Goal: Task Accomplishment & Management: Use online tool/utility

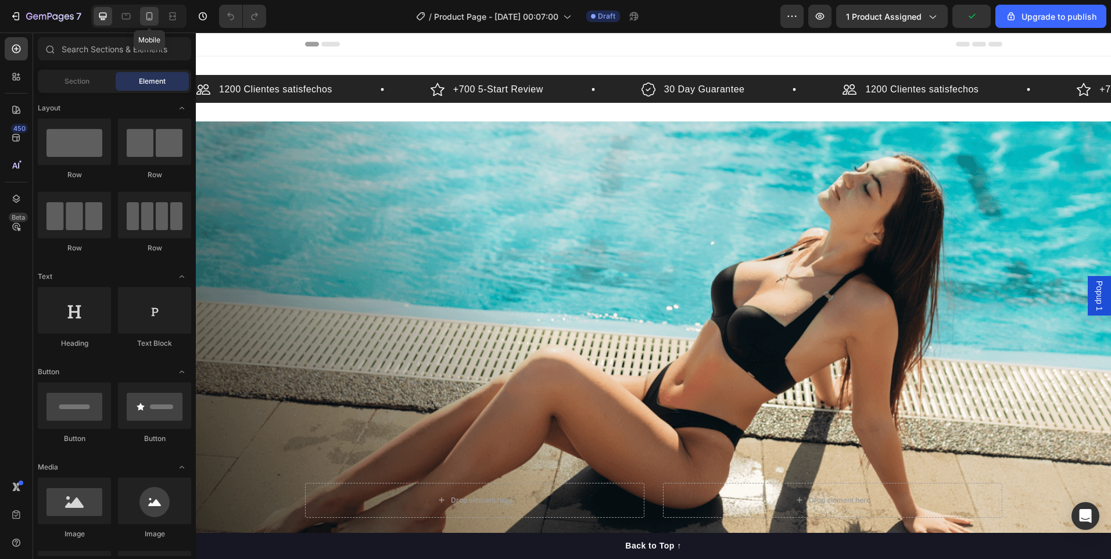
drag, startPoint x: 146, startPoint y: 15, endPoint x: 28, endPoint y: 410, distance: 411.7
click at [146, 15] on icon at bounding box center [149, 16] width 6 height 8
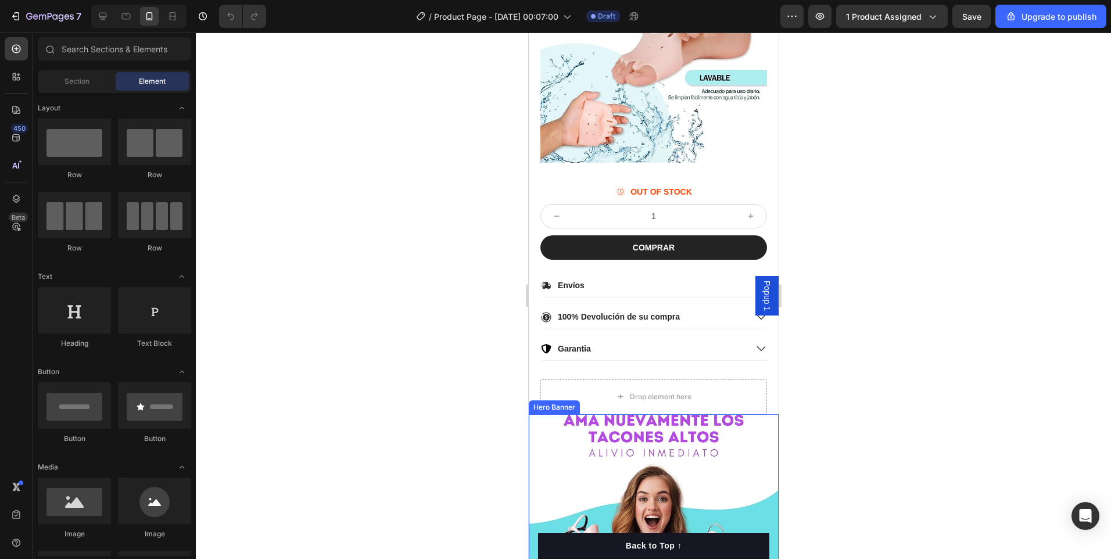
scroll to position [639, 0]
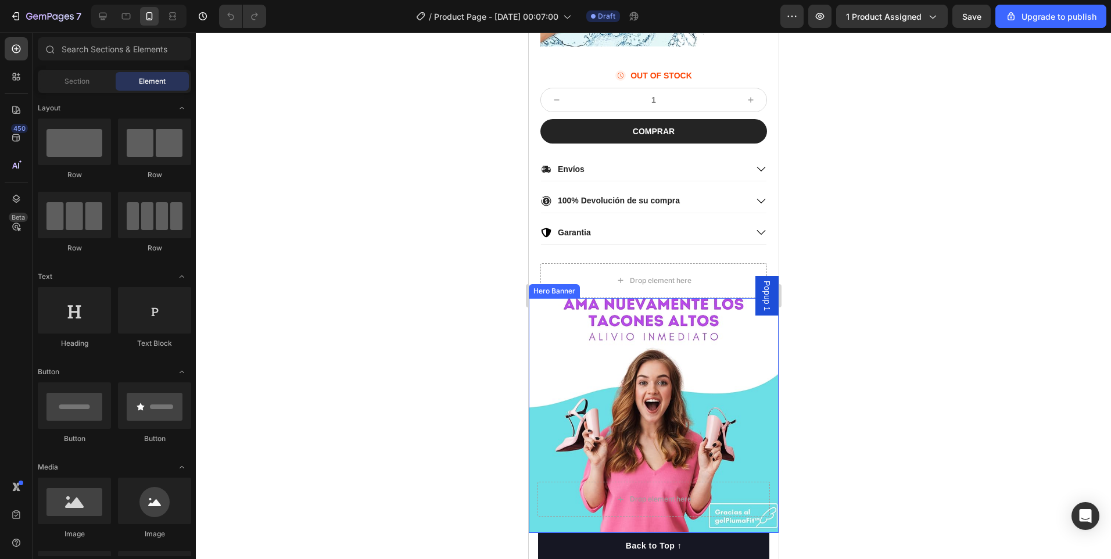
click at [652, 362] on div "Background Image" at bounding box center [653, 415] width 250 height 235
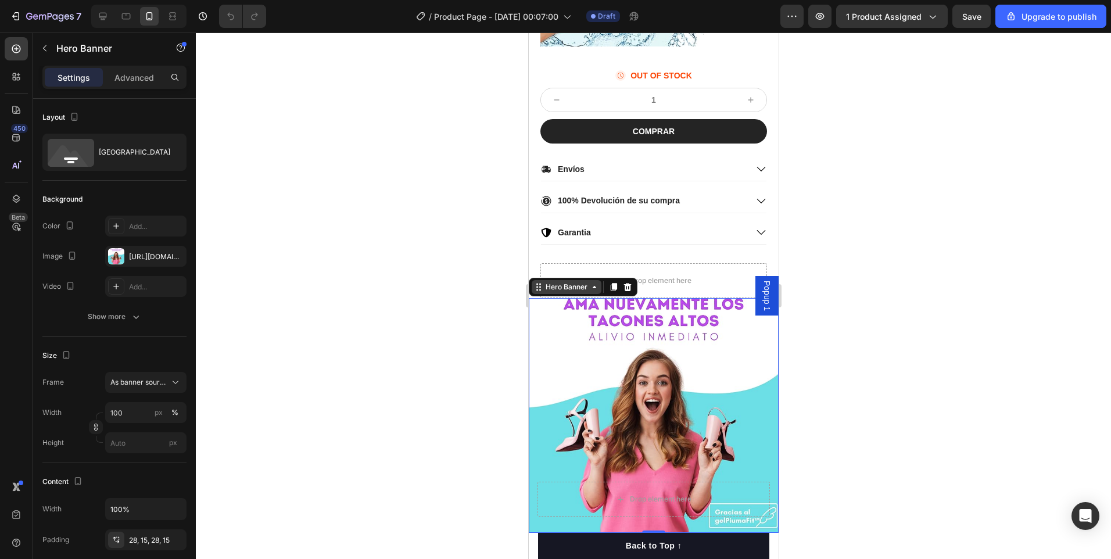
click at [592, 282] on icon at bounding box center [593, 286] width 9 height 9
click at [541, 285] on div "Hero Banner" at bounding box center [566, 287] width 70 height 14
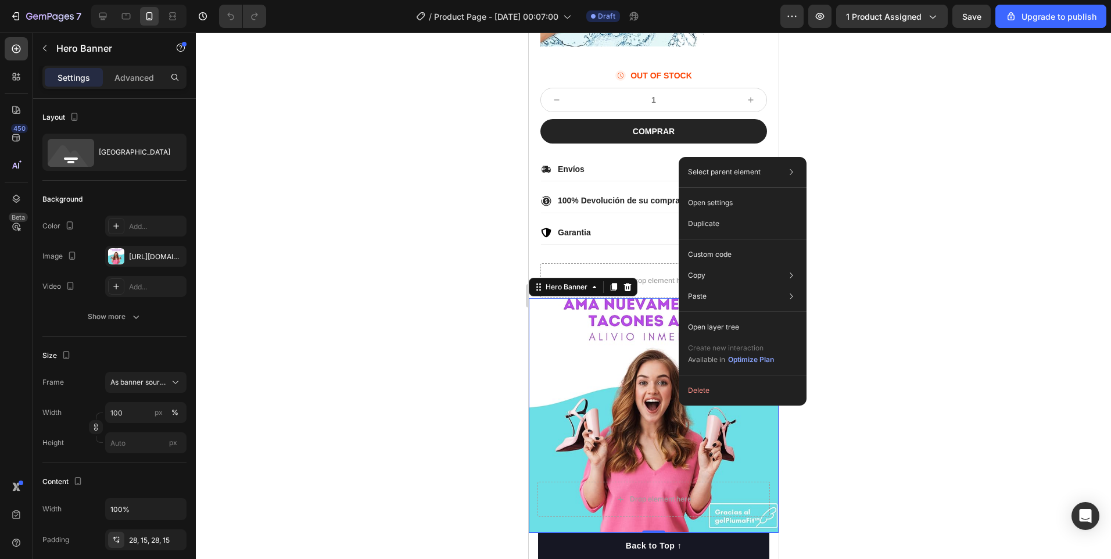
click at [573, 382] on div "Background Image" at bounding box center [653, 415] width 250 height 235
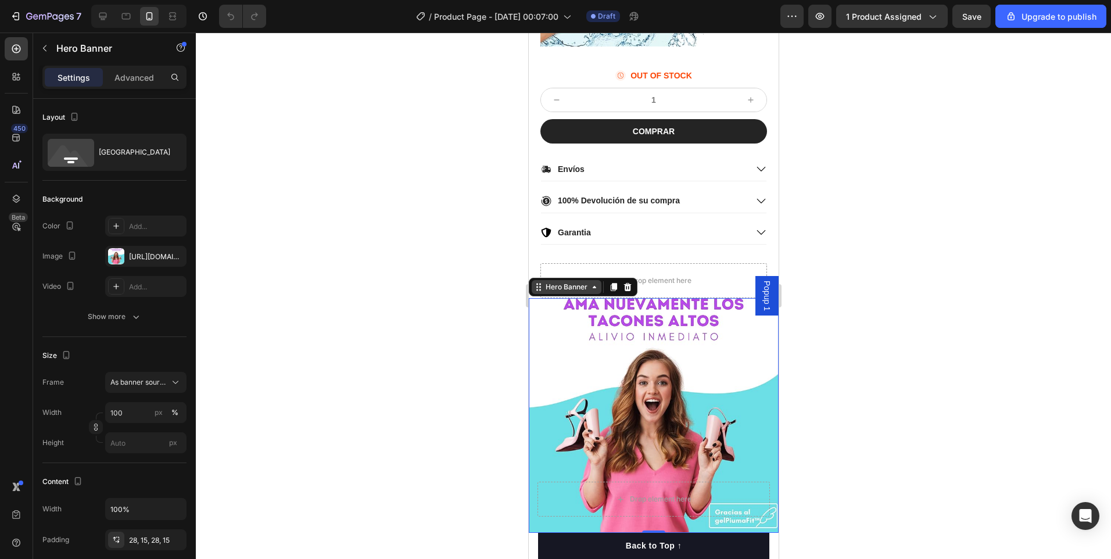
click at [537, 282] on icon at bounding box center [537, 286] width 9 height 9
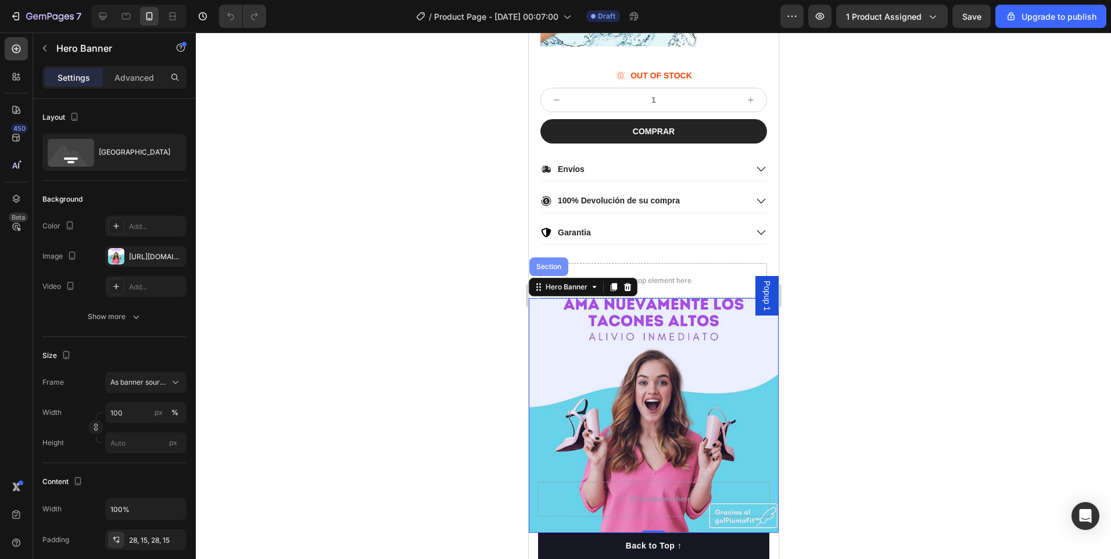
click at [542, 262] on div "Section" at bounding box center [548, 266] width 39 height 19
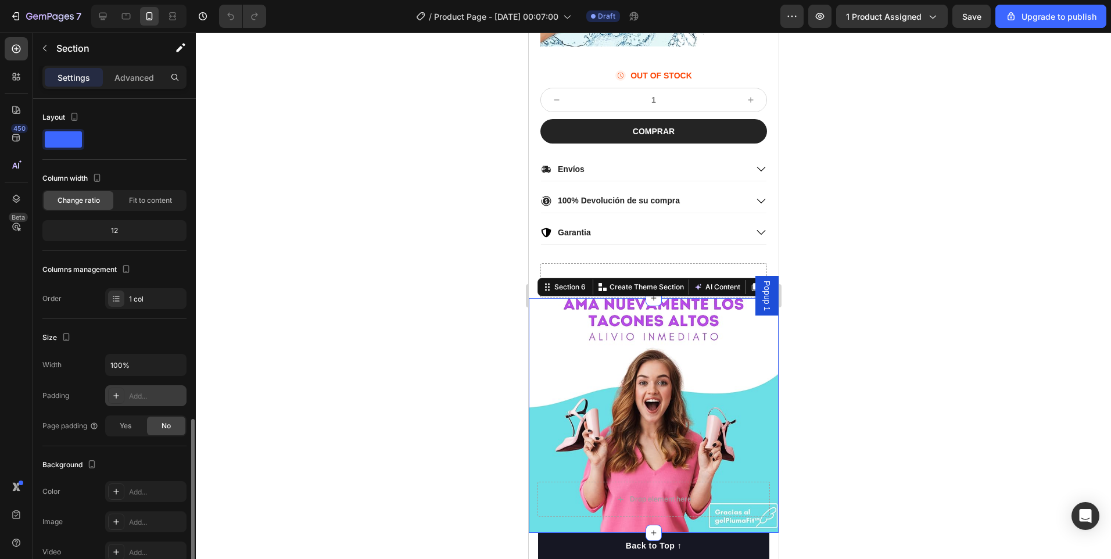
scroll to position [185, 0]
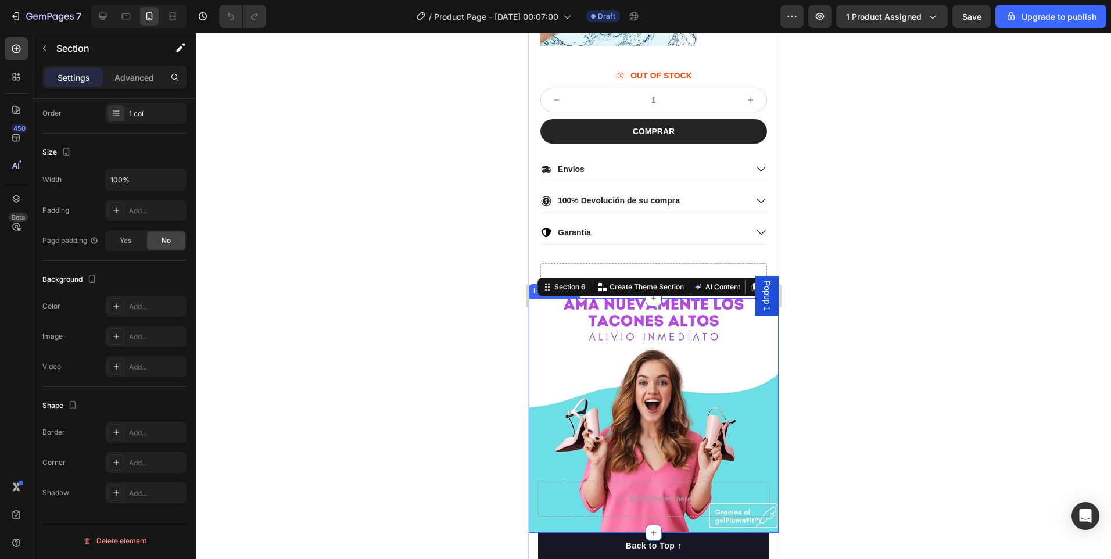
click at [644, 423] on div "Background Image" at bounding box center [653, 415] width 250 height 235
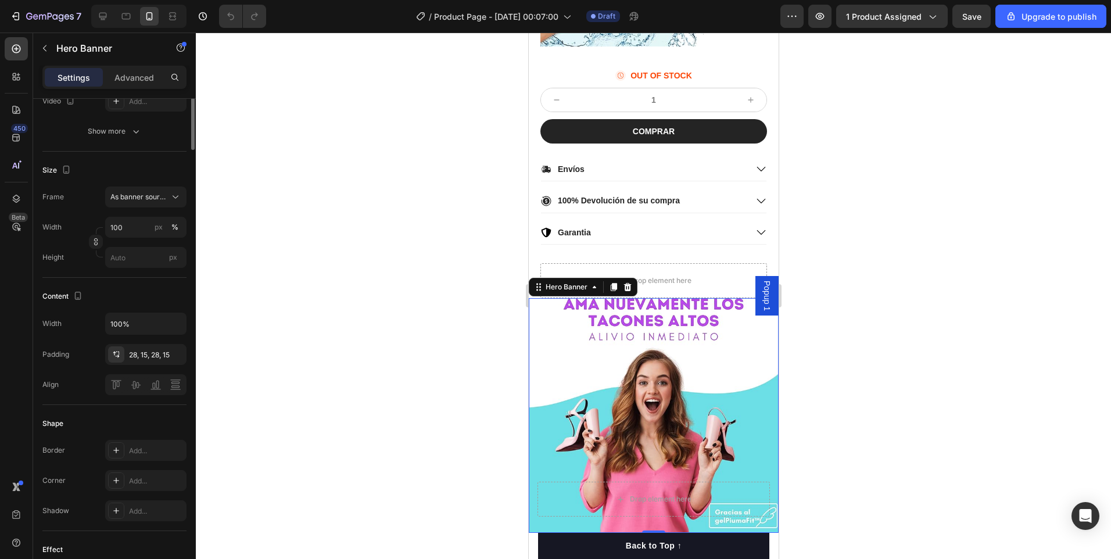
scroll to position [0, 0]
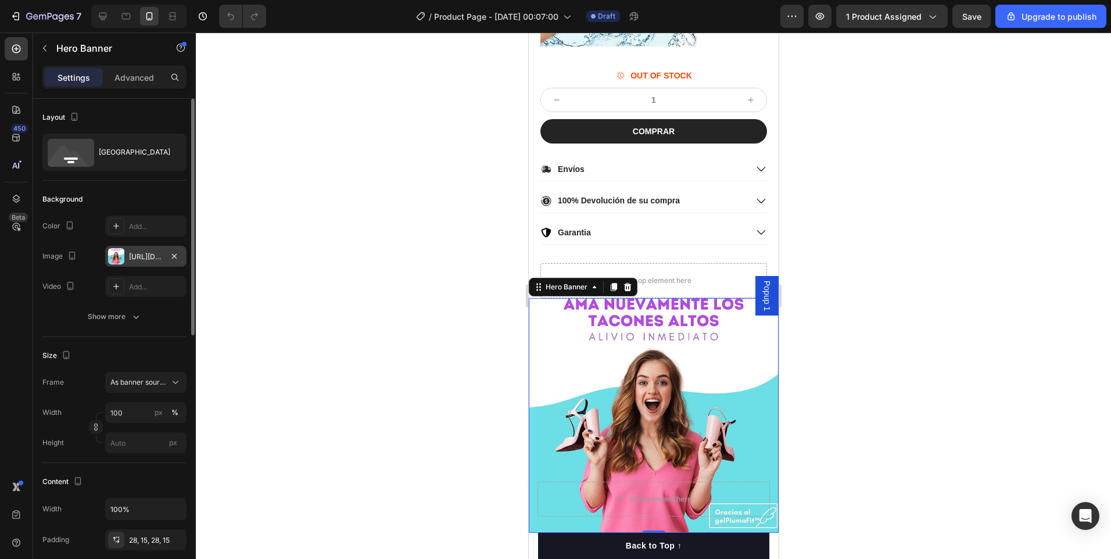
click at [132, 255] on div "[URL][DOMAIN_NAME]" at bounding box center [146, 257] width 34 height 10
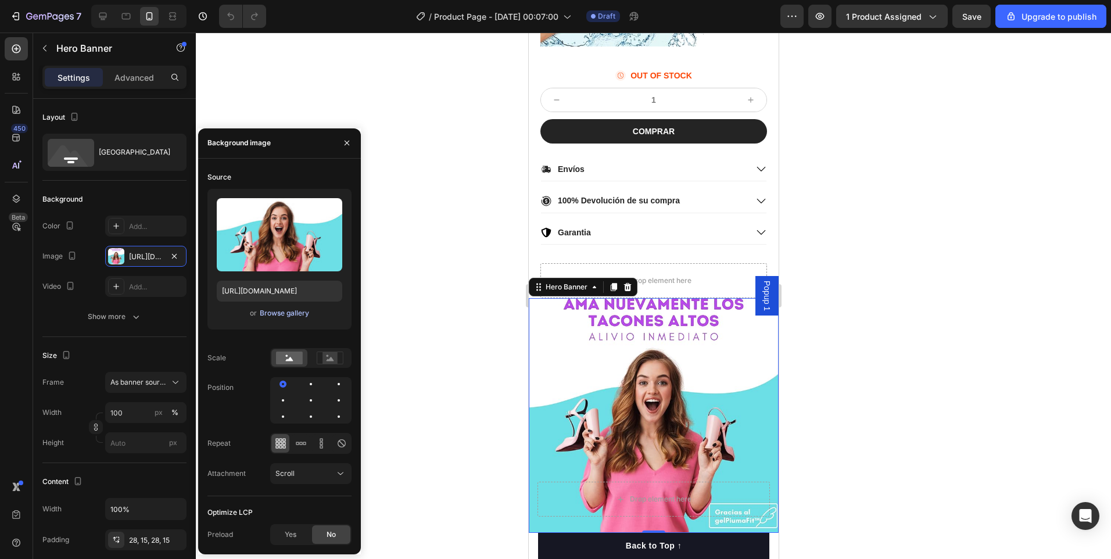
click at [290, 310] on div "Browse gallery" at bounding box center [284, 313] width 49 height 10
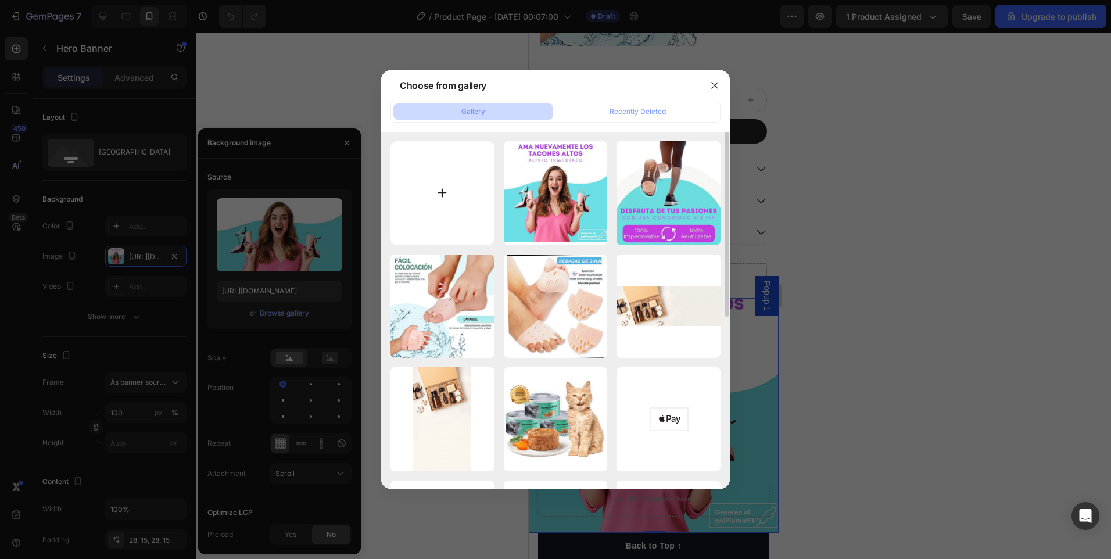
click at [441, 199] on input "file" at bounding box center [442, 193] width 104 height 104
type input "C:\fakepath\1000.JPG"
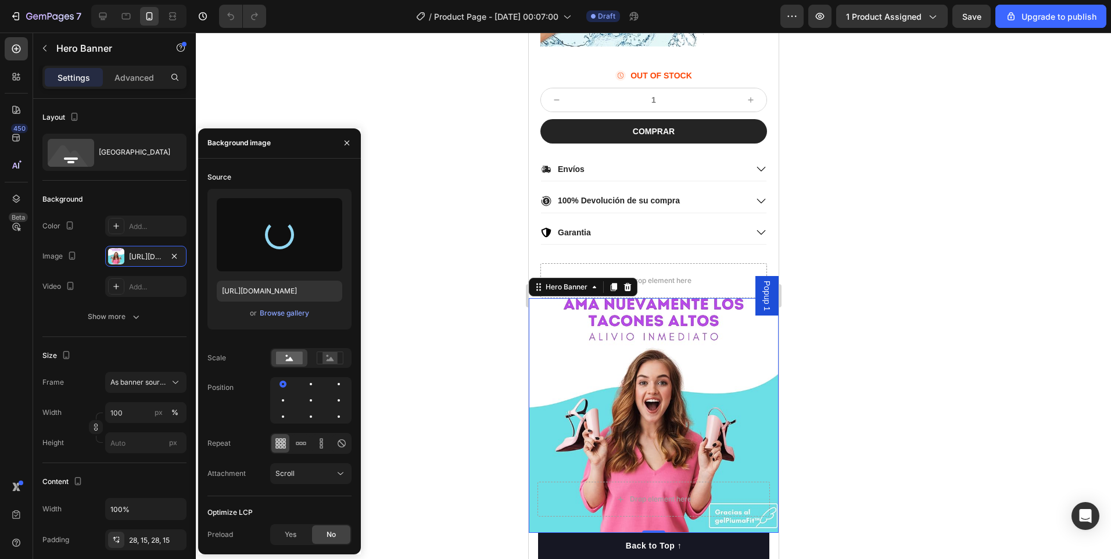
type input "[URL][DOMAIN_NAME]"
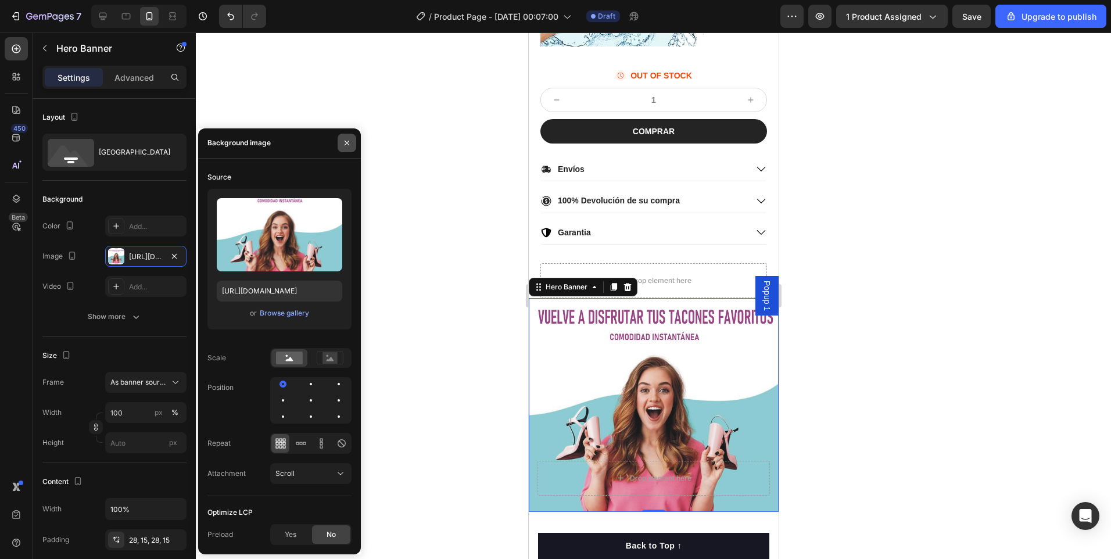
click at [350, 141] on icon "button" at bounding box center [346, 142] width 9 height 9
click at [419, 267] on div at bounding box center [653, 296] width 915 height 526
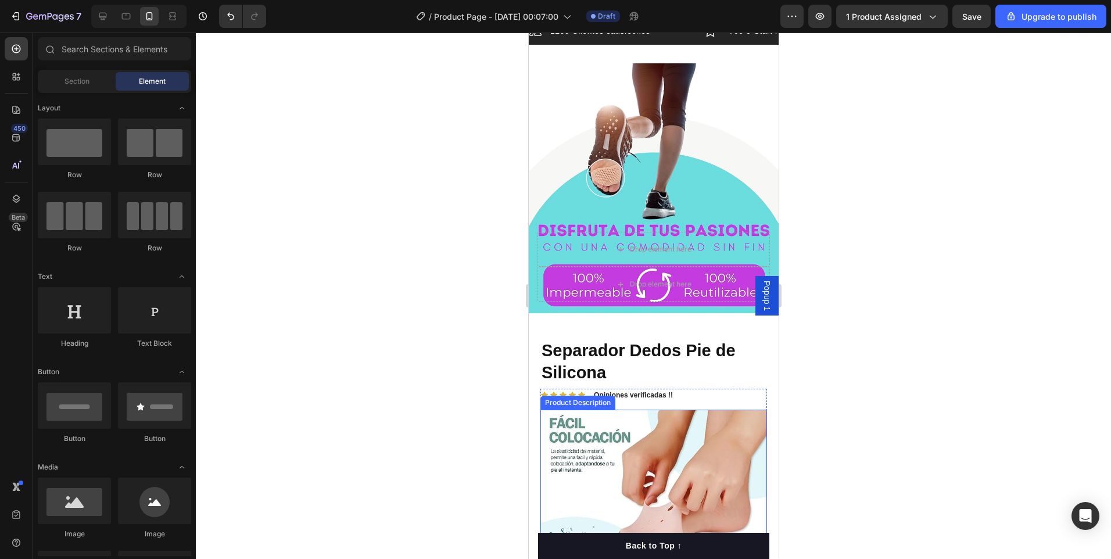
scroll to position [232, 0]
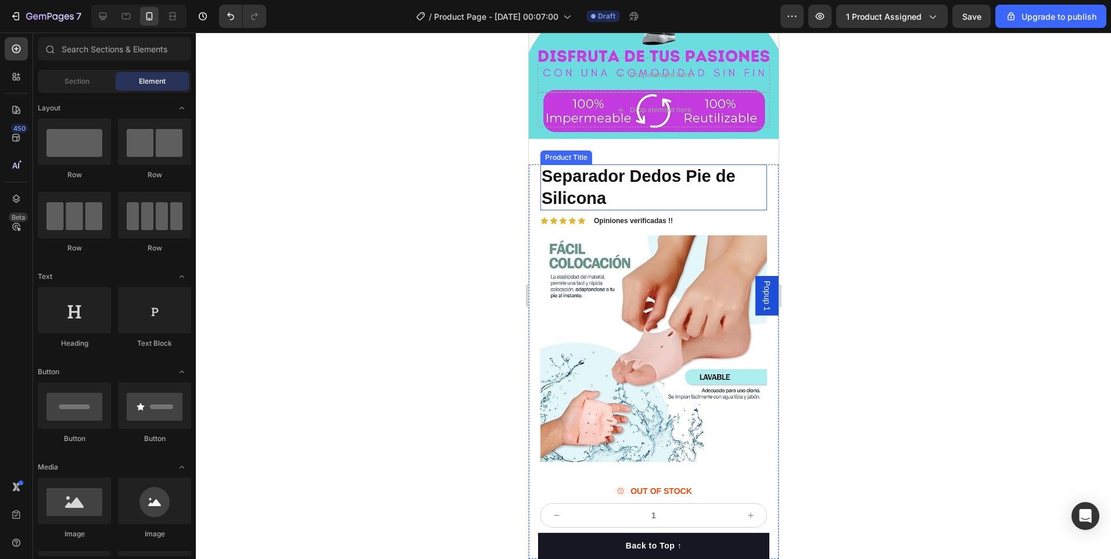
click at [595, 180] on h1 "Separador Dedos Pie de Silicona" at bounding box center [653, 187] width 227 height 46
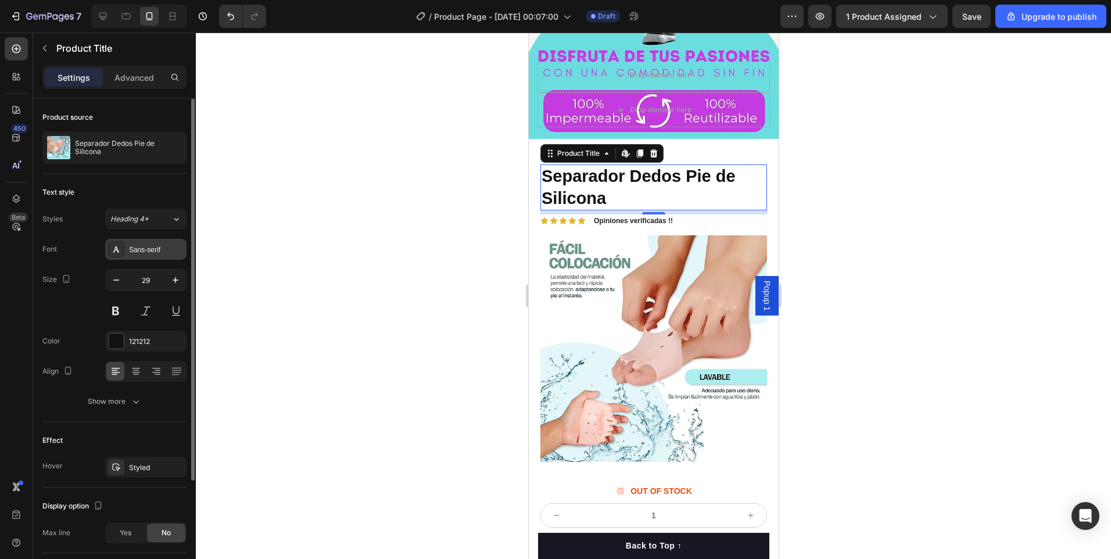
click at [142, 247] on div "Sans-serif" at bounding box center [156, 250] width 55 height 10
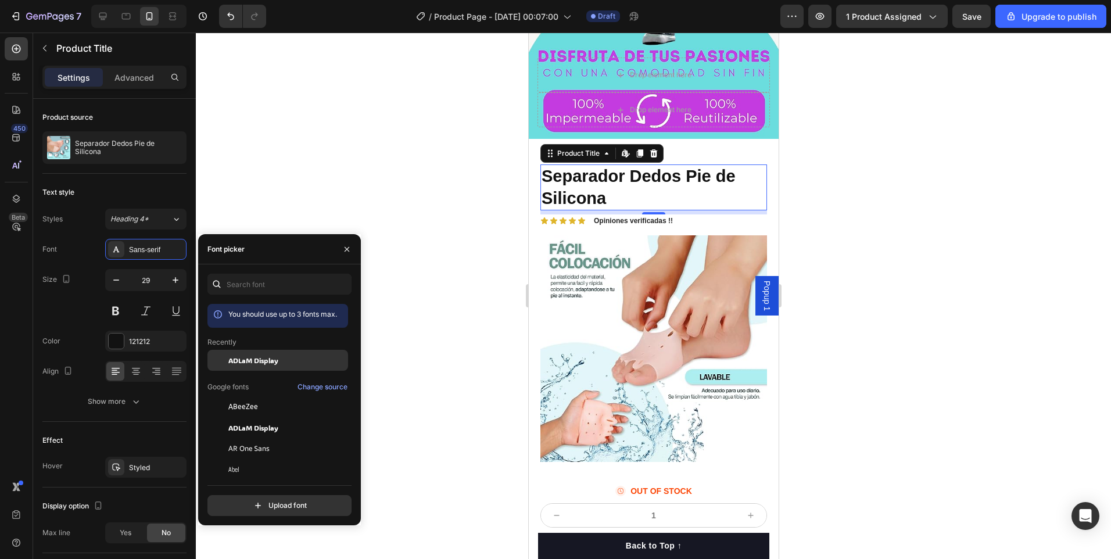
click at [274, 360] on span "ADLaM Display" at bounding box center [253, 360] width 50 height 10
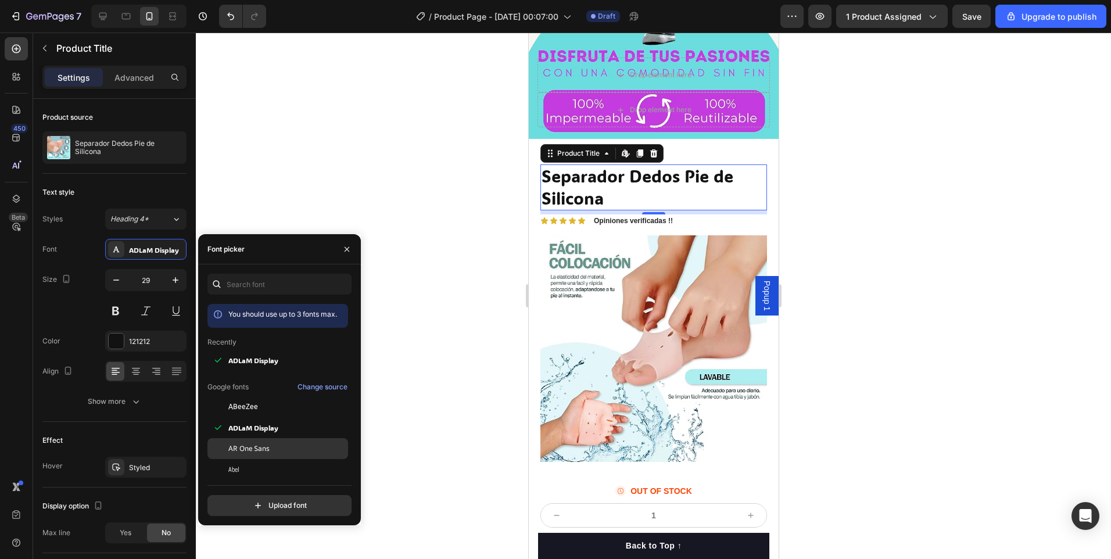
click at [276, 447] on div "AR One Sans" at bounding box center [286, 448] width 117 height 10
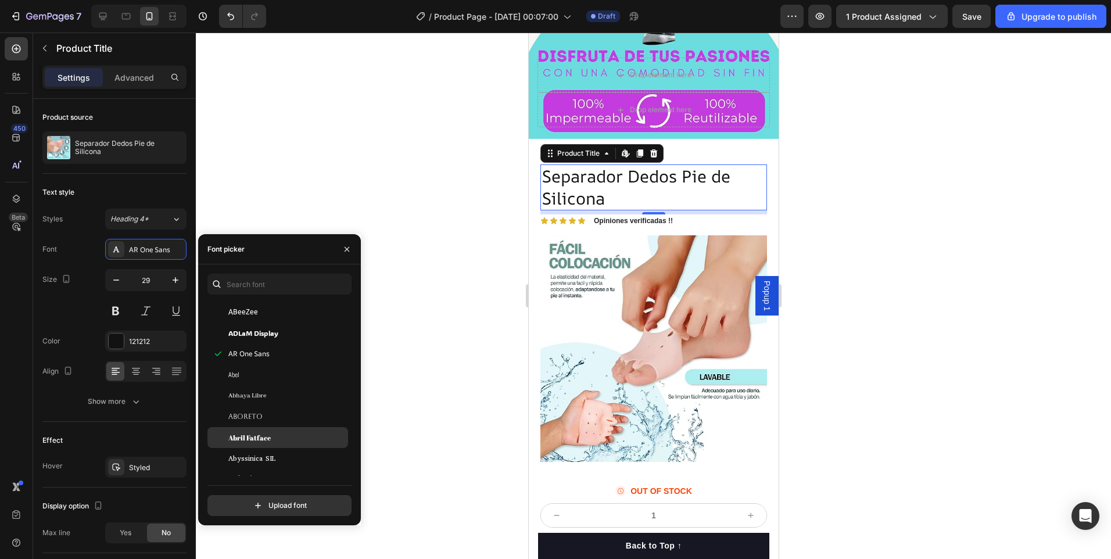
scroll to position [116, 0]
click at [263, 436] on span "Abril Fatface" at bounding box center [249, 437] width 42 height 10
click at [256, 437] on span "Aboreto" at bounding box center [245, 437] width 34 height 10
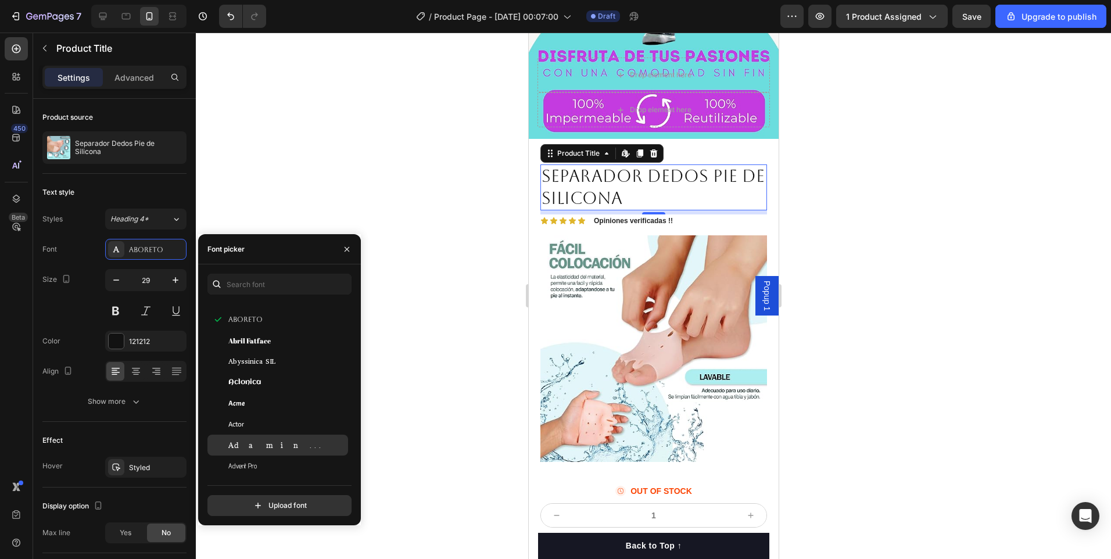
click at [255, 443] on span "Adamina" at bounding box center [276, 445] width 96 height 10
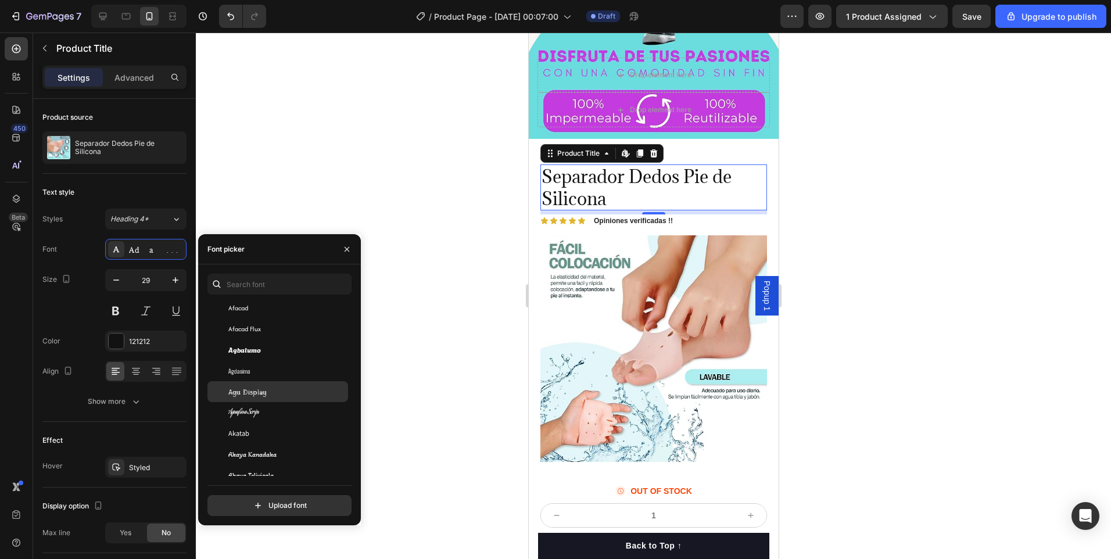
click at [252, 393] on span "Agu Display" at bounding box center [247, 391] width 38 height 10
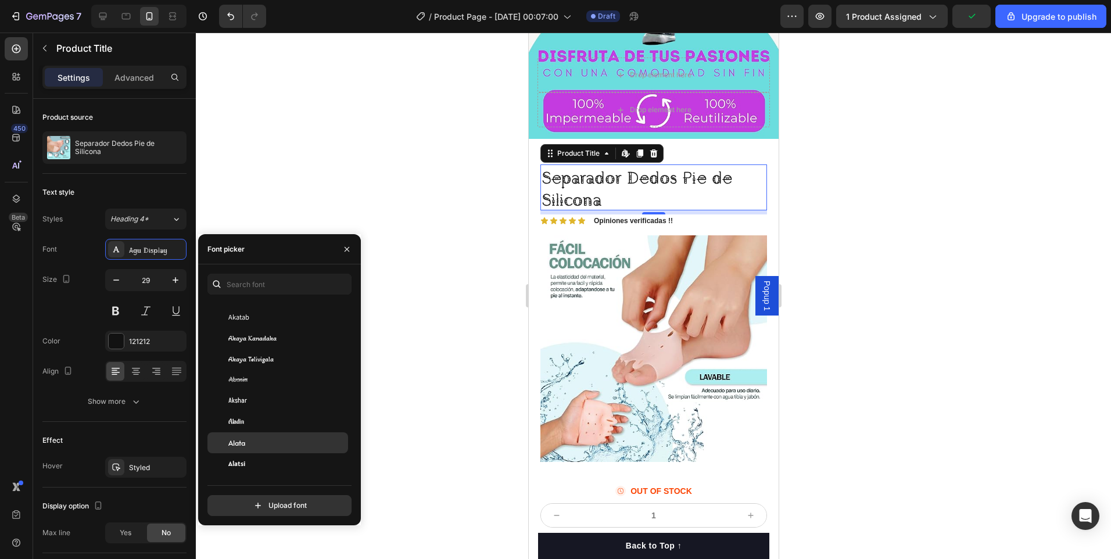
click at [240, 440] on span "Alata" at bounding box center [236, 442] width 17 height 10
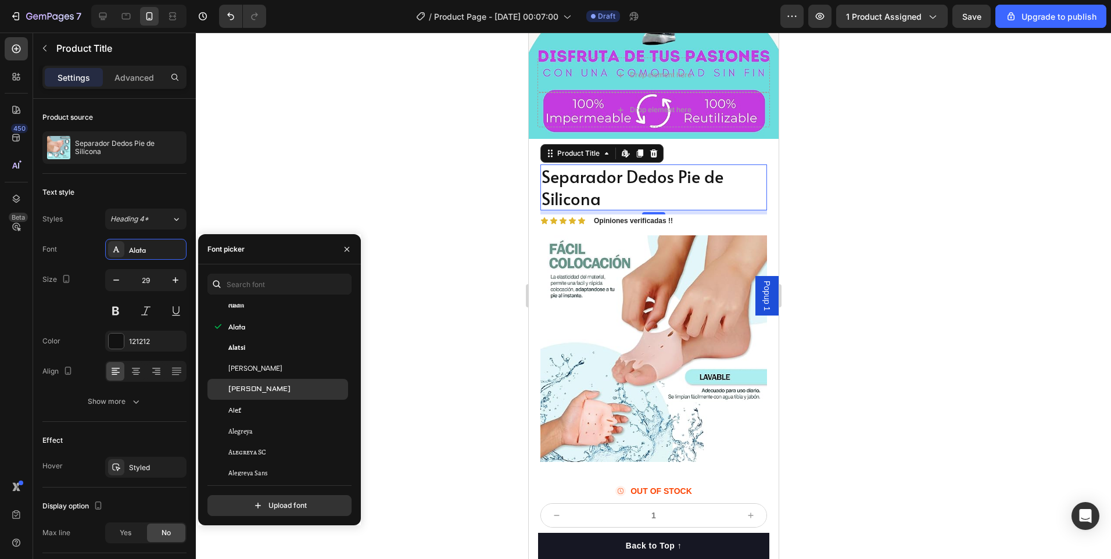
click at [251, 387] on span "[PERSON_NAME]" at bounding box center [259, 389] width 62 height 10
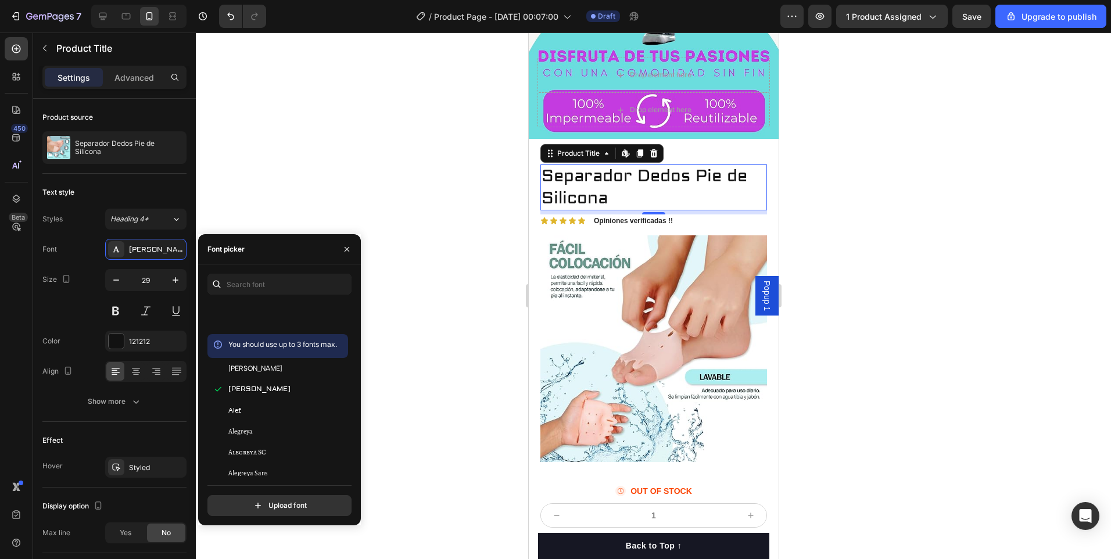
scroll to position [871, 0]
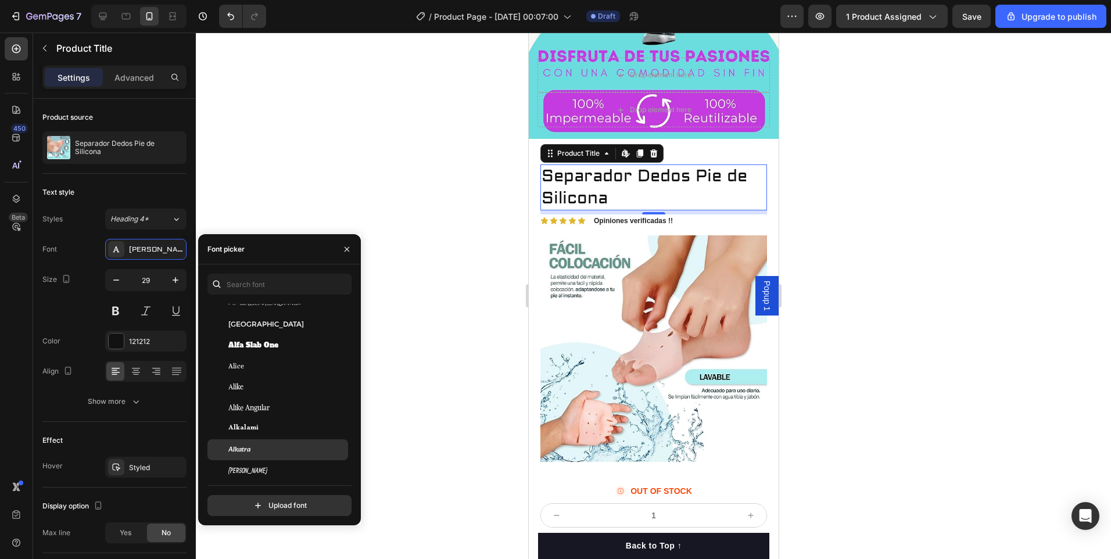
click at [247, 446] on span "Alkatra" at bounding box center [239, 449] width 22 height 10
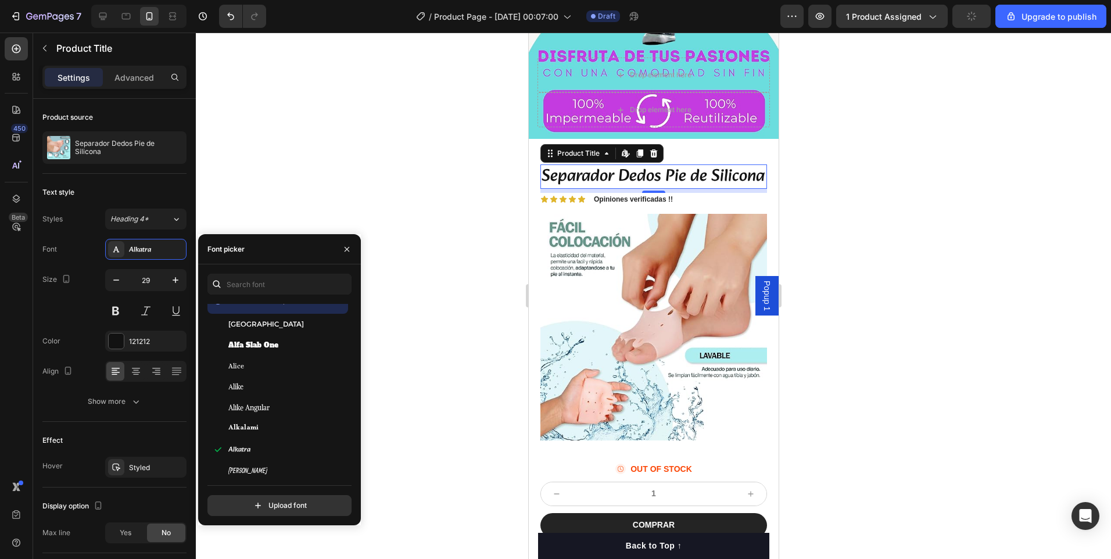
scroll to position [1046, 0]
click at [247, 419] on span "Almendra" at bounding box center [242, 421] width 29 height 10
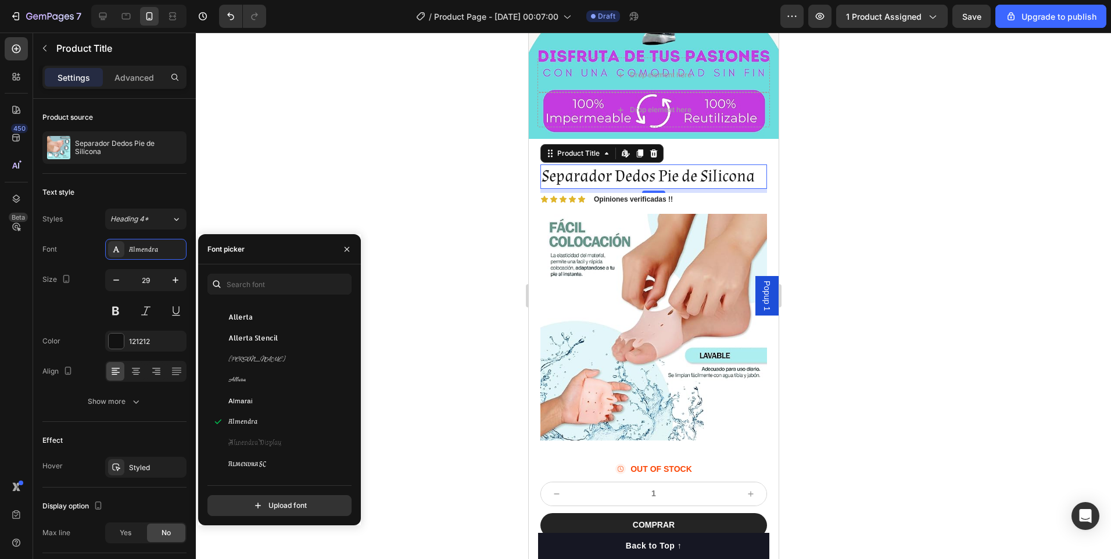
scroll to position [1162, 0]
click at [254, 470] on span "Amarante" at bounding box center [243, 473] width 30 height 10
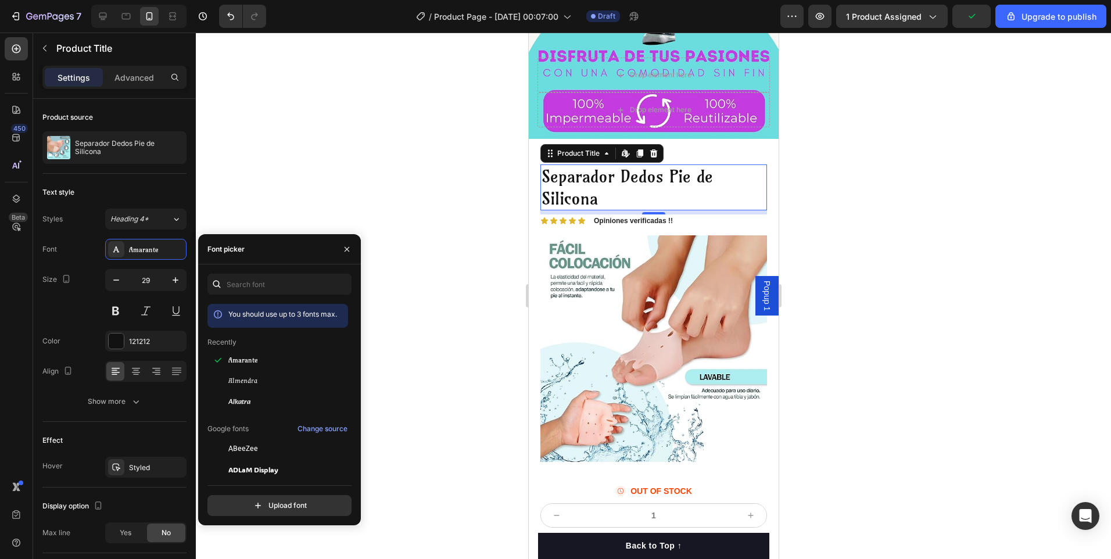
scroll to position [116, 0]
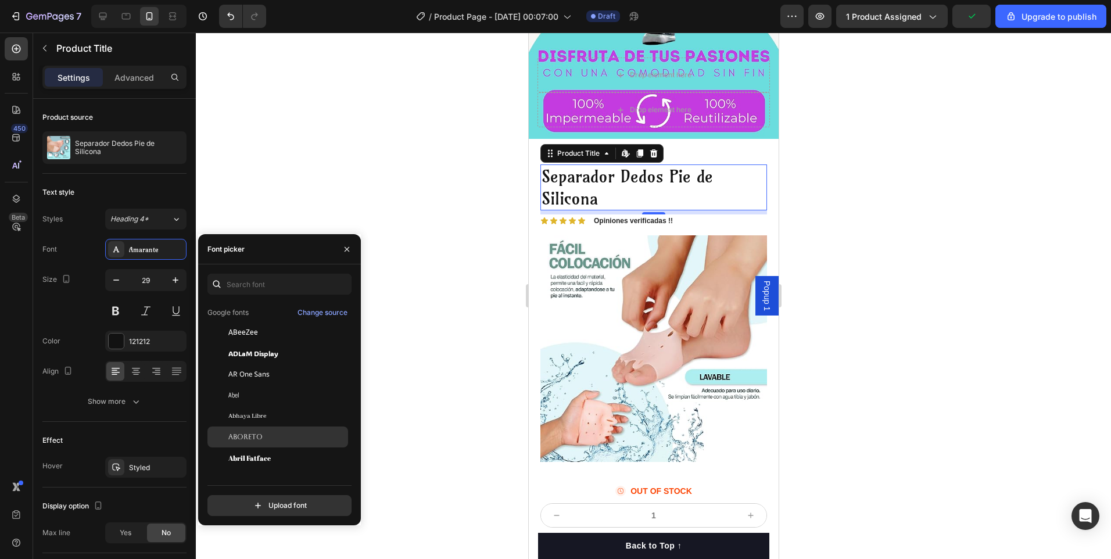
click at [262, 436] on div "Aboreto" at bounding box center [286, 437] width 117 height 10
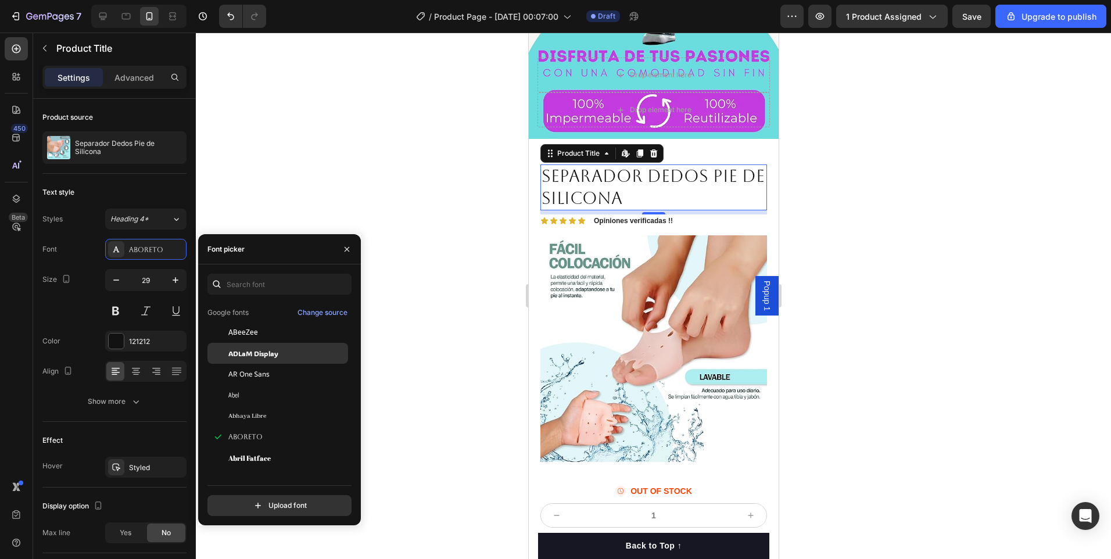
click at [252, 353] on span "ADLaM Display" at bounding box center [253, 353] width 50 height 10
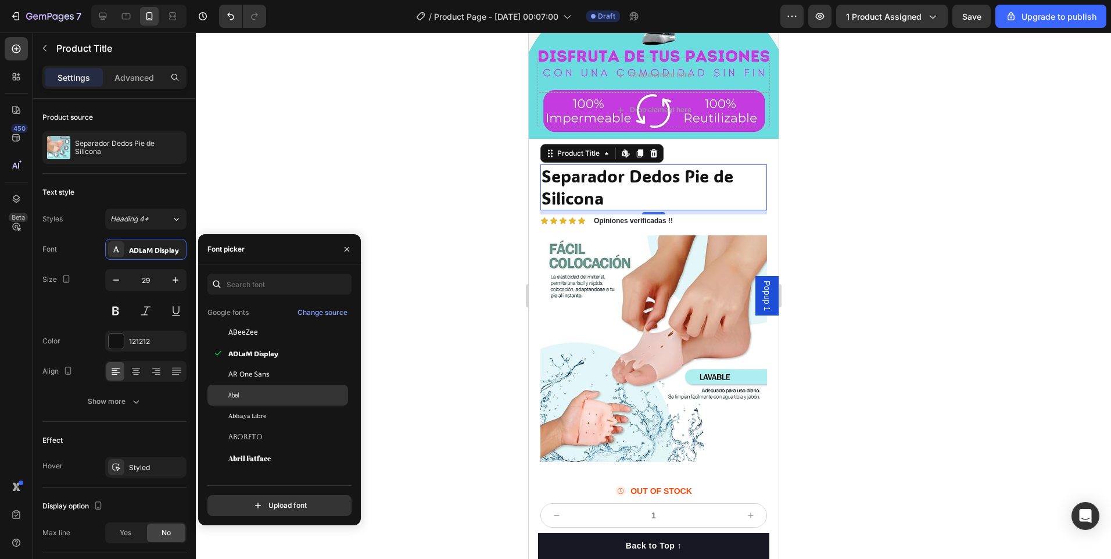
scroll to position [290, 0]
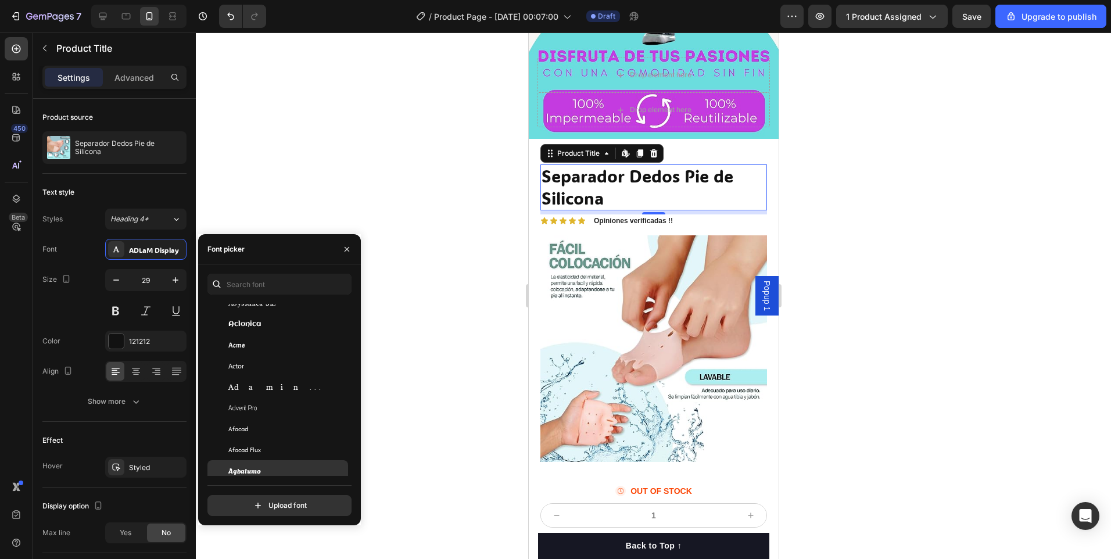
click at [252, 469] on span "Agbalumo" at bounding box center [244, 470] width 33 height 10
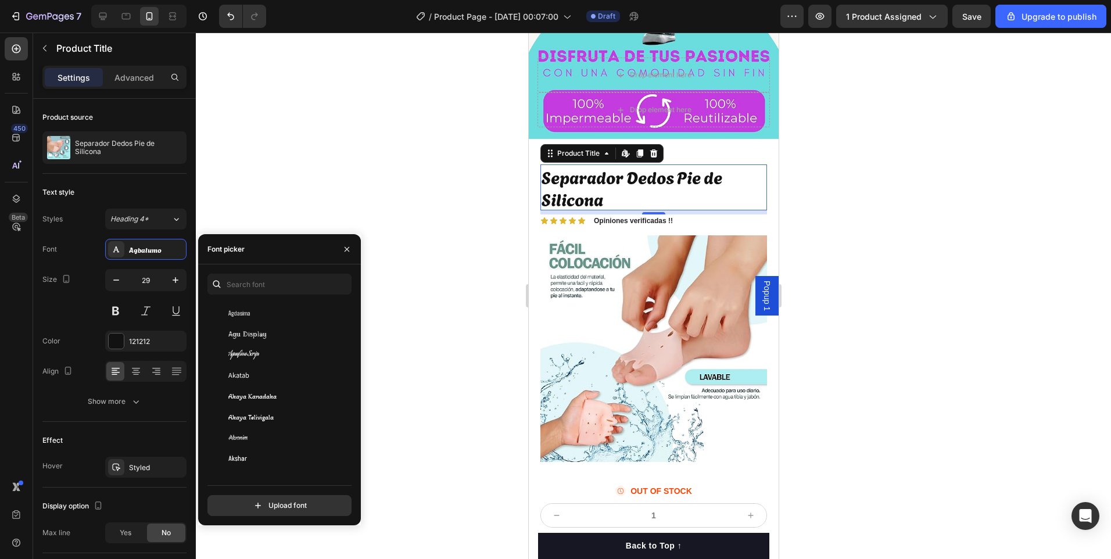
scroll to position [581, 0]
click at [244, 386] on span "Alata" at bounding box center [236, 384] width 17 height 10
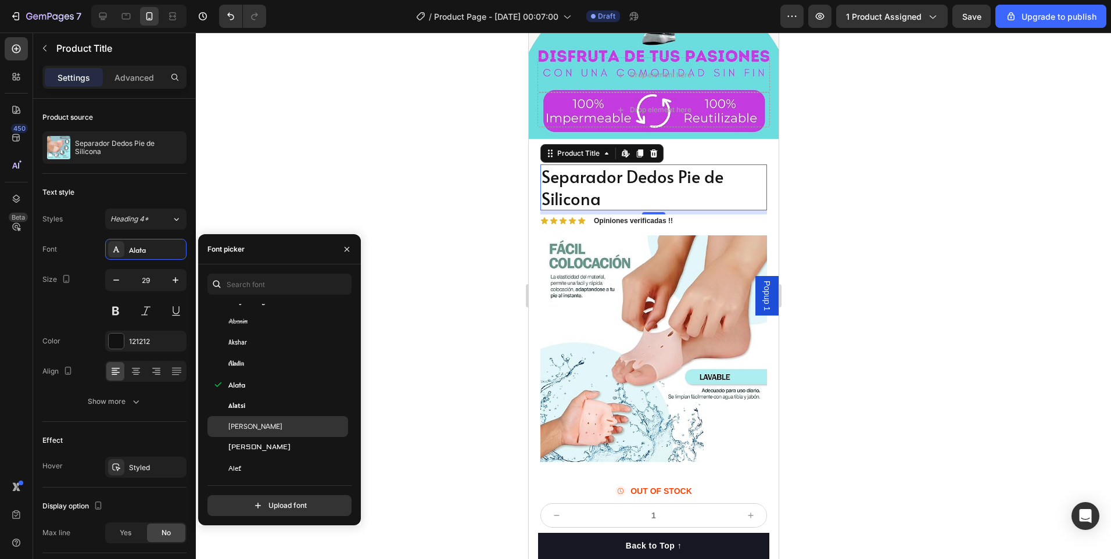
click at [249, 426] on span "[PERSON_NAME]" at bounding box center [255, 426] width 54 height 10
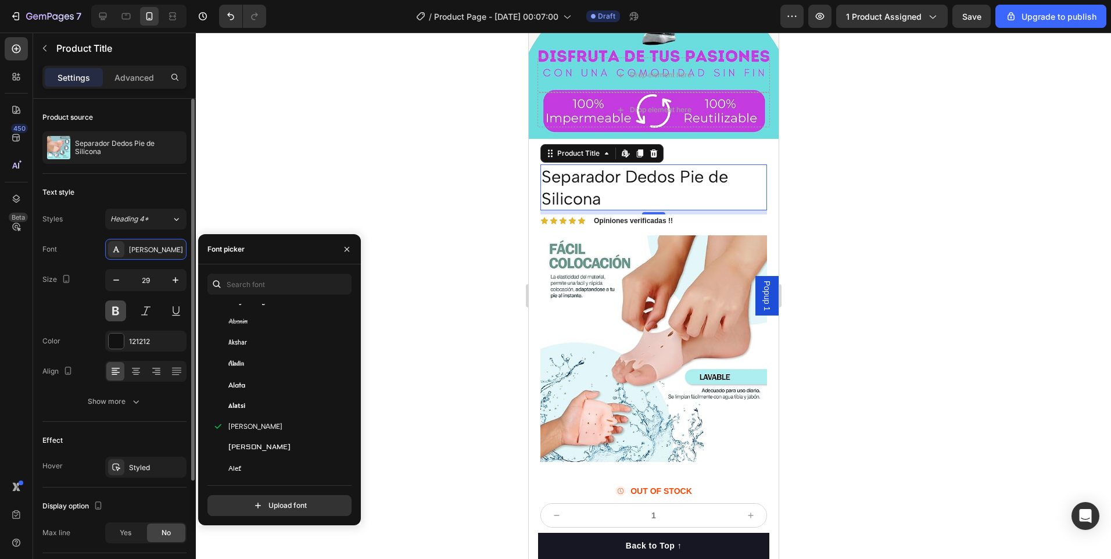
click at [113, 314] on button at bounding box center [115, 310] width 21 height 21
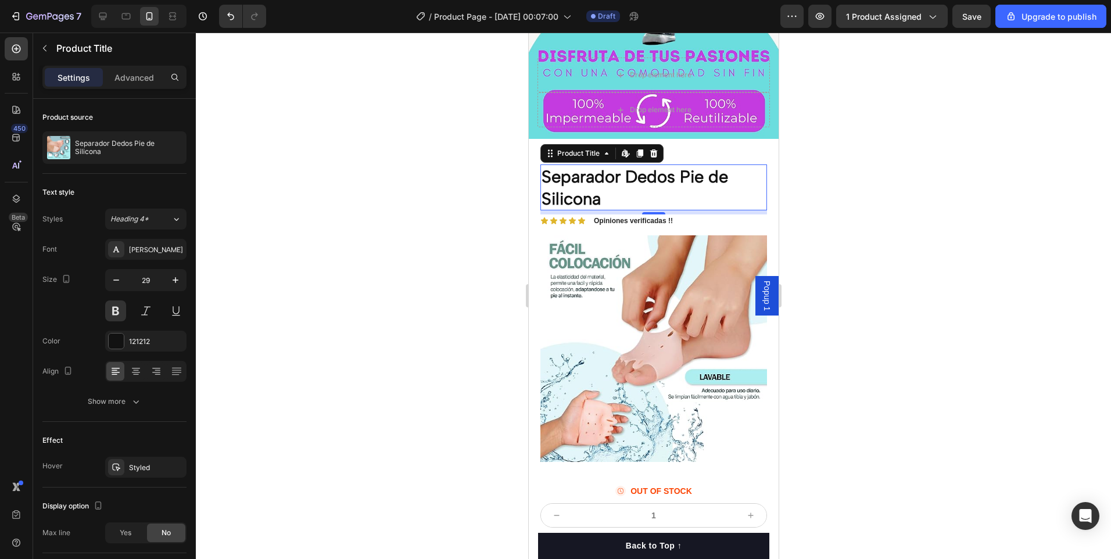
click at [343, 319] on div at bounding box center [653, 296] width 915 height 526
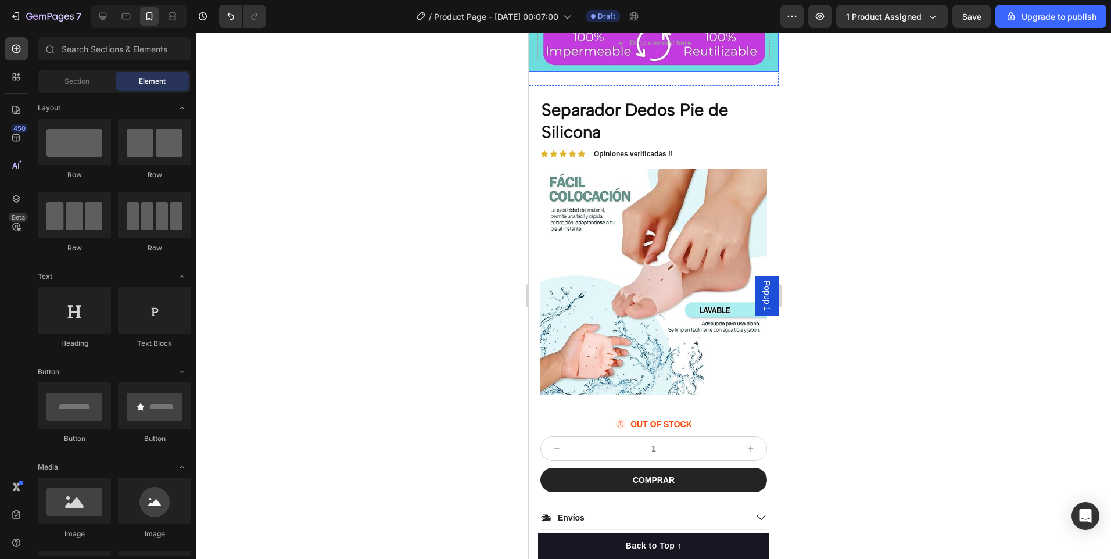
scroll to position [9, 0]
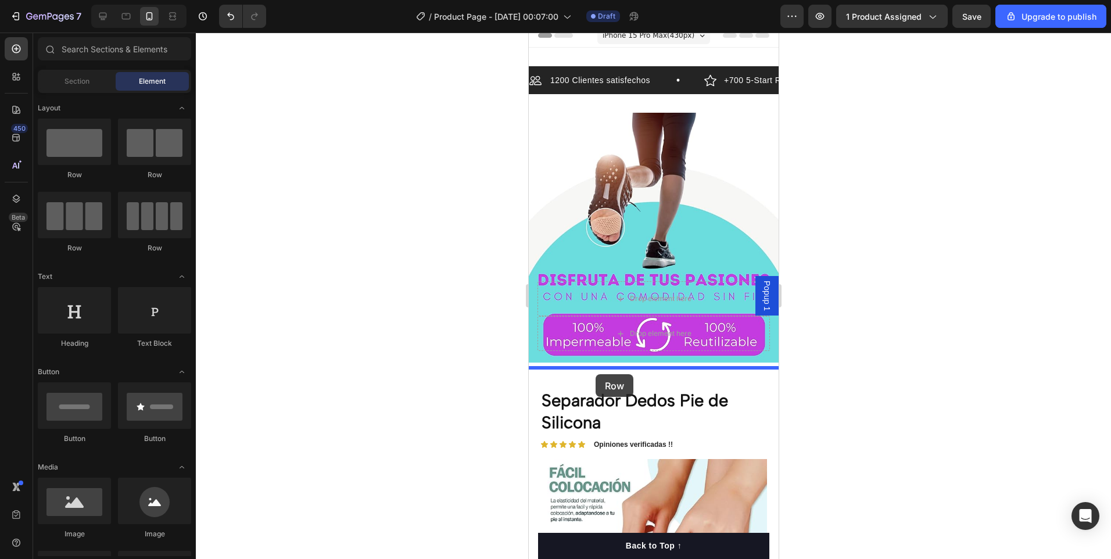
drag, startPoint x: 652, startPoint y: 395, endPoint x: 595, endPoint y: 374, distance: 61.2
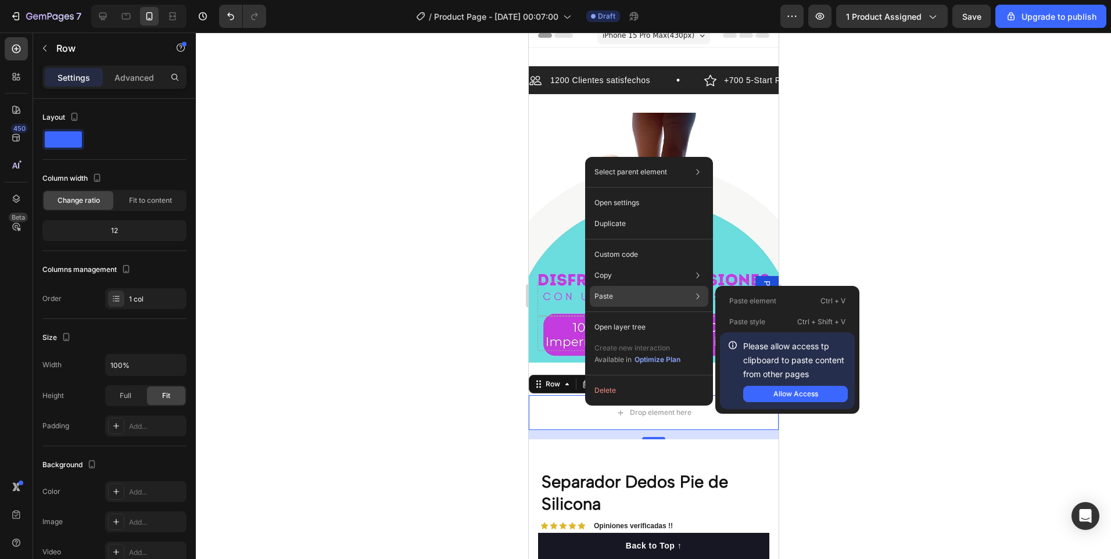
click at [630, 317] on div "Paste Paste element Ctrl + V Paste style Ctrl + Shift + V Please allow access t…" at bounding box center [649, 327] width 118 height 21
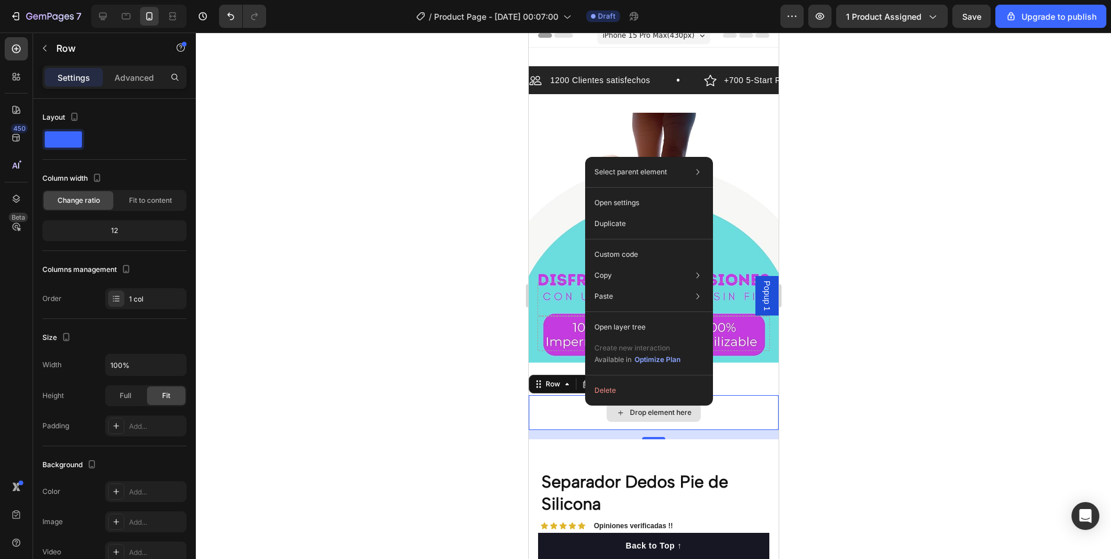
click at [564, 403] on div "Drop element here" at bounding box center [653, 412] width 250 height 35
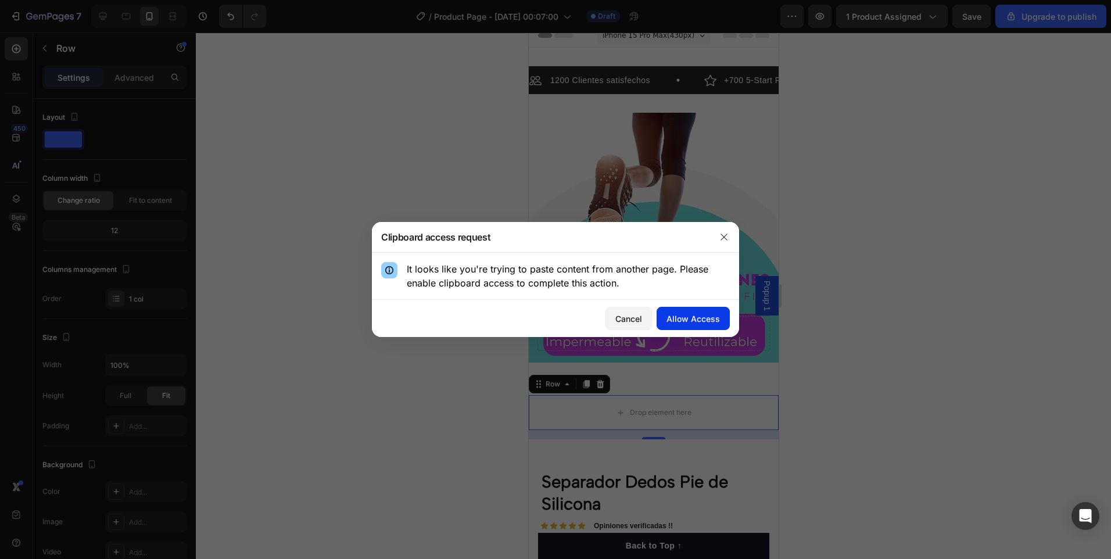
click at [681, 318] on div "Allow Access" at bounding box center [692, 319] width 53 height 12
click at [710, 319] on div "Allow Access" at bounding box center [692, 319] width 53 height 12
click at [723, 234] on icon "button" at bounding box center [723, 236] width 9 height 9
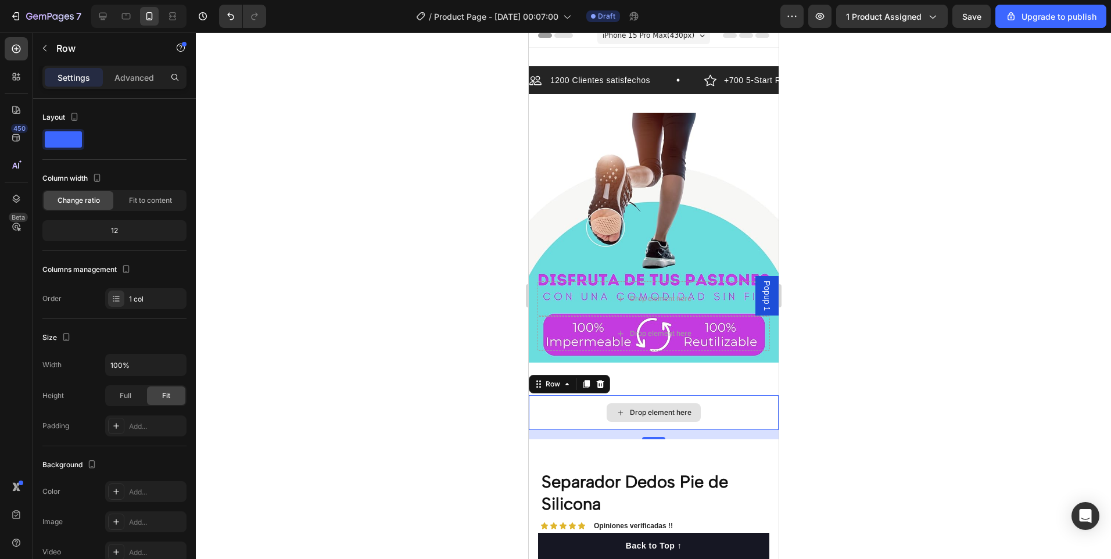
click at [635, 403] on div "Drop element here" at bounding box center [653, 412] width 94 height 19
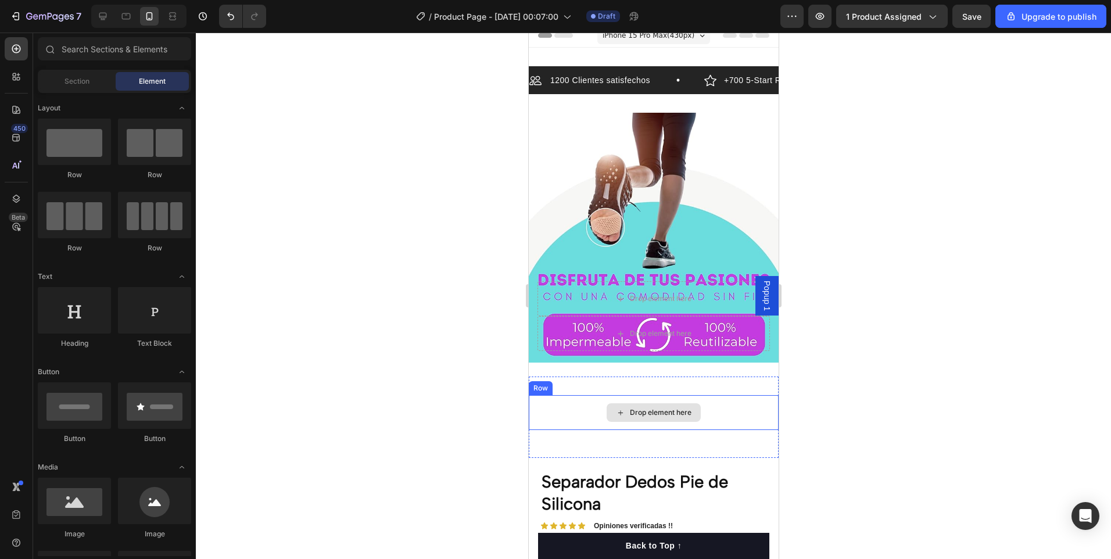
click at [550, 401] on div "Drop element here" at bounding box center [653, 412] width 250 height 35
click at [629, 408] on div "Drop element here" at bounding box center [660, 412] width 62 height 9
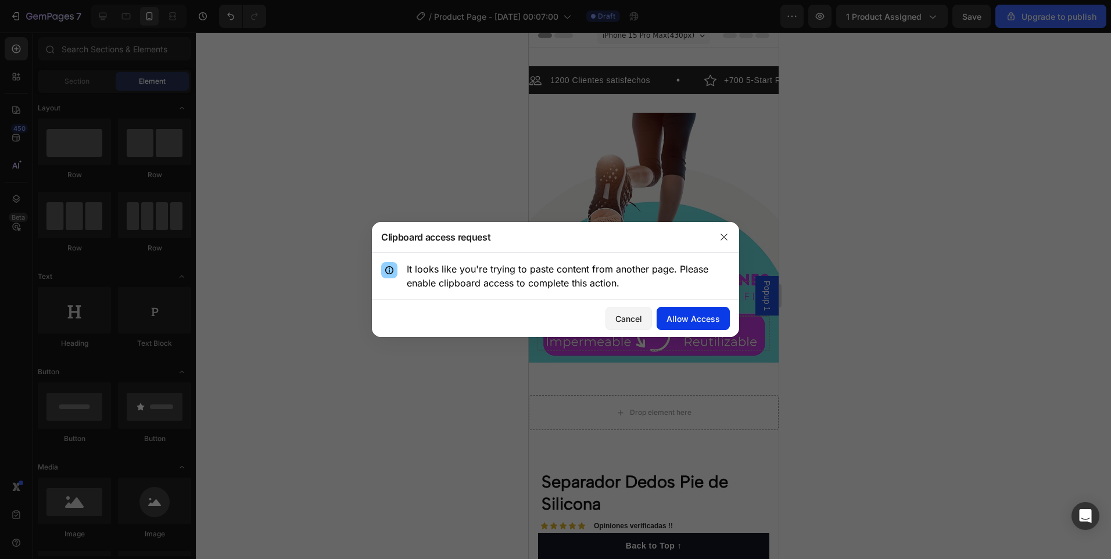
click at [716, 313] on div "Allow Access" at bounding box center [692, 319] width 53 height 12
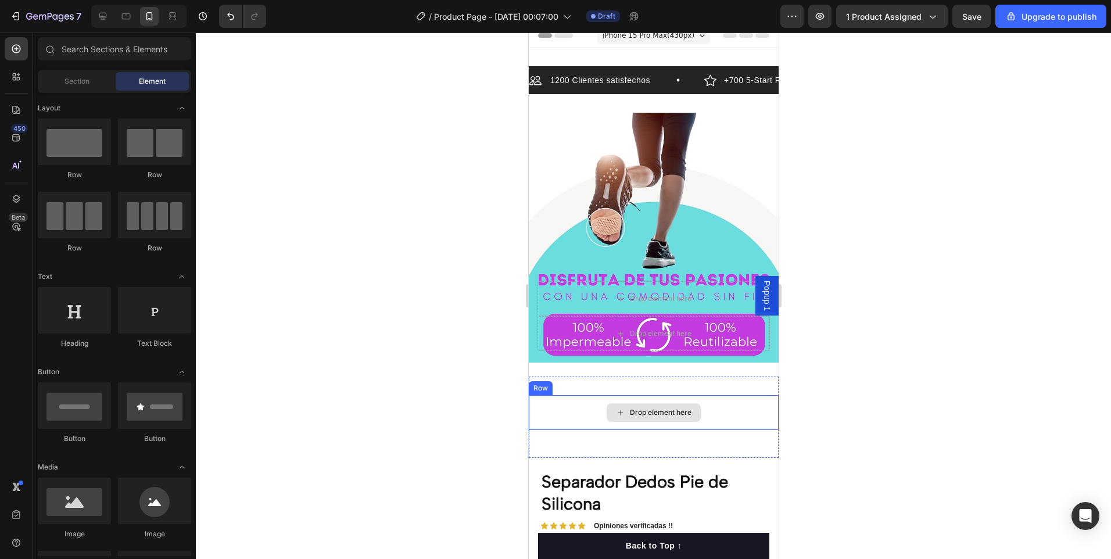
click at [554, 404] on div "Drop element here" at bounding box center [653, 412] width 250 height 35
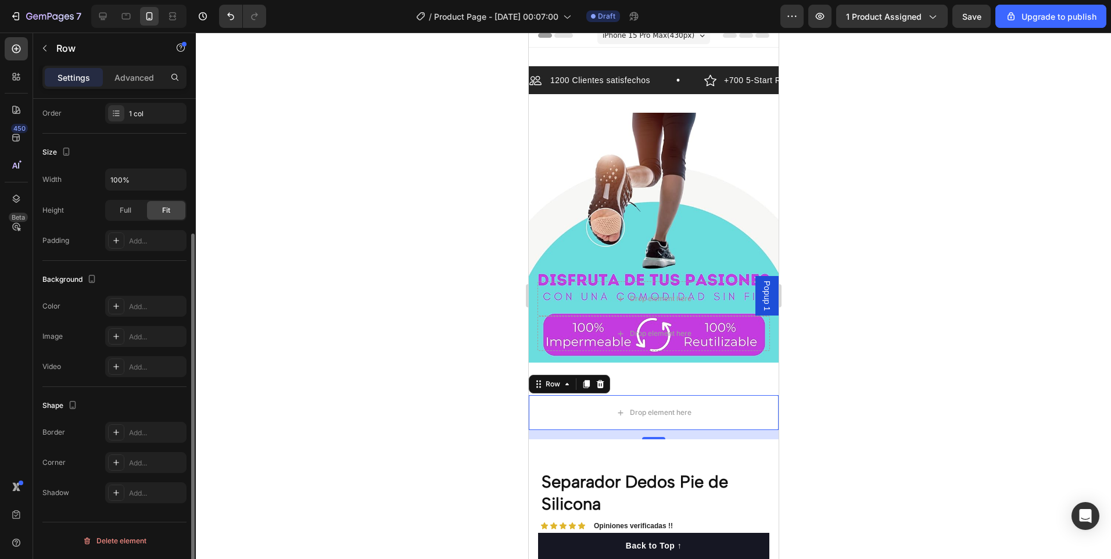
scroll to position [0, 0]
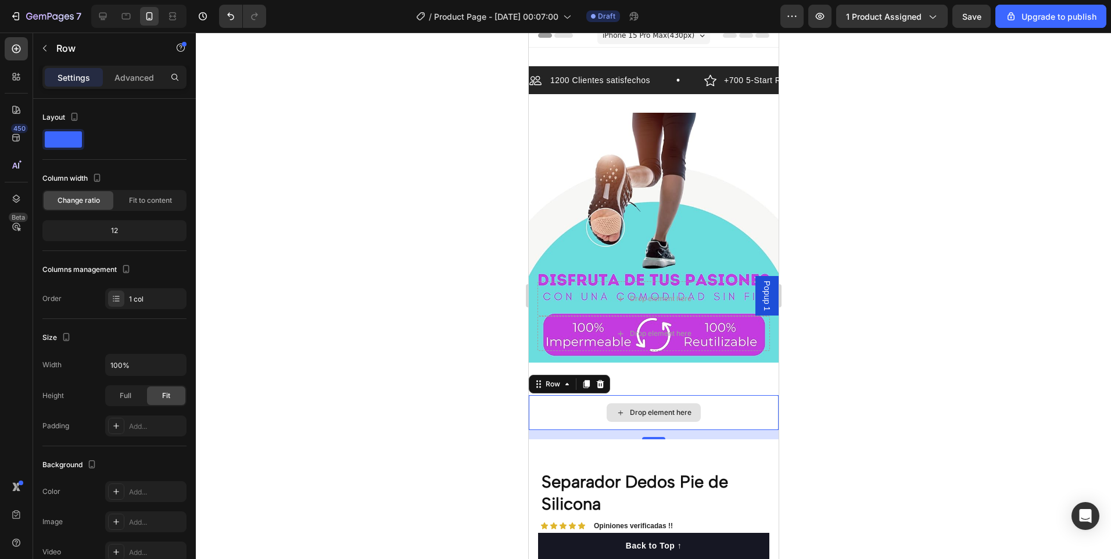
click at [737, 407] on div "Drop element here" at bounding box center [653, 412] width 250 height 35
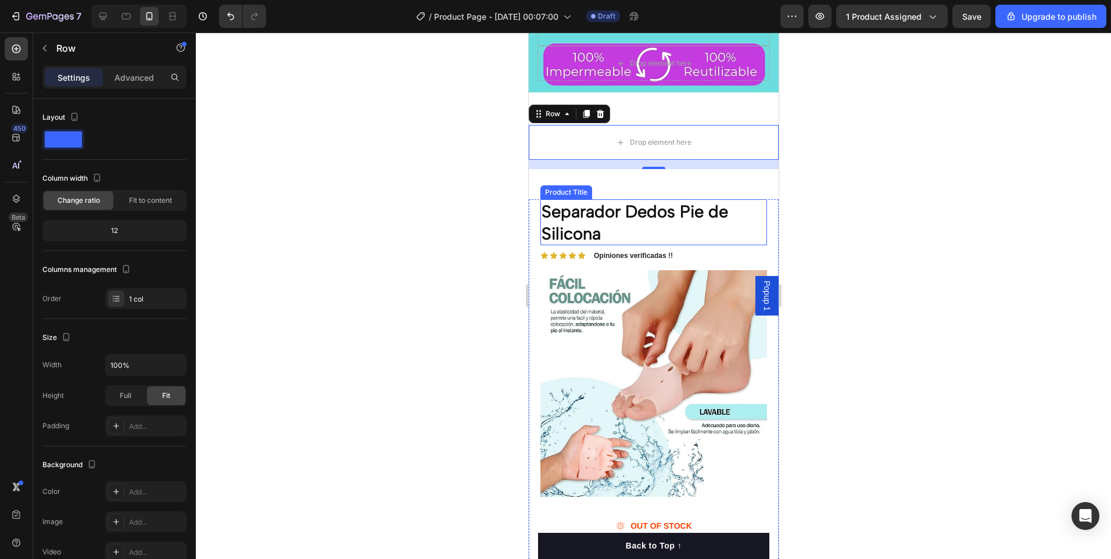
scroll to position [125, 0]
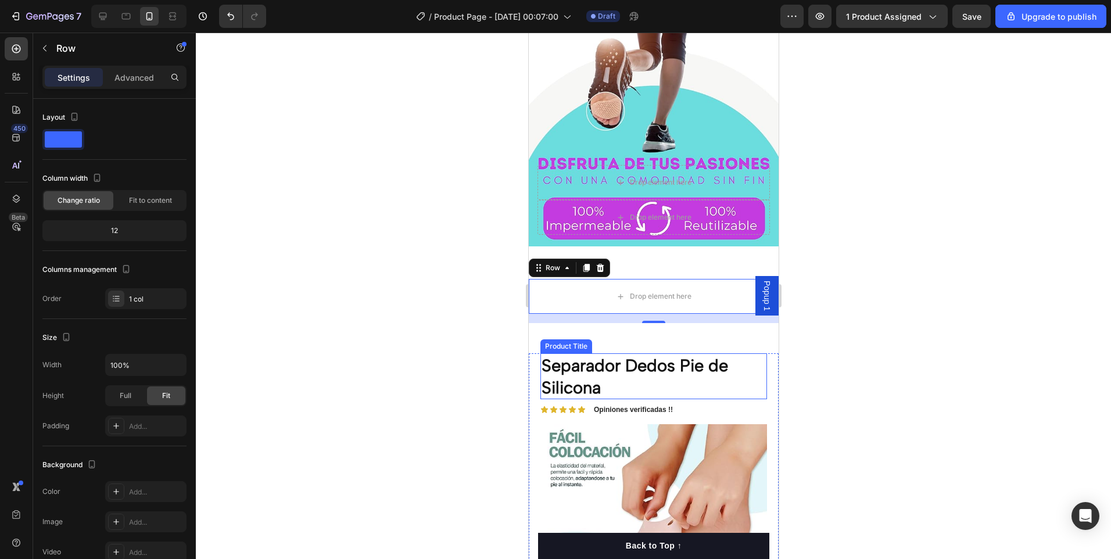
click at [679, 381] on h1 "Separador Dedos Pie de Silicona" at bounding box center [653, 376] width 227 height 46
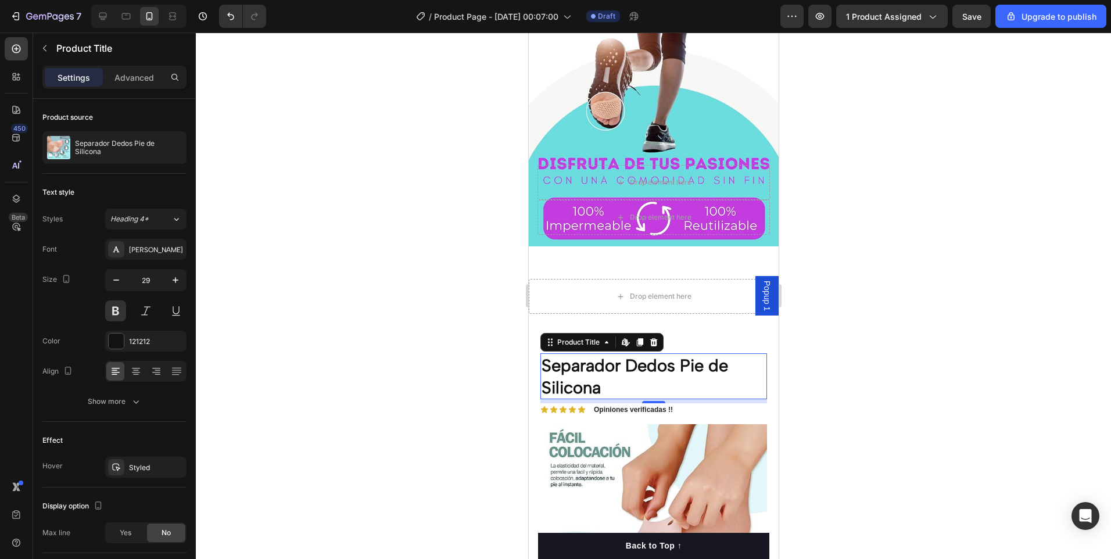
click at [632, 383] on h1 "Separador Dedos Pie de Silicona" at bounding box center [653, 376] width 227 height 46
click at [579, 296] on div "Drop element here" at bounding box center [653, 296] width 250 height 35
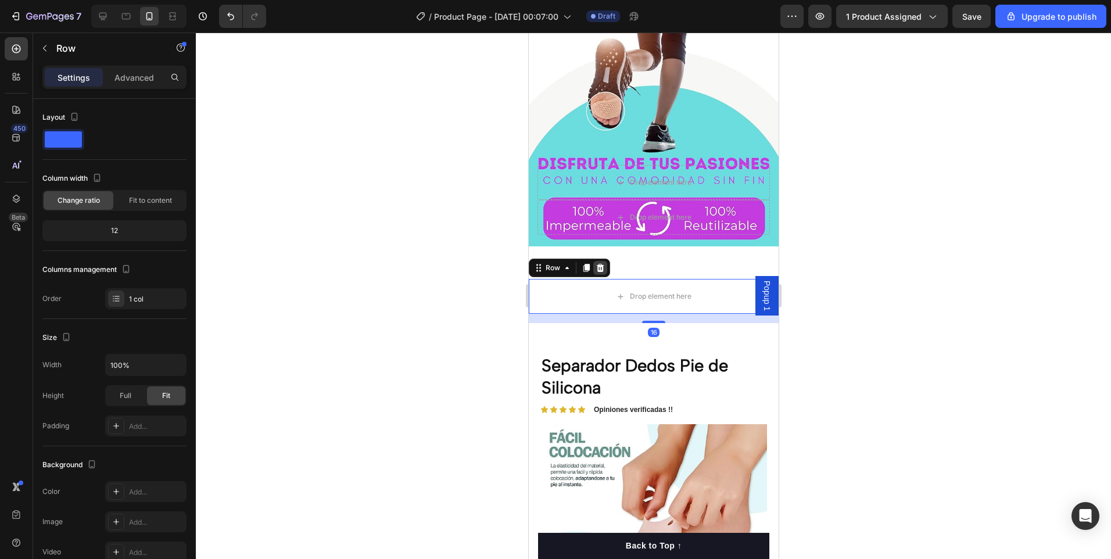
click at [604, 261] on div at bounding box center [599, 268] width 14 height 14
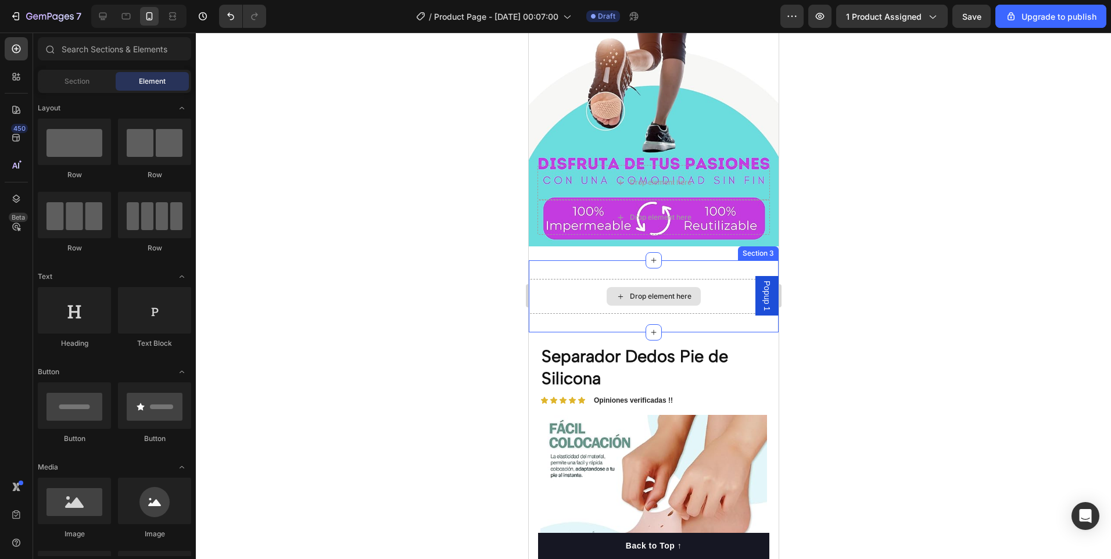
click at [558, 285] on div "Drop element here" at bounding box center [653, 296] width 250 height 35
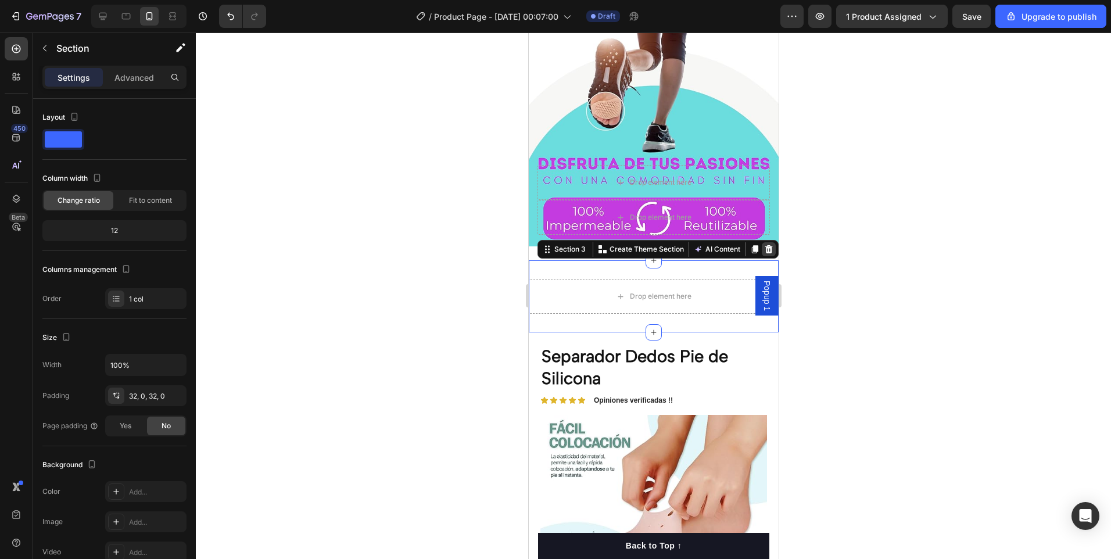
click at [764, 245] on icon at bounding box center [768, 249] width 8 height 8
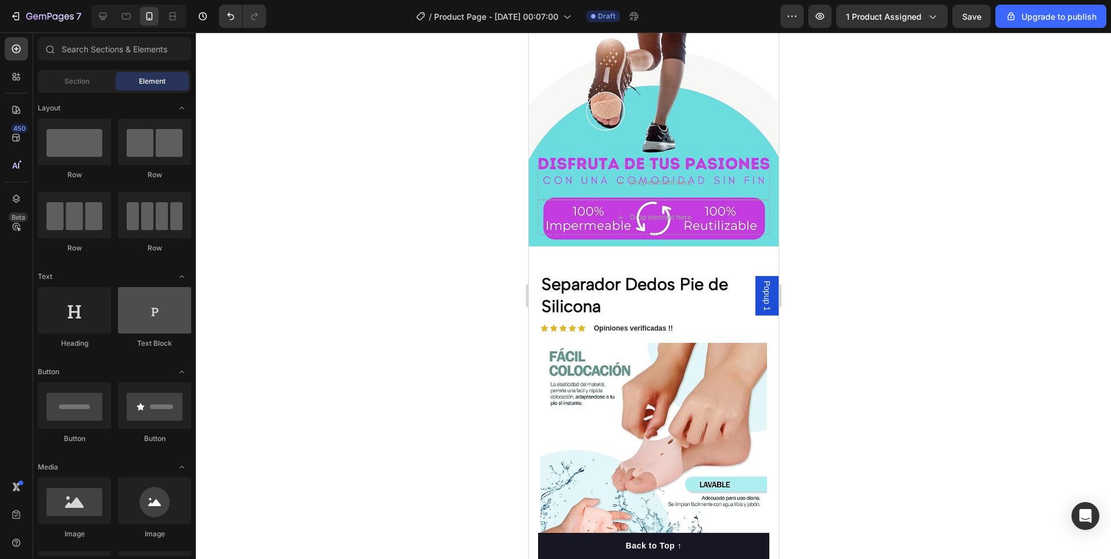
click at [156, 319] on div at bounding box center [154, 310] width 73 height 46
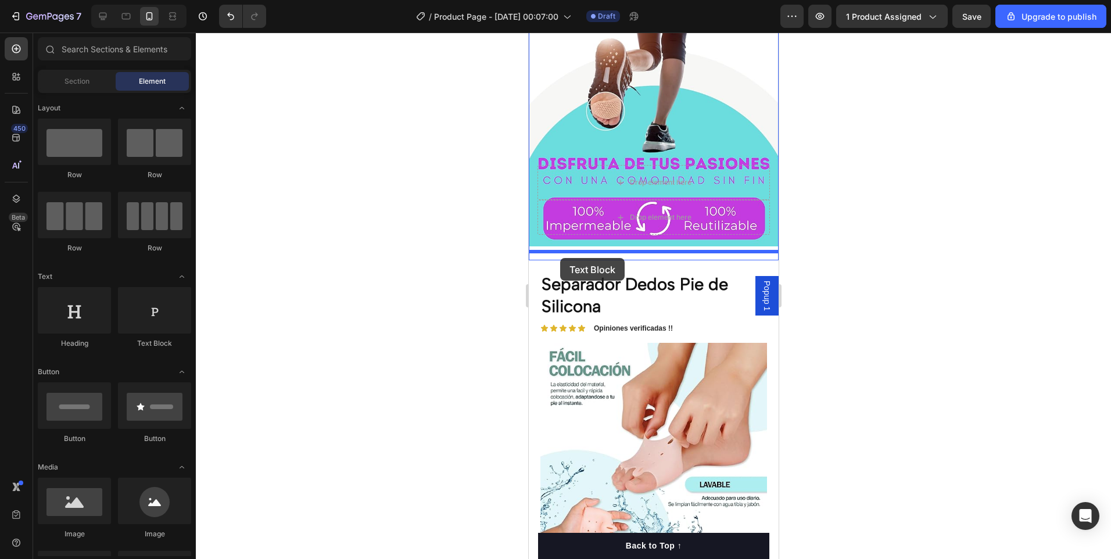
drag, startPoint x: 662, startPoint y: 336, endPoint x: 559, endPoint y: 258, distance: 129.3
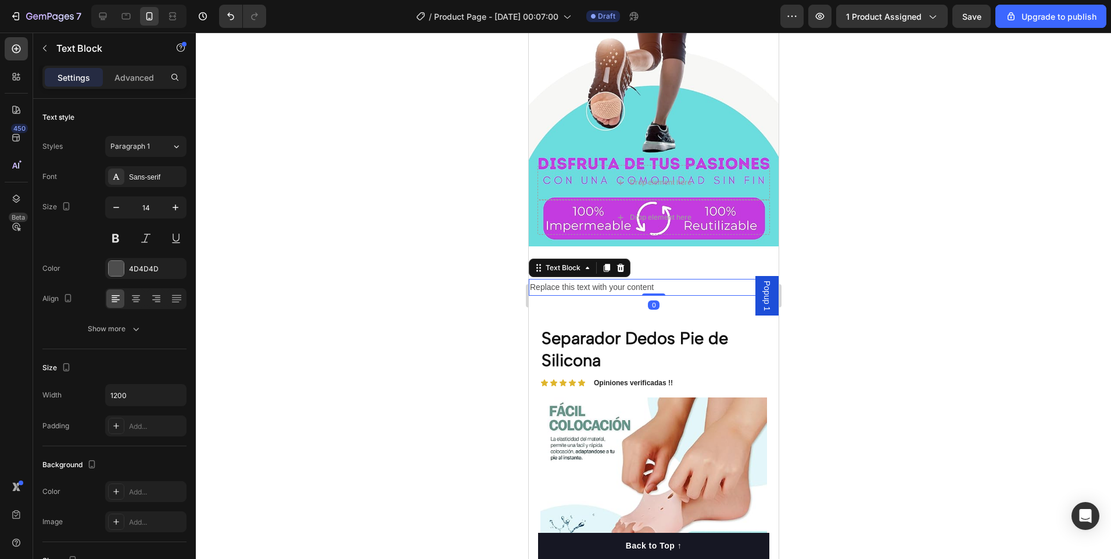
click at [552, 279] on div "Replace this text with your content" at bounding box center [653, 287] width 250 height 17
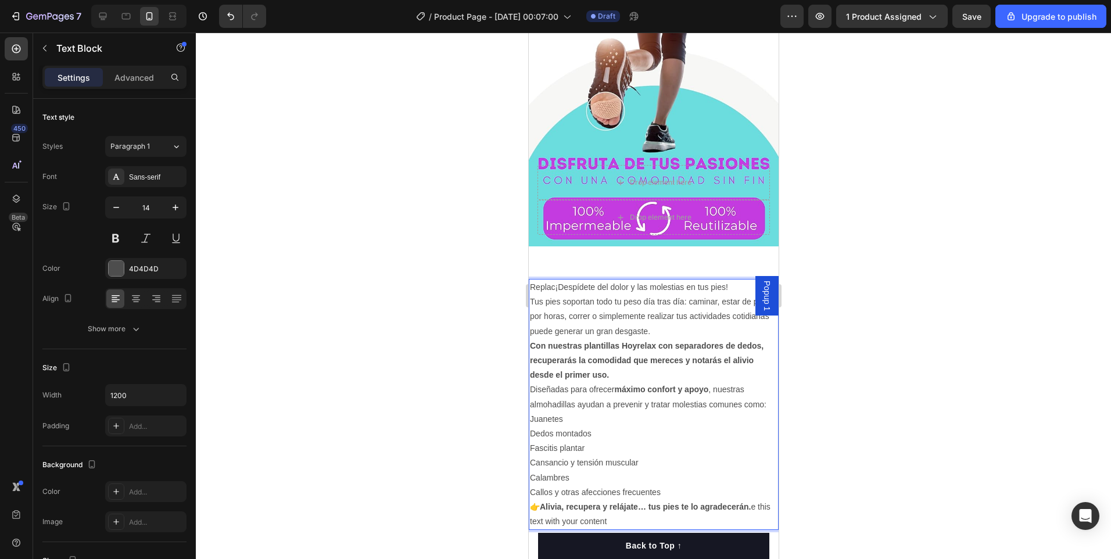
click at [554, 280] on p "Replac¡Despídete del dolor y las molestias en tus pies!" at bounding box center [652, 287] width 247 height 15
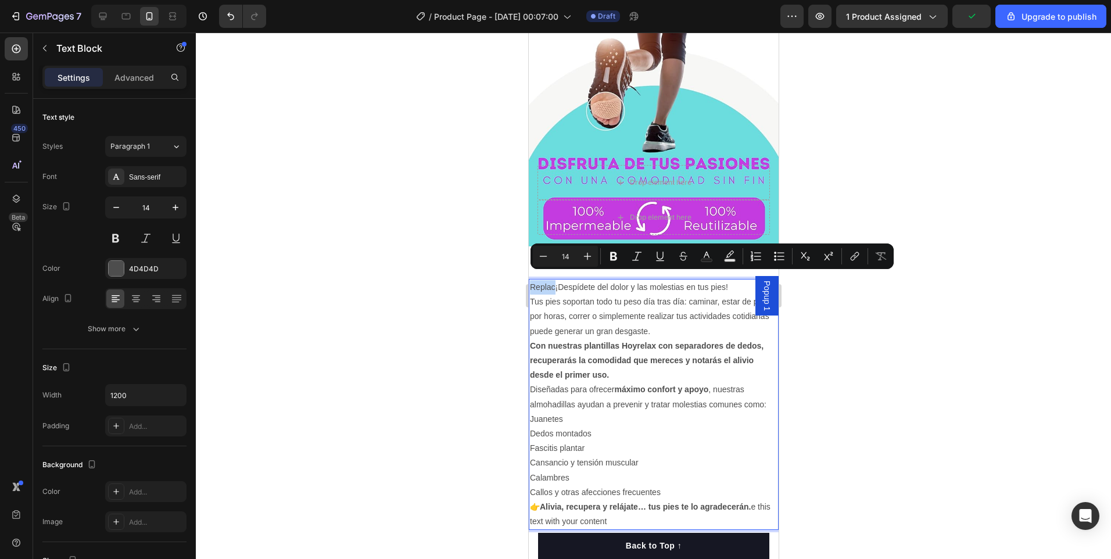
drag, startPoint x: 554, startPoint y: 277, endPoint x: 520, endPoint y: 283, distance: 34.8
drag, startPoint x: 720, startPoint y: 275, endPoint x: 529, endPoint y: 281, distance: 191.2
click at [529, 281] on p "¡Despídete del dolor y las molestias en tus pies!" at bounding box center [652, 287] width 247 height 15
click at [759, 254] on icon "Editor contextual toolbar" at bounding box center [756, 256] width 12 height 12
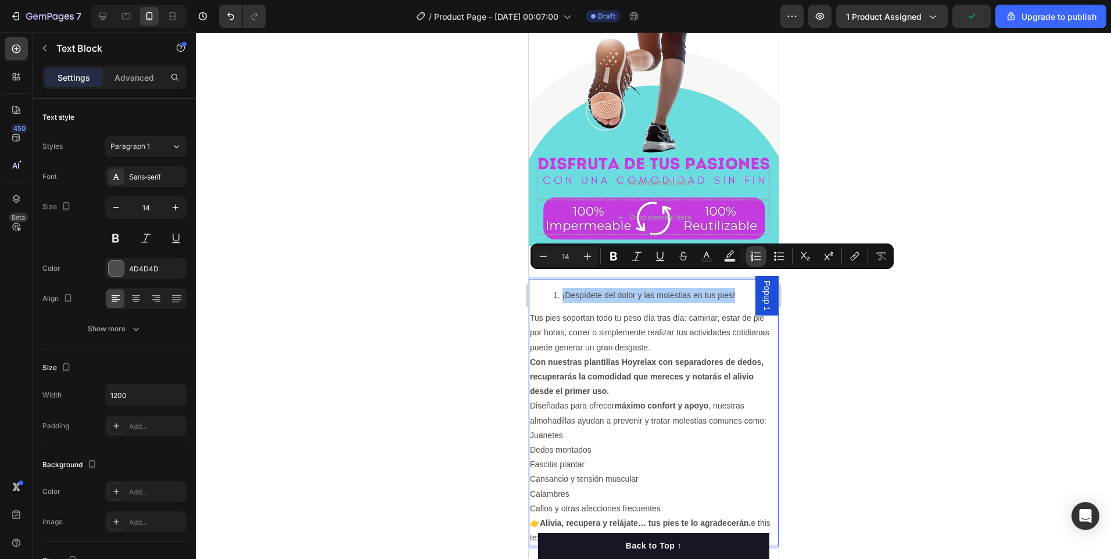
click at [759, 254] on icon "Editor contextual toolbar" at bounding box center [756, 256] width 12 height 12
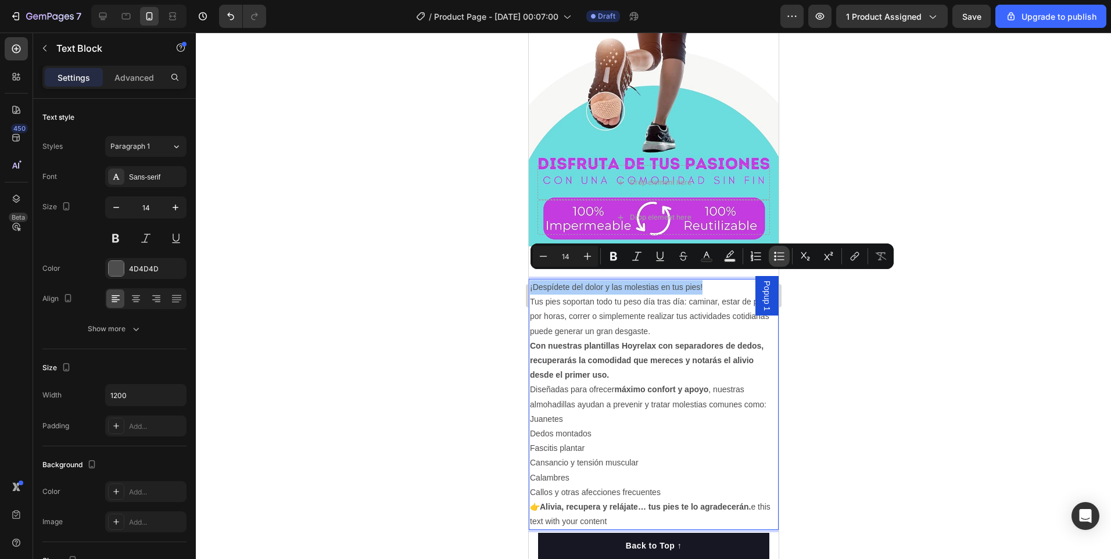
click at [776, 257] on icon "Editor contextual toolbar" at bounding box center [779, 256] width 12 height 12
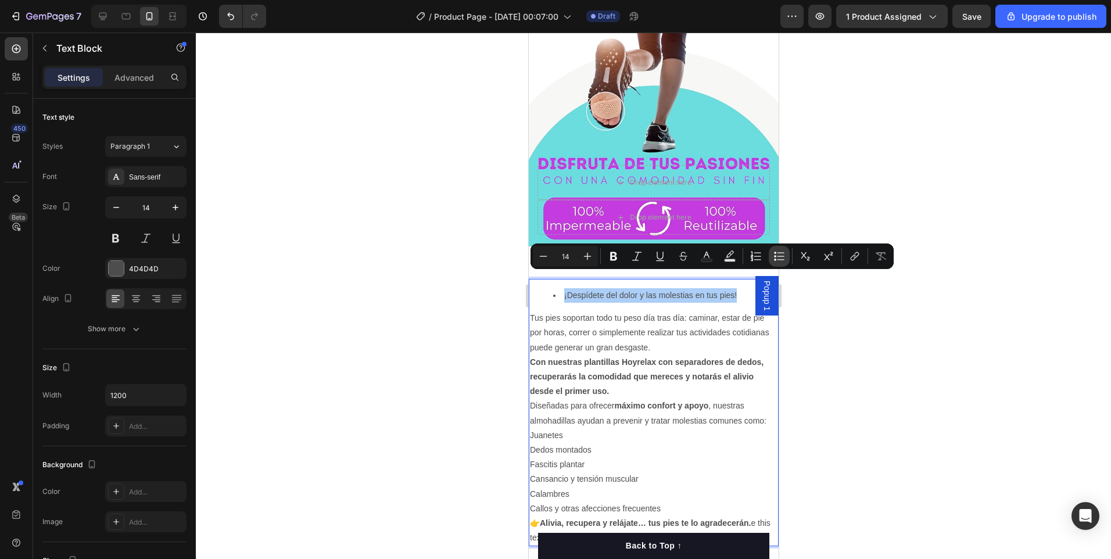
click at [776, 257] on icon "Editor contextual toolbar" at bounding box center [779, 256] width 12 height 12
type input "14"
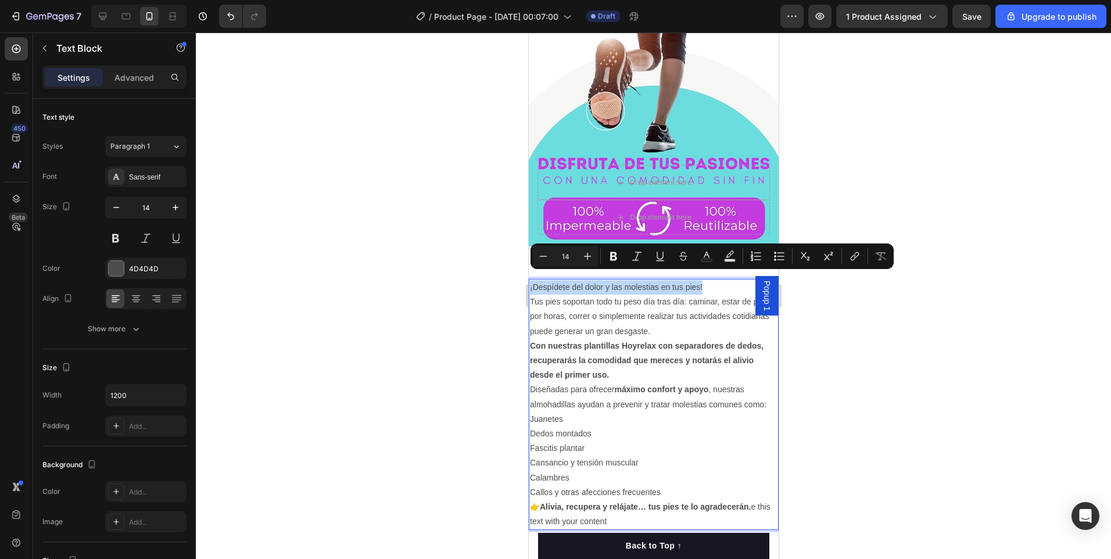
click at [548, 412] on p "Juanetes" at bounding box center [652, 419] width 247 height 15
drag, startPoint x: 705, startPoint y: 275, endPoint x: 528, endPoint y: 280, distance: 176.6
click at [528, 280] on div "¡Despídete del dolor y las molestias en tus pies! Tus pies soportan todo tu pes…" at bounding box center [653, 404] width 250 height 251
click at [608, 257] on icon "Editor contextual toolbar" at bounding box center [614, 256] width 12 height 12
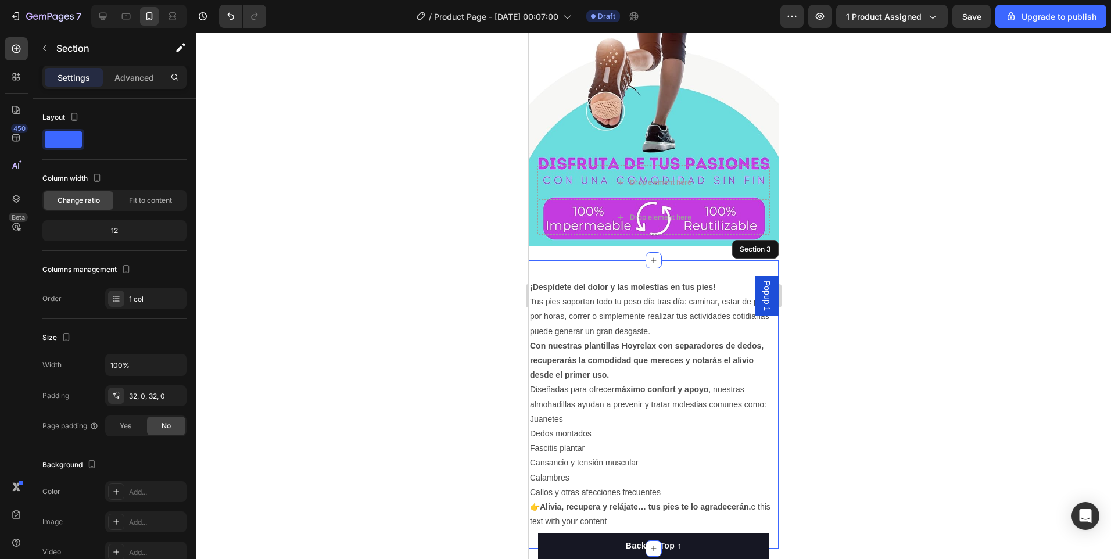
click at [588, 260] on div "¡Despídete del dolor y las molestias en tus pies! Tus pies soportan todo tu pes…" at bounding box center [653, 404] width 250 height 288
click at [472, 290] on div at bounding box center [653, 296] width 915 height 526
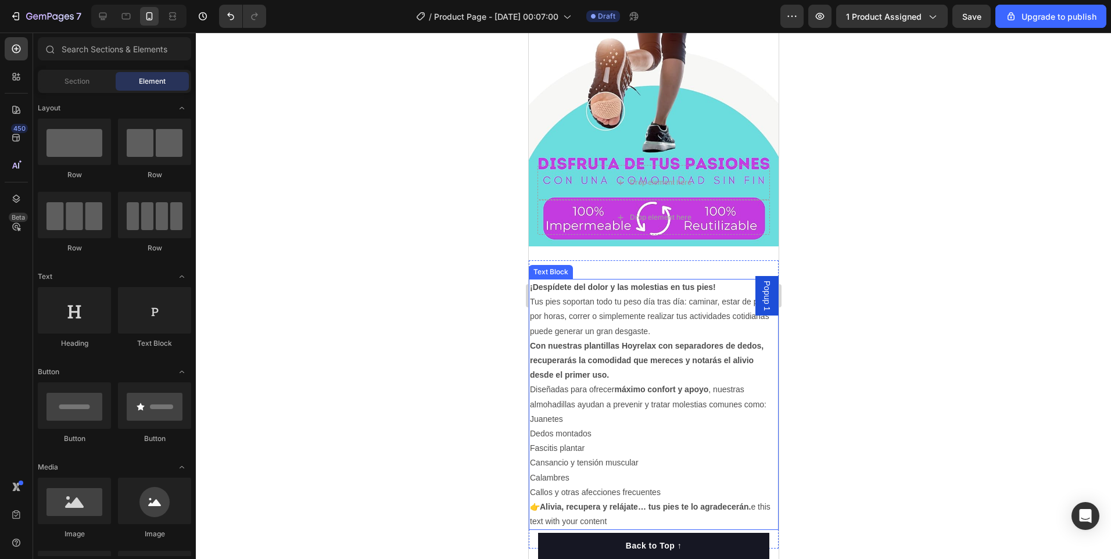
click at [592, 282] on strong "¡Despídete del dolor y las molestias en tus pies!" at bounding box center [622, 286] width 186 height 9
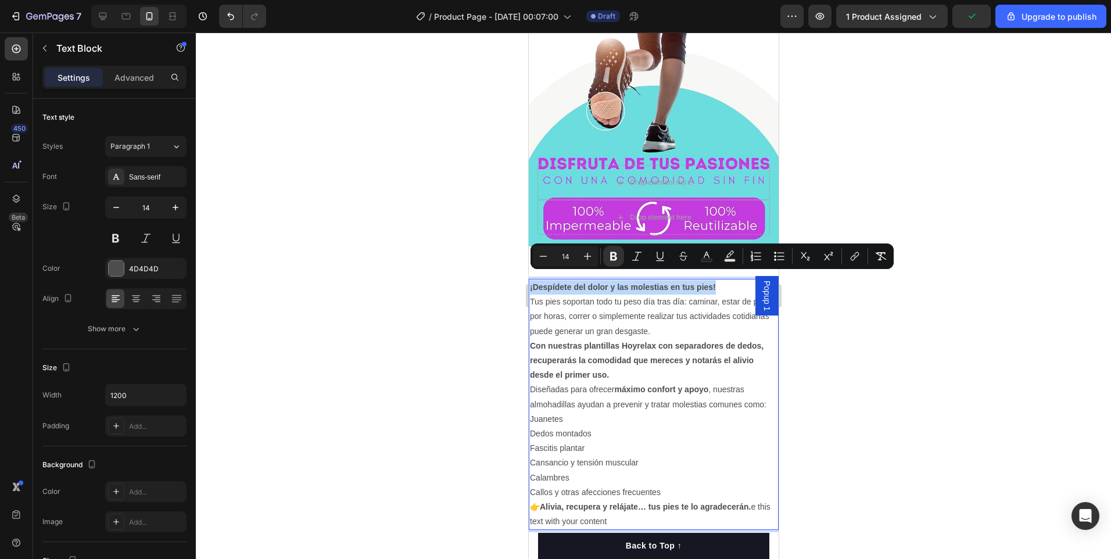
drag, startPoint x: 718, startPoint y: 275, endPoint x: 529, endPoint y: 278, distance: 189.4
click at [584, 253] on icon "Editor contextual toolbar" at bounding box center [587, 256] width 12 height 12
type input "16"
click at [709, 258] on icon "Editor contextual toolbar" at bounding box center [707, 256] width 12 height 12
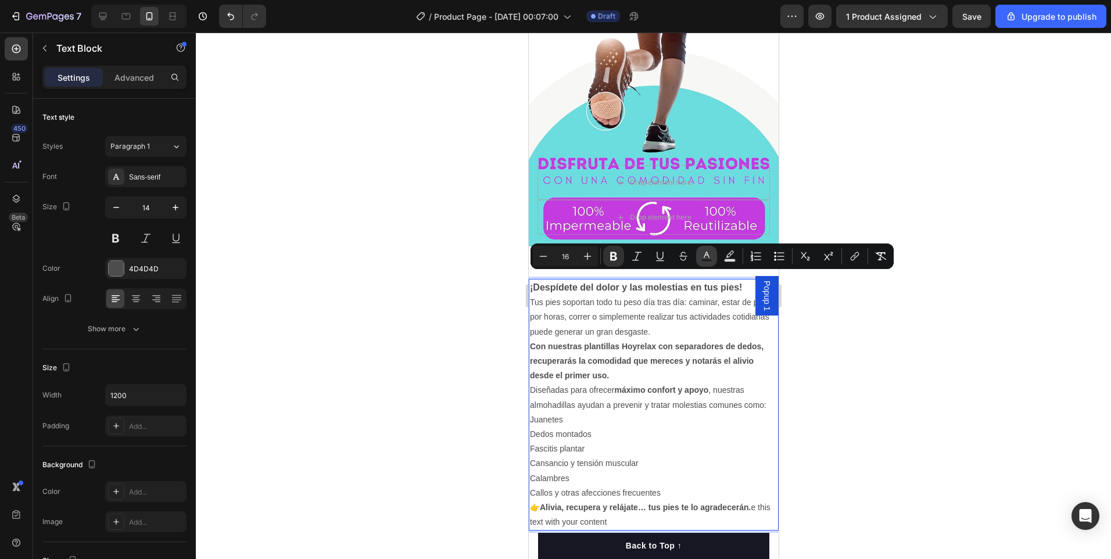
type input "4D4D4D"
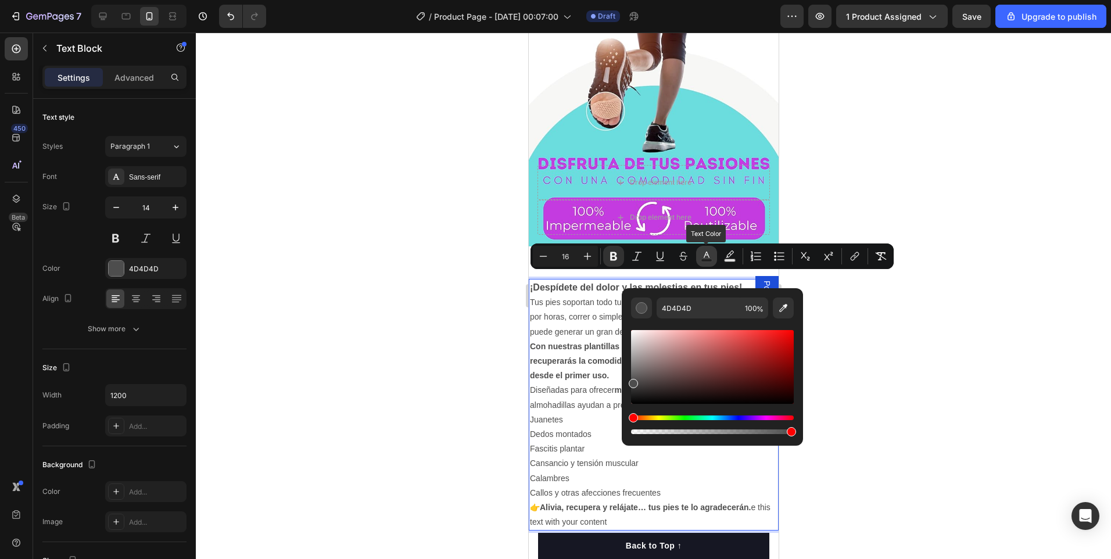
click at [709, 258] on icon "Editor contextual toolbar" at bounding box center [707, 256] width 12 height 12
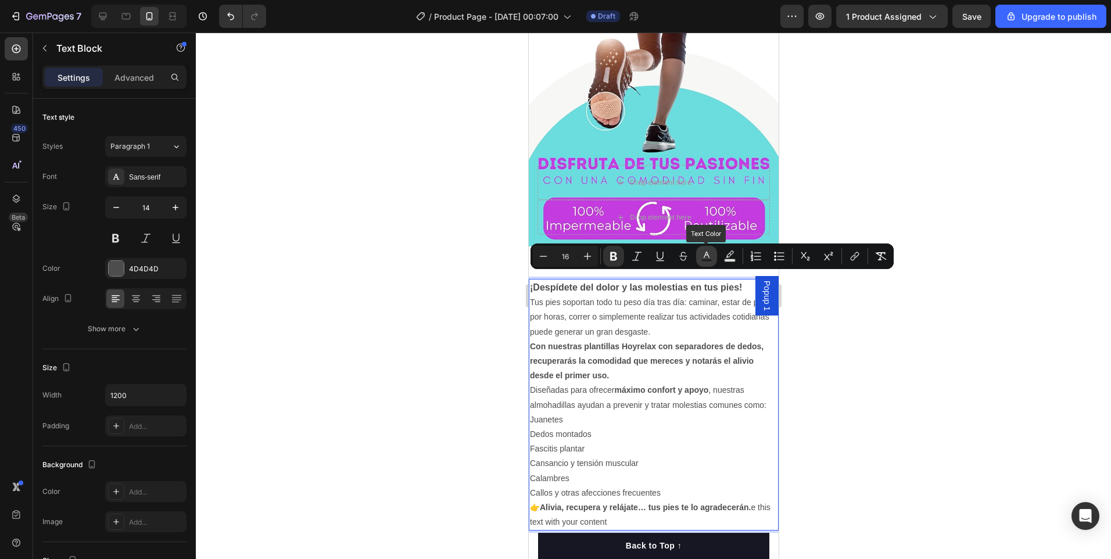
click at [709, 258] on icon "Editor contextual toolbar" at bounding box center [707, 256] width 12 height 12
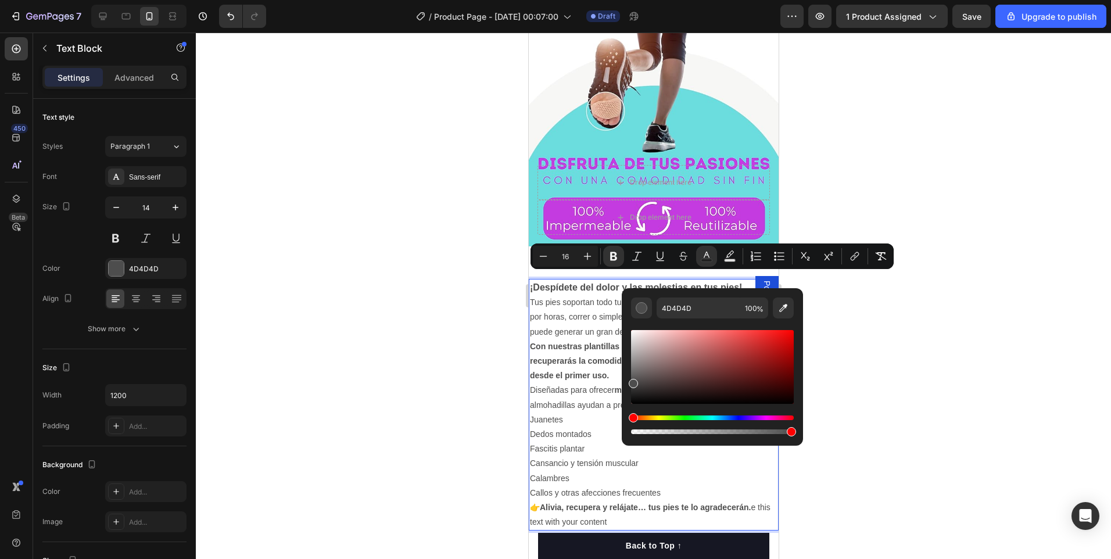
click at [763, 418] on div "Hue" at bounding box center [712, 417] width 163 height 5
click at [762, 418] on div "Hue" at bounding box center [712, 417] width 163 height 5
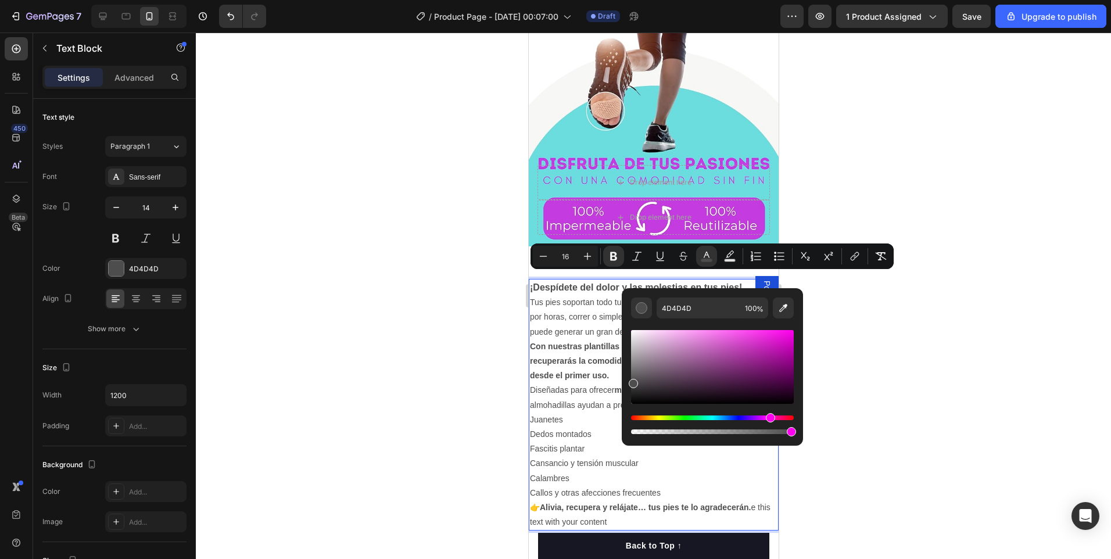
click at [768, 418] on div "Hue" at bounding box center [770, 417] width 9 height 9
click at [859, 322] on div at bounding box center [653, 296] width 915 height 526
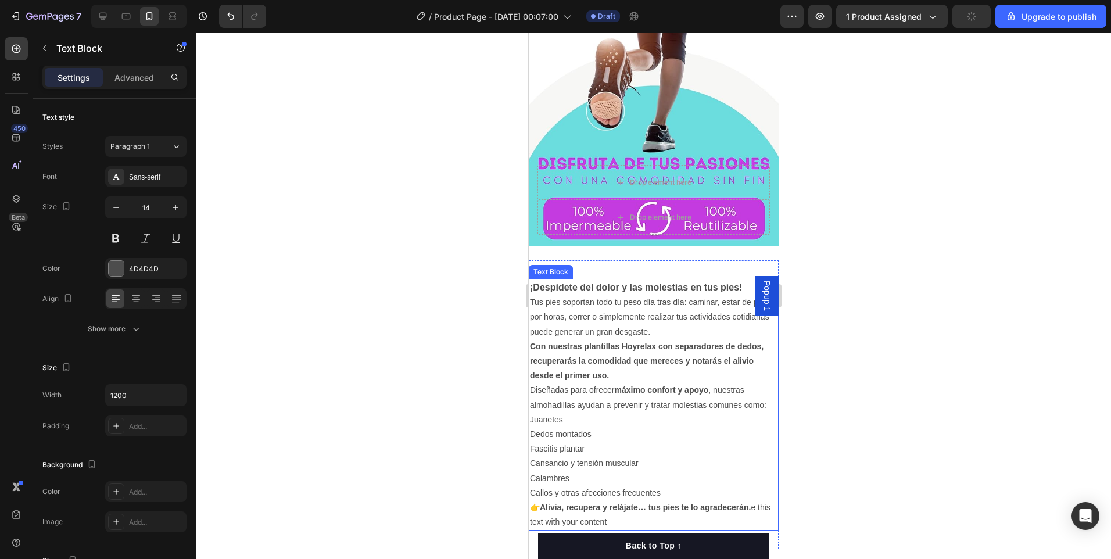
click at [712, 289] on div "¡Despídete del dolor y las molestias en tus pies! Tus pies soportan todo tu pes…" at bounding box center [653, 405] width 250 height 252
drag, startPoint x: 743, startPoint y: 275, endPoint x: 570, endPoint y: 282, distance: 172.7
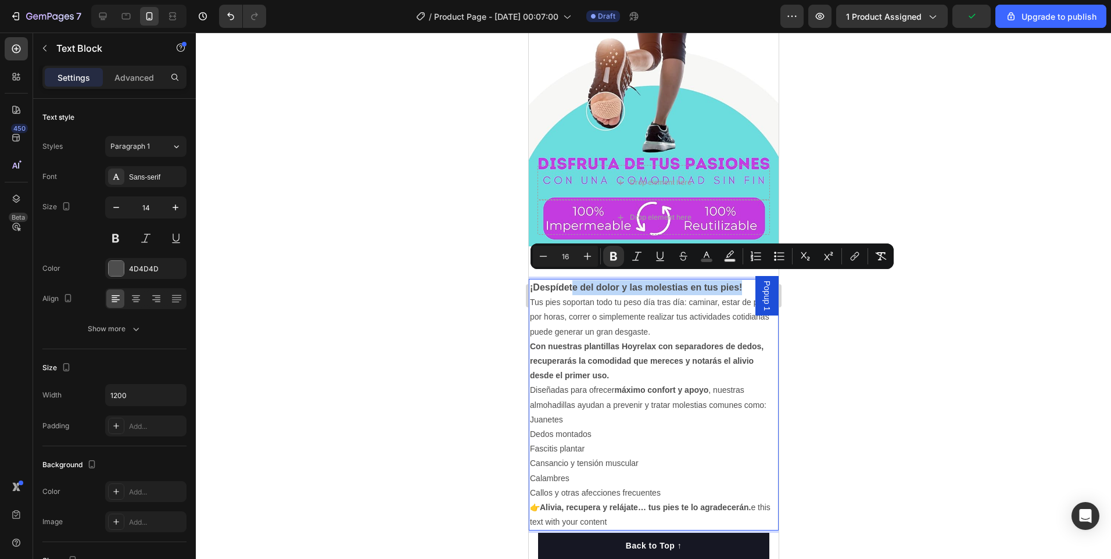
click at [565, 283] on p "¡Despídete del dolor y las molestias en tus pies!" at bounding box center [652, 287] width 247 height 15
drag, startPoint x: 741, startPoint y: 277, endPoint x: 530, endPoint y: 280, distance: 211.5
click at [530, 280] on p "¡Despídete del dolor y las molestias en tus pies!" at bounding box center [652, 287] width 247 height 15
click at [584, 253] on icon "Editor contextual toolbar" at bounding box center [587, 256] width 12 height 12
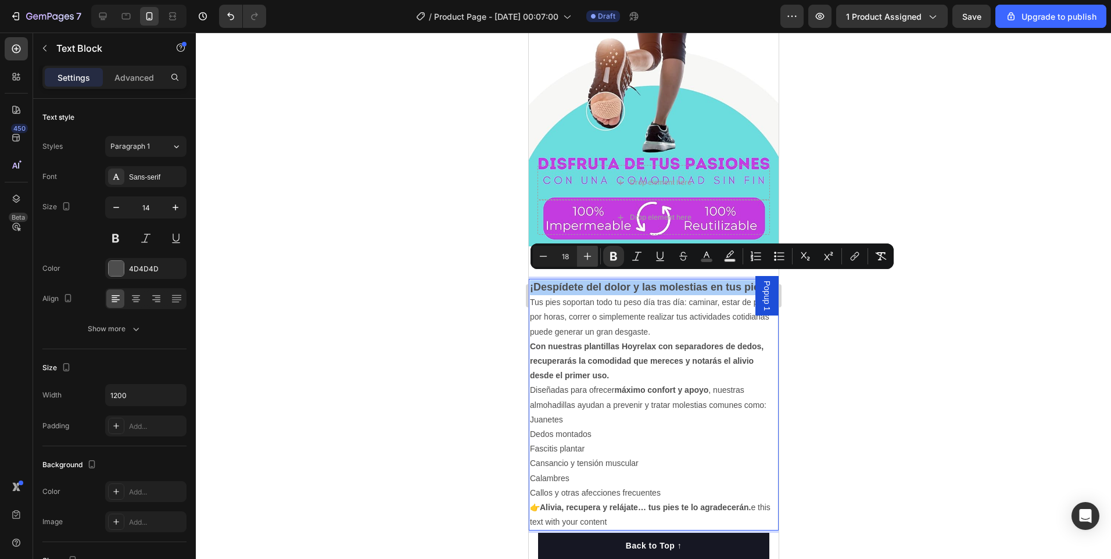
click at [584, 253] on icon "Editor contextual toolbar" at bounding box center [587, 256] width 12 height 12
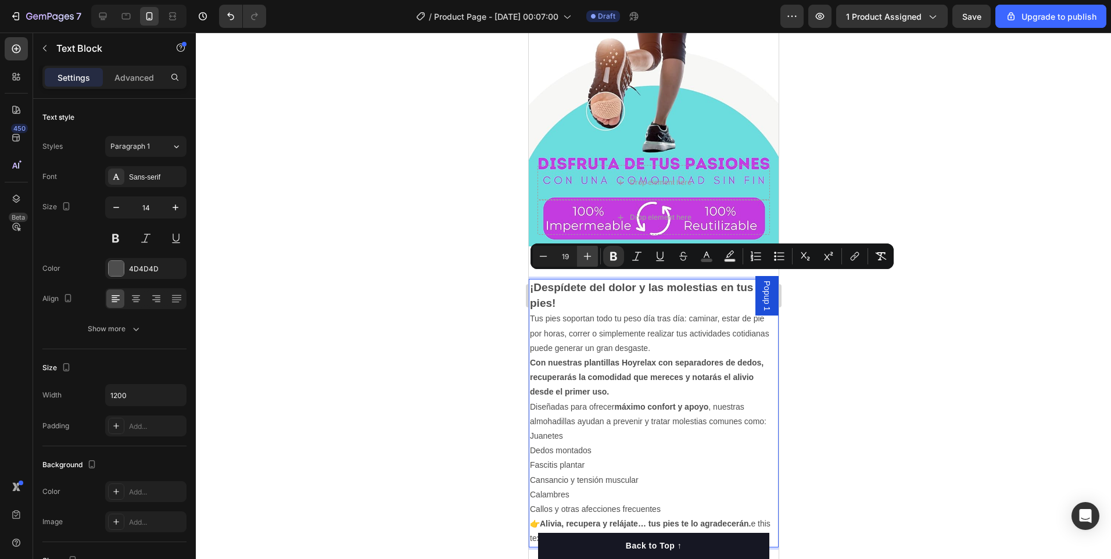
click at [584, 253] on icon "Editor contextual toolbar" at bounding box center [587, 256] width 12 height 12
type input "14"
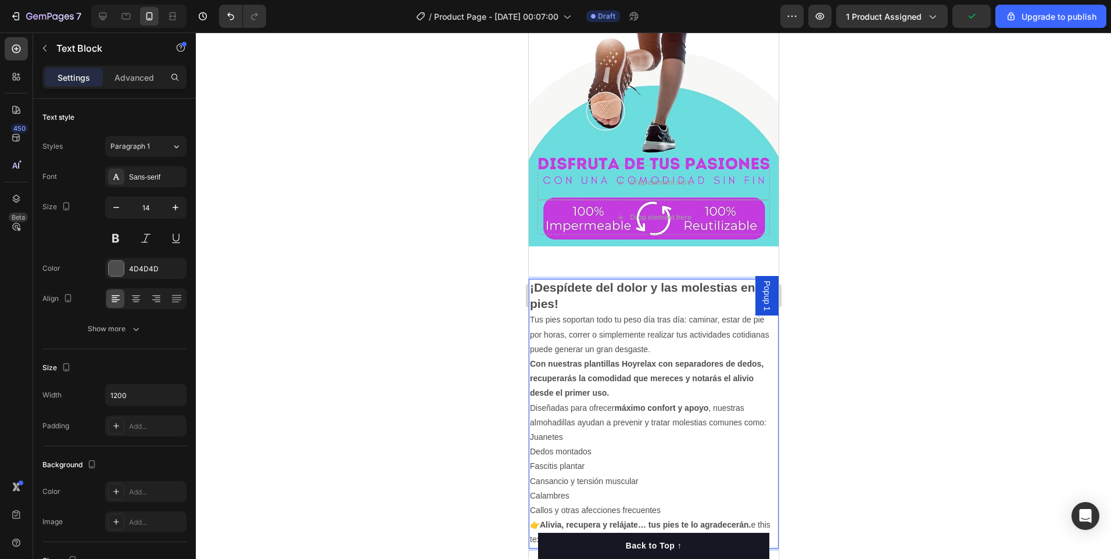
click at [623, 359] on strong "Con nuestras plantillas Hoyrelax con separadores de dedos, recuperarás la comod…" at bounding box center [646, 378] width 234 height 38
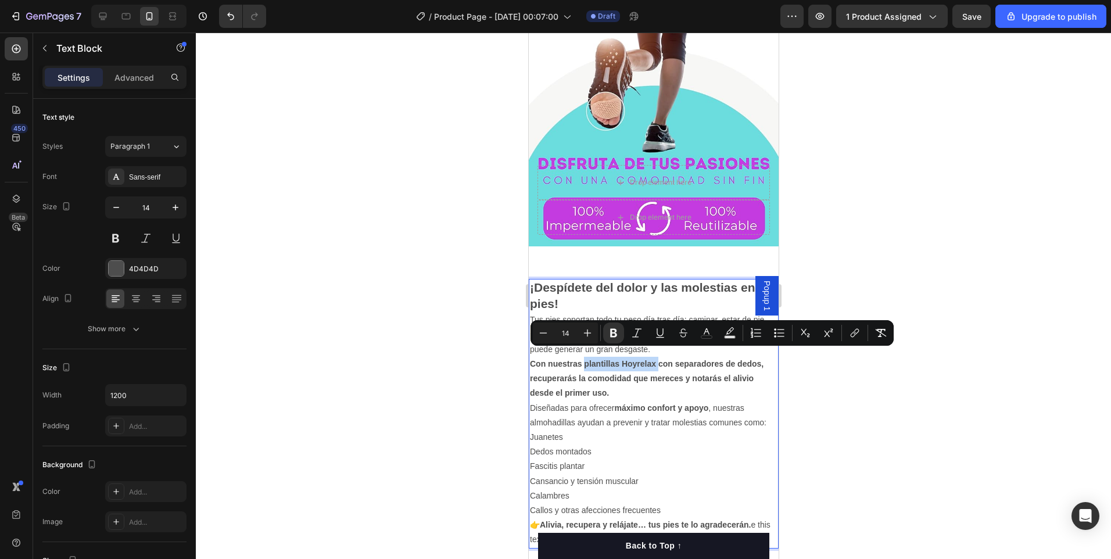
drag, startPoint x: 657, startPoint y: 354, endPoint x: 584, endPoint y: 362, distance: 73.1
click at [584, 362] on p "Con nuestras plantillas Hoyrelax con separadores de dedos, recuperarás la comod…" at bounding box center [652, 379] width 247 height 44
drag, startPoint x: 648, startPoint y: 354, endPoint x: 595, endPoint y: 358, distance: 52.4
click at [595, 359] on strong "Con nuestras separadores con separadores de dedos, recuperarás la comodidad que…" at bounding box center [641, 378] width 224 height 38
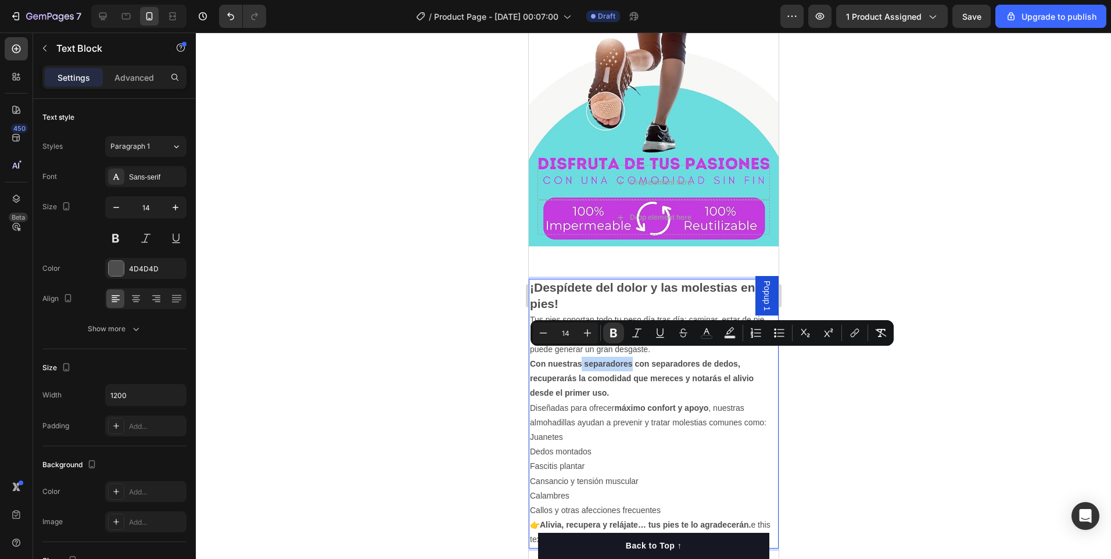
drag, startPoint x: 581, startPoint y: 355, endPoint x: 633, endPoint y: 354, distance: 51.1
click at [633, 359] on strong "Con nuestras separadores con separadores de dedos, recuperarás la comodidad que…" at bounding box center [641, 378] width 224 height 38
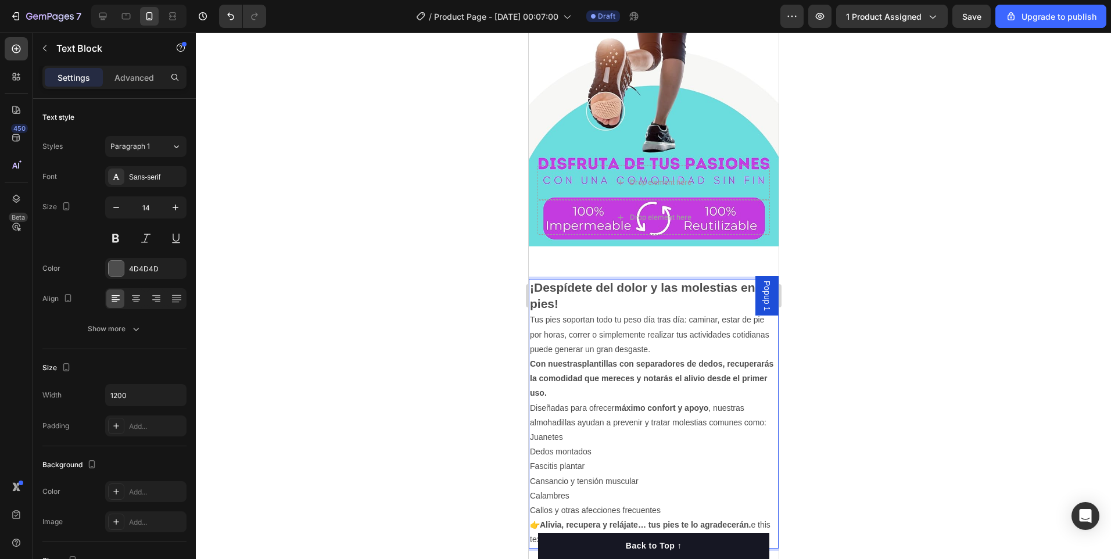
click at [577, 359] on strong "Con nuestrasplantillas con separadores de dedos, recuperarás la comodidad que m…" at bounding box center [650, 378] width 243 height 38
click at [581, 359] on strong "Con nuestrasplantillas con separadores de dedos, recuperarás la comodidad que m…" at bounding box center [650, 378] width 243 height 38
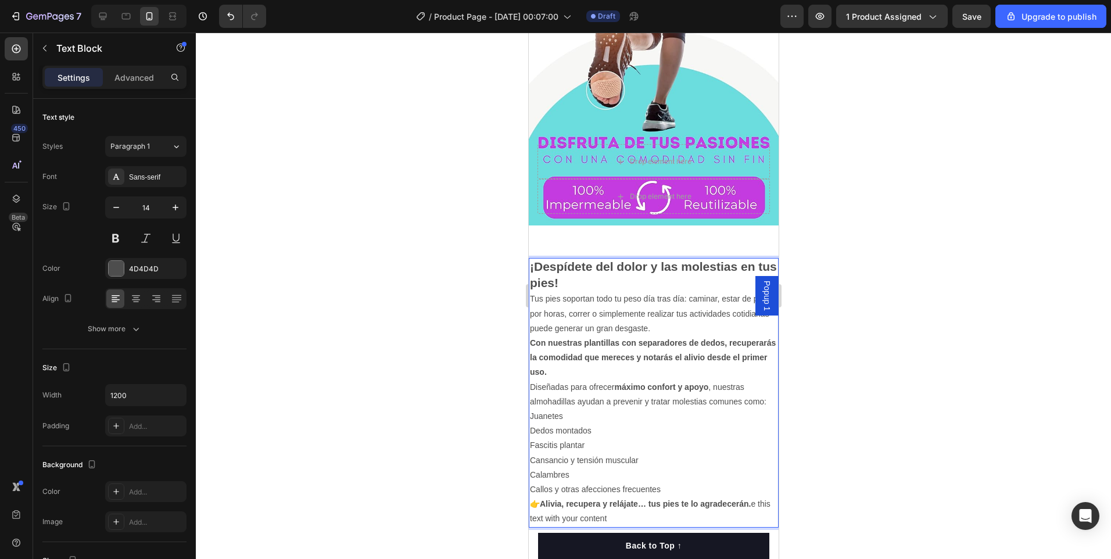
scroll to position [183, 0]
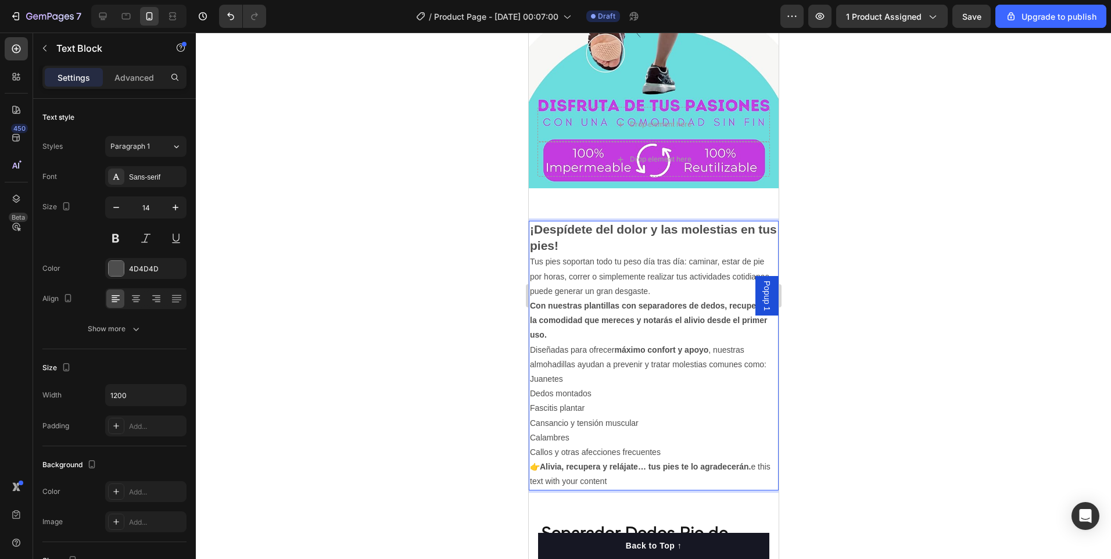
click at [531, 372] on p "Juanetes" at bounding box center [652, 379] width 247 height 15
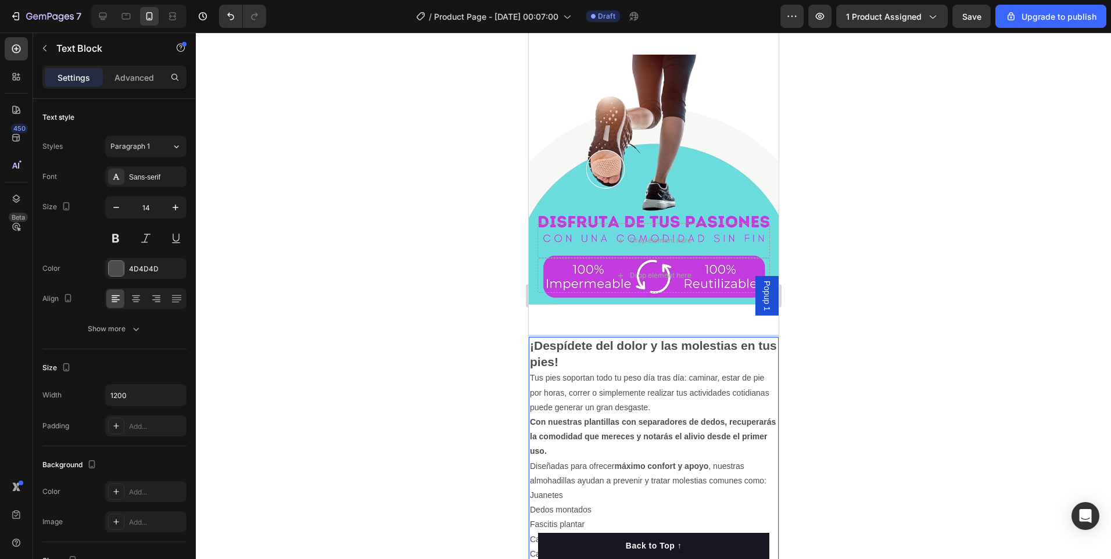
scroll to position [299, 0]
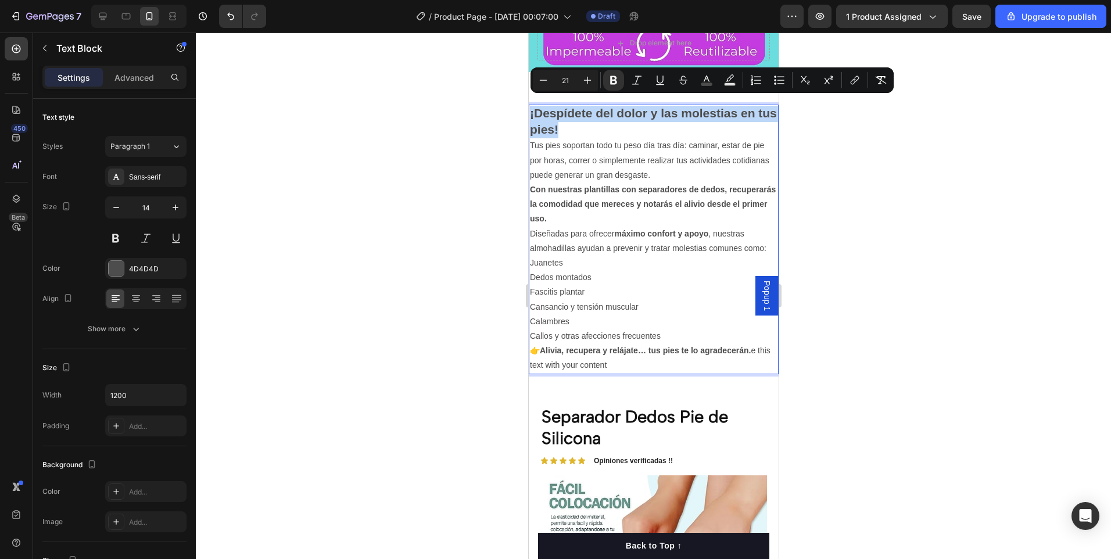
drag, startPoint x: 601, startPoint y: 124, endPoint x: 530, endPoint y: 108, distance: 73.1
click at [530, 108] on p "¡Despídete del dolor y las molestias en tus pies!" at bounding box center [652, 122] width 247 height 33
click at [706, 77] on icon "Editor contextual toolbar" at bounding box center [706, 79] width 6 height 6
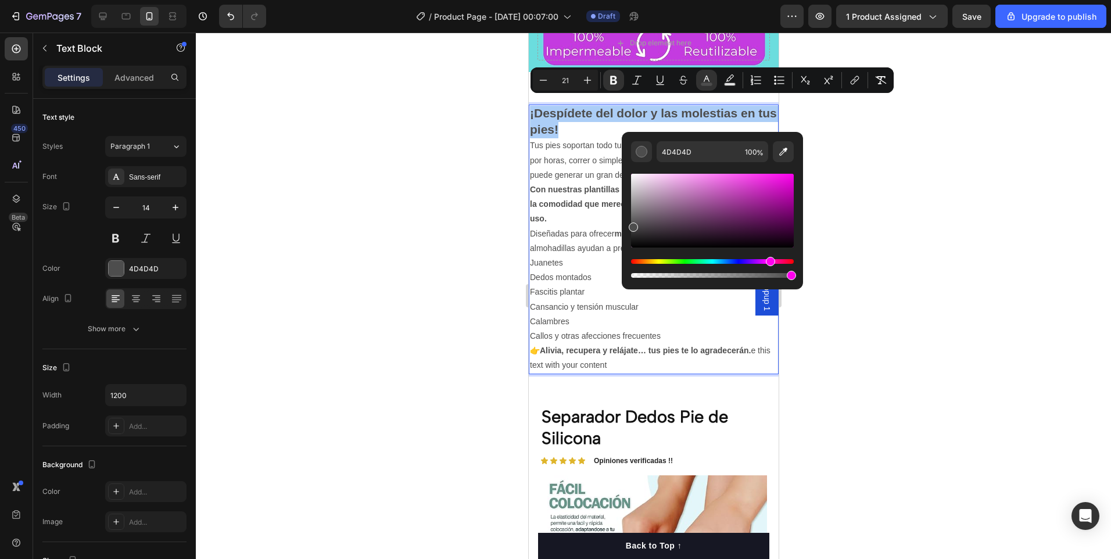
click at [770, 261] on div "Hue" at bounding box center [770, 261] width 9 height 9
click at [770, 261] on div "Hue" at bounding box center [771, 261] width 9 height 9
click at [764, 261] on div "Hue" at bounding box center [766, 261] width 9 height 9
click at [785, 152] on icon "Editor contextual toolbar" at bounding box center [783, 152] width 8 height 8
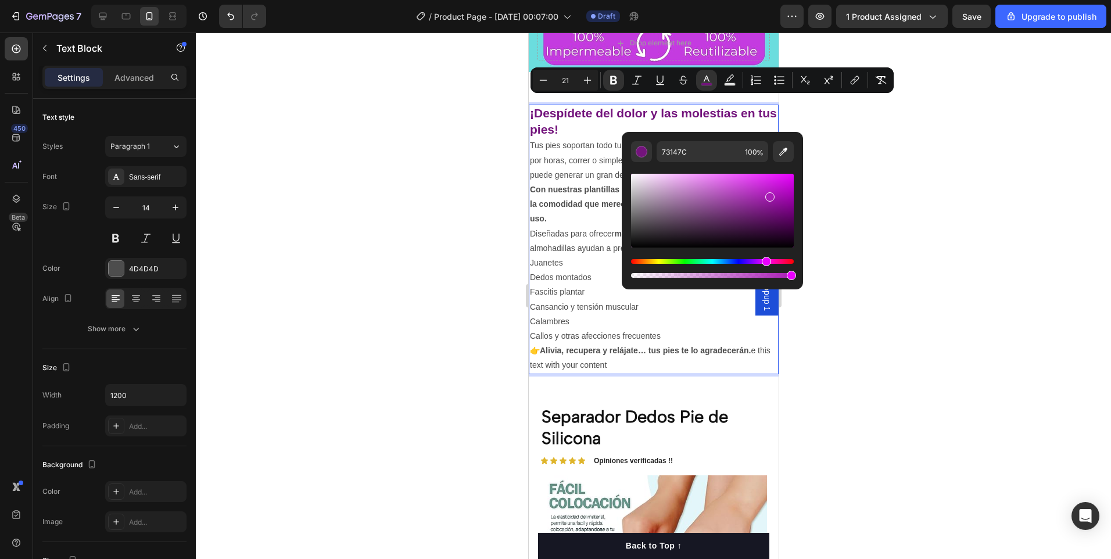
click at [768, 195] on div "Editor contextual toolbar" at bounding box center [712, 211] width 163 height 74
type input "A81CB5"
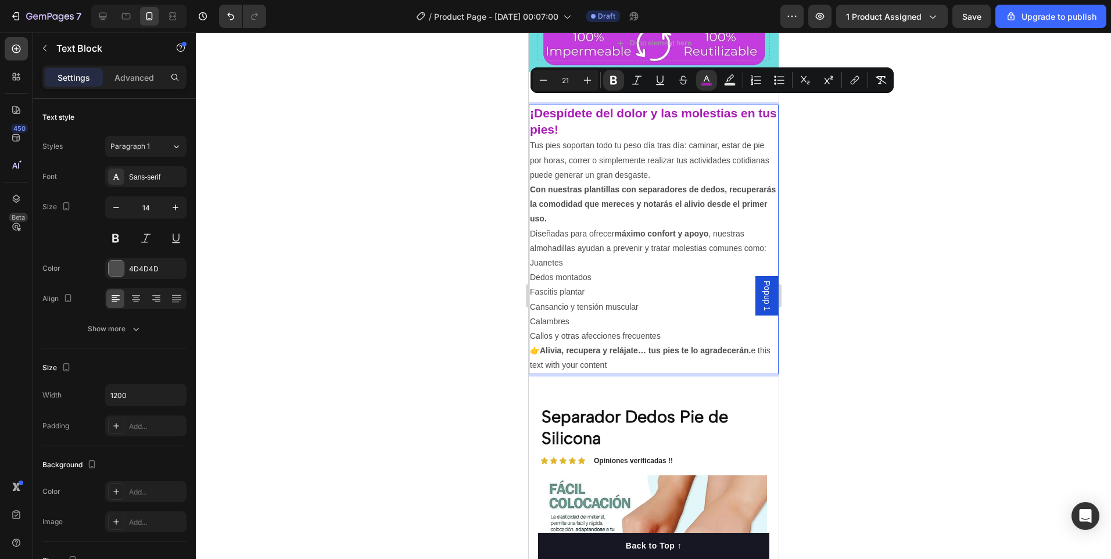
click at [1009, 227] on div at bounding box center [653, 296] width 915 height 526
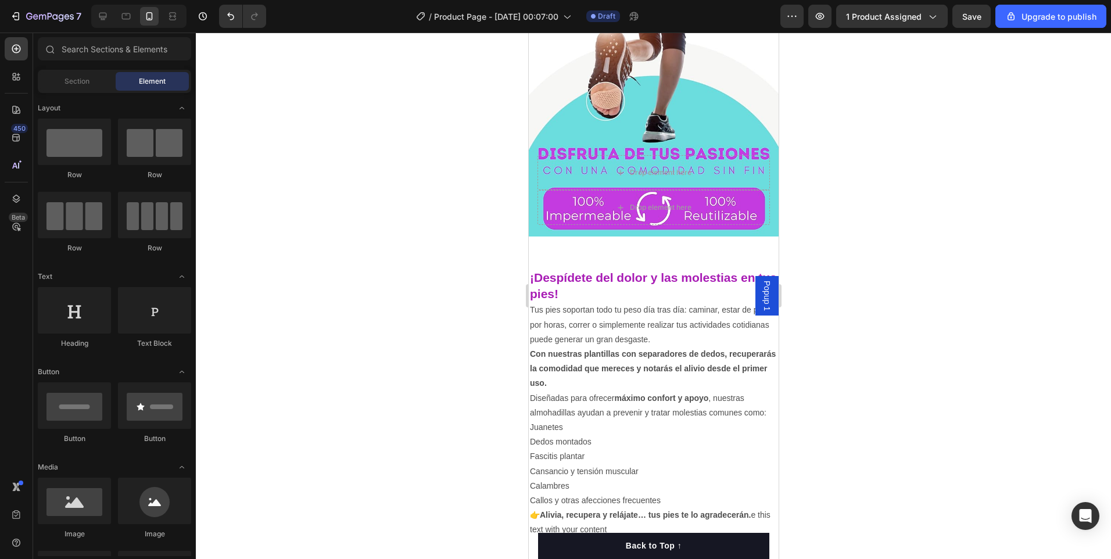
scroll to position [123, 0]
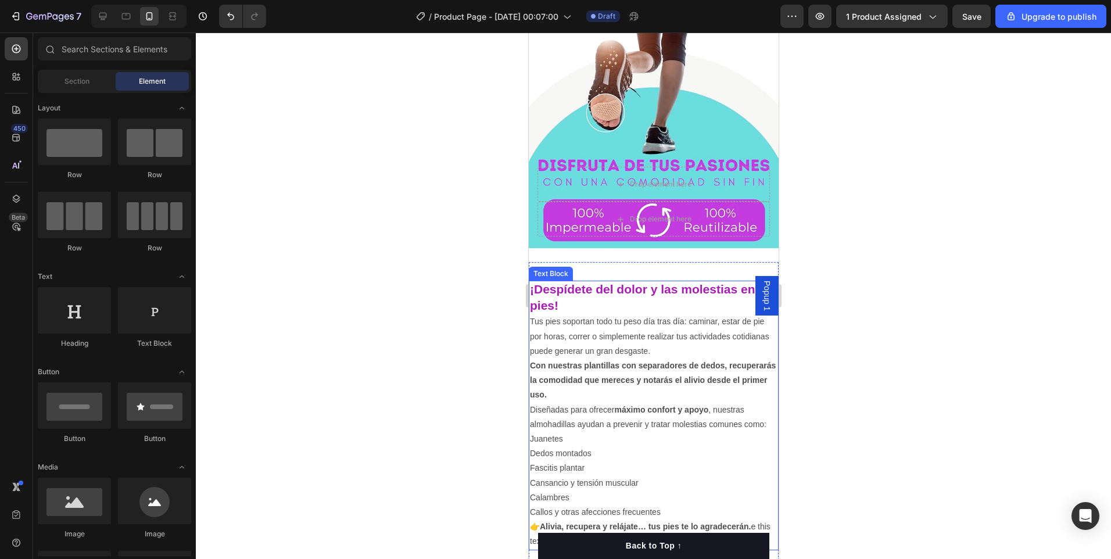
click at [588, 300] on p "¡Despídete del dolor y las molestias en tus pies!" at bounding box center [652, 298] width 247 height 33
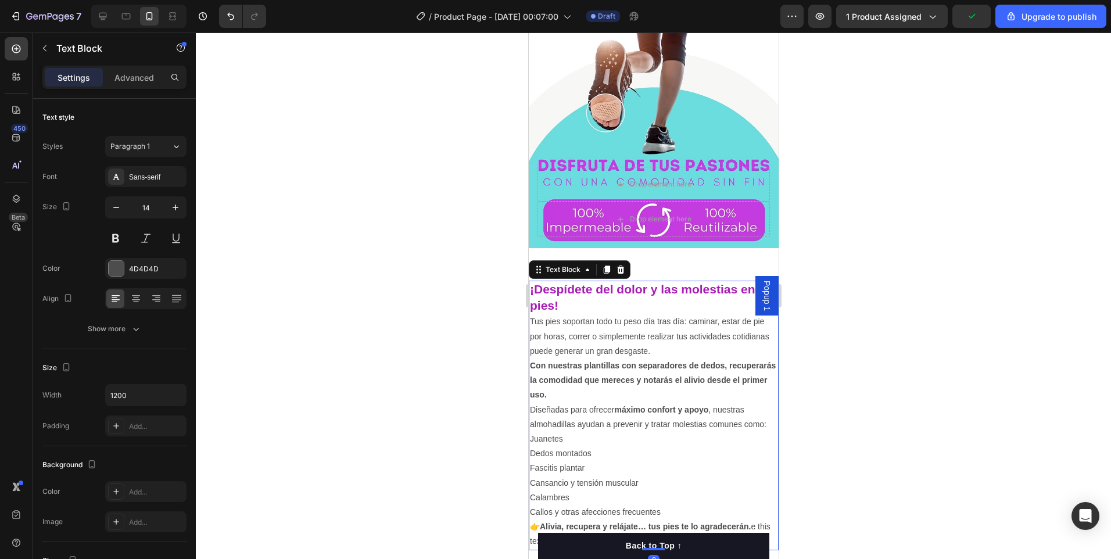
click at [582, 299] on p "¡Despídete del dolor y las molestias en tus pies!" at bounding box center [652, 298] width 247 height 33
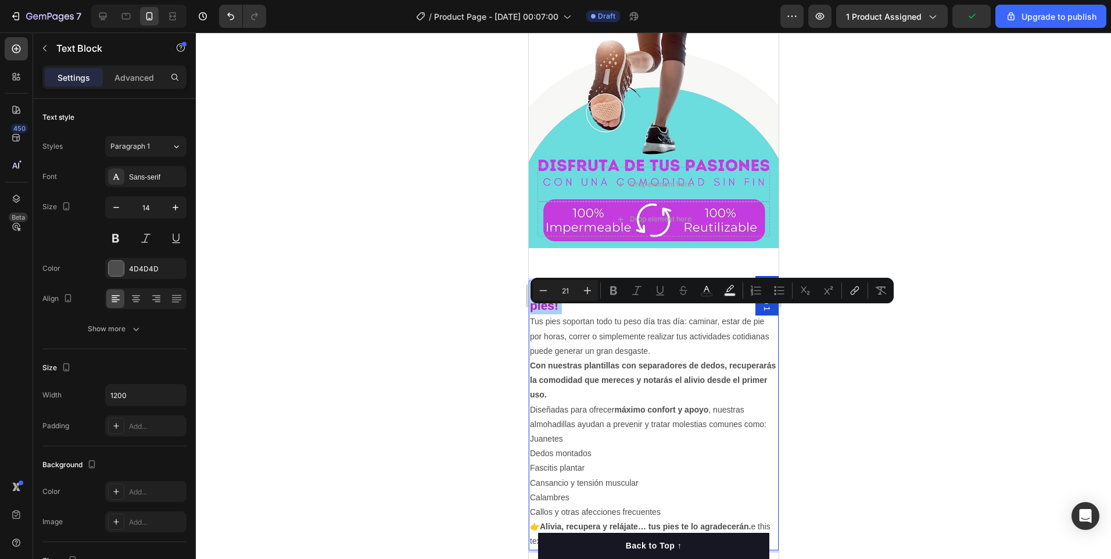
type input "14"
click at [929, 285] on div at bounding box center [653, 296] width 915 height 526
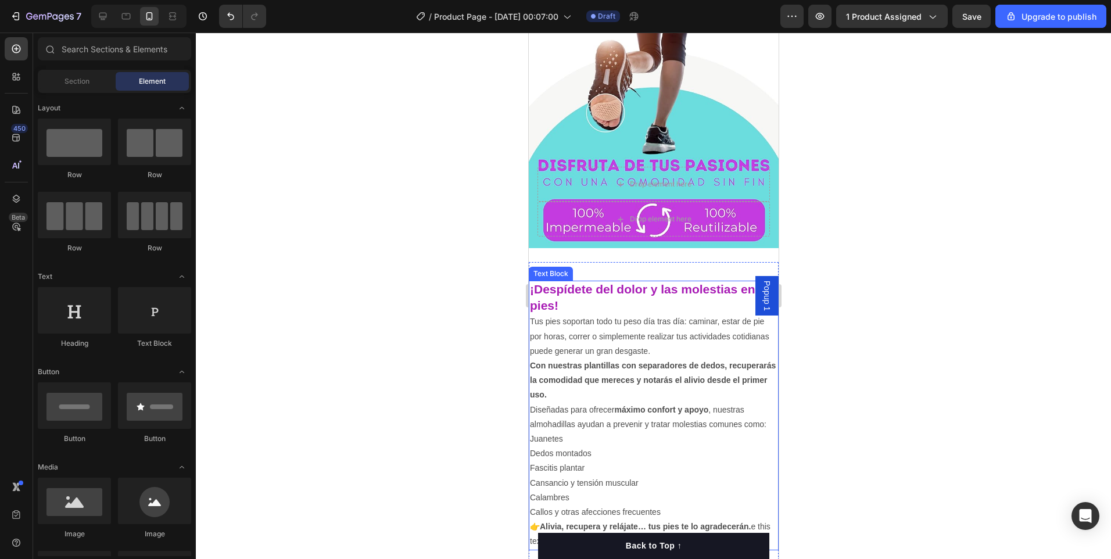
click at [626, 296] on p "¡Despídete del dolor y las molestias en tus pies!" at bounding box center [652, 298] width 247 height 33
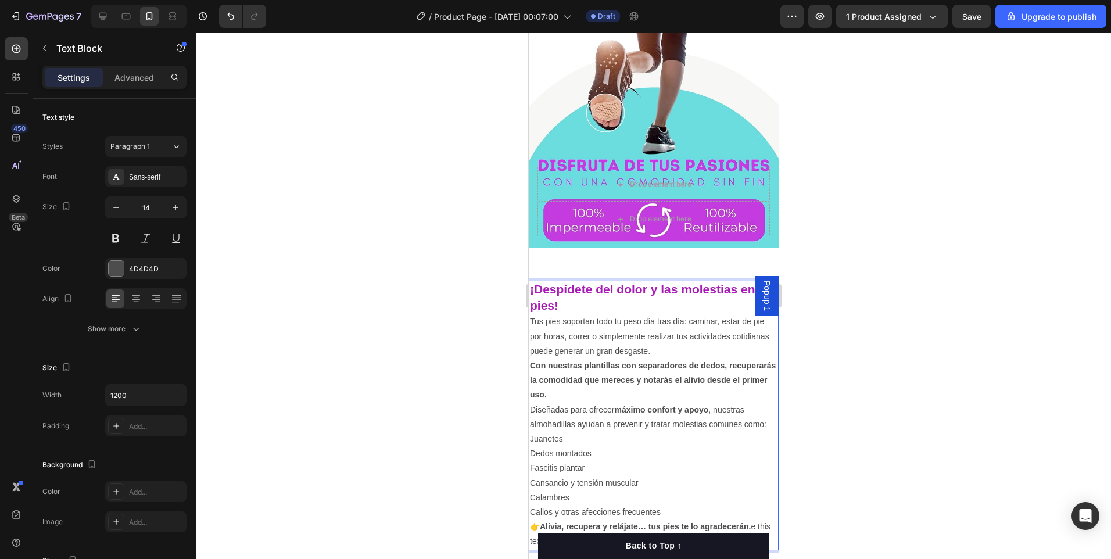
click at [576, 314] on p "Tus pies soportan todo tu peso día tras día: caminar, estar de pie por horas, c…" at bounding box center [652, 336] width 247 height 44
click at [585, 296] on p "¡Despídete del dolor y las molestias en tus pies!" at bounding box center [652, 298] width 247 height 33
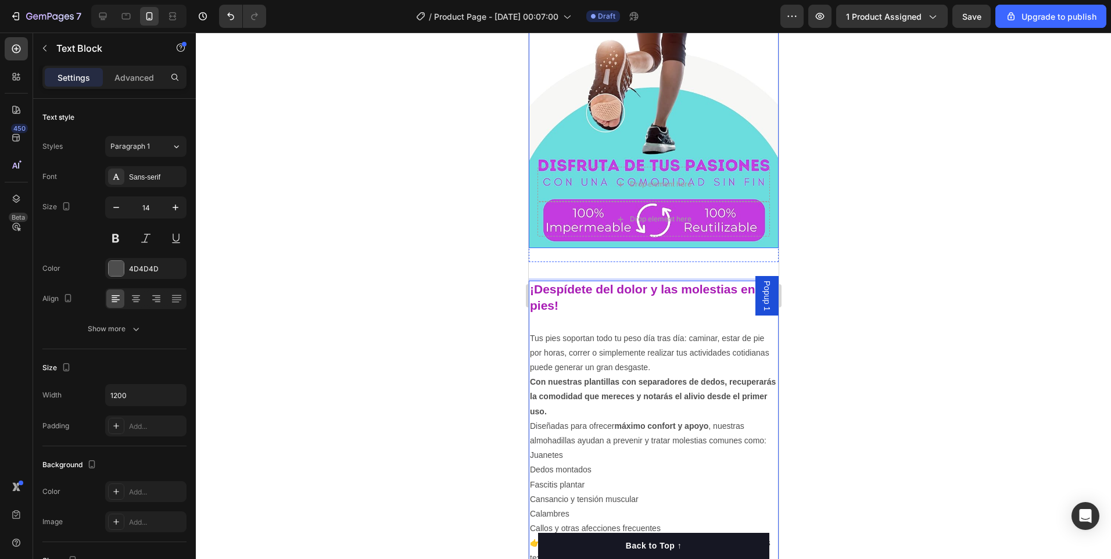
scroll to position [232, 0]
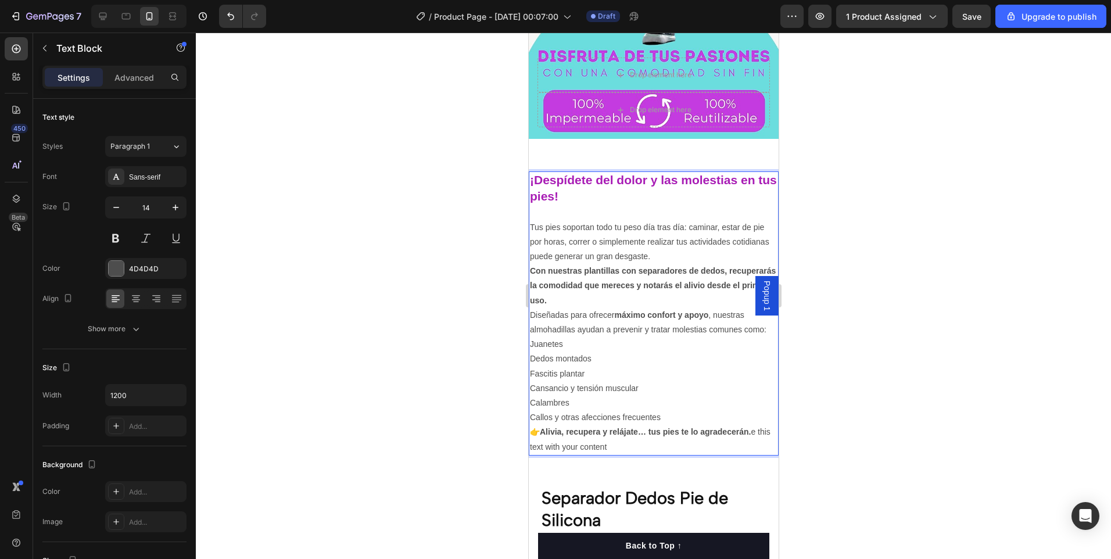
click at [529, 220] on p "Tus pies soportan todo tu peso día tras día: caminar, estar de pie por horas, c…" at bounding box center [652, 242] width 247 height 44
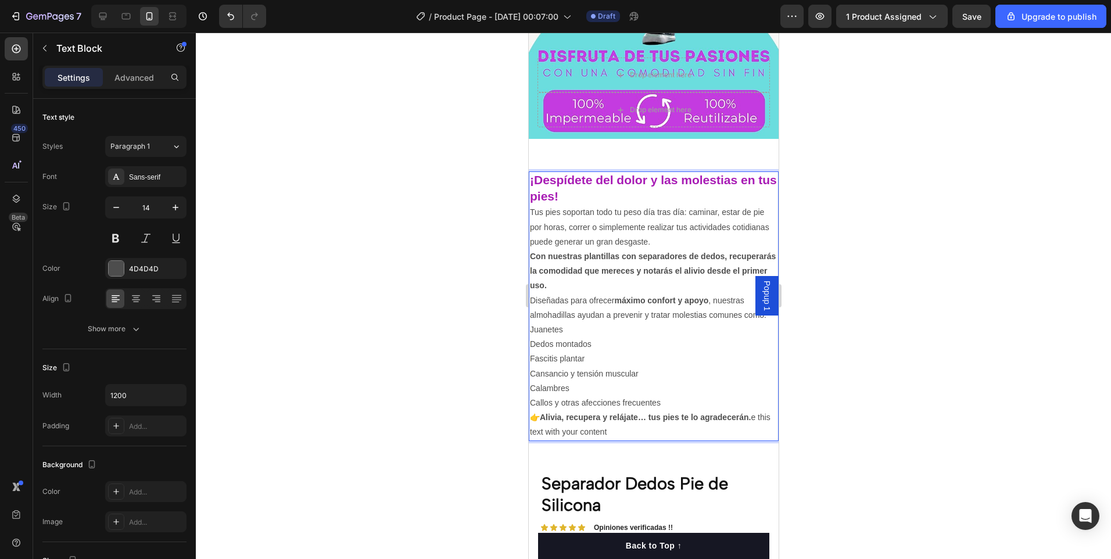
click at [528, 321] on div "¡Despídete del dolor y las molestias en tus pies! Tus pies soportan todo tu pes…" at bounding box center [653, 306] width 250 height 270
click at [530, 322] on p "Juanetes" at bounding box center [652, 329] width 247 height 15
click at [719, 337] on p "Dedos montados" at bounding box center [652, 344] width 247 height 15
click at [529, 322] on p "Juanetes" at bounding box center [652, 329] width 247 height 15
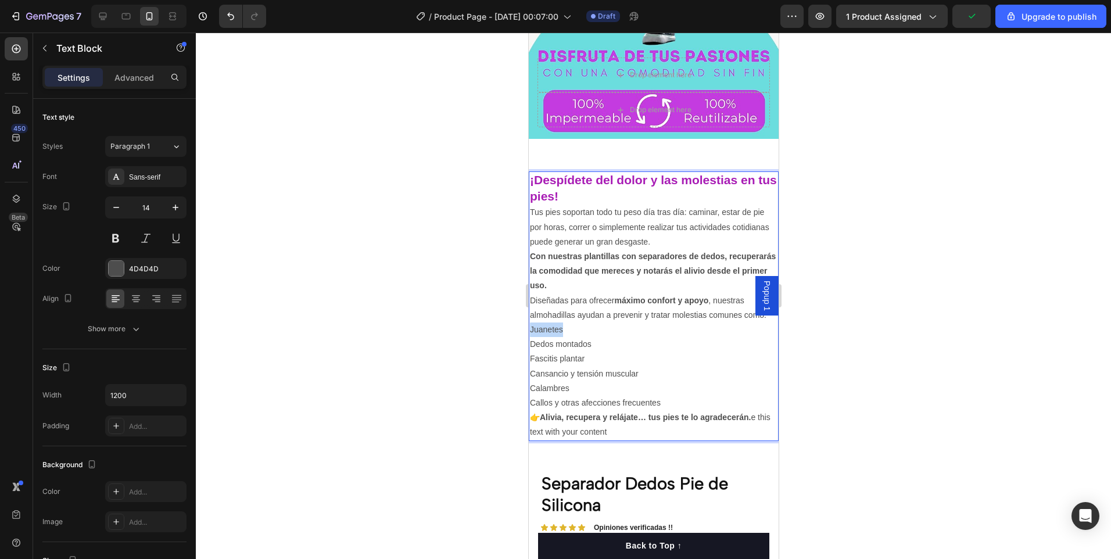
click at [529, 322] on p "Juanetes" at bounding box center [652, 329] width 247 height 15
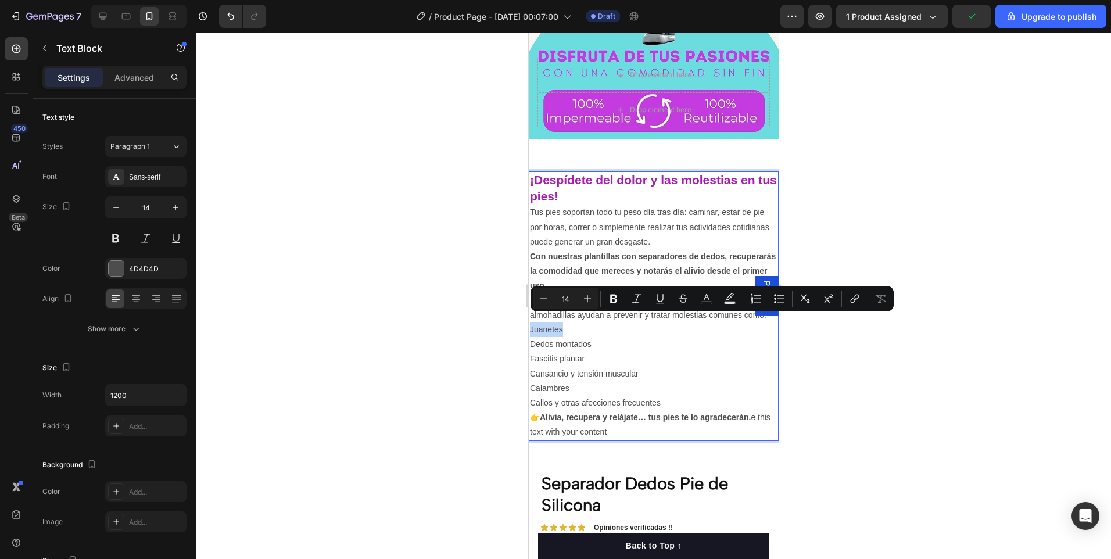
click at [529, 322] on p "Juanetes" at bounding box center [652, 329] width 247 height 15
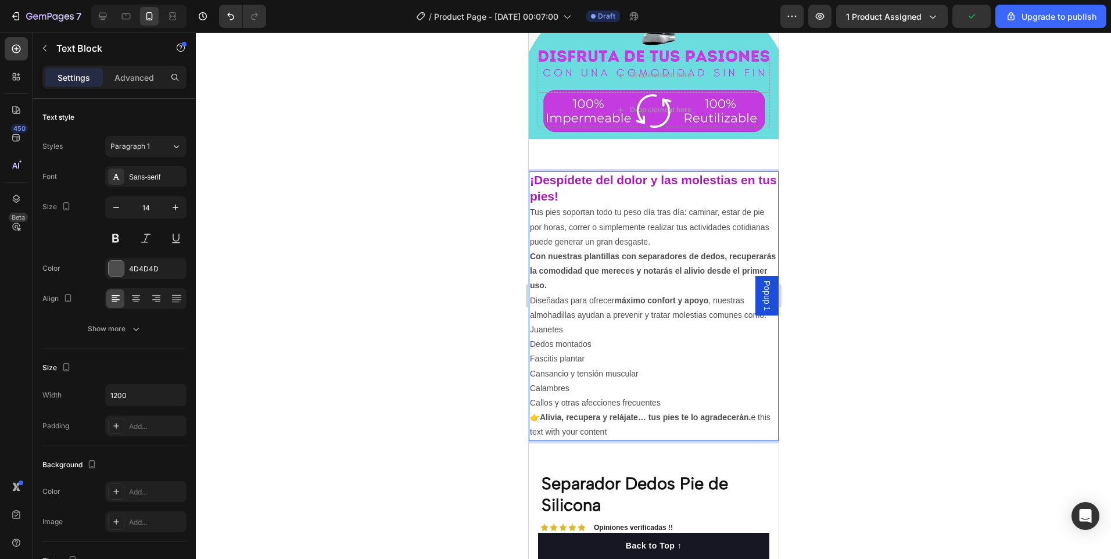
click at [529, 322] on p "Juanetes" at bounding box center [652, 329] width 247 height 15
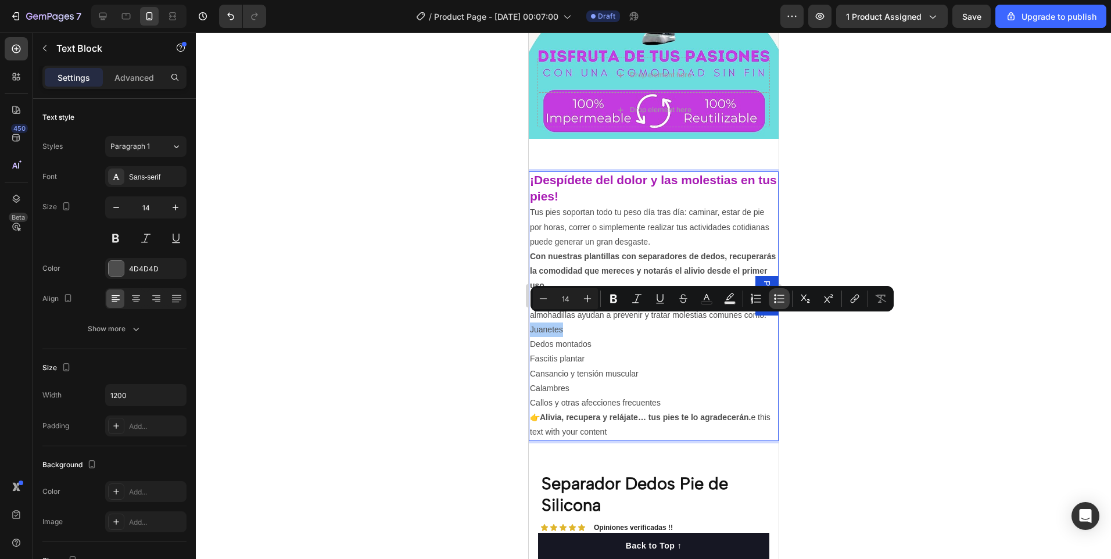
click at [771, 296] on button "Bulleted List" at bounding box center [778, 298] width 21 height 21
type input "14"
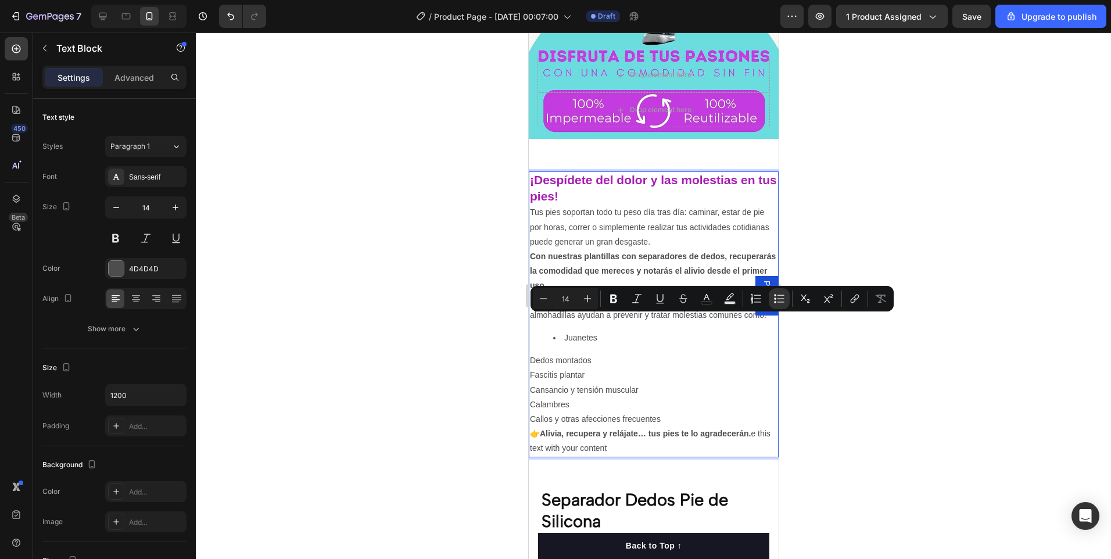
click at [529, 354] on p "Dedos montados" at bounding box center [652, 360] width 247 height 15
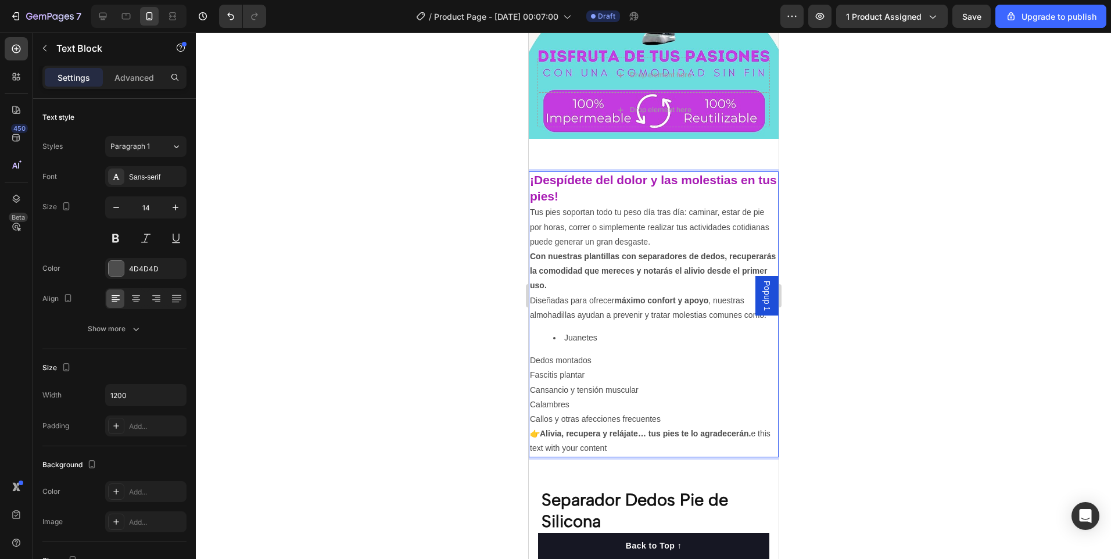
click at [530, 353] on p "Dedos montados" at bounding box center [652, 360] width 247 height 15
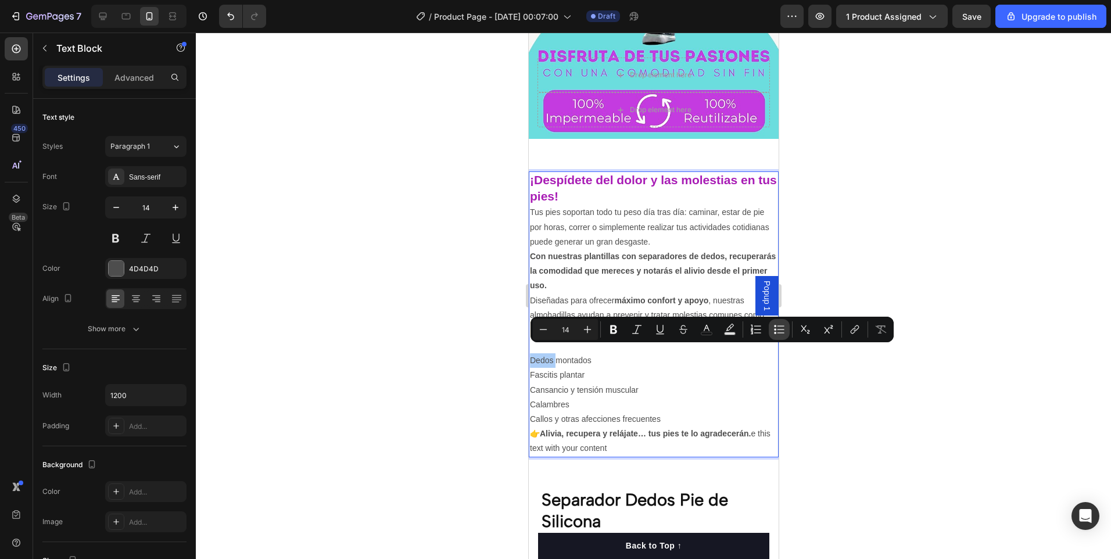
click at [783, 326] on icon "Editor contextual toolbar" at bounding box center [779, 330] width 12 height 12
type input "14"
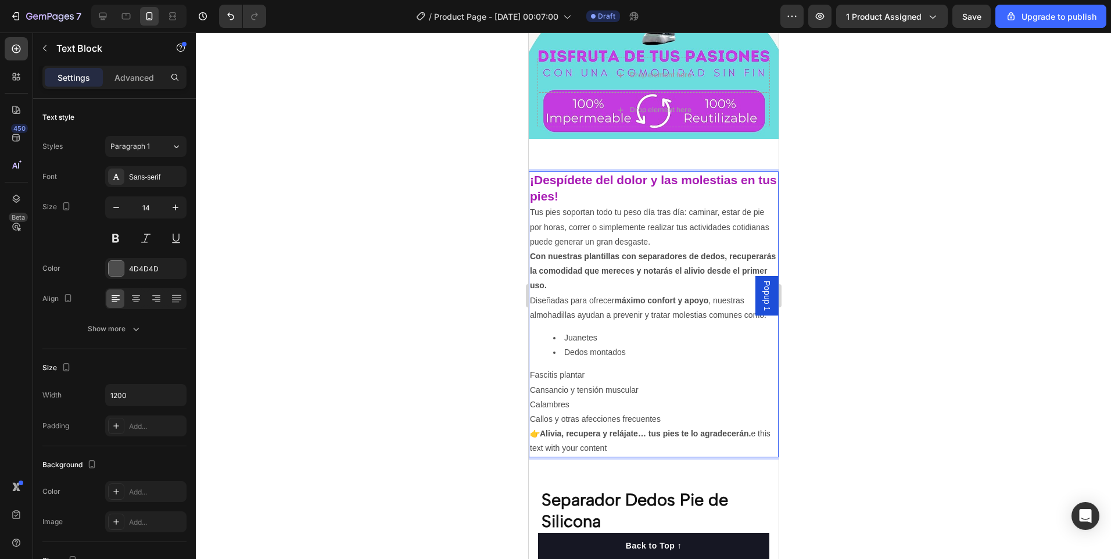
click at [530, 368] on p "Fascitis plantar" at bounding box center [652, 375] width 247 height 15
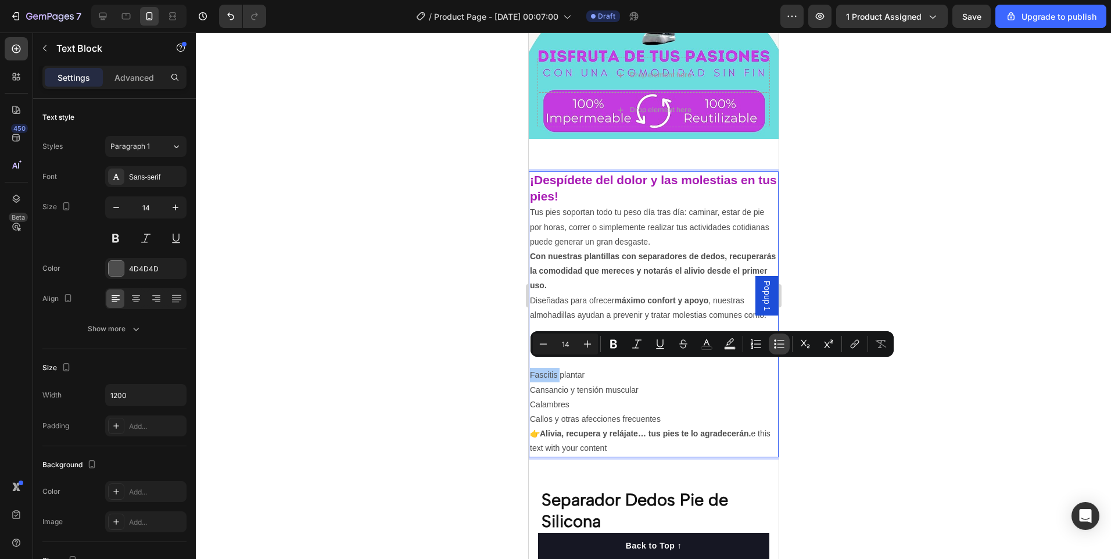
click at [773, 343] on icon "Editor contextual toolbar" at bounding box center [779, 344] width 12 height 12
type input "14"
click at [530, 383] on p "Cansancio y tensión muscular" at bounding box center [652, 390] width 247 height 15
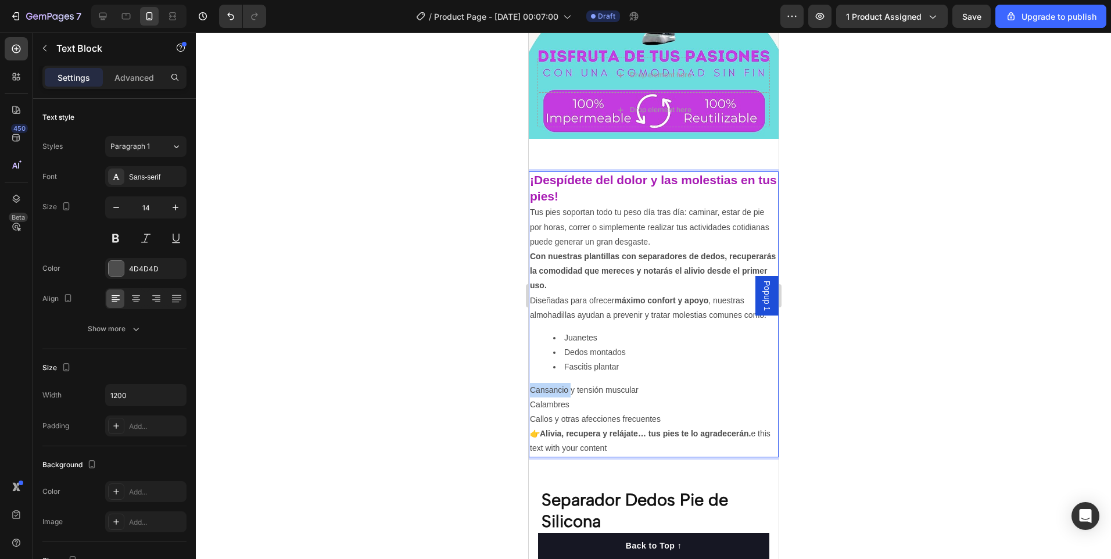
click at [530, 383] on p "Cansancio y tensión muscular" at bounding box center [652, 390] width 247 height 15
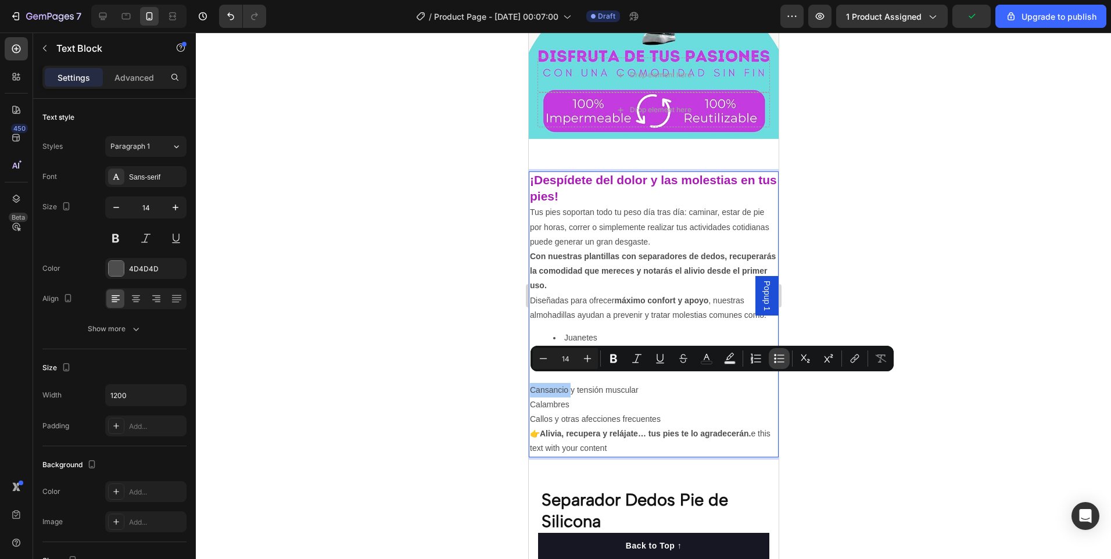
click at [779, 360] on icon "Editor contextual toolbar" at bounding box center [779, 359] width 12 height 12
type input "14"
click at [529, 397] on p "Calambres" at bounding box center [652, 404] width 247 height 15
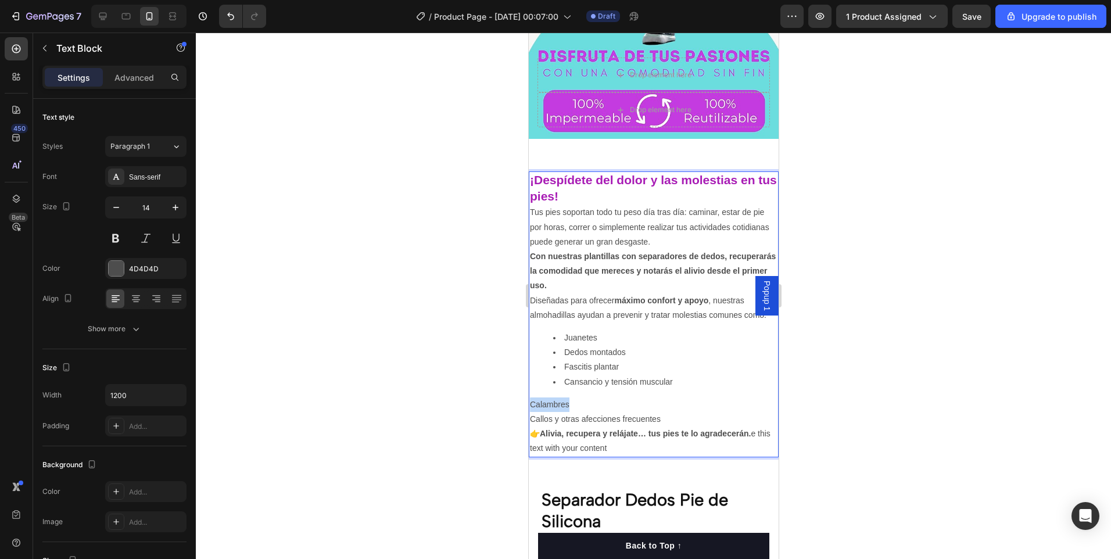
click at [529, 397] on p "Calambres" at bounding box center [652, 404] width 247 height 15
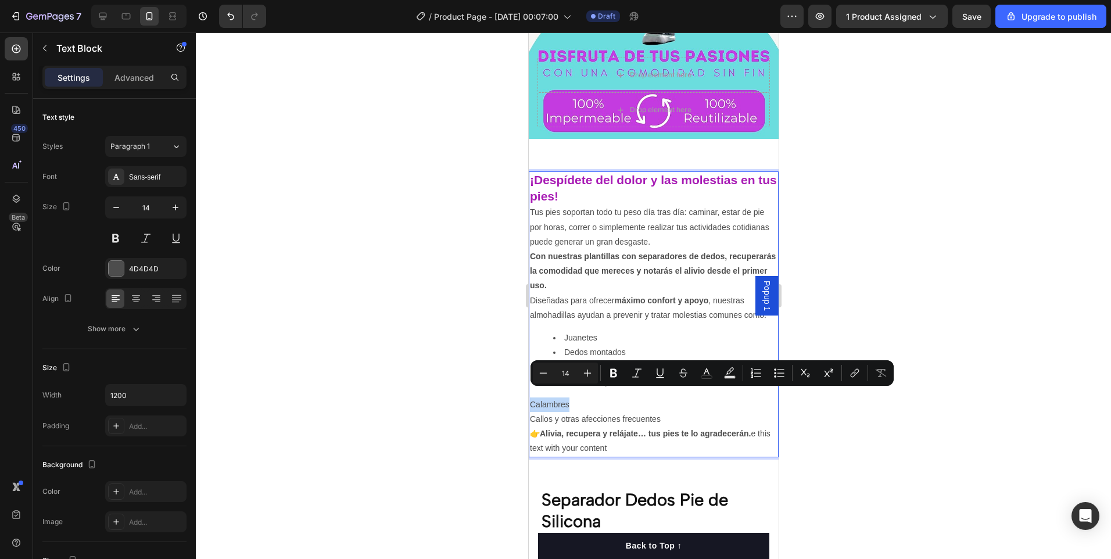
click at [529, 397] on p "Calambres" at bounding box center [652, 404] width 247 height 15
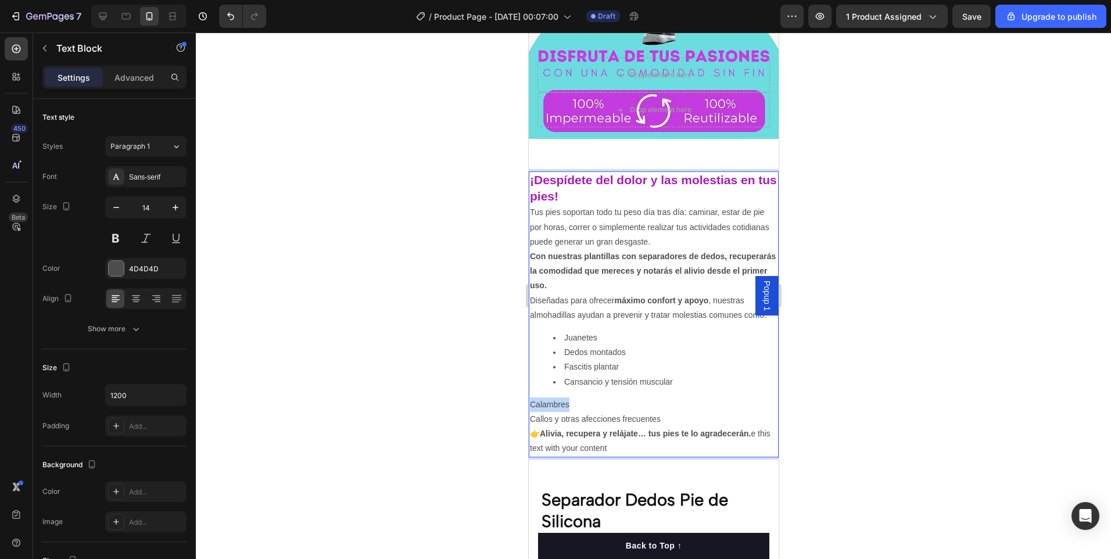
click at [529, 397] on p "Calambres" at bounding box center [652, 404] width 247 height 15
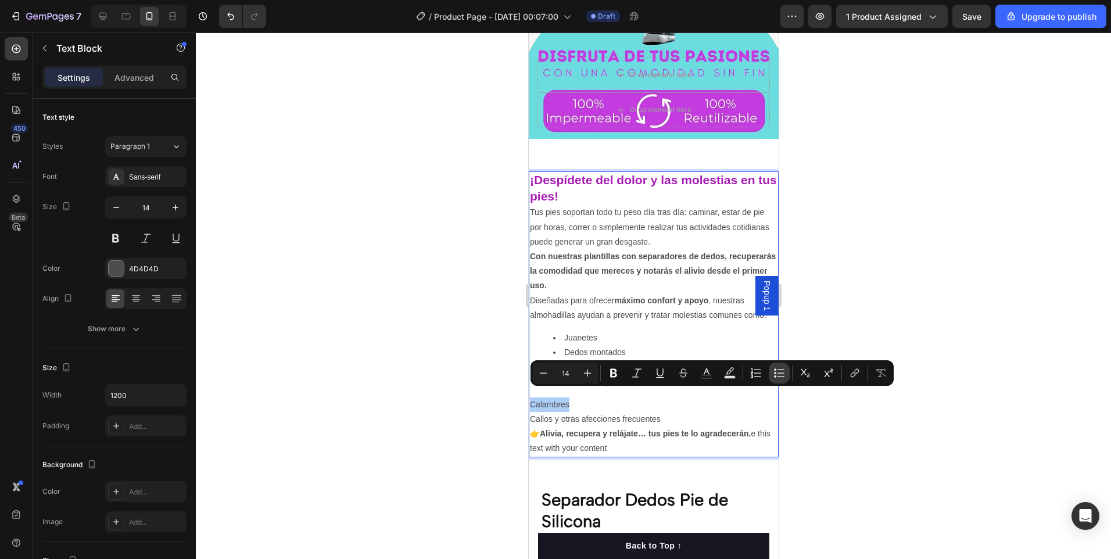
click at [784, 373] on icon "Editor contextual toolbar" at bounding box center [780, 372] width 7 height 1
type input "14"
click at [529, 412] on p "Callos y otras afecciones frecuentes" at bounding box center [652, 419] width 247 height 15
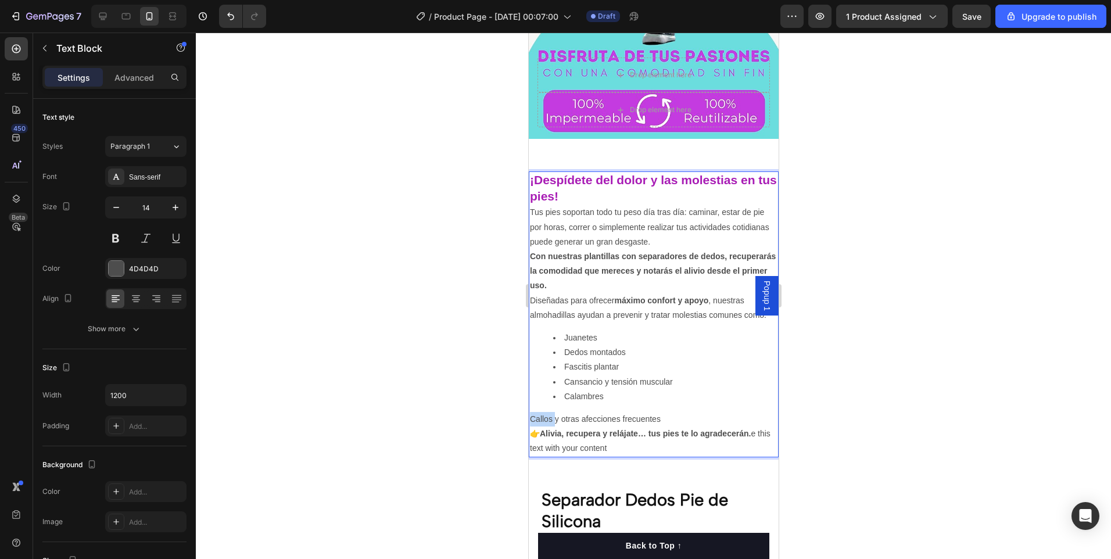
click at [529, 412] on p "Callos y otras afecciones frecuentes" at bounding box center [652, 419] width 247 height 15
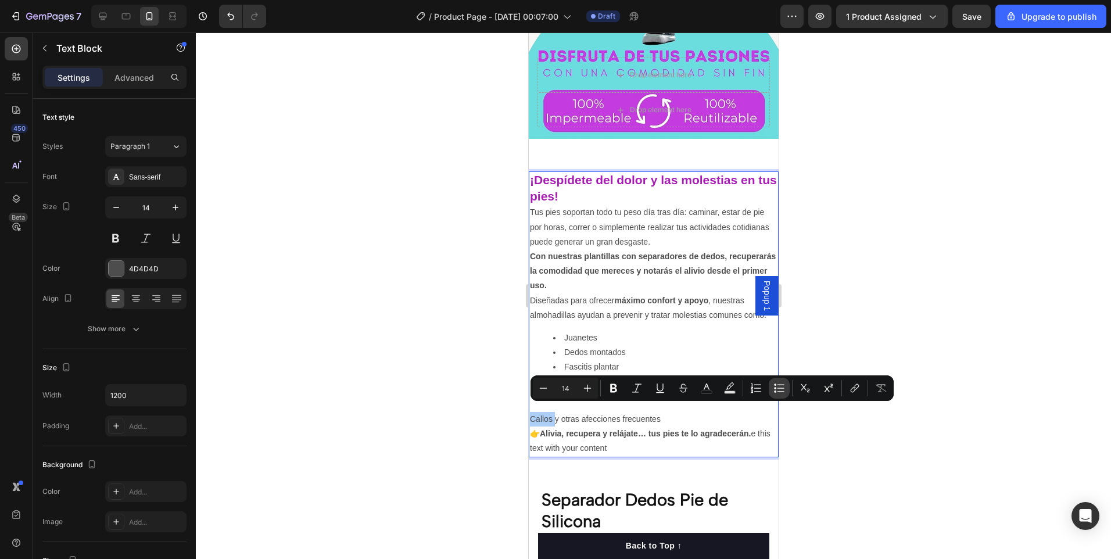
click at [775, 389] on icon "Editor contextual toolbar" at bounding box center [775, 388] width 2 height 2
type input "14"
click at [699, 426] on p "👉 Alivia, recupera y relájate… tus pies te lo agradecerán. e this text with you…" at bounding box center [652, 440] width 247 height 29
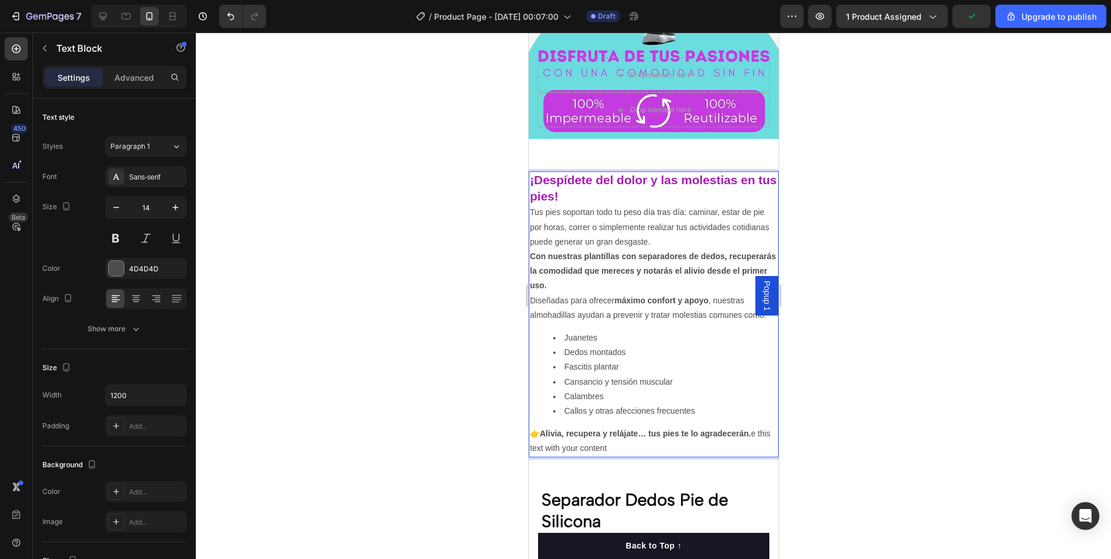
click at [567, 331] on li "Juanetes" at bounding box center [664, 338] width 224 height 15
drag, startPoint x: 566, startPoint y: 328, endPoint x: 581, endPoint y: 331, distance: 15.9
click at [582, 331] on li "Juanetes" at bounding box center [664, 338] width 224 height 15
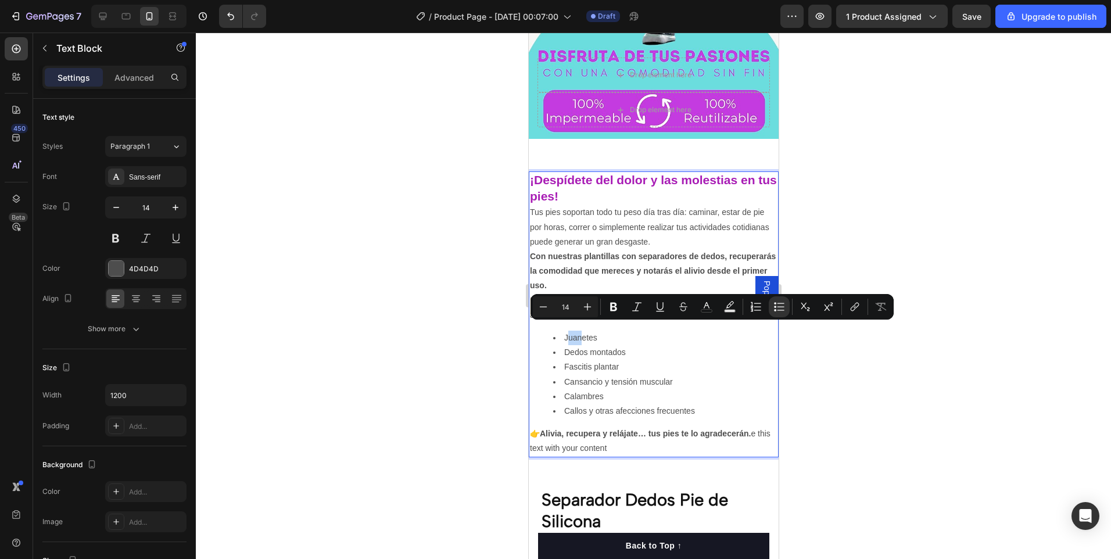
click at [579, 331] on li "Juanetes" at bounding box center [664, 338] width 224 height 15
drag, startPoint x: 563, startPoint y: 328, endPoint x: 595, endPoint y: 329, distance: 32.0
click at [595, 331] on li "Juanetes" at bounding box center [664, 338] width 224 height 15
click at [609, 308] on icon "Editor contextual toolbar" at bounding box center [614, 307] width 12 height 12
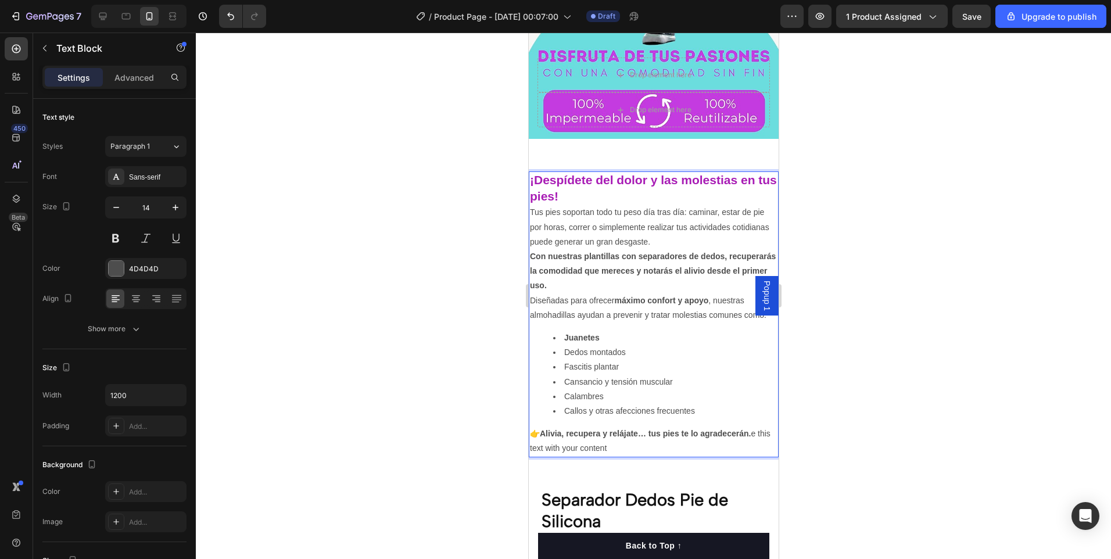
drag, startPoint x: 566, startPoint y: 341, endPoint x: 624, endPoint y: 349, distance: 58.6
drag, startPoint x: 565, startPoint y: 345, endPoint x: 621, endPoint y: 346, distance: 55.8
click at [632, 349] on li "Dedos montados" at bounding box center [664, 352] width 224 height 15
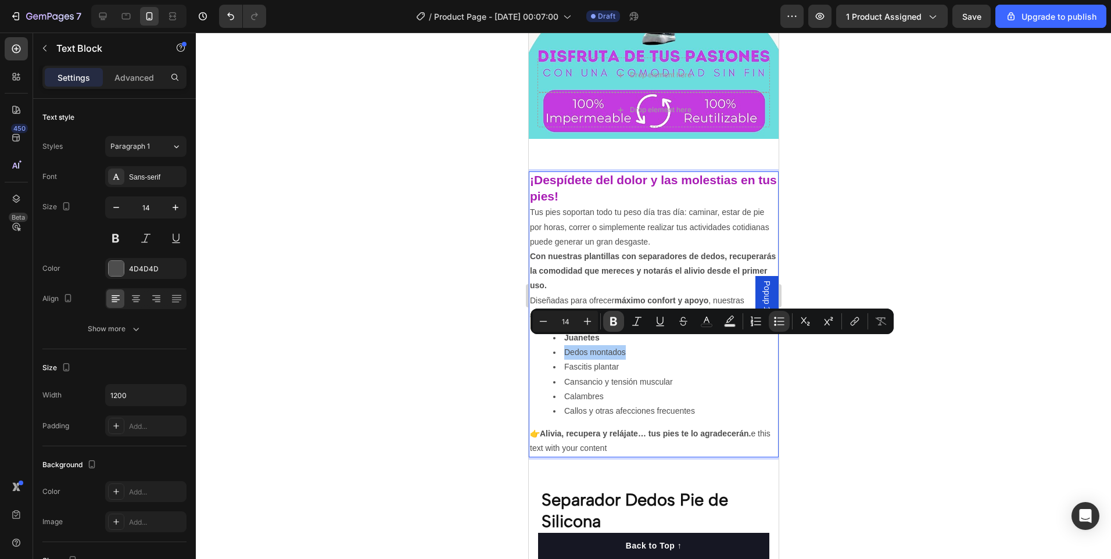
drag, startPoint x: 613, startPoint y: 318, endPoint x: 57, endPoint y: 325, distance: 555.9
click at [613, 318] on icon "Editor contextual toolbar" at bounding box center [613, 321] width 7 height 9
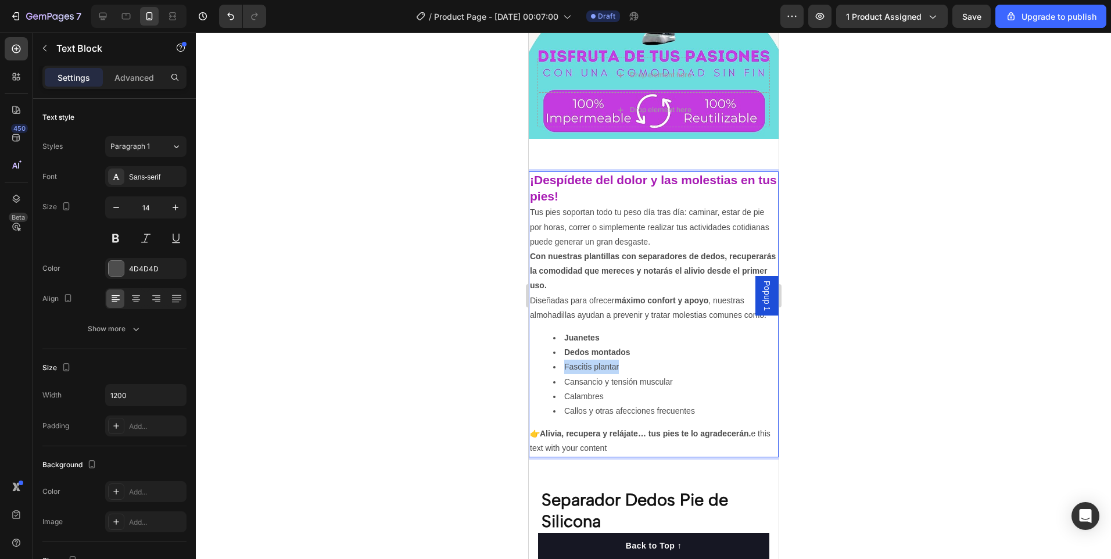
drag, startPoint x: 571, startPoint y: 360, endPoint x: 617, endPoint y: 358, distance: 46.5
click at [617, 360] on li "Fascitis plantar" at bounding box center [664, 367] width 224 height 15
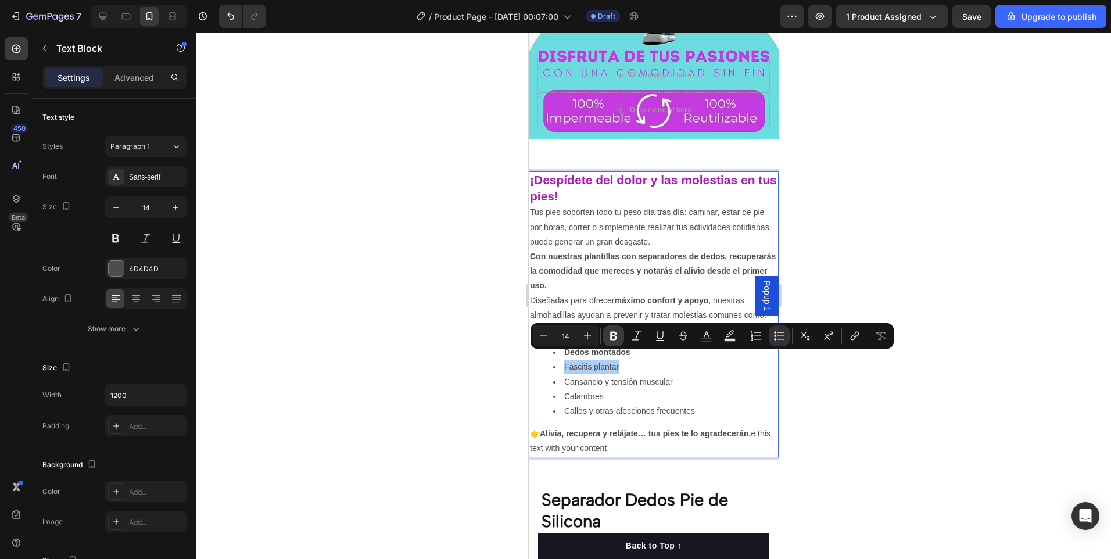
click at [615, 331] on icon "Editor contextual toolbar" at bounding box center [614, 336] width 12 height 12
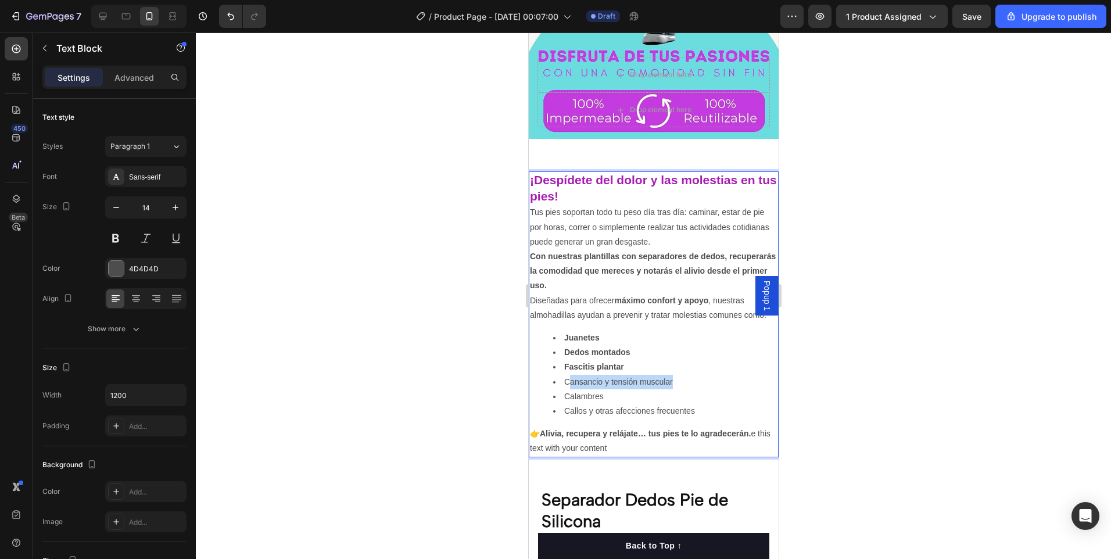
drag, startPoint x: 566, startPoint y: 371, endPoint x: 677, endPoint y: 378, distance: 110.6
click at [677, 378] on li "Cansancio y tensión muscular" at bounding box center [664, 382] width 224 height 15
drag, startPoint x: 564, startPoint y: 373, endPoint x: 673, endPoint y: 373, distance: 108.6
click at [673, 375] on li "Cansancio y tensión muscular" at bounding box center [664, 382] width 224 height 15
click at [598, 375] on li "Cansancio y tensión muscular" at bounding box center [664, 382] width 224 height 15
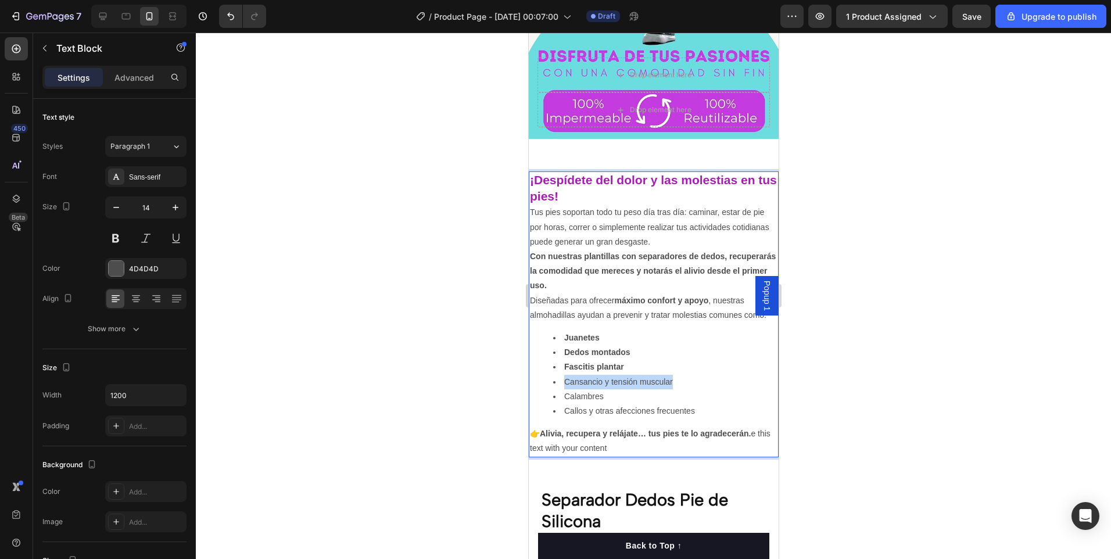
drag, startPoint x: 565, startPoint y: 372, endPoint x: 684, endPoint y: 373, distance: 119.1
click at [684, 375] on li "Cansancio y tensión muscular" at bounding box center [664, 382] width 224 height 15
click at [671, 375] on li "Cansancio y tensión muscular" at bounding box center [664, 382] width 224 height 15
click at [563, 375] on li "Cansancio y tensión muscular" at bounding box center [664, 382] width 224 height 15
click at [564, 375] on li "Cansancio y tensión muscular" at bounding box center [664, 382] width 224 height 15
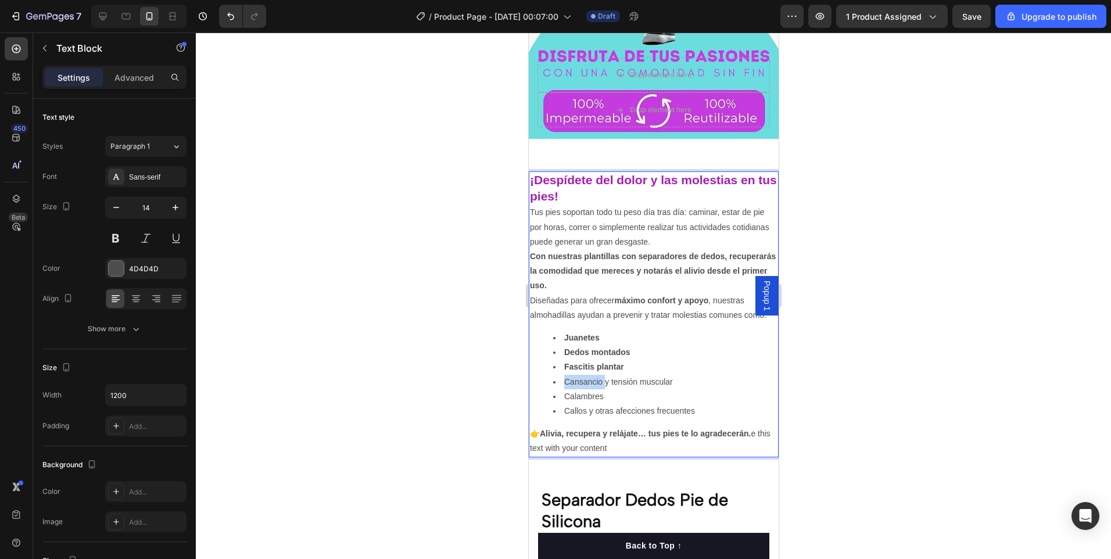
click at [564, 375] on li "Cansancio y tensión muscular" at bounding box center [664, 382] width 224 height 15
click at [566, 375] on li "Cansancio y tensión muscular" at bounding box center [664, 382] width 224 height 15
drag, startPoint x: 566, startPoint y: 372, endPoint x: 683, endPoint y: 400, distance: 119.9
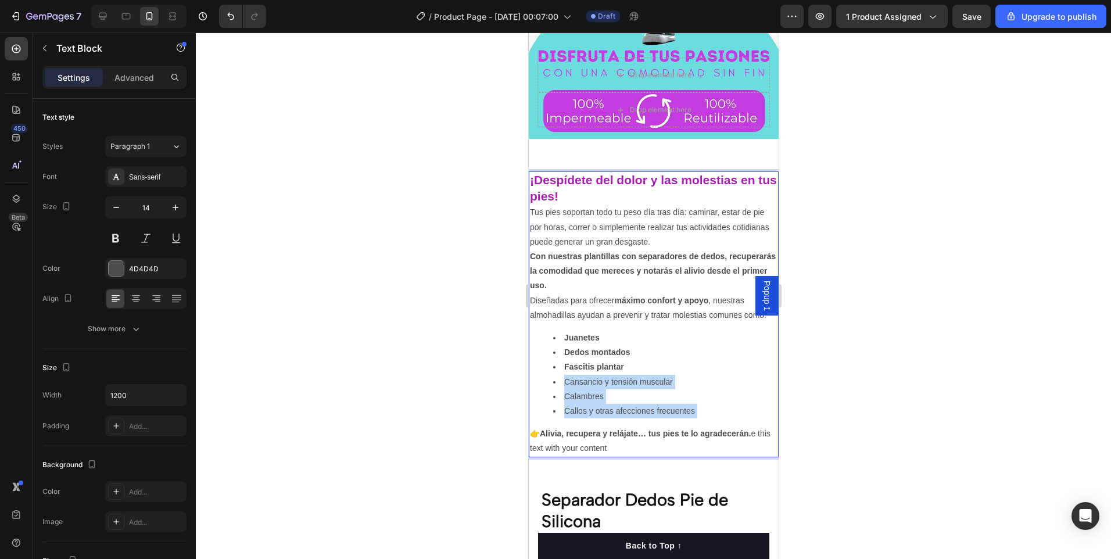
click at [683, 400] on ul "Juanetes Dedos montados [MEDICAL_DATA] Cansancio y tensión muscular Calambres C…" at bounding box center [652, 375] width 247 height 88
click at [646, 378] on li "Cansancio y tensión muscular" at bounding box center [664, 382] width 224 height 15
drag, startPoint x: 565, startPoint y: 373, endPoint x: 697, endPoint y: 400, distance: 135.2
click at [697, 400] on ul "Juanetes Dedos montados [MEDICAL_DATA] Cansancio y tensión muscular Calambres C…" at bounding box center [652, 375] width 247 height 88
click at [676, 404] on li "Callos y otras afecciones frecuentes" at bounding box center [664, 411] width 224 height 15
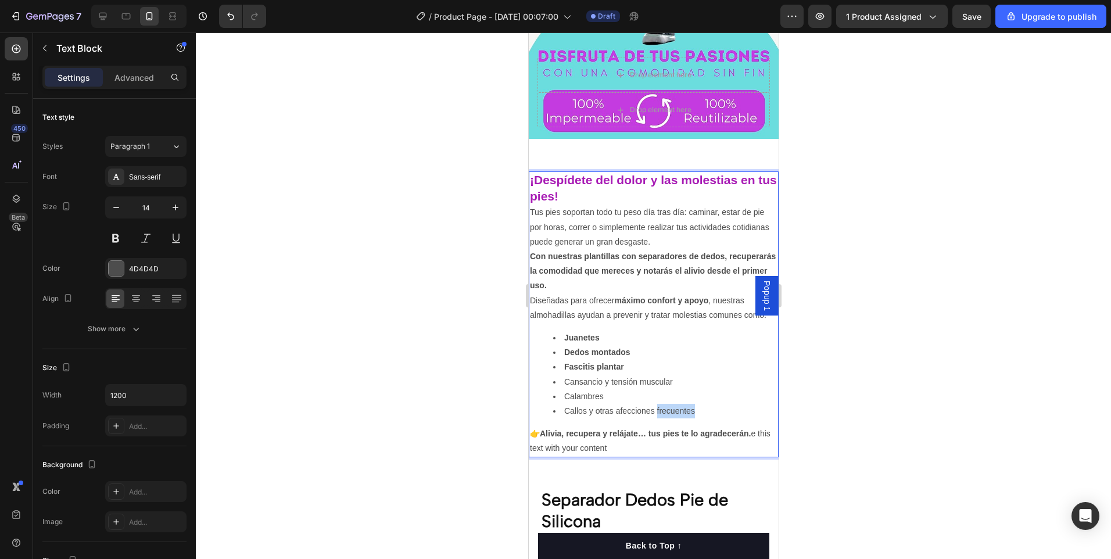
click at [676, 404] on li "Callos y otras afecciones frecuentes" at bounding box center [664, 411] width 224 height 15
click at [715, 404] on li "Callos y otras afecciones frecuentes" at bounding box center [664, 411] width 224 height 15
click at [696, 404] on li "Callos y otras afecciones frecuentes" at bounding box center [664, 411] width 224 height 15
click at [694, 404] on li "Callos y otras afecciones frecuentes" at bounding box center [664, 411] width 224 height 15
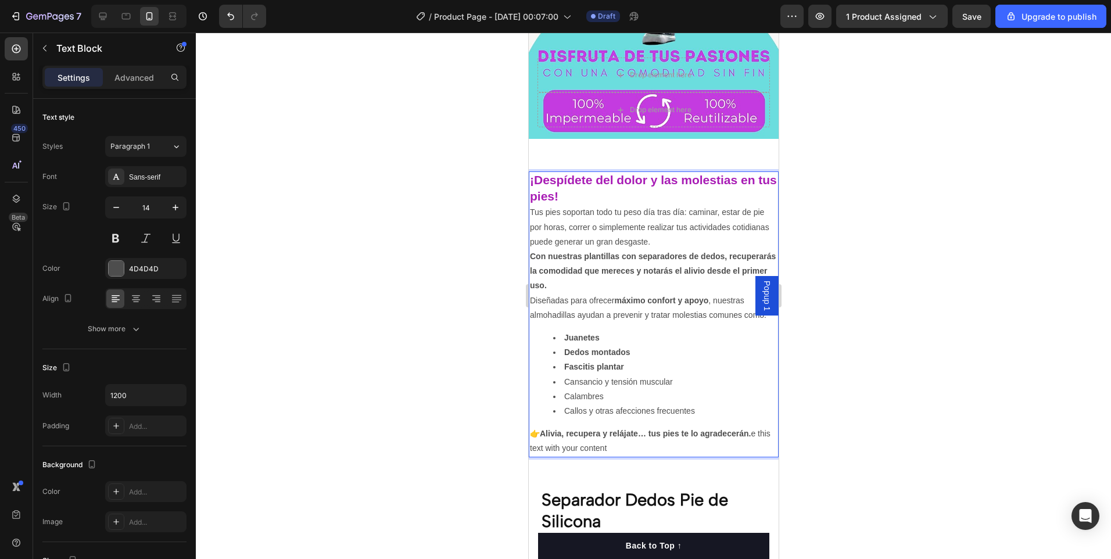
click at [694, 404] on li "Callos y otras afecciones frecuentes" at bounding box center [664, 411] width 224 height 15
drag, startPoint x: 694, startPoint y: 401, endPoint x: 573, endPoint y: 372, distance: 124.3
click at [573, 372] on ul "Juanetes Dedos montados [MEDICAL_DATA] Cansancio y tensión muscular Calambres C…" at bounding box center [652, 375] width 247 height 88
click at [567, 375] on li "Cansancio y tensión muscular" at bounding box center [664, 382] width 224 height 15
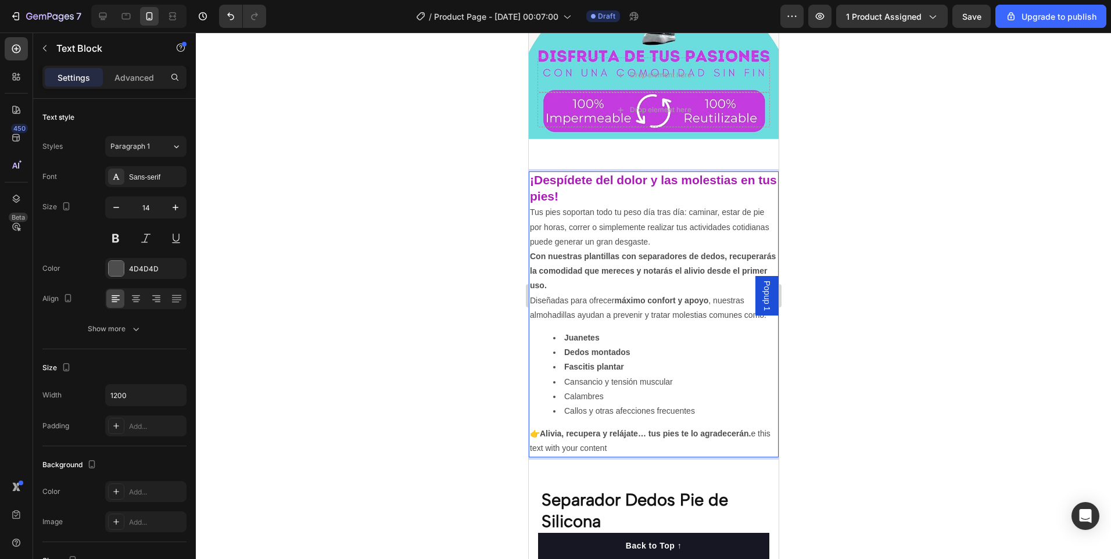
drag, startPoint x: 566, startPoint y: 372, endPoint x: 685, endPoint y: 385, distance: 119.8
click at [685, 385] on ul "Juanetes Dedos montados [MEDICAL_DATA] Cansancio y tensión muscular Calambres C…" at bounding box center [652, 375] width 247 height 88
click at [666, 390] on li "Calambres" at bounding box center [664, 396] width 224 height 15
drag, startPoint x: 564, startPoint y: 373, endPoint x: 702, endPoint y: 407, distance: 141.7
click at [702, 407] on ul "Juanetes Dedos montados [MEDICAL_DATA] Cansancio y tensión muscular Calambres C…" at bounding box center [652, 375] width 247 height 88
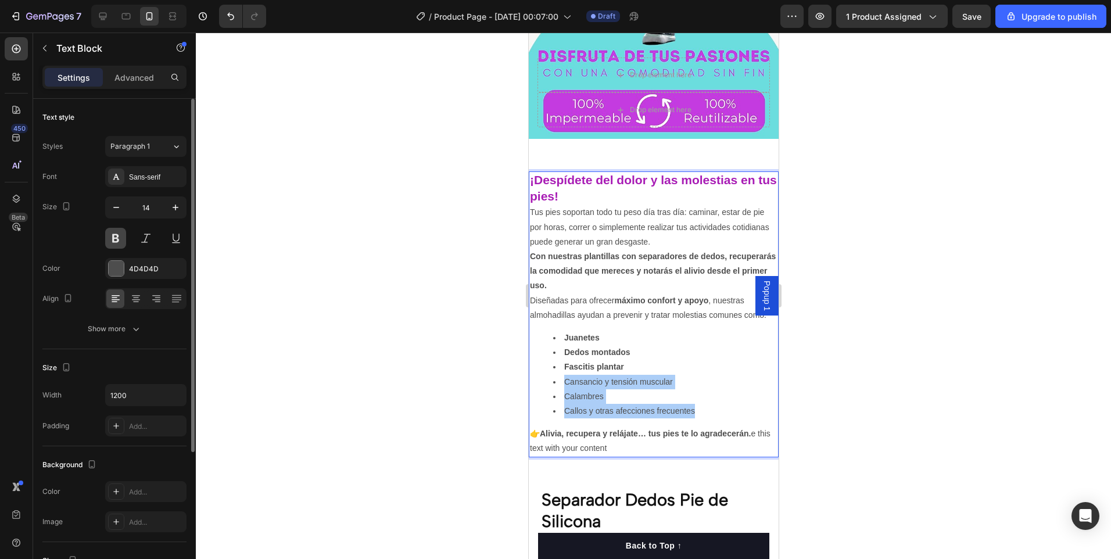
click at [116, 233] on button at bounding box center [115, 238] width 21 height 21
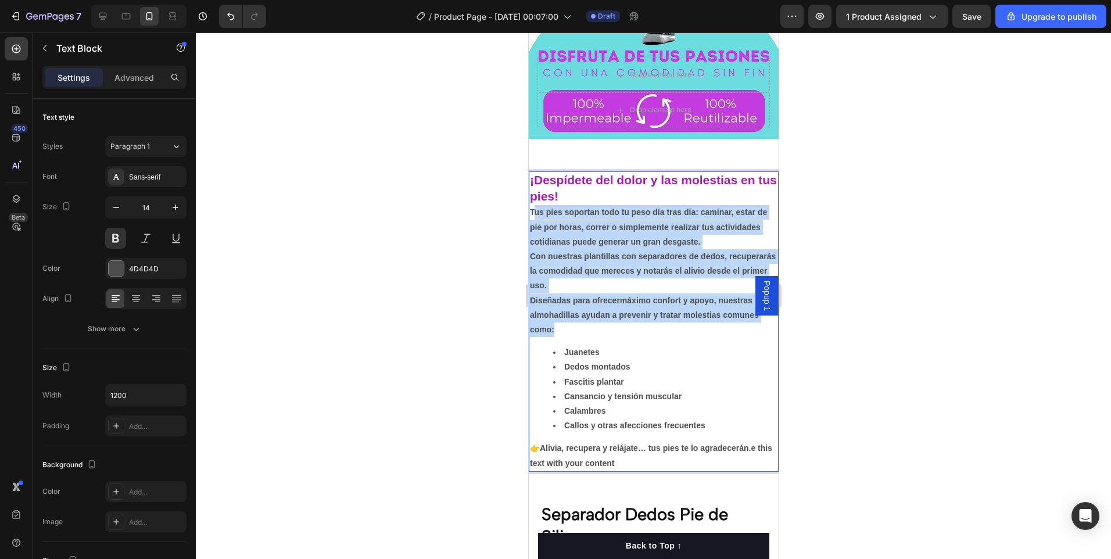
drag, startPoint x: 568, startPoint y: 328, endPoint x: 531, endPoint y: 201, distance: 132.4
click at [531, 201] on div "¡Despídete del dolor y las molestias en tus pies! Tus pies soportan todo tu pes…" at bounding box center [653, 321] width 250 height 300
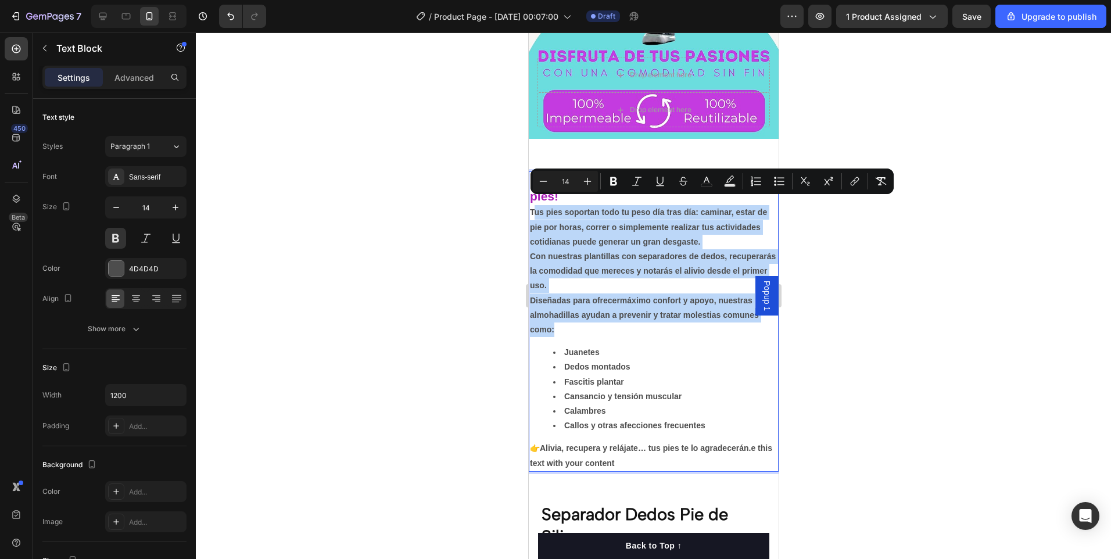
click at [531, 205] on p "Tus pies soportan todo tu peso día tras día: caminar, estar de pie por horas, c…" at bounding box center [652, 227] width 247 height 44
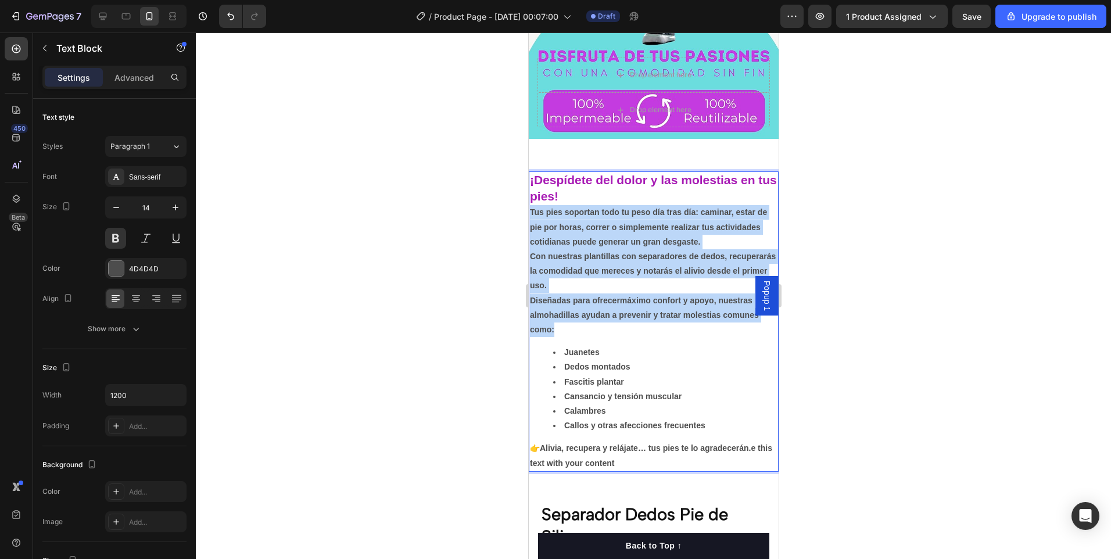
drag, startPoint x: 556, startPoint y: 319, endPoint x: 529, endPoint y: 207, distance: 115.8
click at [529, 207] on div "¡Despídete del dolor y las molestias en tus pies! Tus pies soportan todo tu pes…" at bounding box center [653, 321] width 250 height 300
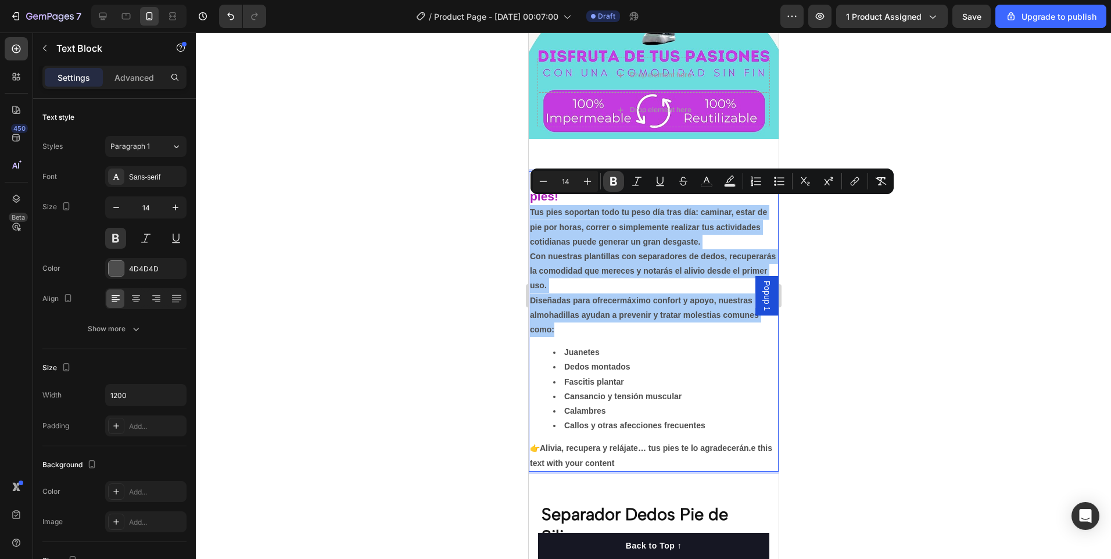
click at [610, 184] on icon "Editor contextual toolbar" at bounding box center [613, 181] width 7 height 9
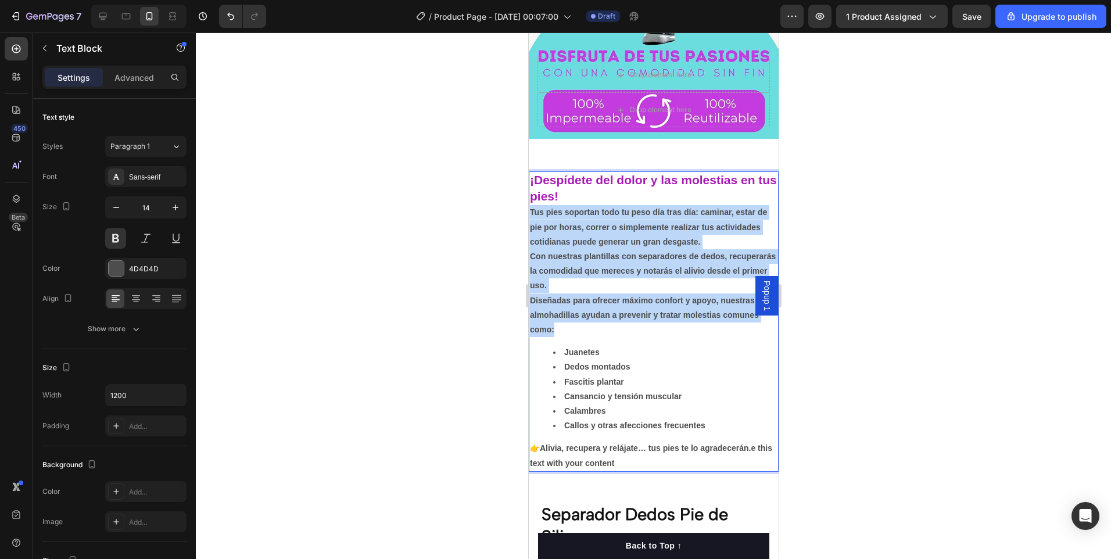
drag, startPoint x: 560, startPoint y: 323, endPoint x: 531, endPoint y: 204, distance: 122.0
click at [531, 204] on div "¡Despídete del dolor y las molestias en tus pies! Tus pies soportan todo tu pes…" at bounding box center [653, 321] width 250 height 300
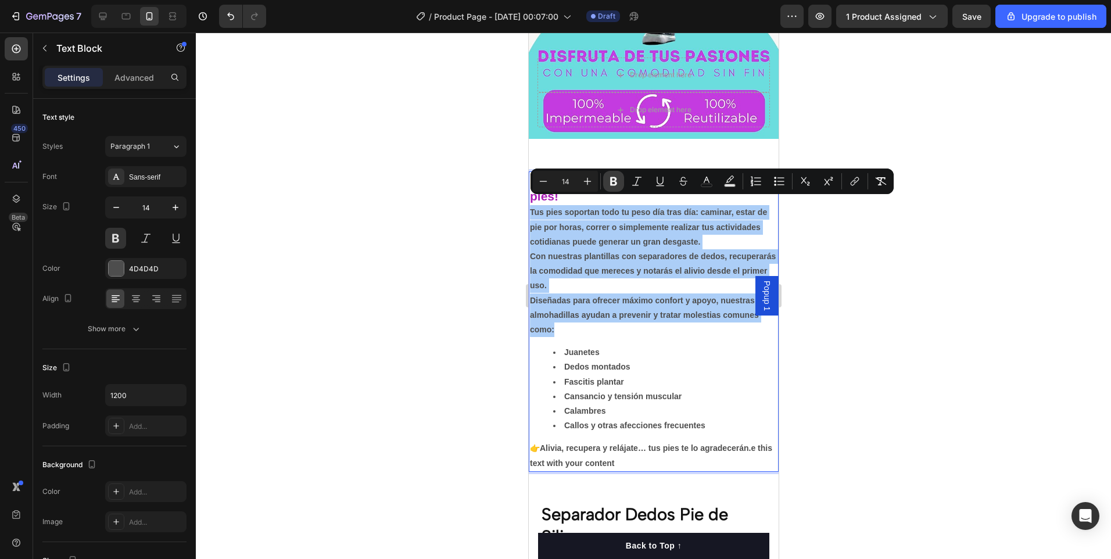
click at [613, 184] on icon "Editor contextual toolbar" at bounding box center [614, 181] width 12 height 12
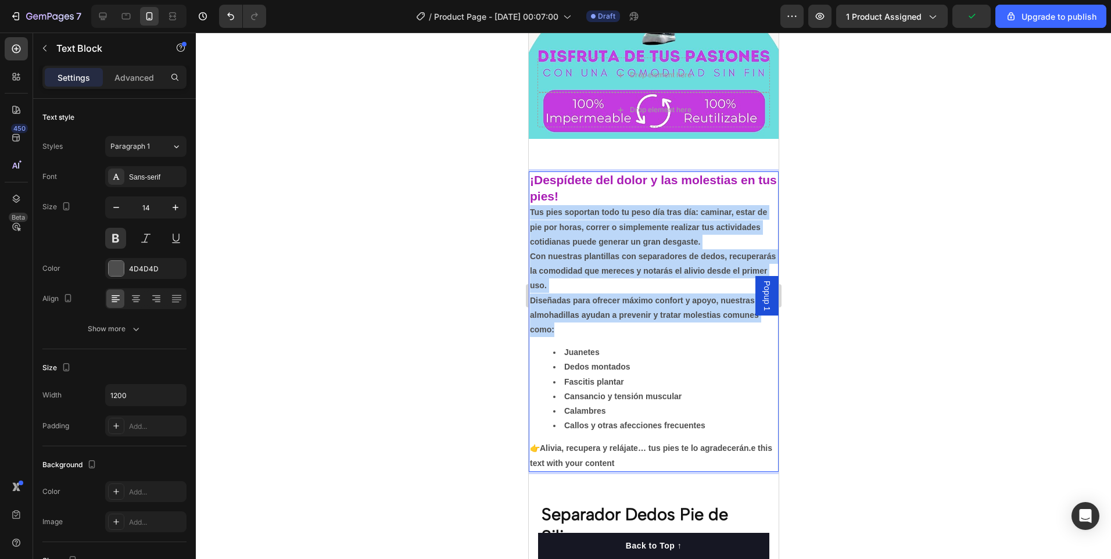
drag, startPoint x: 555, startPoint y: 326, endPoint x: 1056, endPoint y: 235, distance: 509.5
click at [528, 203] on div "¡Despídete del dolor y las molestias en tus pies! Tus pies soportan todo tu pes…" at bounding box center [653, 321] width 250 height 300
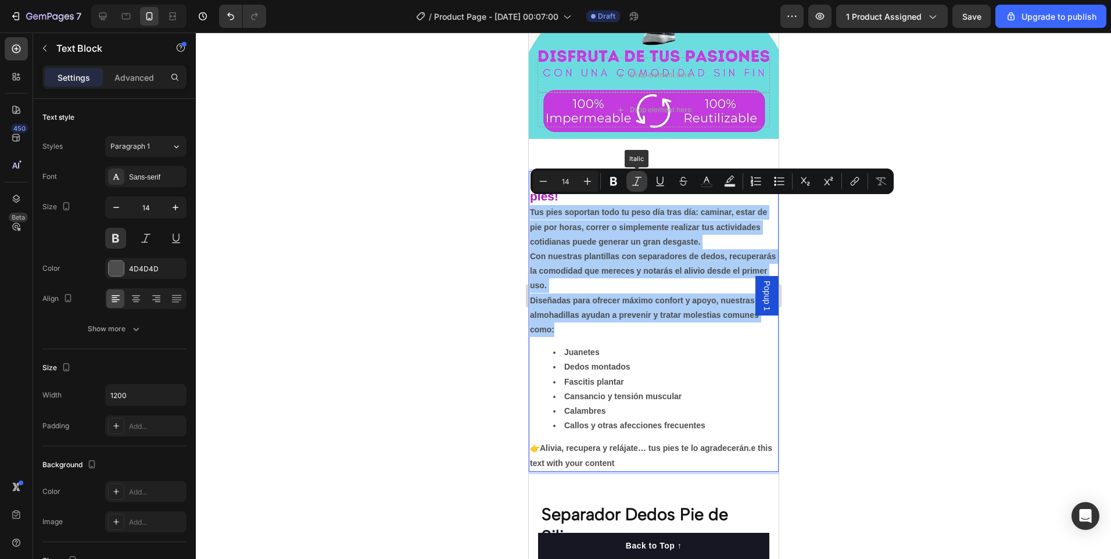
click at [640, 184] on icon "Editor contextual toolbar" at bounding box center [637, 181] width 12 height 12
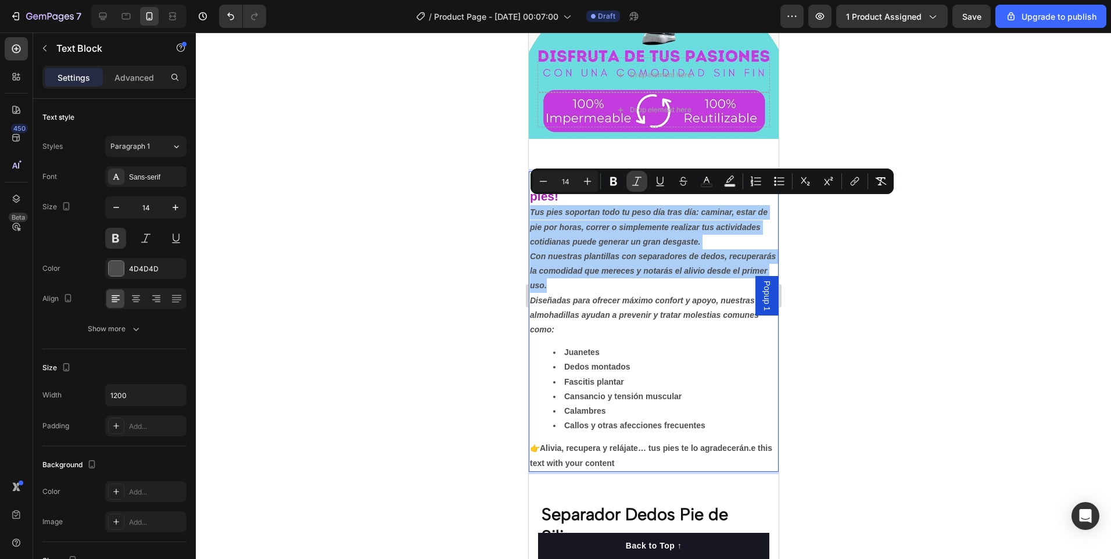
click at [643, 184] on button "Italic" at bounding box center [636, 181] width 21 height 21
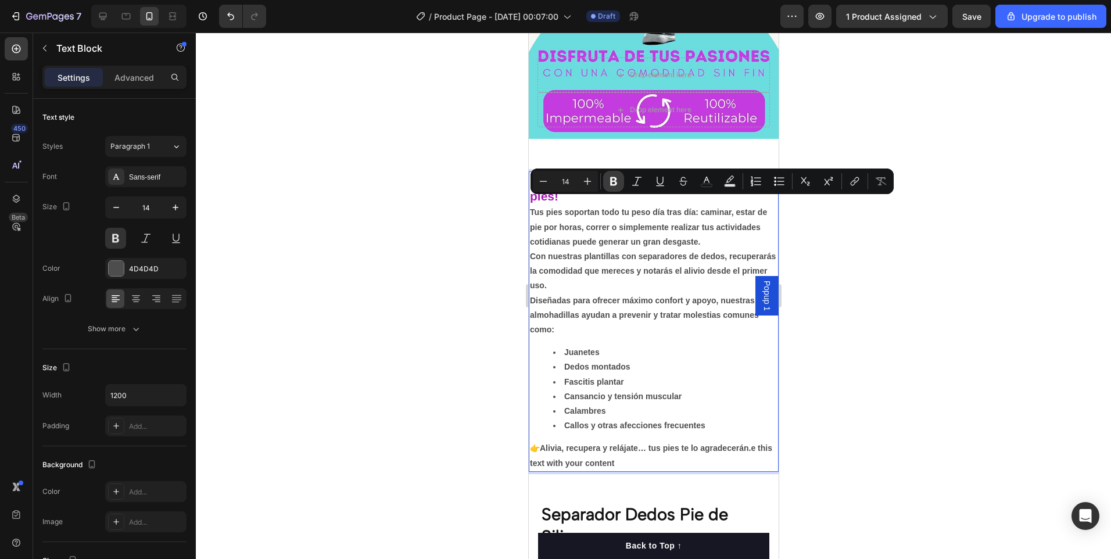
click at [613, 184] on icon "Editor contextual toolbar" at bounding box center [614, 181] width 12 height 12
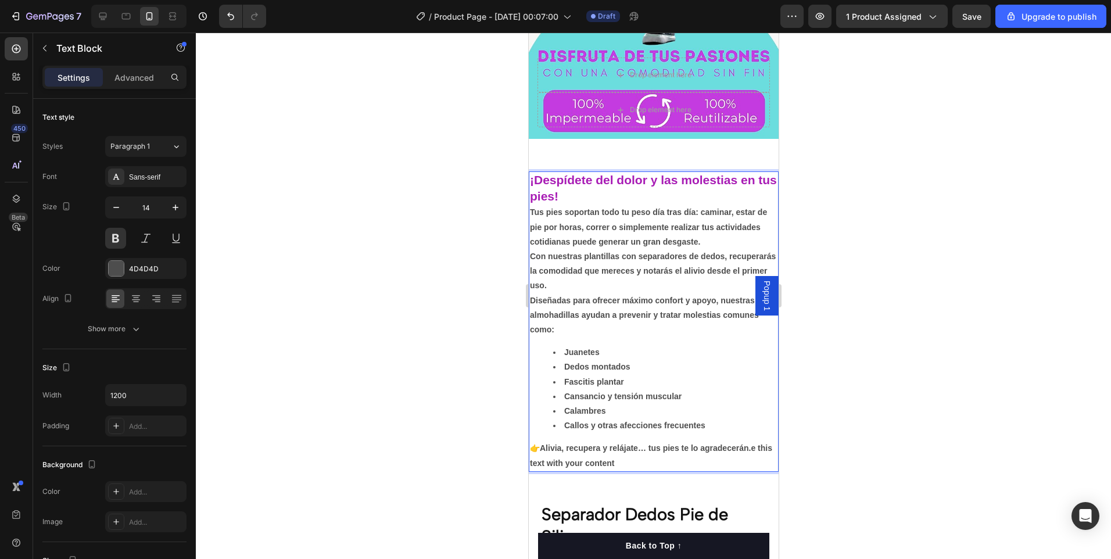
click at [613, 184] on p "¡Despídete del dolor y las molestias en tus pies!" at bounding box center [652, 189] width 247 height 33
drag, startPoint x: 714, startPoint y: 458, endPoint x: 522, endPoint y: 463, distance: 192.3
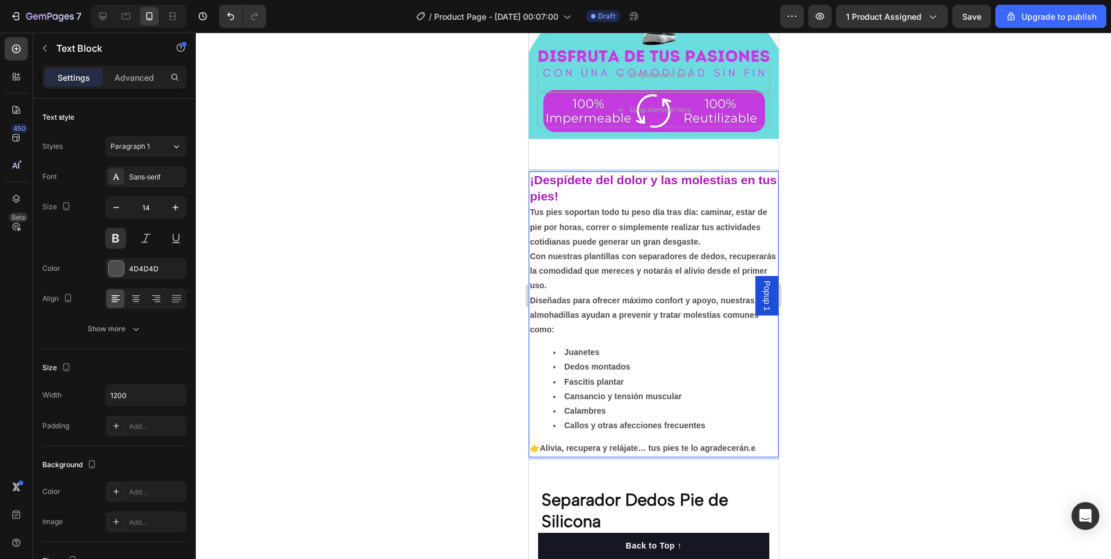
click at [755, 441] on p "👉 Alivia, recupera y relájate… tus pies te lo agradecerán. e" at bounding box center [652, 448] width 247 height 15
drag, startPoint x: 737, startPoint y: 441, endPoint x: 728, endPoint y: 445, distance: 9.6
click at [728, 445] on p "👉 Alivia, recupera y relájate… tus pies te lo agradecerán." at bounding box center [652, 448] width 247 height 15
click at [738, 443] on strong "Alivia, recupera y relájate… tus pies te lo agradecerán." at bounding box center [644, 447] width 211 height 9
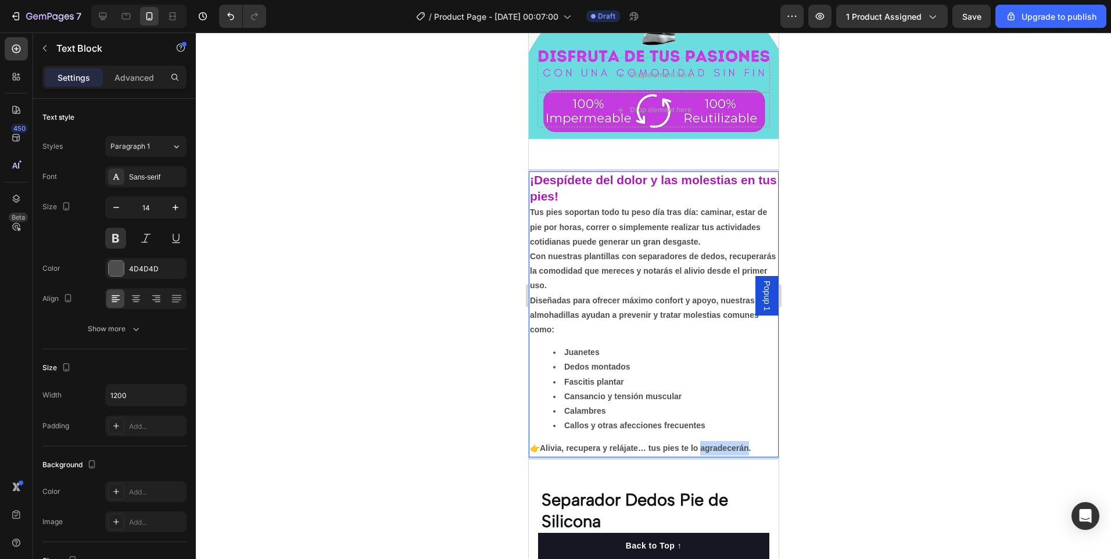
click at [750, 443] on strong "Alivia, recupera y relájate… tus pies te lo agradecerán." at bounding box center [644, 447] width 211 height 9
drag, startPoint x: 757, startPoint y: 436, endPoint x: 749, endPoint y: 440, distance: 8.3
click at [749, 441] on p "👉 Alivia, recupera y relájate… tus pies te lo agradecerán." at bounding box center [652, 448] width 247 height 15
click at [760, 441] on p "👉 Alivia, recupera y relájate… tus pies te lo agradecerán" at bounding box center [652, 448] width 247 height 15
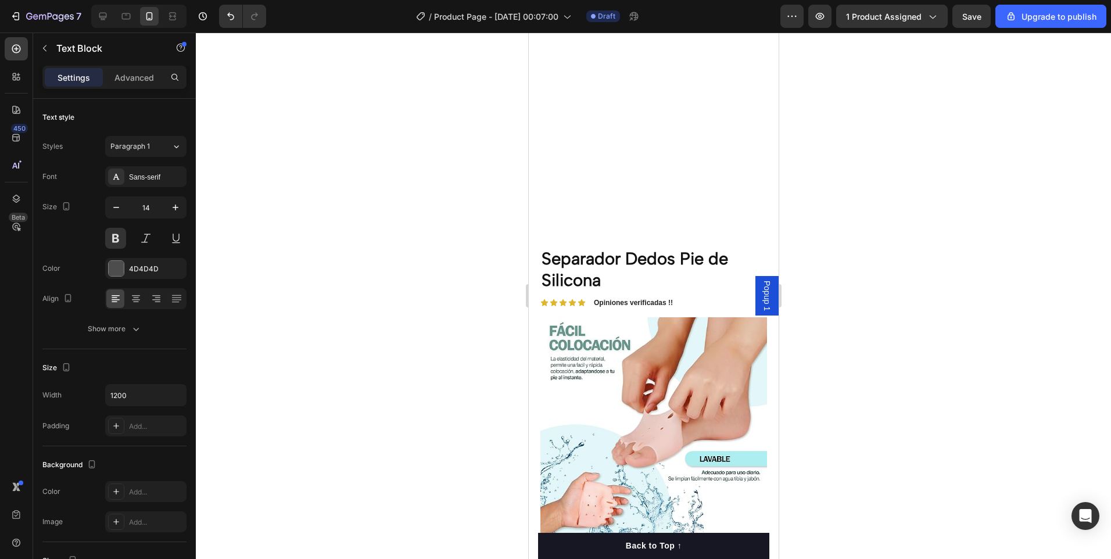
scroll to position [697, 0]
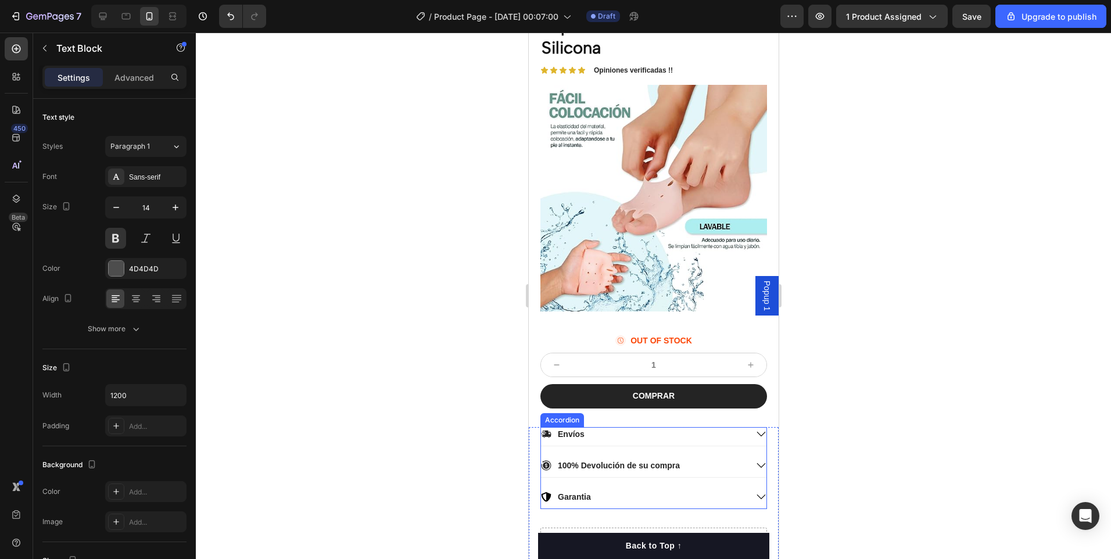
click at [755, 429] on icon at bounding box center [760, 434] width 10 height 10
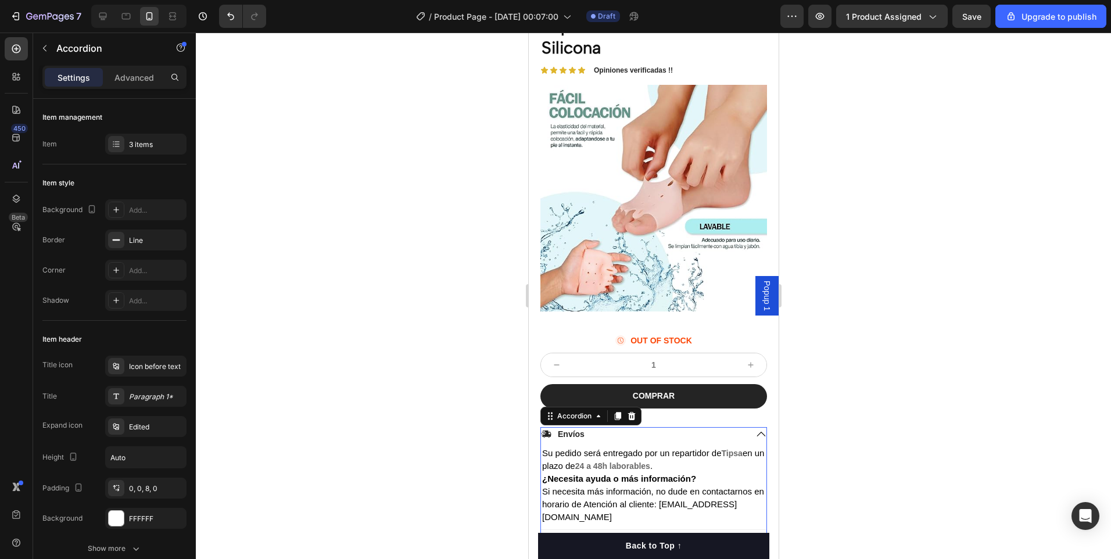
scroll to position [871, 0]
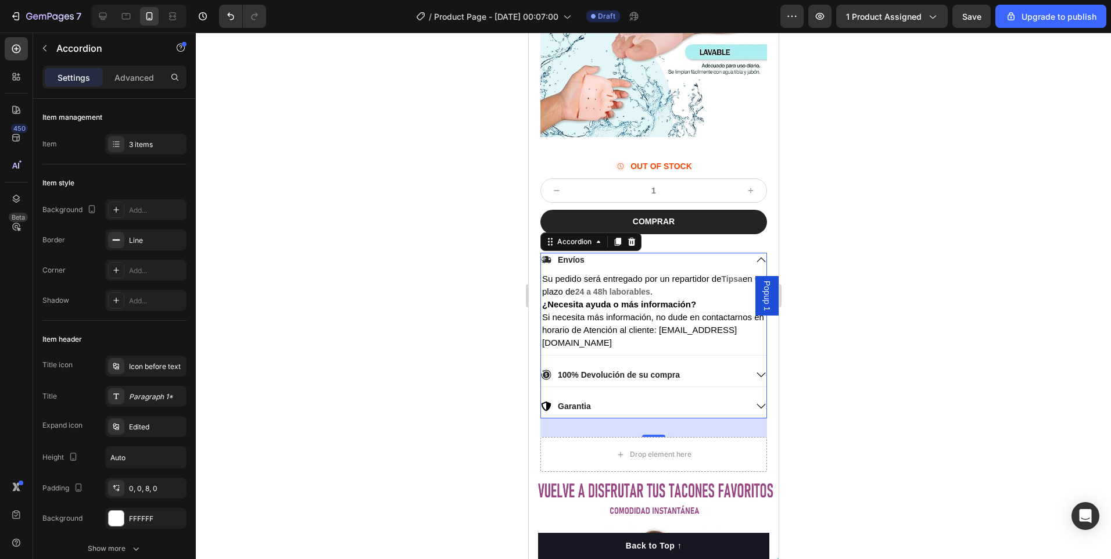
click at [755, 369] on icon at bounding box center [760, 374] width 10 height 10
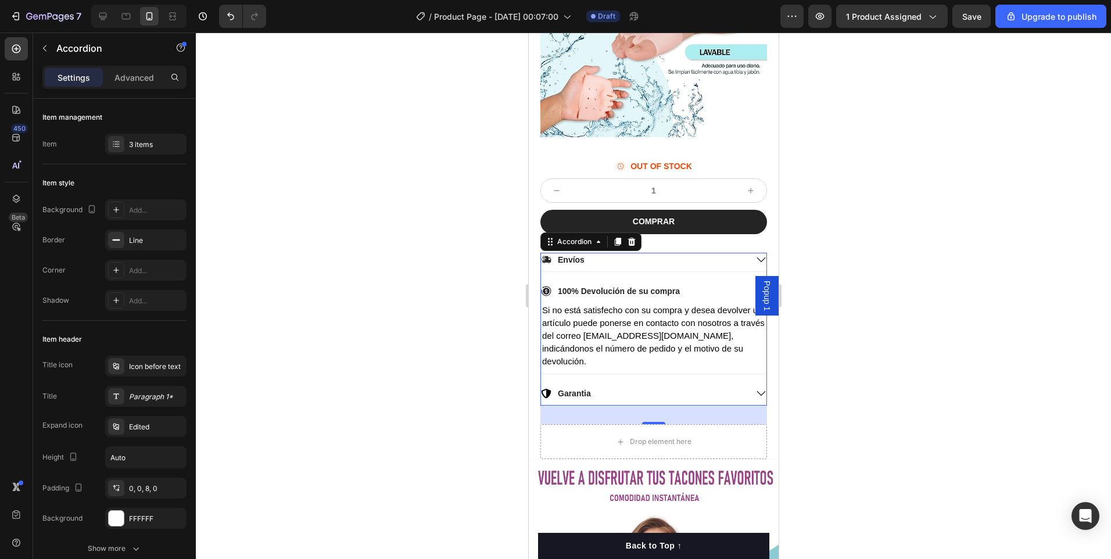
click at [755, 388] on icon at bounding box center [760, 393] width 10 height 10
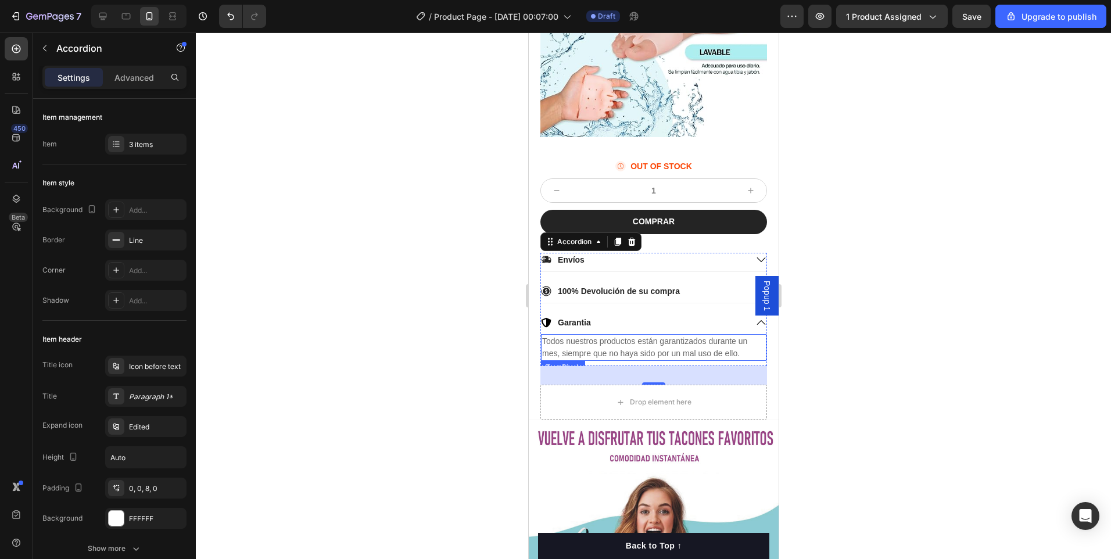
click at [846, 372] on div at bounding box center [653, 296] width 915 height 526
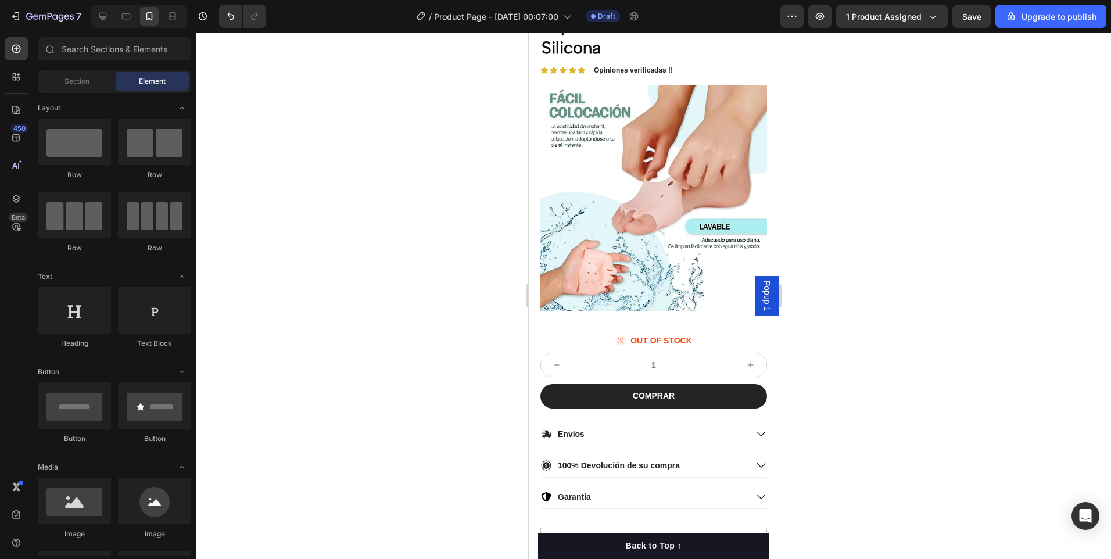
scroll to position [850, 0]
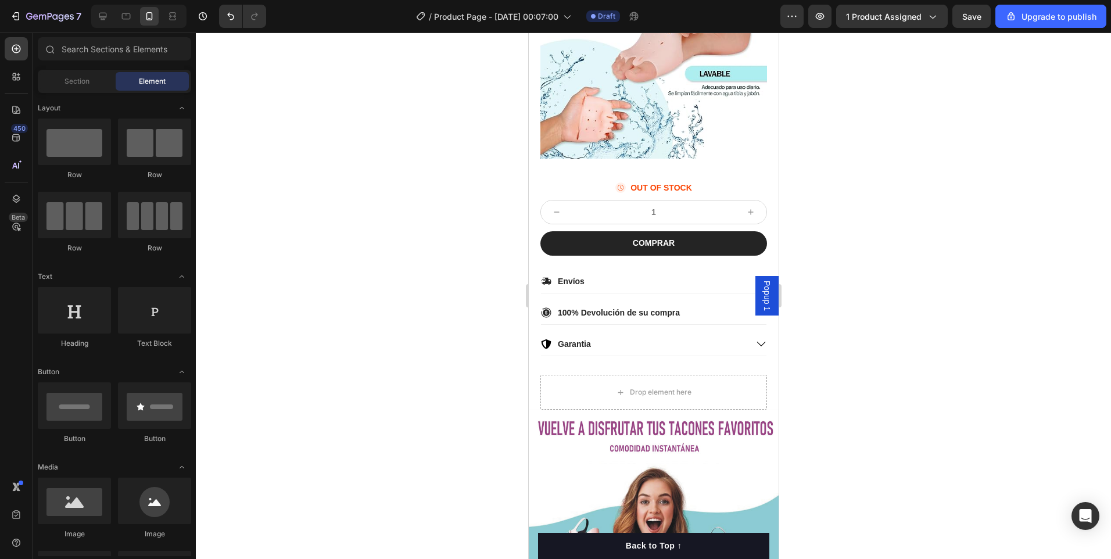
click at [745, 410] on div "Background Image" at bounding box center [653, 517] width 250 height 214
click at [531, 410] on div "Background Image" at bounding box center [653, 517] width 250 height 214
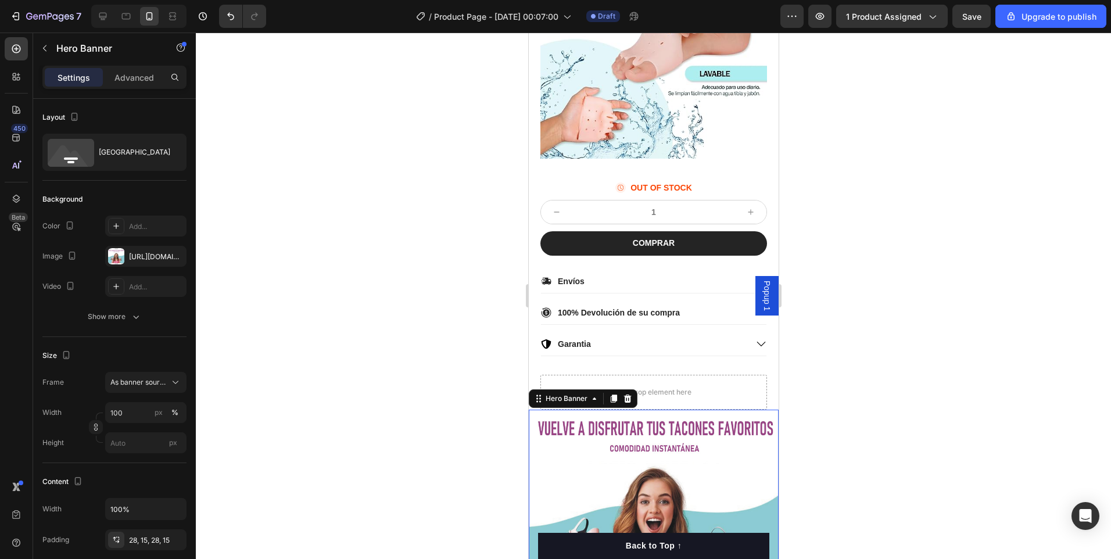
click at [764, 274] on div "Envíos 100% Devolución de su compra Garantia Accordion Drop element here Row" at bounding box center [653, 342] width 250 height 136
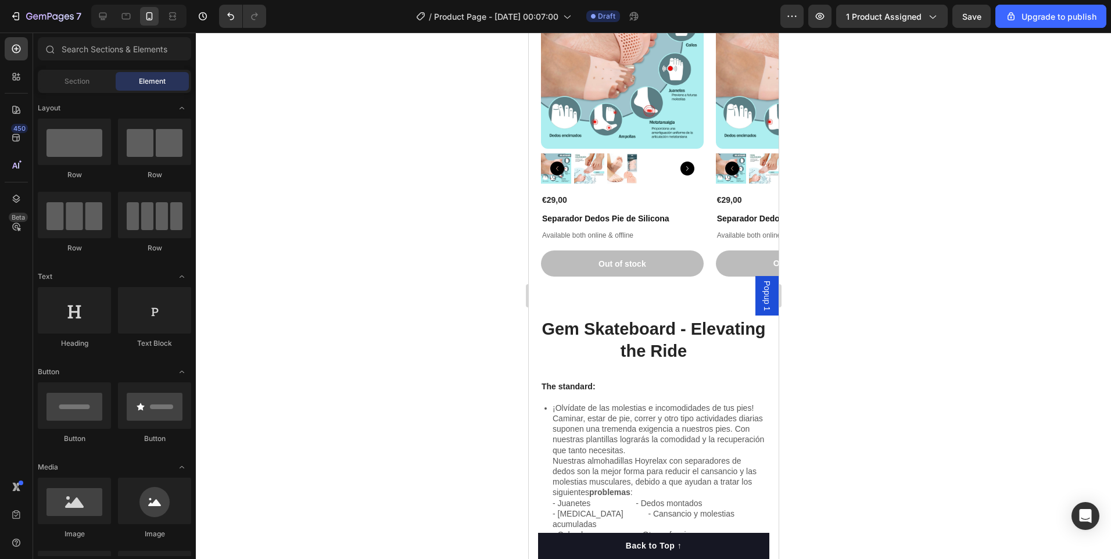
scroll to position [1399, 0]
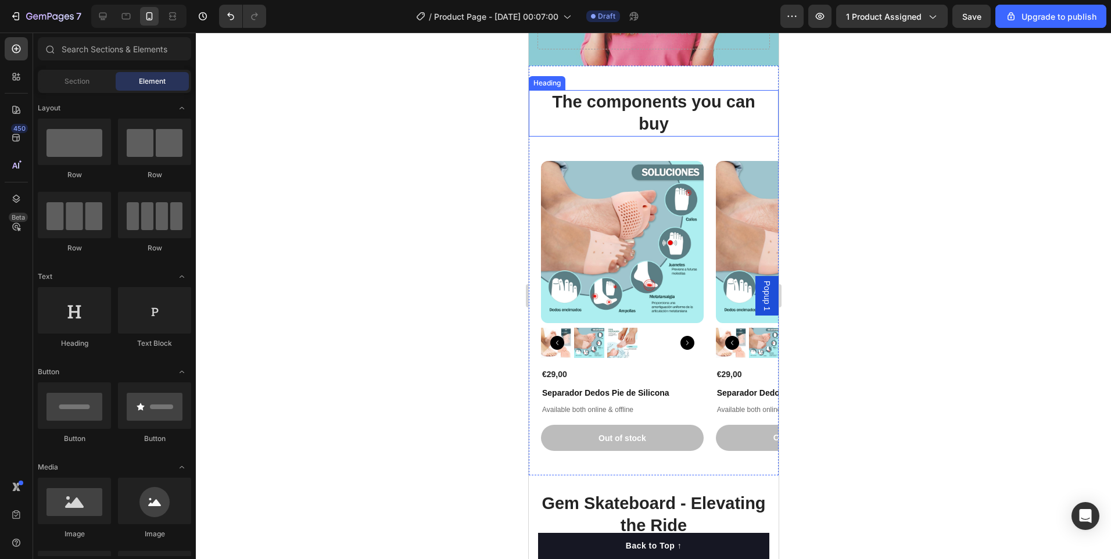
click at [562, 90] on h2 "The components you can buy" at bounding box center [653, 113] width 227 height 46
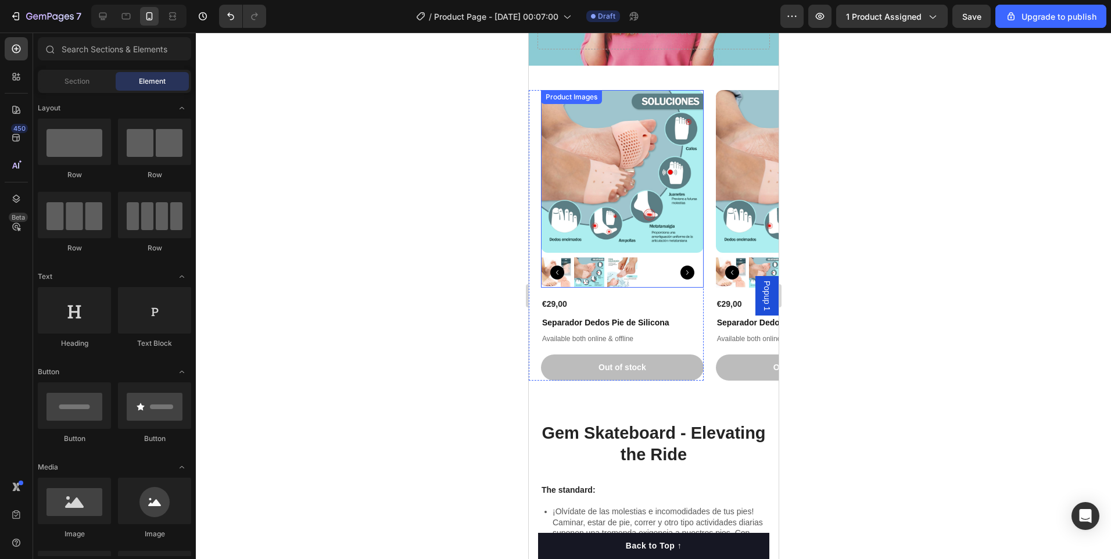
click at [543, 90] on div "Product Images" at bounding box center [621, 188] width 163 height 197
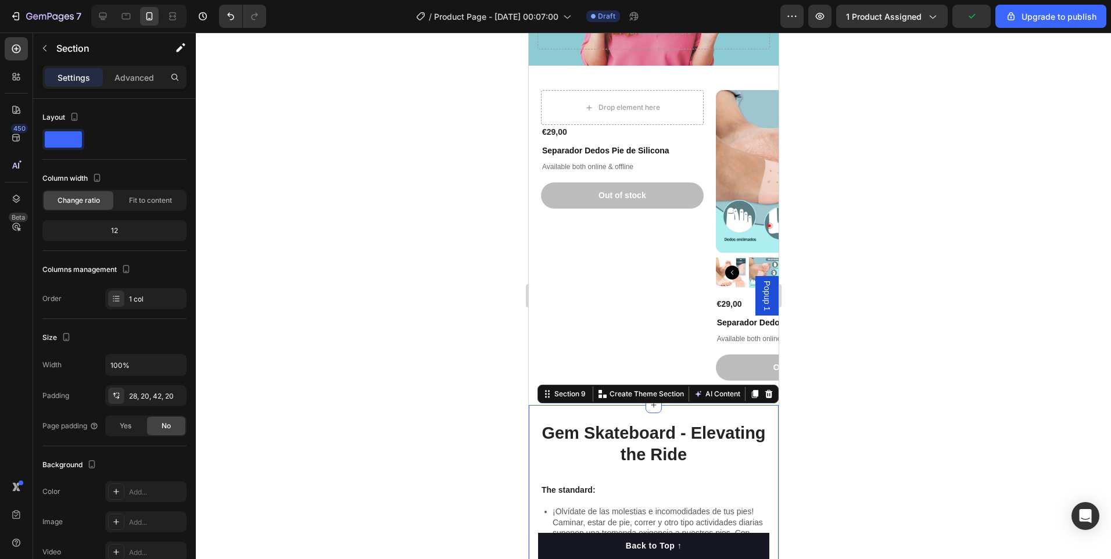
click at [623, 389] on p "Create Theme Section" at bounding box center [646, 394] width 74 height 10
click at [640, 357] on div "Drop element here €29,00 Product Price Product Price Separador Dedos Pie de Sil…" at bounding box center [615, 235] width 175 height 290
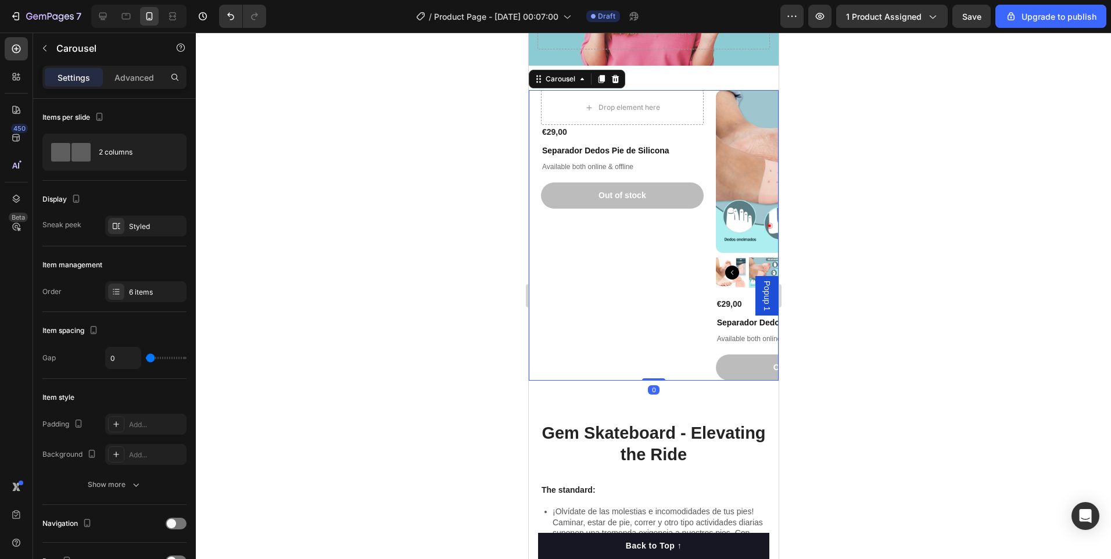
click at [640, 365] on div "Drop element here €29,00 Product Price Product Price Separador Dedos Pie de Sil…" at bounding box center [615, 235] width 175 height 290
click at [616, 74] on icon at bounding box center [614, 78] width 9 height 9
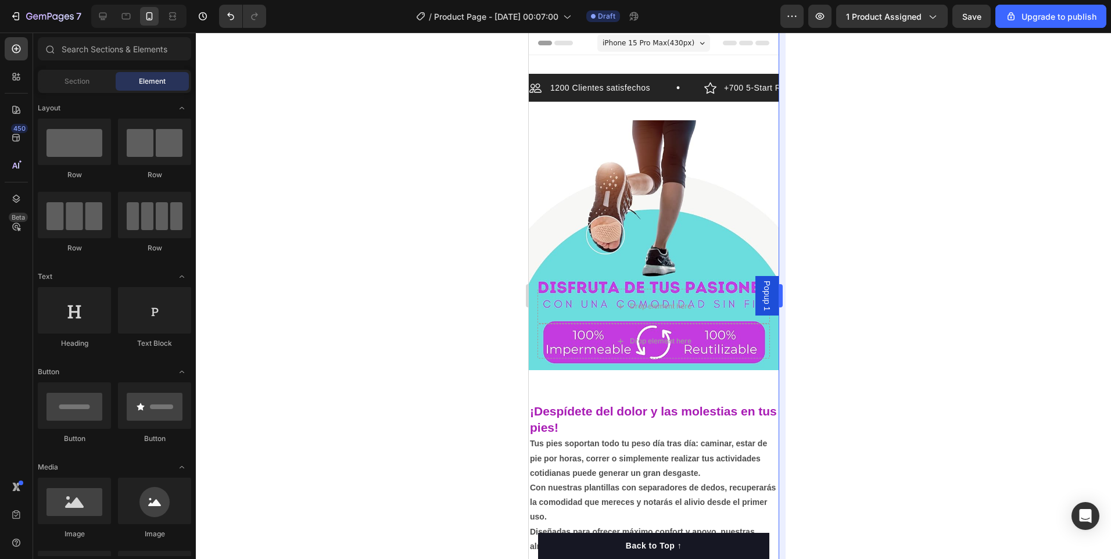
scroll to position [0, 0]
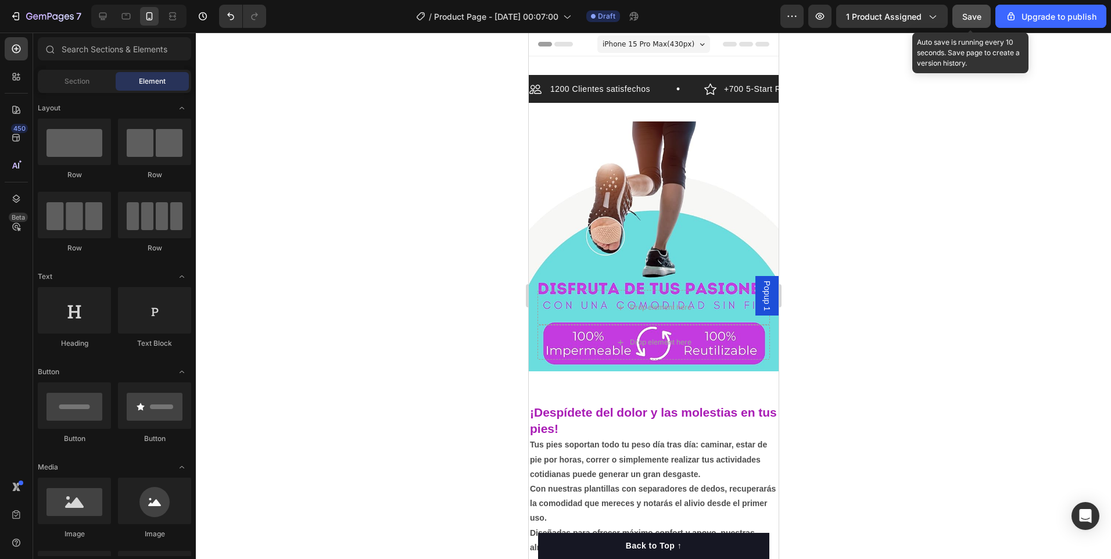
click at [985, 21] on button "Save" at bounding box center [971, 16] width 38 height 23
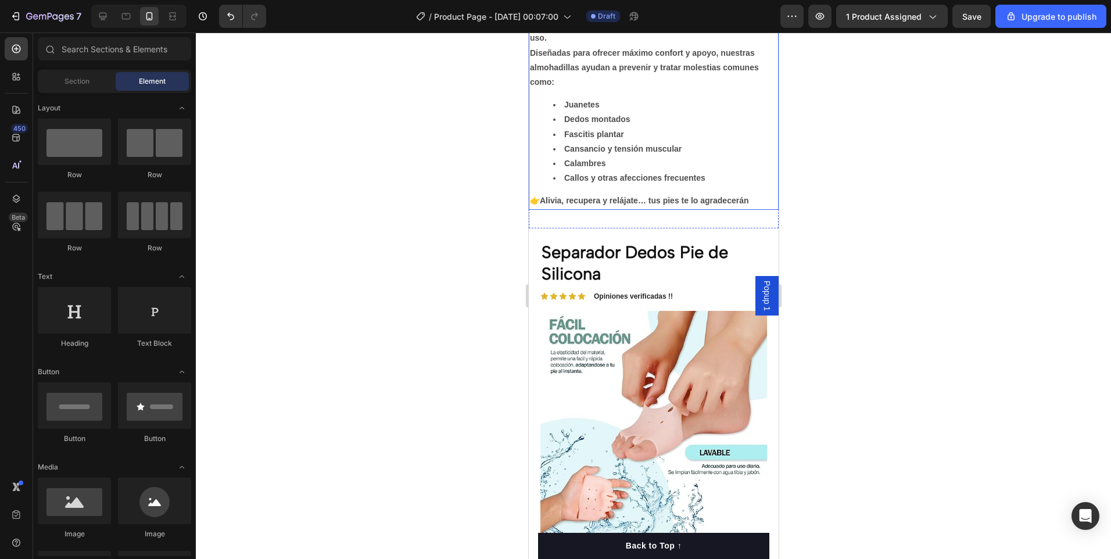
scroll to position [473, 0]
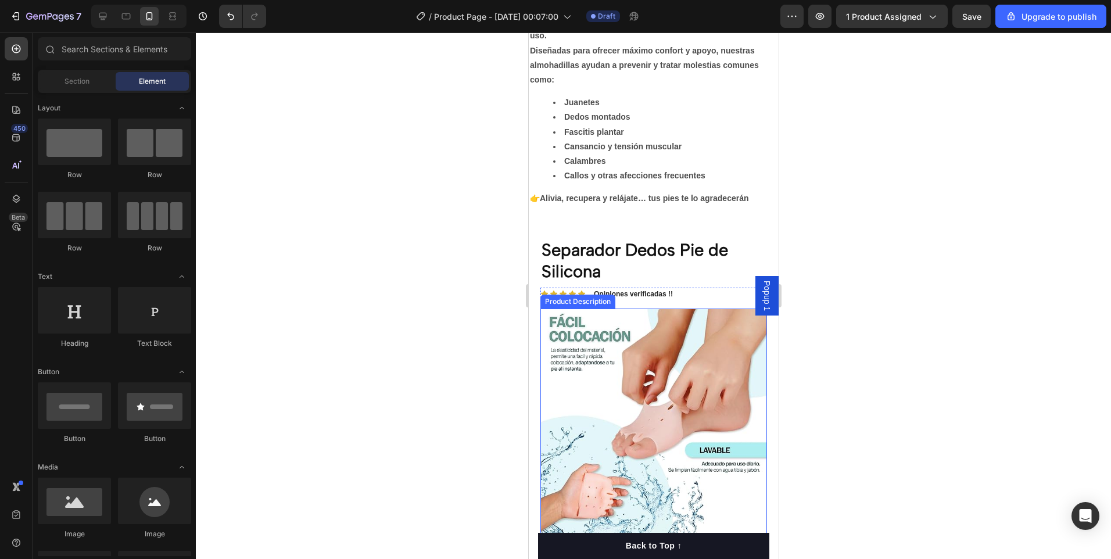
click at [719, 426] on img at bounding box center [653, 421] width 227 height 227
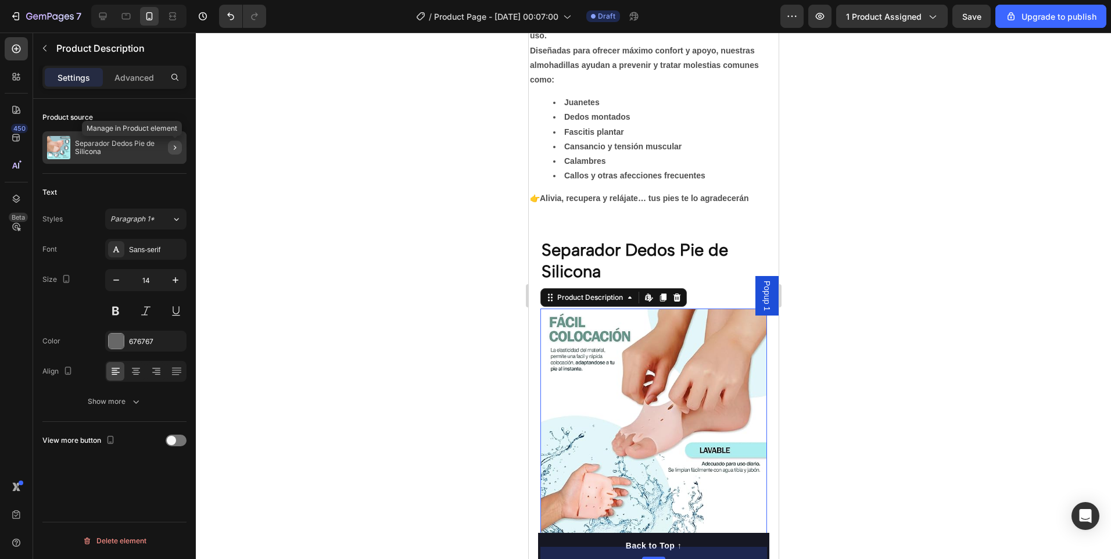
click at [174, 143] on icon "button" at bounding box center [174, 147] width 9 height 9
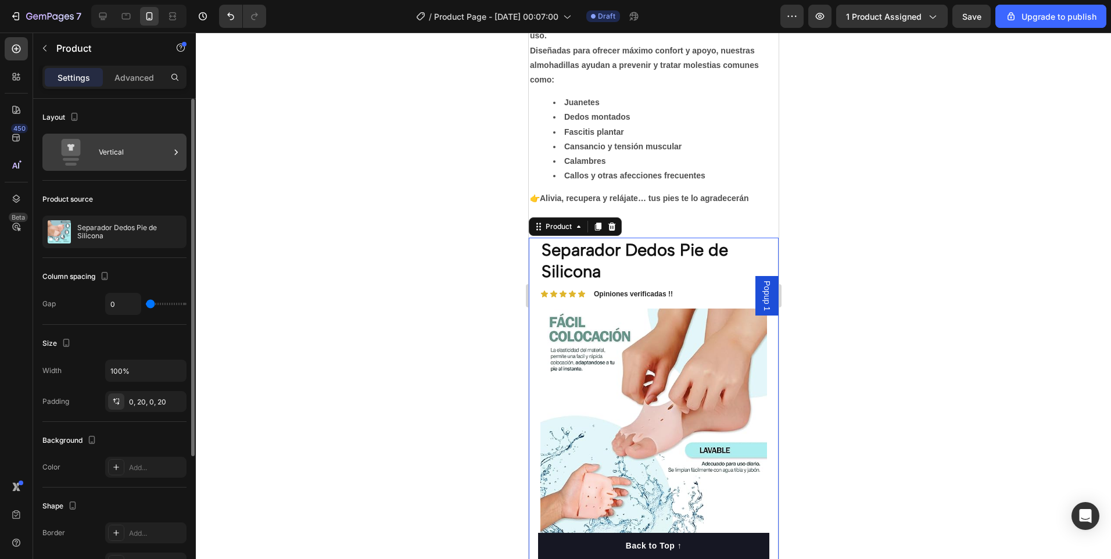
click at [107, 155] on div "Vertical" at bounding box center [134, 152] width 71 height 27
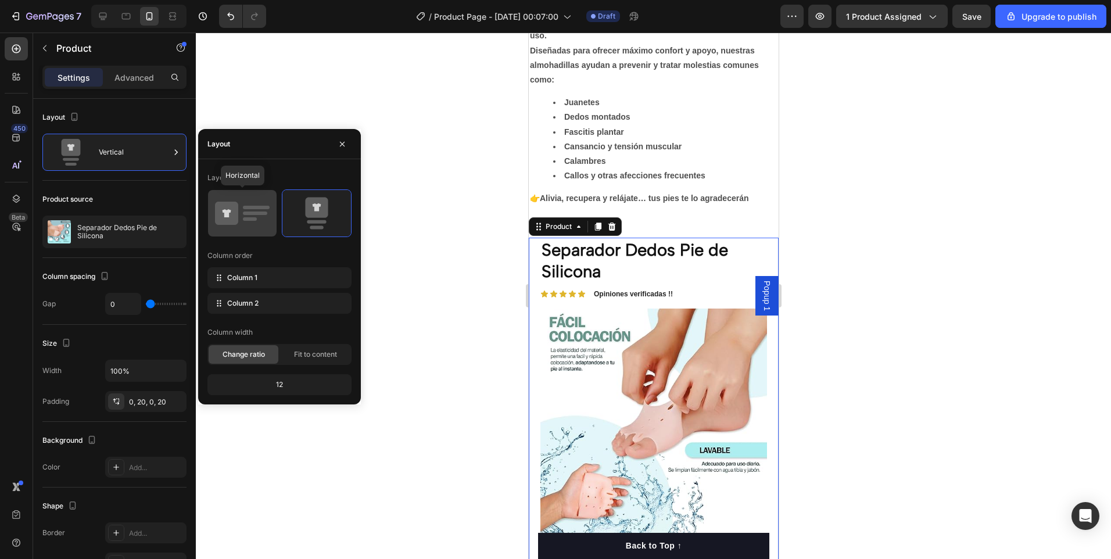
click at [244, 210] on icon at bounding box center [242, 213] width 55 height 33
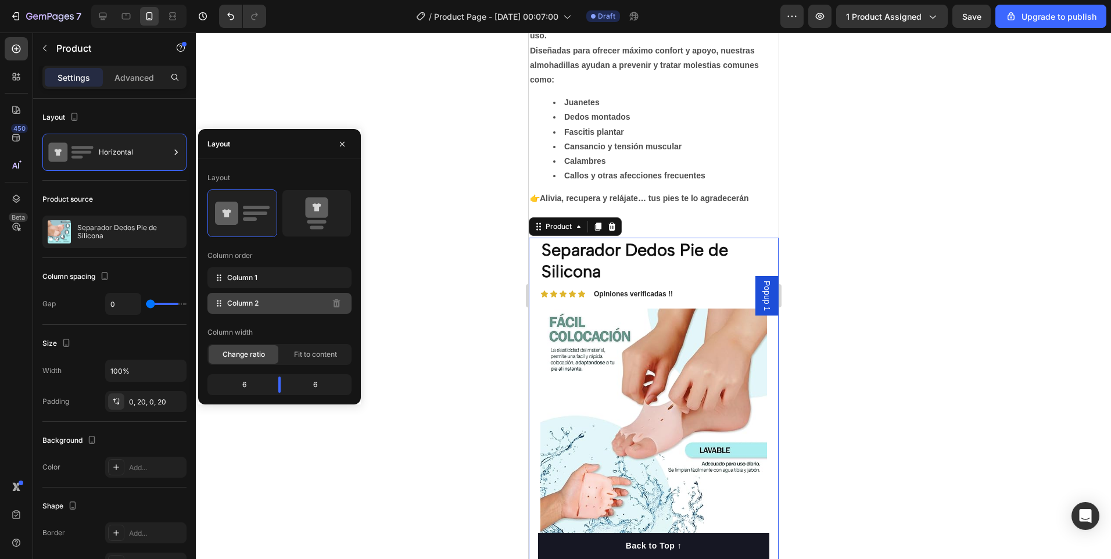
type input "62"
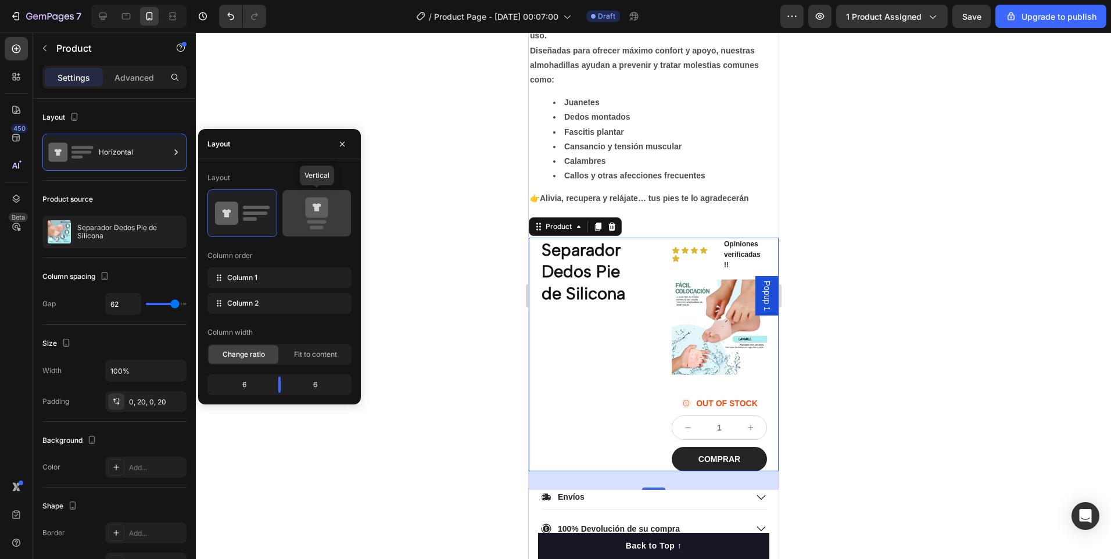
click at [314, 215] on icon at bounding box center [316, 207] width 23 height 20
type input "0"
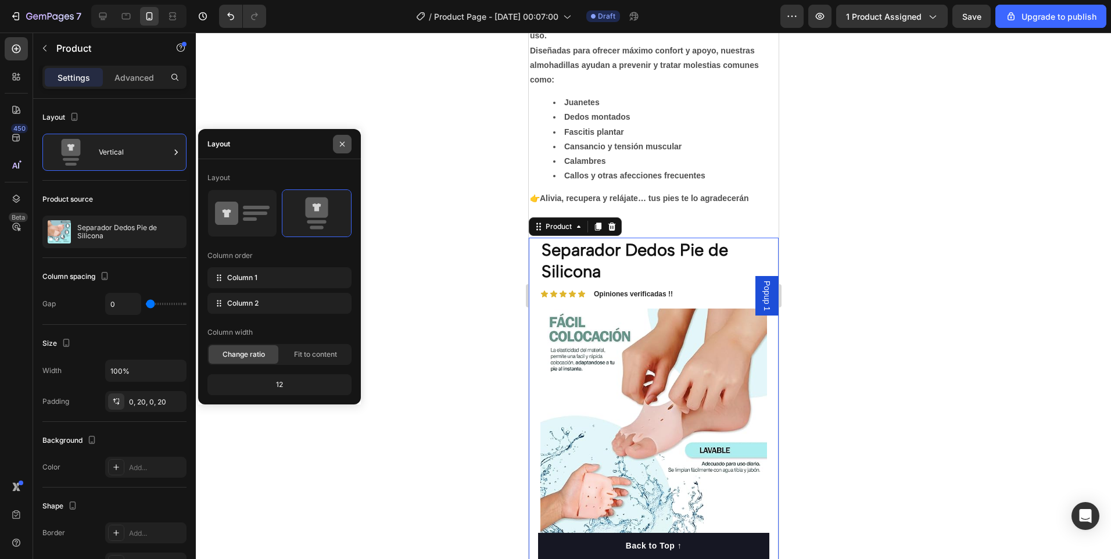
click at [339, 141] on icon "button" at bounding box center [341, 143] width 9 height 9
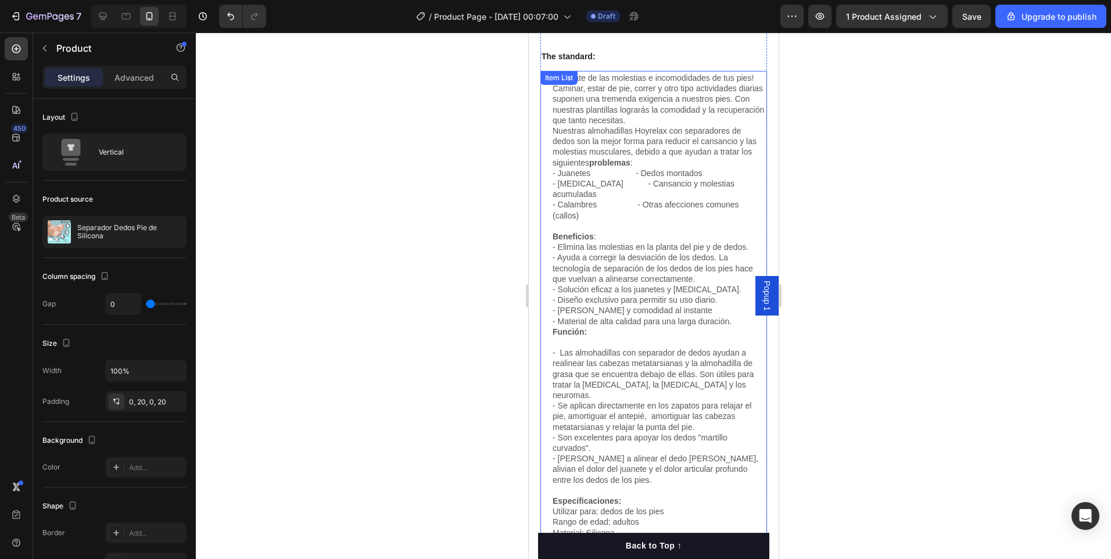
scroll to position [1403, 0]
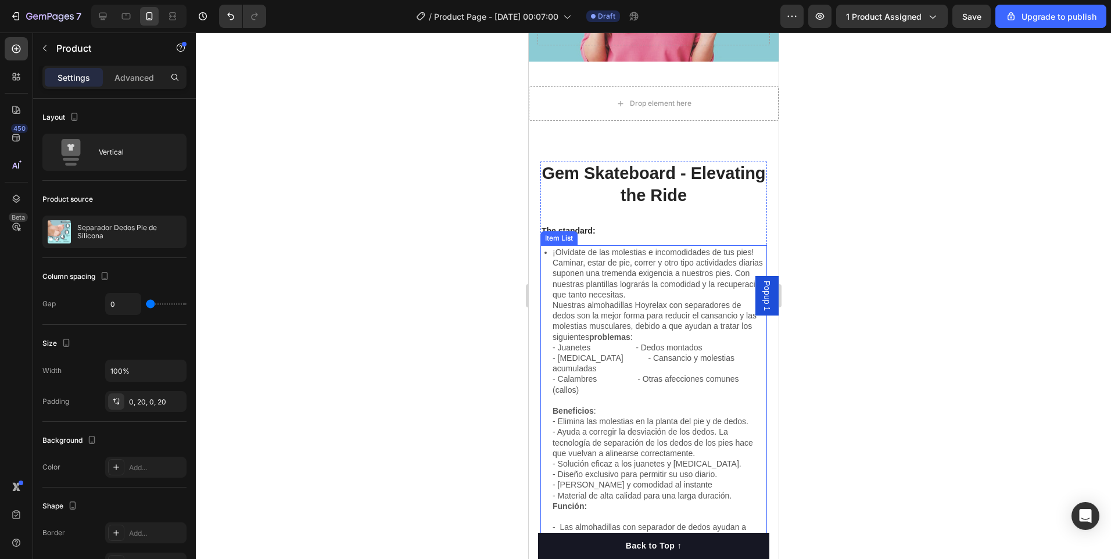
click at [738, 395] on p at bounding box center [658, 400] width 213 height 10
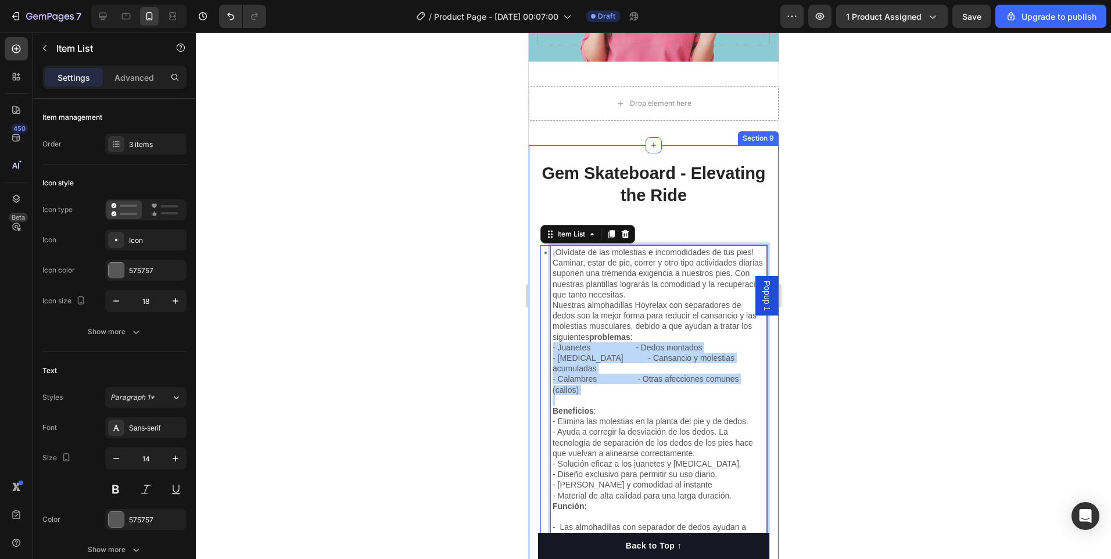
drag, startPoint x: 532, startPoint y: 338, endPoint x: 590, endPoint y: 371, distance: 66.1
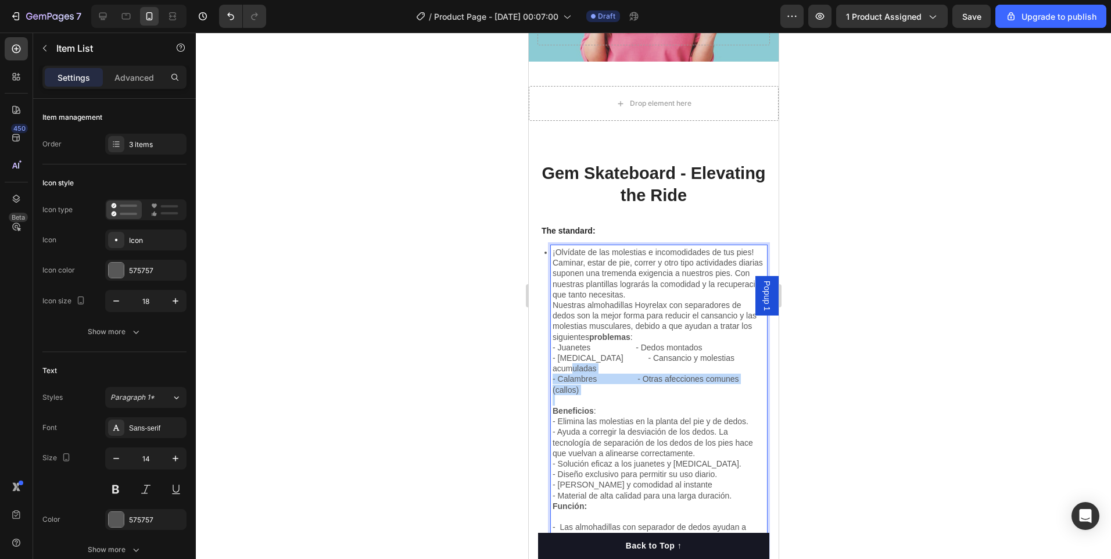
click at [598, 381] on p "- Calambres - Otras afecciones comunes (callos)" at bounding box center [658, 383] width 213 height 21
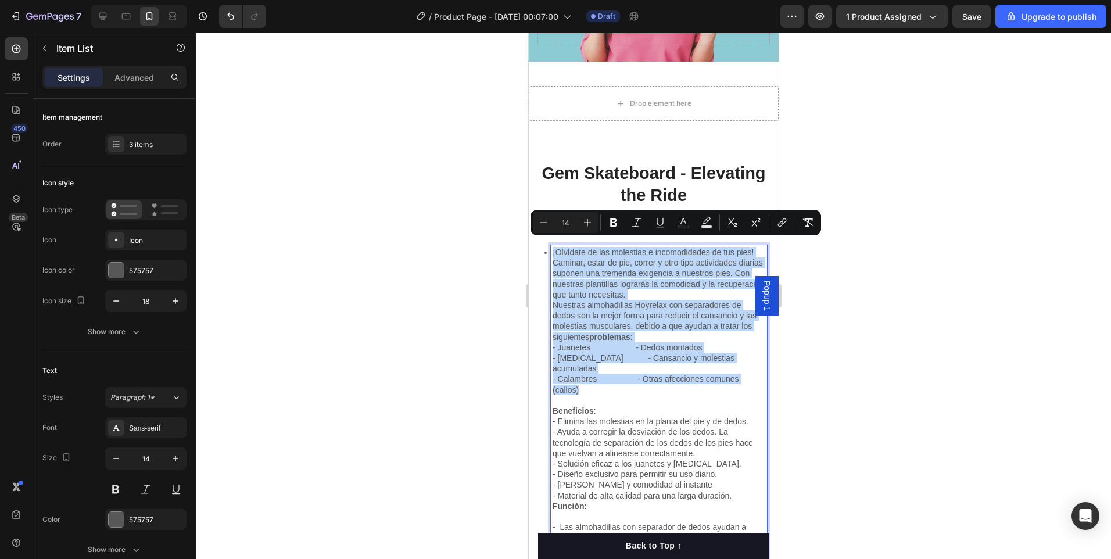
drag, startPoint x: 598, startPoint y: 383, endPoint x: 548, endPoint y: 244, distance: 147.5
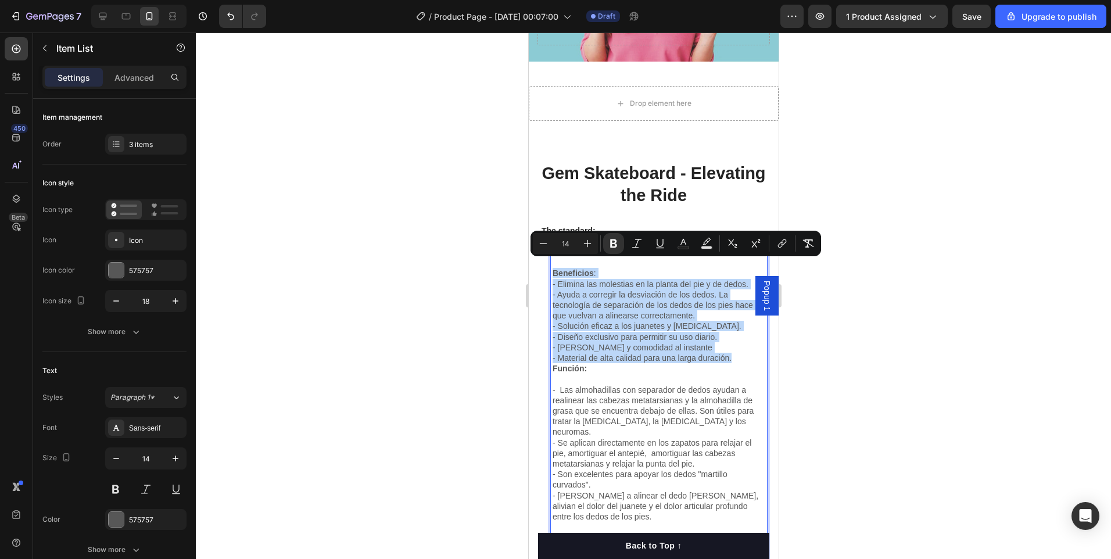
drag, startPoint x: 739, startPoint y: 347, endPoint x: 552, endPoint y: 267, distance: 203.7
copy div "Beneficios : - Elimina las molestias en la planta del pie y de dedos. - Ayuda a…"
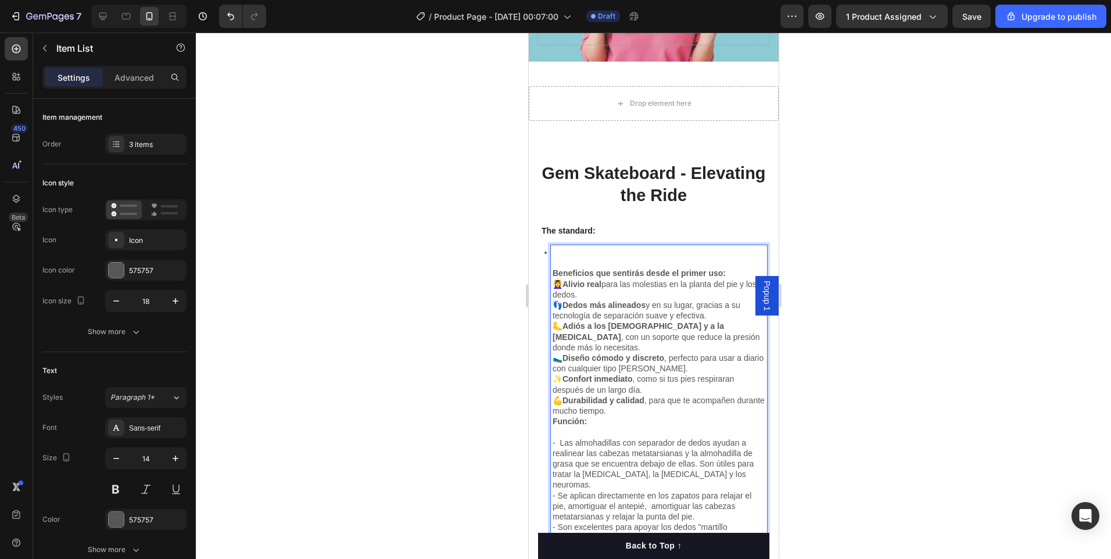
click at [737, 279] on p "💆‍♀️ Alivio real para las molestias en la planta del pie y los dedos." at bounding box center [658, 289] width 213 height 21
click at [731, 268] on p "Beneficios que sentirás desde el primer uso:" at bounding box center [658, 273] width 213 height 10
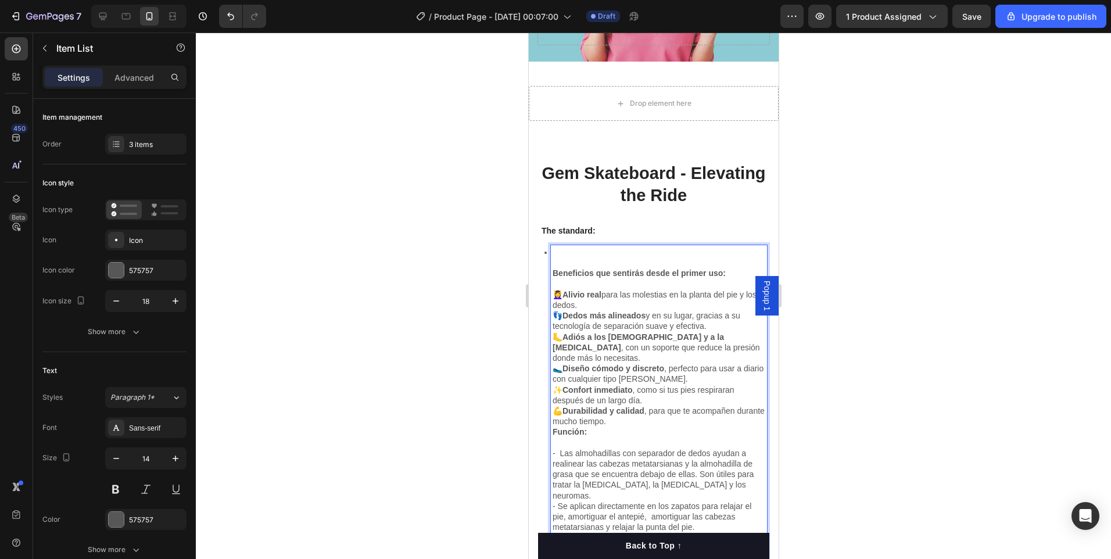
scroll to position [1519, 0]
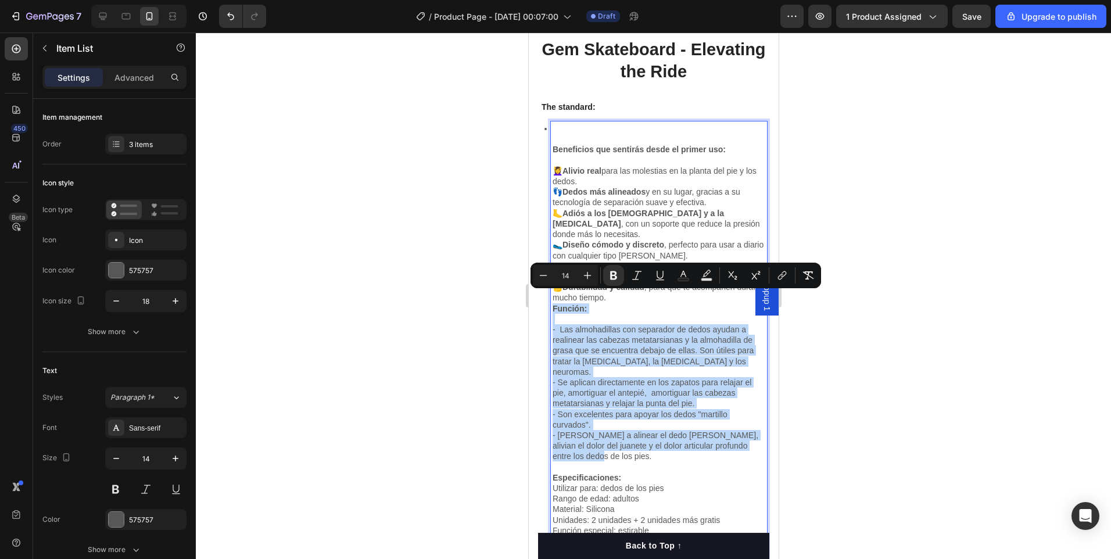
drag, startPoint x: 549, startPoint y: 295, endPoint x: 652, endPoint y: 434, distance: 172.4
copy div "Función: - Las almohadillas con separador de dedos ayudan a realinear las cabez…"
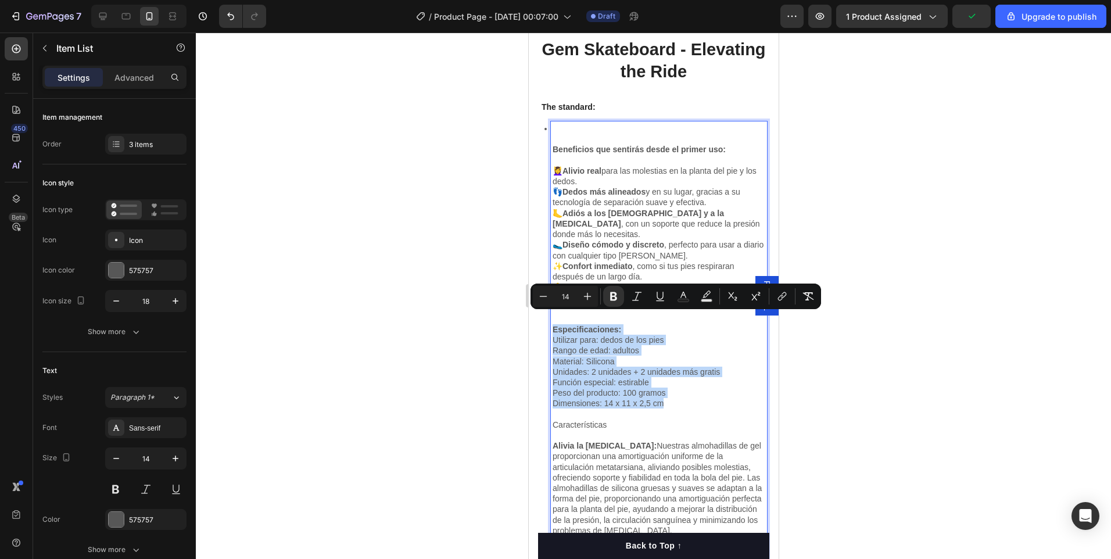
drag, startPoint x: 667, startPoint y: 390, endPoint x: 550, endPoint y: 320, distance: 136.5
copy div "Especificaciones: Utilizar para: dedos de los pies Rango de edad: adultos Mater…"
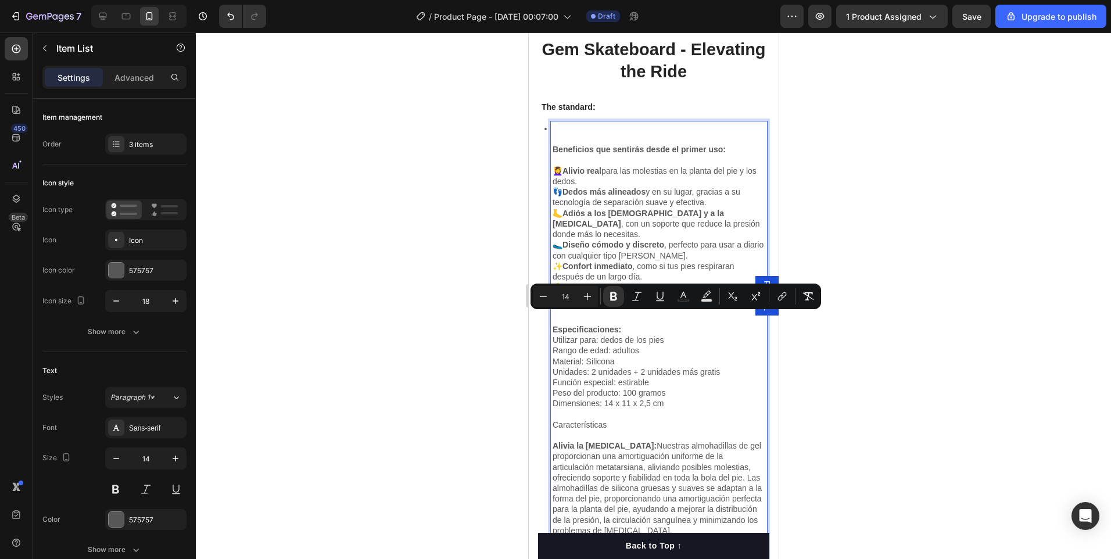
click at [680, 409] on p "Rich Text Editor. Editing area: main" at bounding box center [658, 414] width 213 height 10
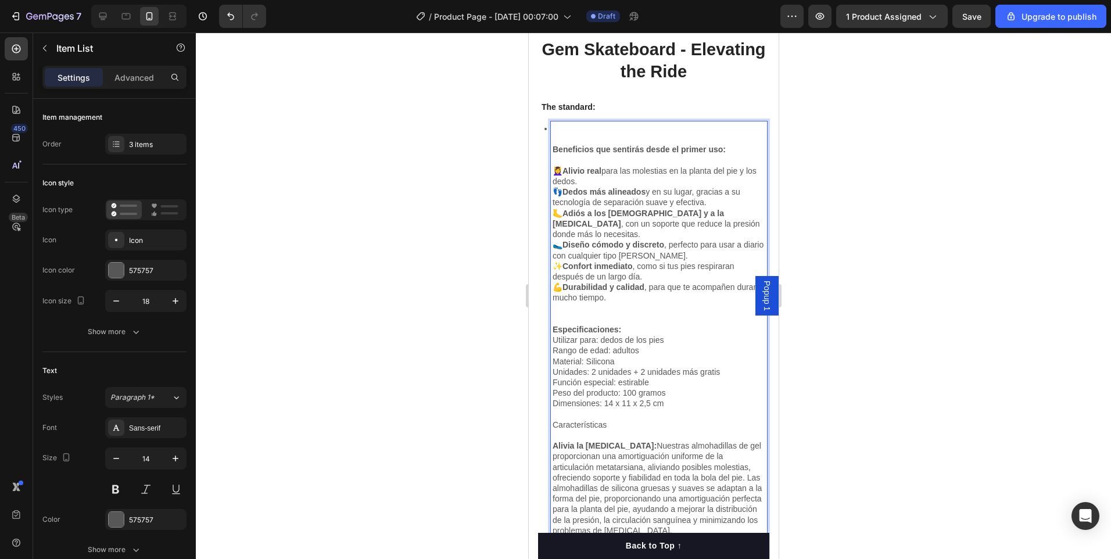
click at [554, 335] on p "Utilizar para: dedos de los pies" at bounding box center [658, 340] width 213 height 10
click at [552, 335] on p "Utilizar para: dedos de los pies" at bounding box center [658, 340] width 213 height 10
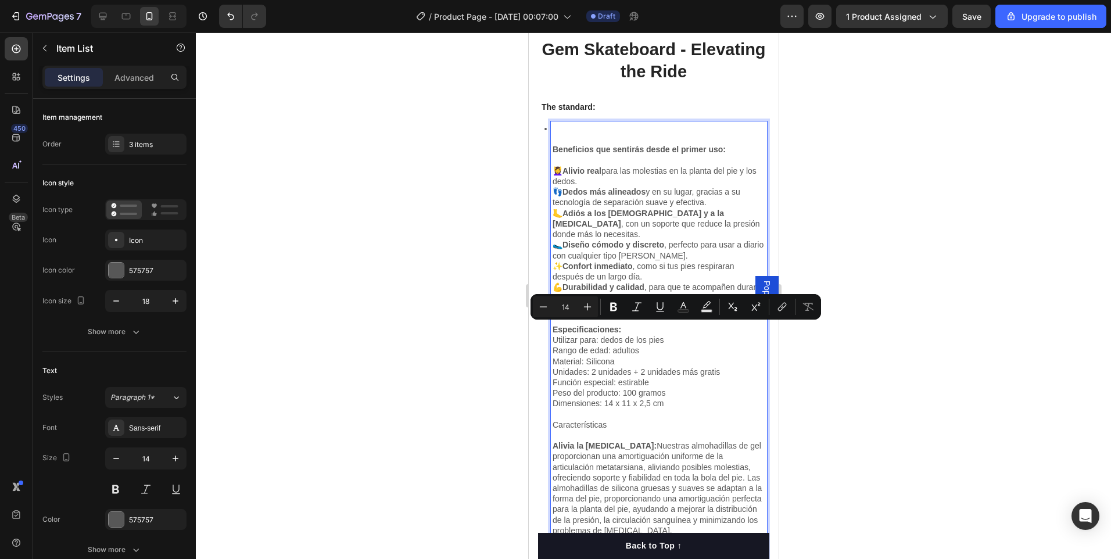
click at [659, 356] on p "Material: Silicona" at bounding box center [658, 361] width 213 height 10
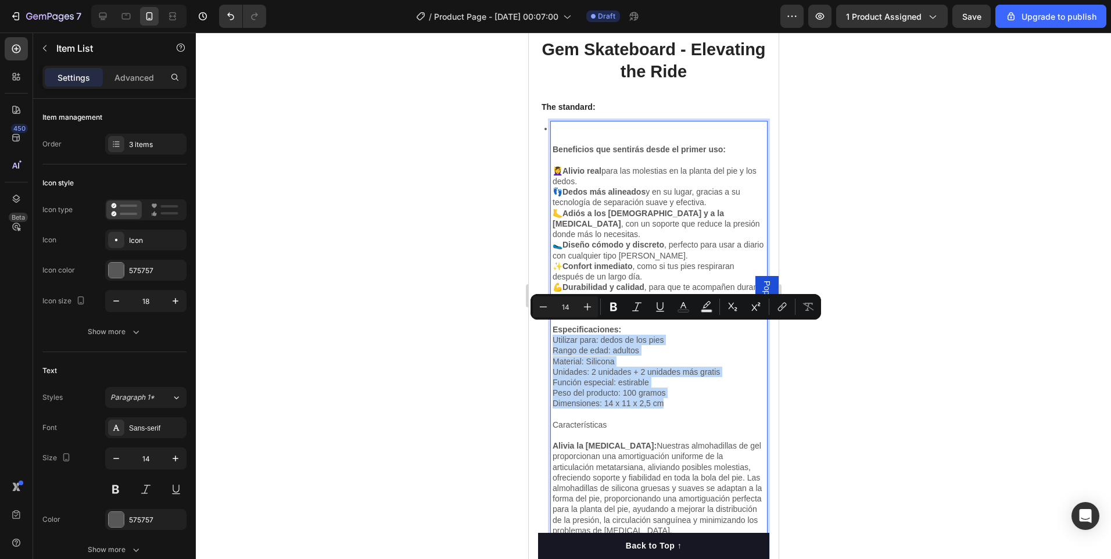
drag, startPoint x: 680, startPoint y: 393, endPoint x: 554, endPoint y: 333, distance: 140.0
click at [616, 306] on icon "Editor contextual toolbar" at bounding box center [614, 307] width 12 height 12
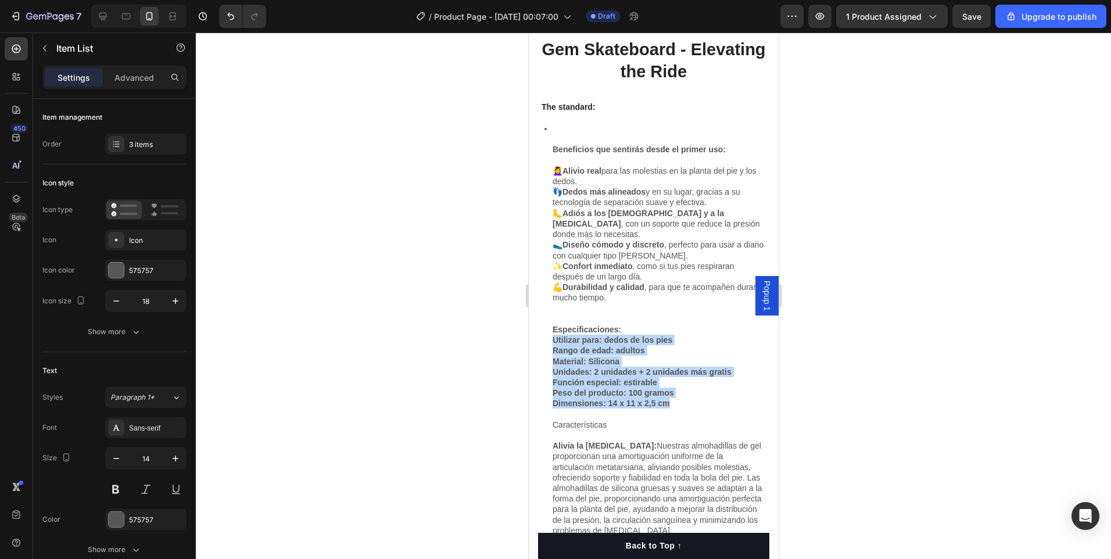
drag, startPoint x: 685, startPoint y: 392, endPoint x: 552, endPoint y: 328, distance: 147.6
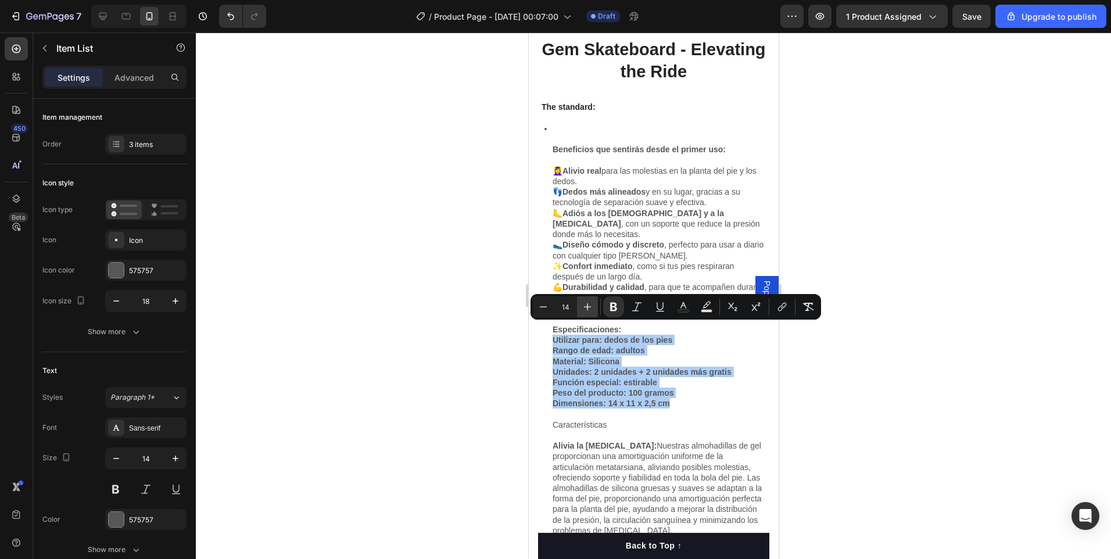
click at [590, 307] on icon "Editor contextual toolbar" at bounding box center [587, 307] width 12 height 12
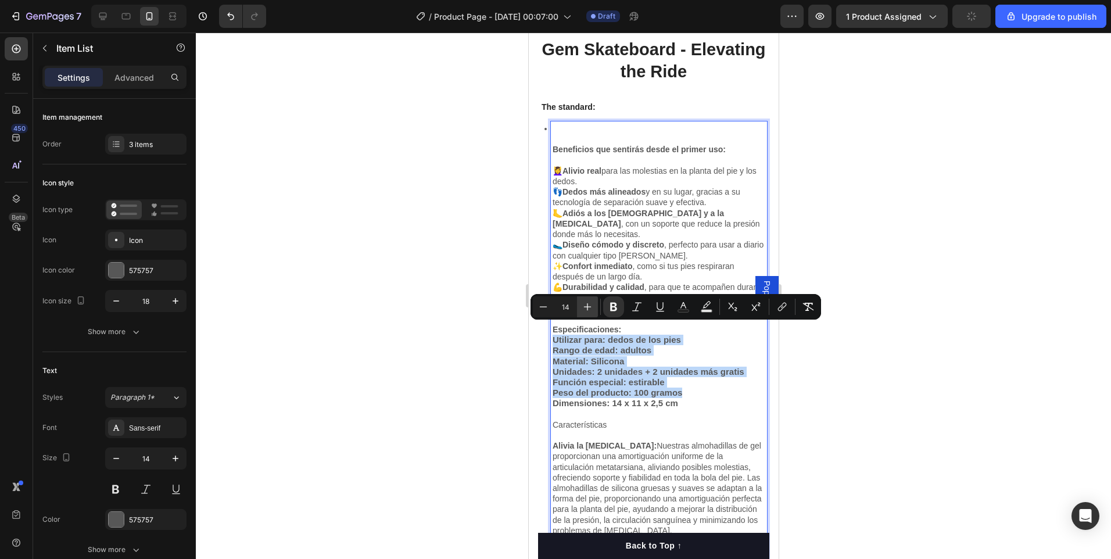
type input "15"
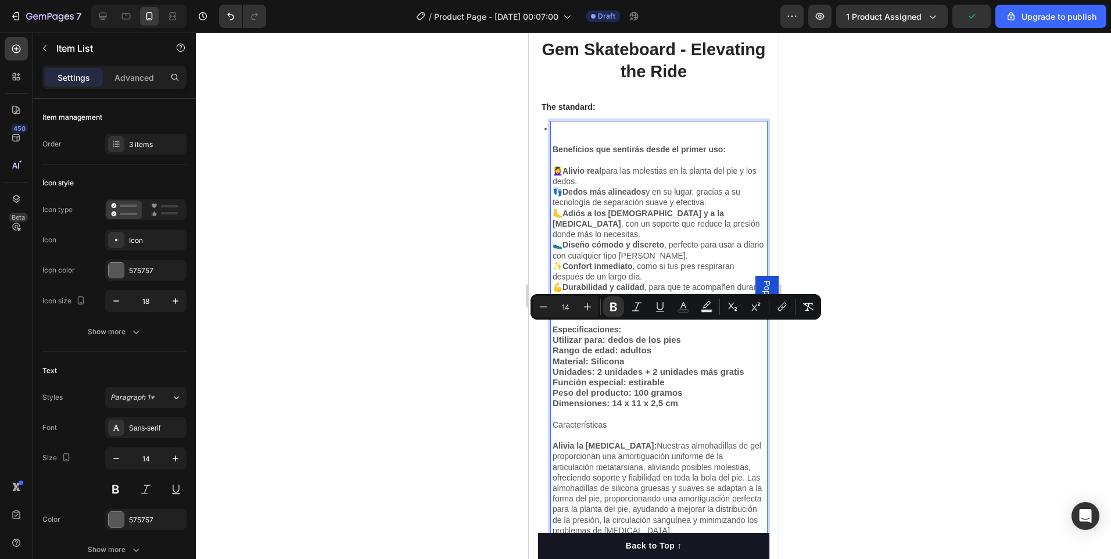
click at [703, 409] on p "Rich Text Editor. Editing area: main" at bounding box center [658, 414] width 213 height 10
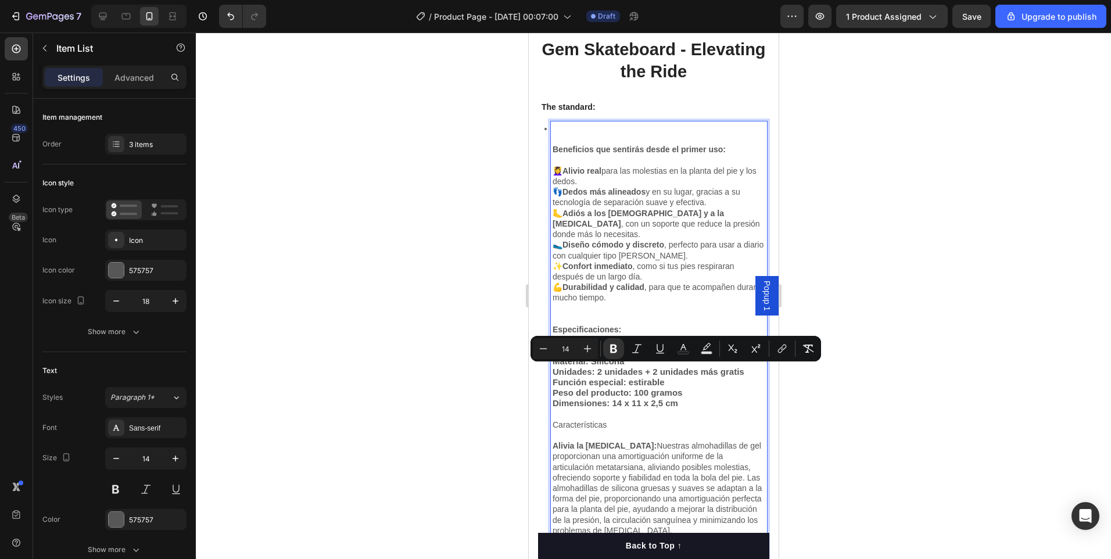
drag, startPoint x: 648, startPoint y: 375, endPoint x: 702, endPoint y: 404, distance: 60.8
click at [702, 409] on p "Rich Text Editor. Editing area: main" at bounding box center [658, 414] width 213 height 10
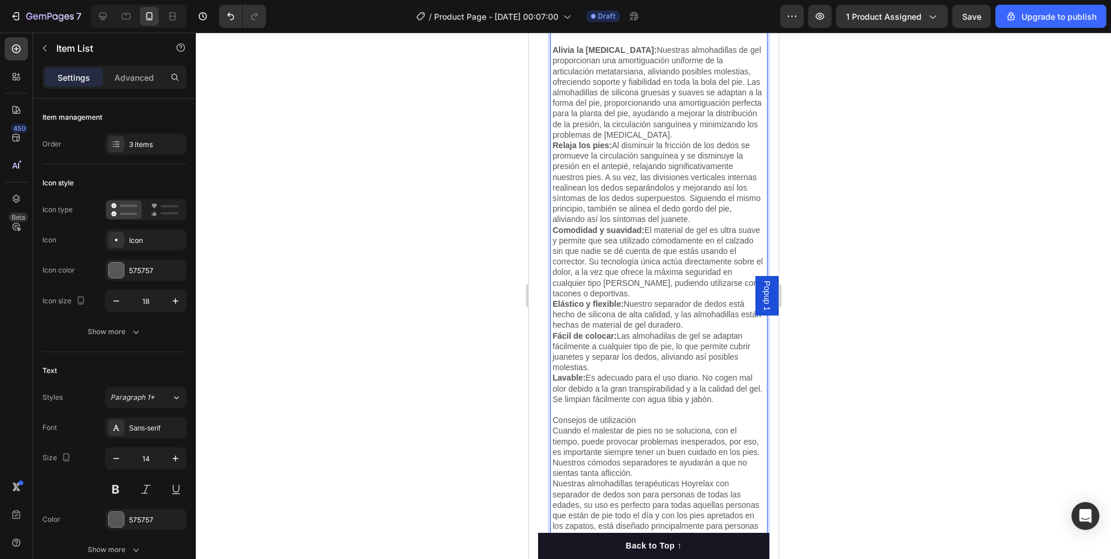
scroll to position [1793, 0]
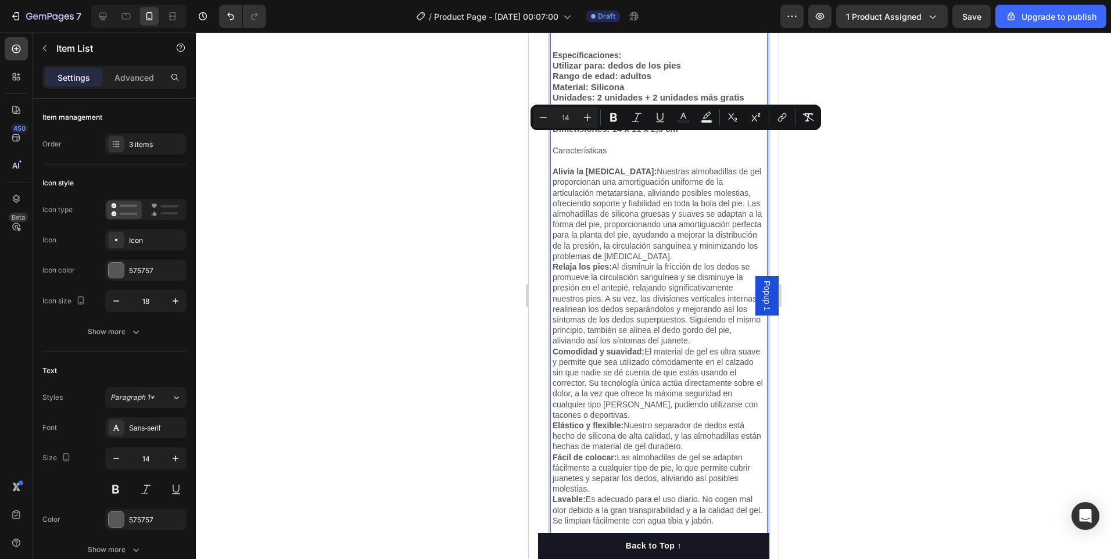
drag, startPoint x: 648, startPoint y: 398, endPoint x: 554, endPoint y: 144, distance: 270.7
click at [554, 144] on div "Beneficios que sentirás desde el primer uso: 💆‍♀️ Alivio real para las molestia…" at bounding box center [658, 335] width 216 height 976
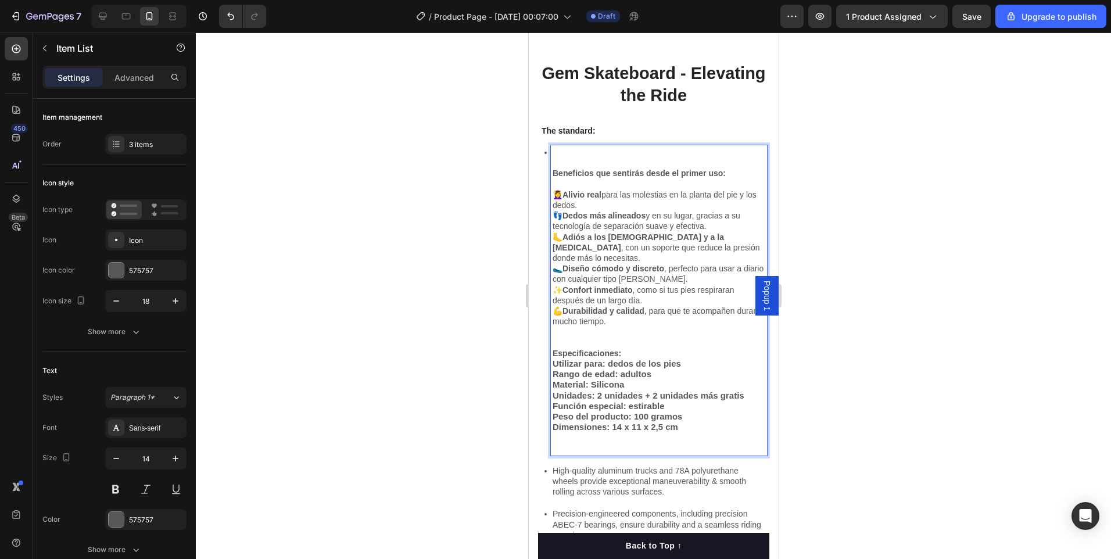
scroll to position [1212, 0]
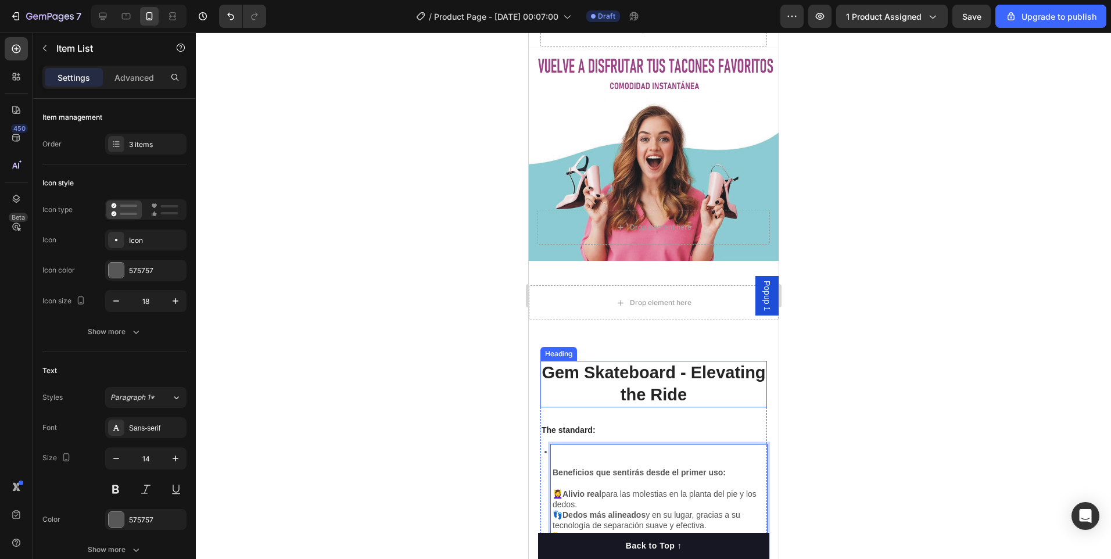
click at [637, 372] on h2 "Gem Skateboard - Elevating the Ride" at bounding box center [653, 384] width 227 height 46
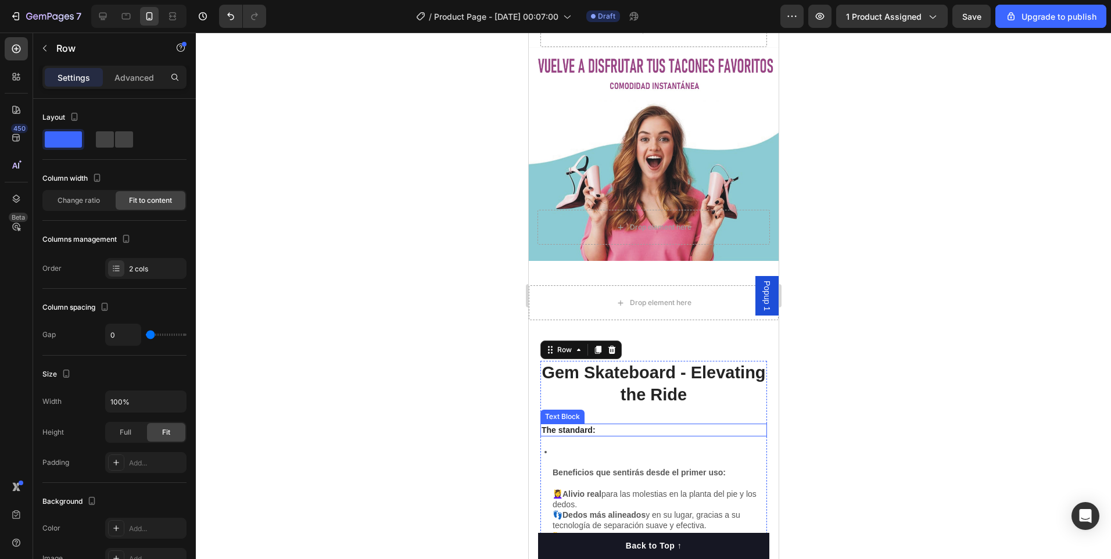
click at [565, 425] on p "The standard:" at bounding box center [653, 430] width 224 height 10
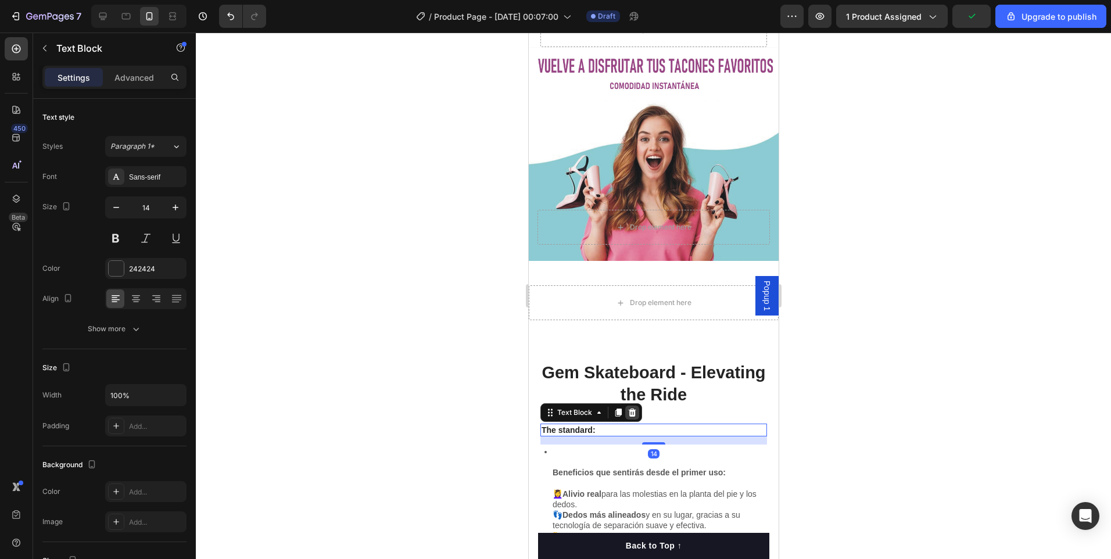
click at [634, 408] on icon at bounding box center [632, 412] width 8 height 8
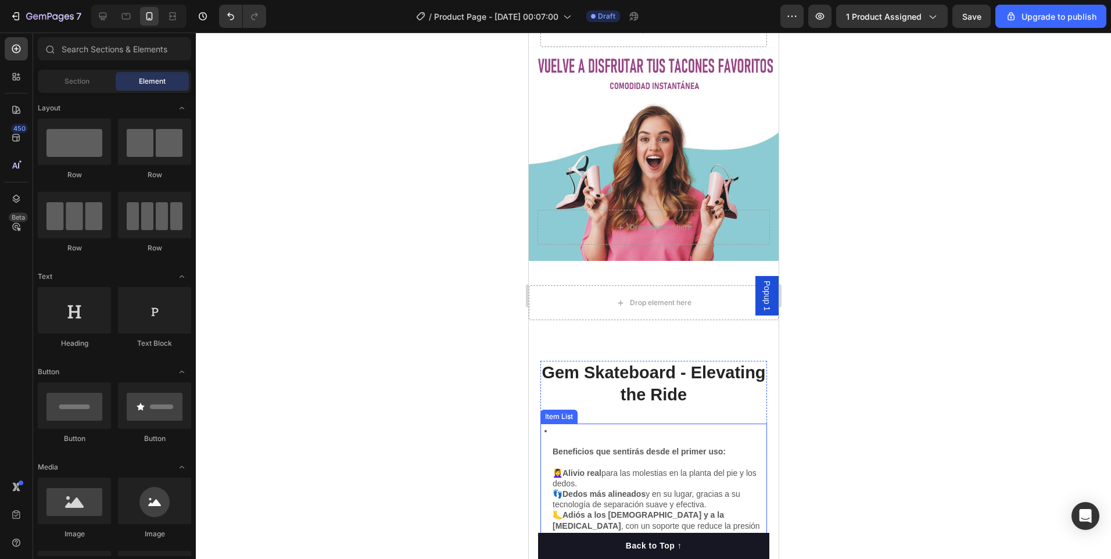
click at [545, 430] on icon at bounding box center [545, 431] width 2 height 2
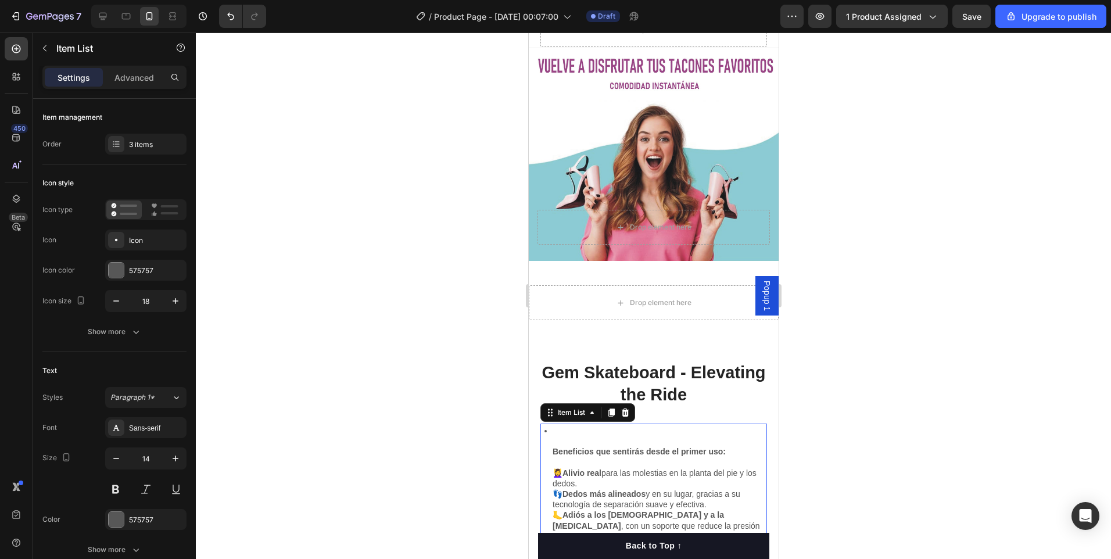
click at [547, 426] on icon at bounding box center [545, 431] width 10 height 10
click at [676, 363] on h2 "Gem Skateboard - Elevating the Ride" at bounding box center [653, 384] width 227 height 46
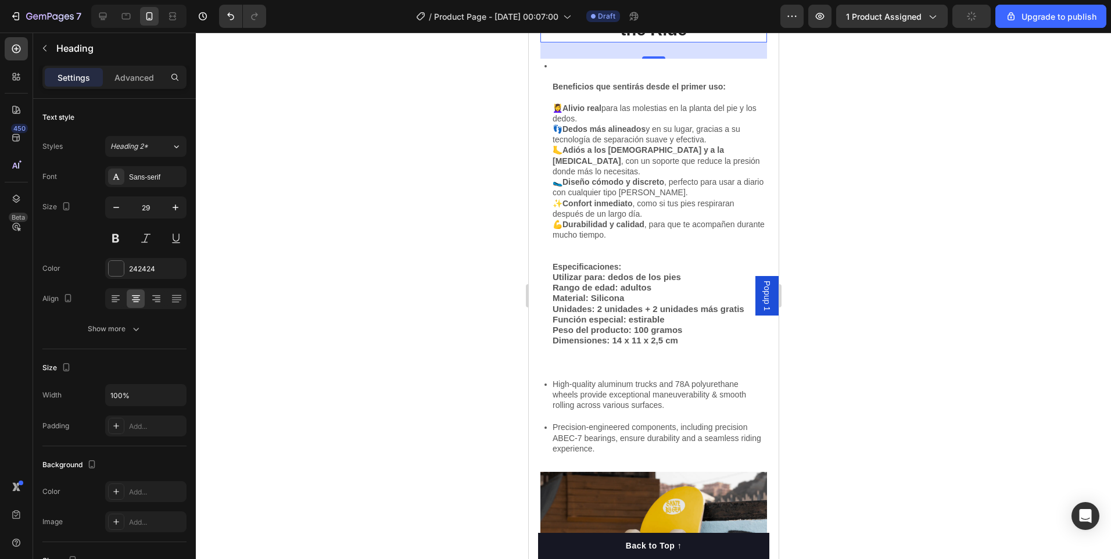
scroll to position [1445, 0]
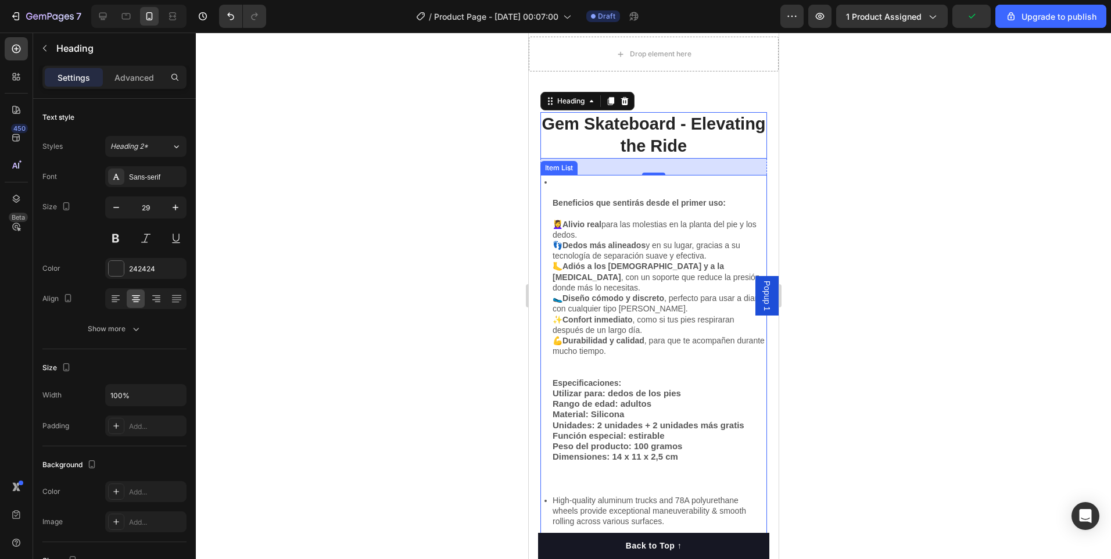
click at [629, 378] on p "Especificaciones:" at bounding box center [658, 383] width 213 height 10
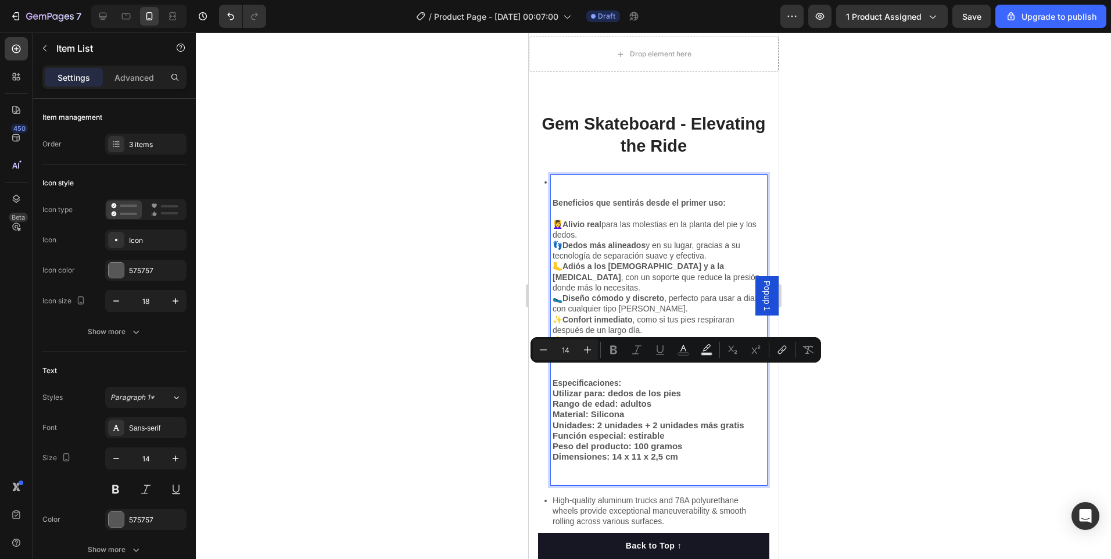
click at [620, 378] on p "Especificaciones:" at bounding box center [658, 383] width 213 height 10
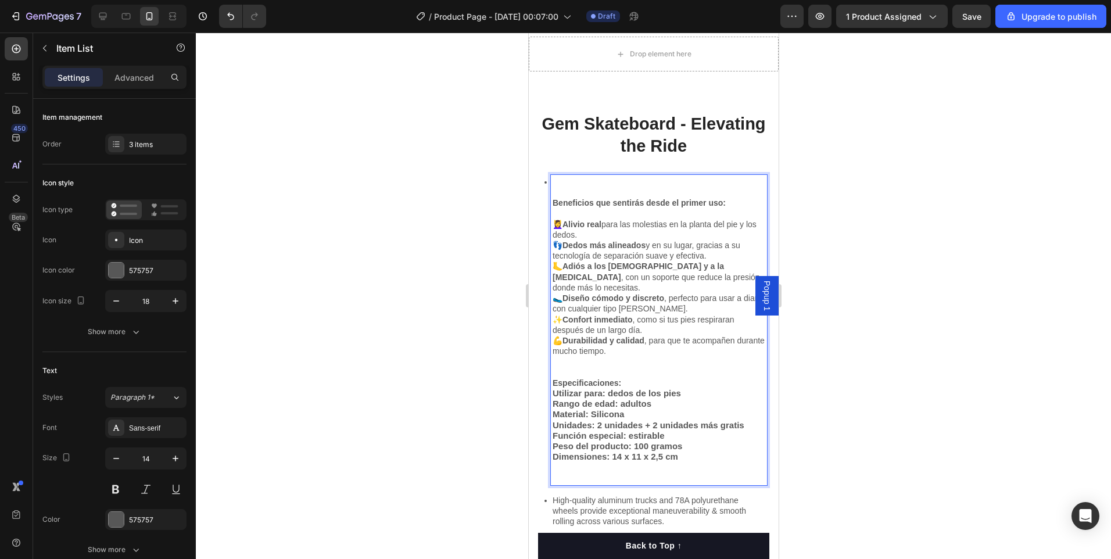
click at [620, 378] on p "Especificaciones:" at bounding box center [658, 383] width 213 height 10
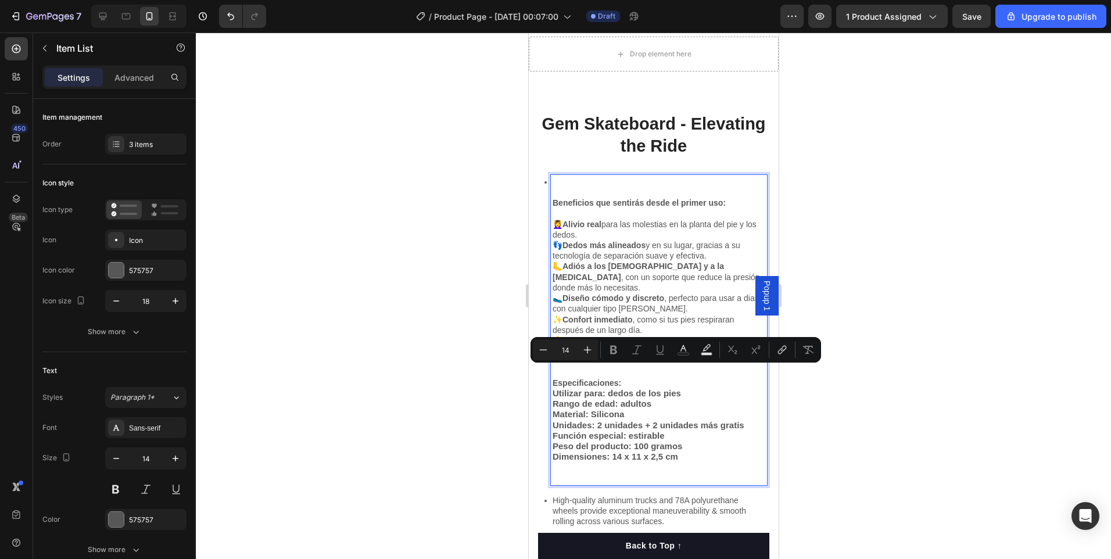
click at [620, 378] on p "Especificaciones:" at bounding box center [658, 383] width 213 height 10
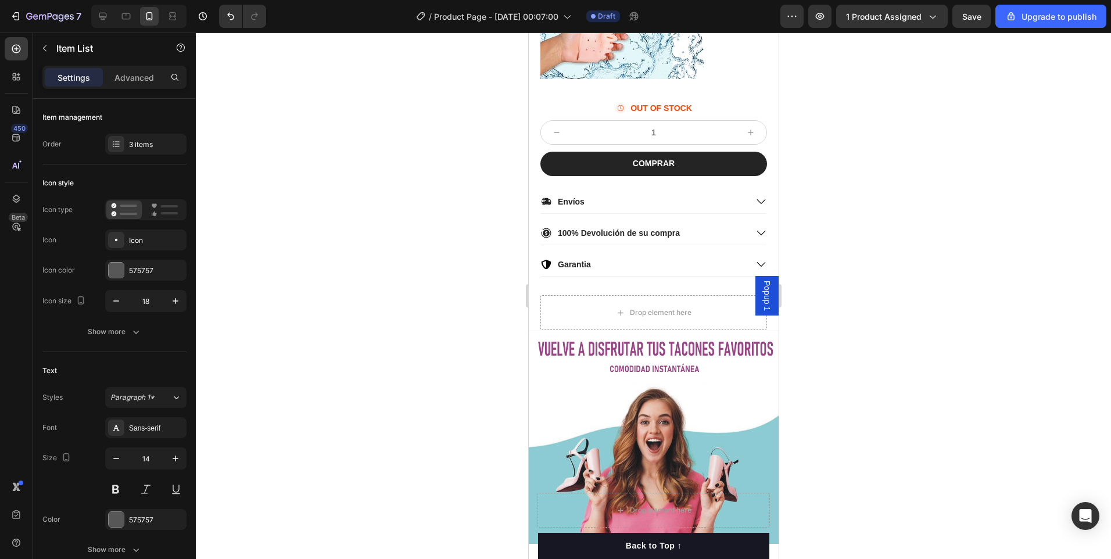
scroll to position [1162, 0]
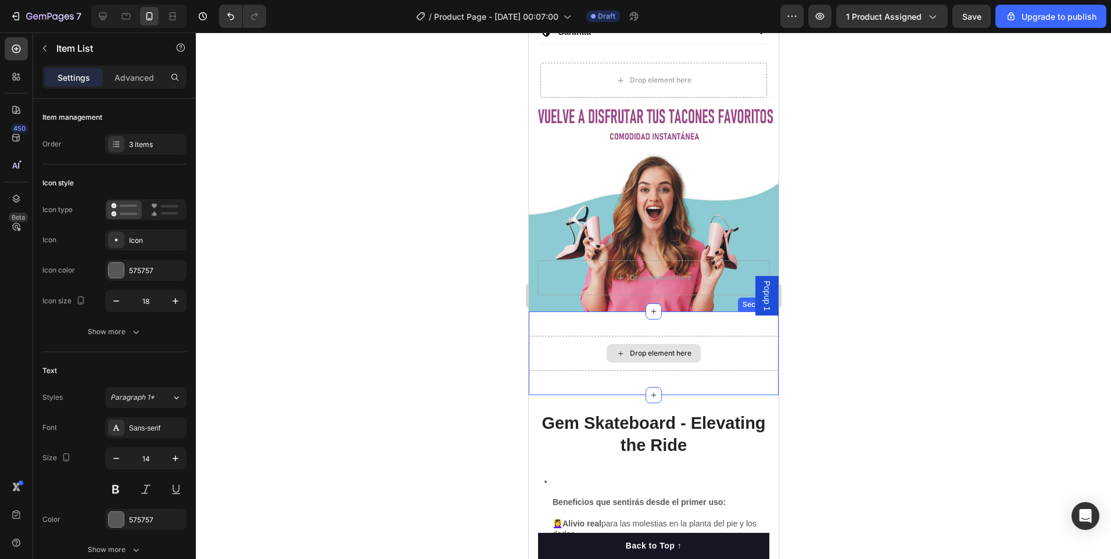
click at [691, 350] on div "Drop element here" at bounding box center [653, 353] width 250 height 35
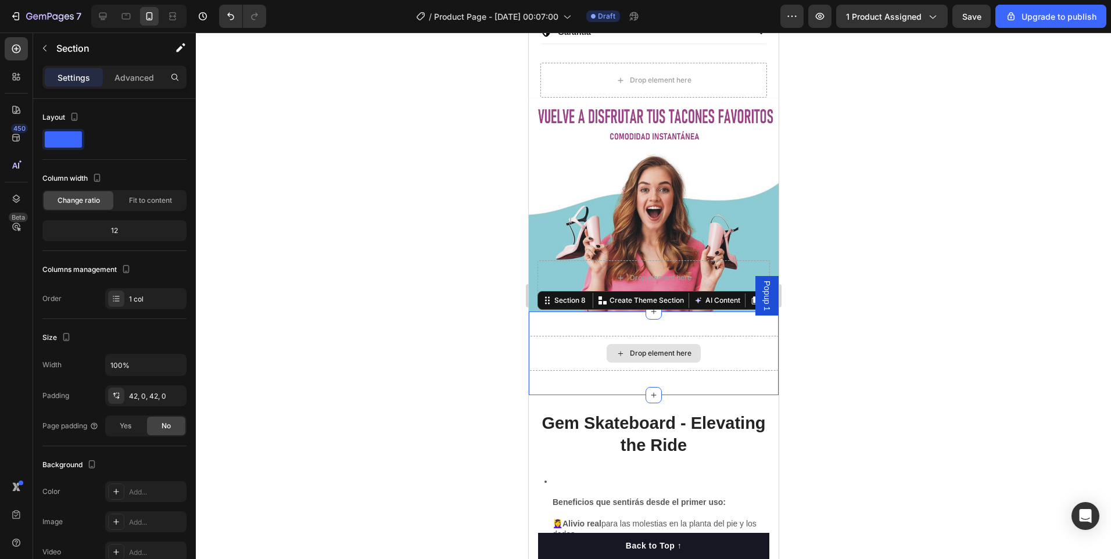
click at [649, 349] on div "Drop element here" at bounding box center [660, 353] width 62 height 9
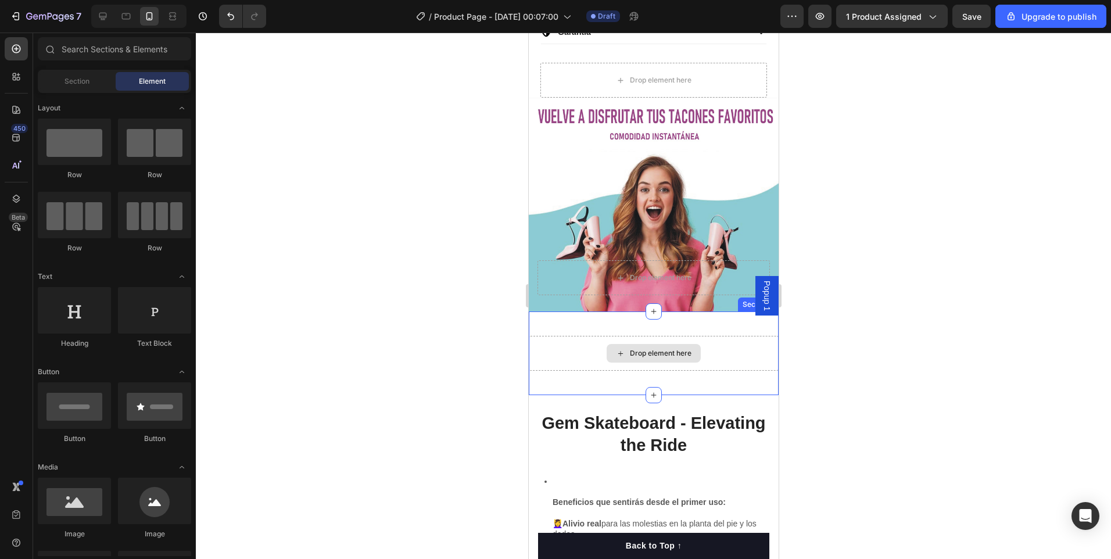
click at [637, 349] on div "Drop element here" at bounding box center [660, 353] width 62 height 9
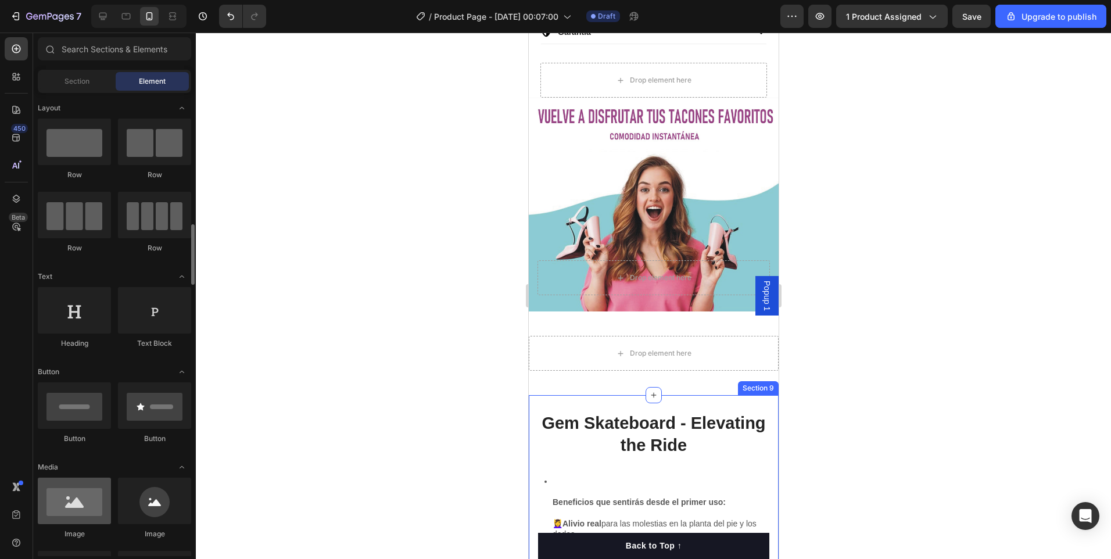
scroll to position [174, 0]
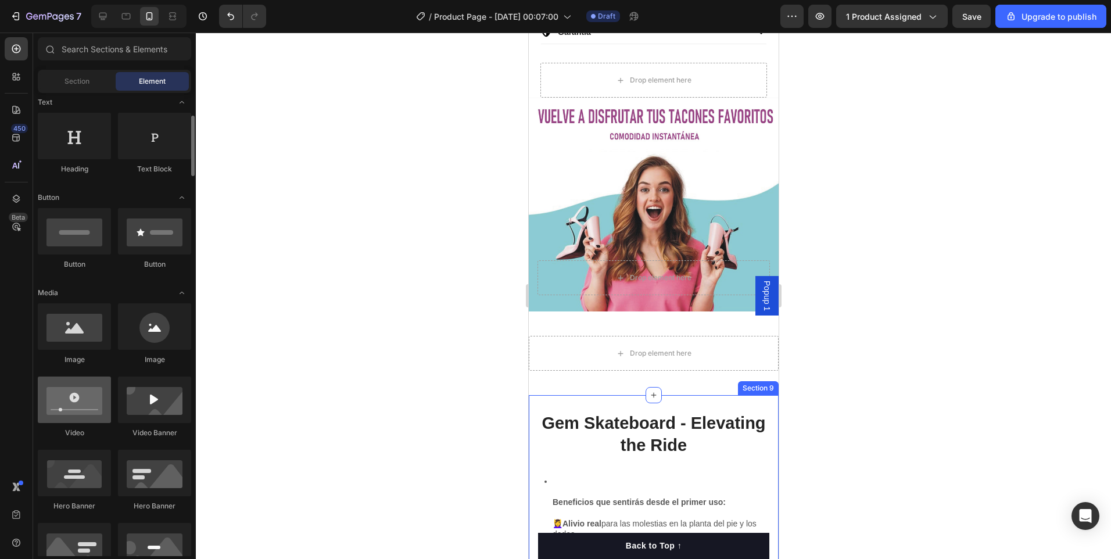
click at [69, 408] on div at bounding box center [74, 399] width 73 height 46
click at [64, 406] on div at bounding box center [74, 399] width 73 height 46
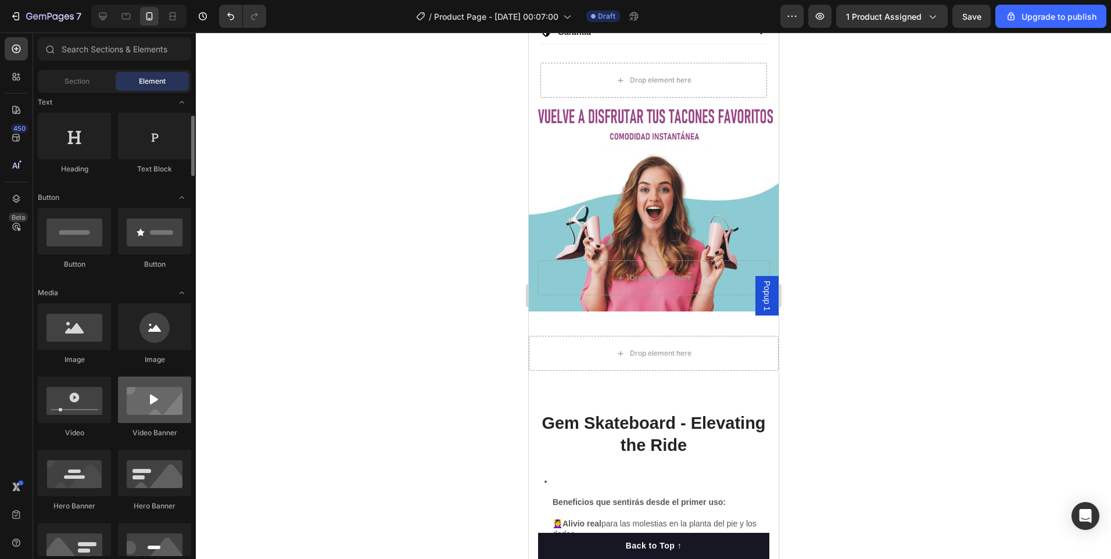
click at [152, 407] on div at bounding box center [154, 399] width 73 height 46
drag, startPoint x: 569, startPoint y: 370, endPoint x: 633, endPoint y: 333, distance: 73.9
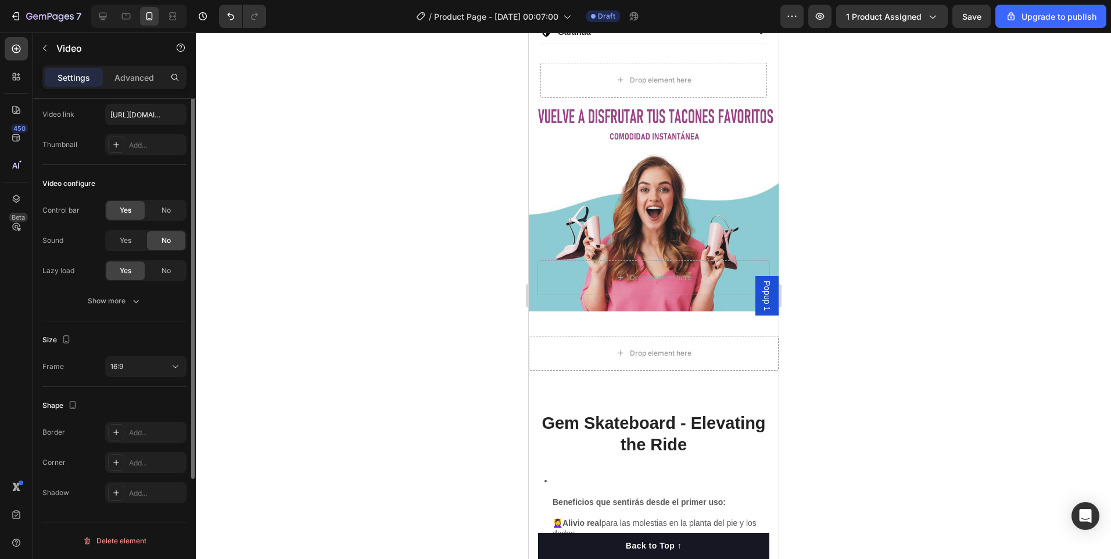
scroll to position [0, 0]
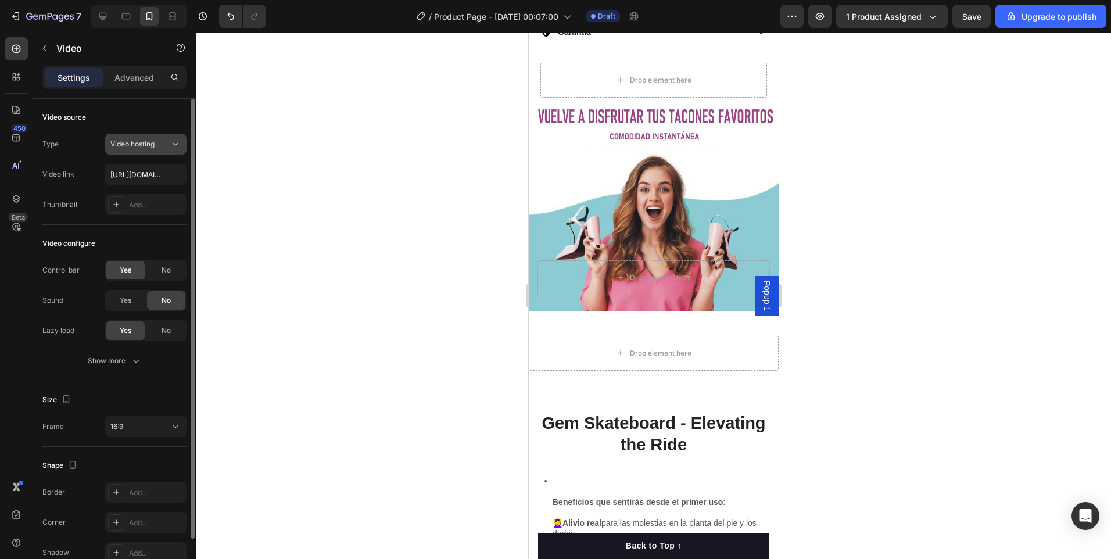
click at [173, 141] on icon at bounding box center [176, 144] width 12 height 12
click at [117, 174] on input "[URL][DOMAIN_NAME]" at bounding box center [145, 174] width 81 height 21
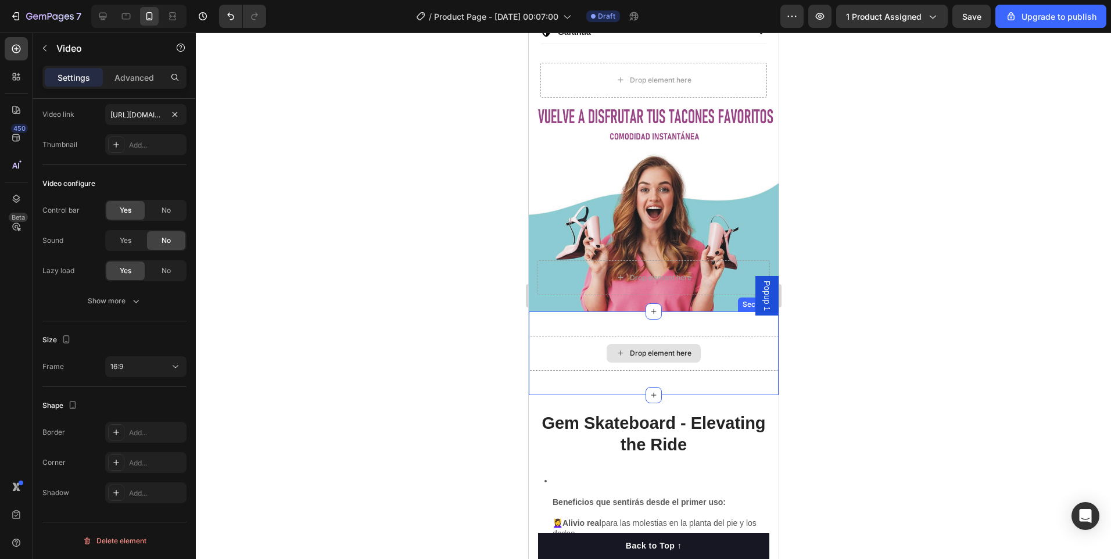
click at [559, 343] on div "Drop element here" at bounding box center [653, 353] width 250 height 35
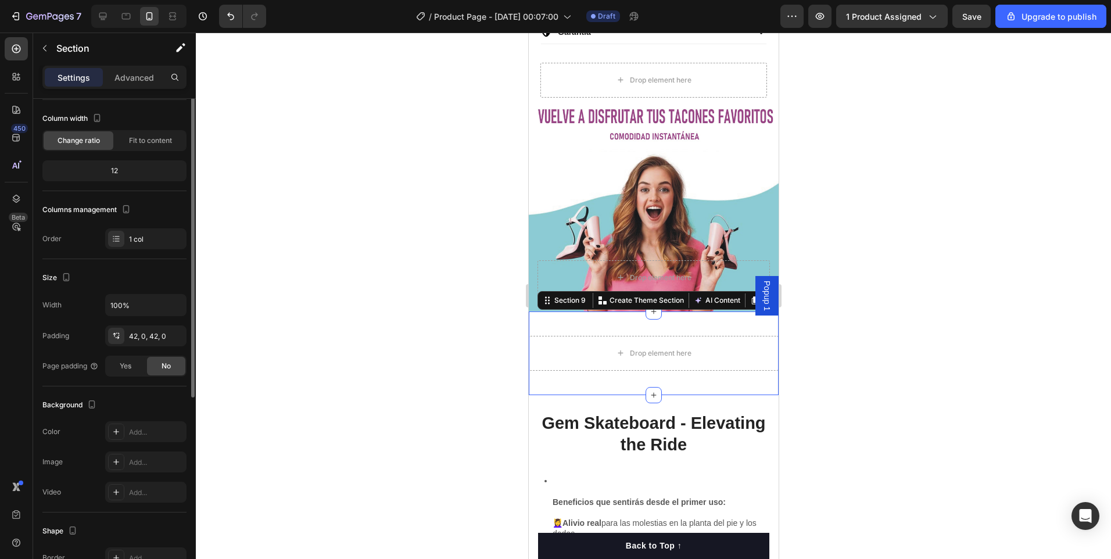
scroll to position [0, 0]
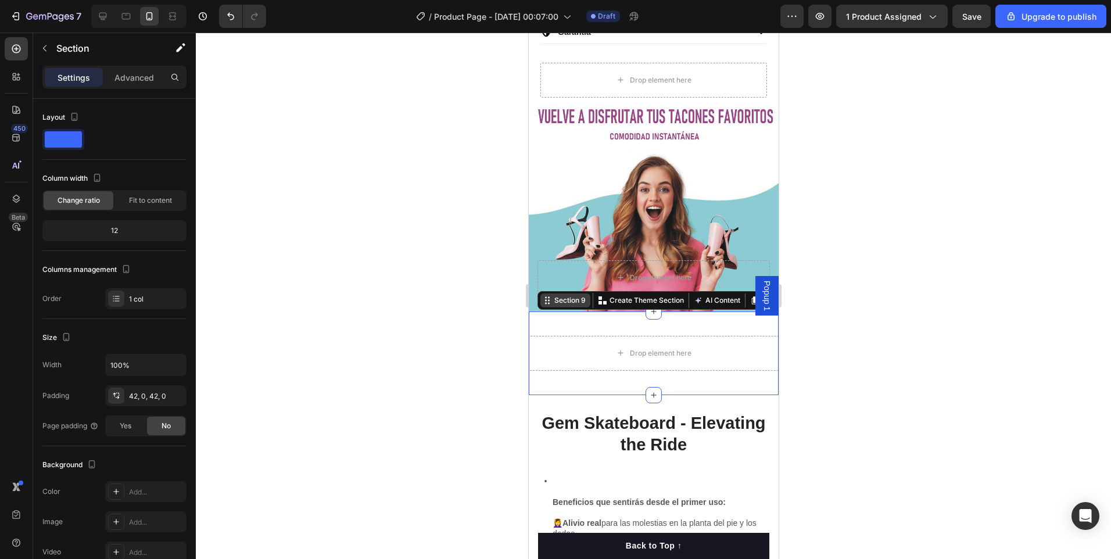
click at [542, 296] on icon at bounding box center [546, 300] width 9 height 9
click at [551, 295] on div "Section 9" at bounding box center [569, 300] width 36 height 10
click at [301, 362] on div at bounding box center [653, 296] width 915 height 526
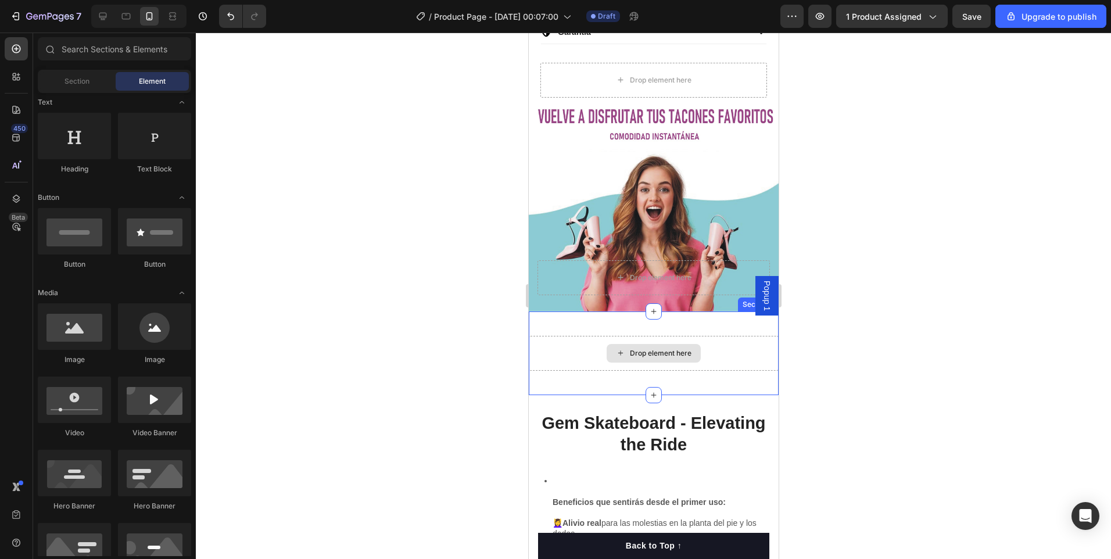
click at [737, 368] on div "Drop element here Section 9" at bounding box center [653, 353] width 250 height 84
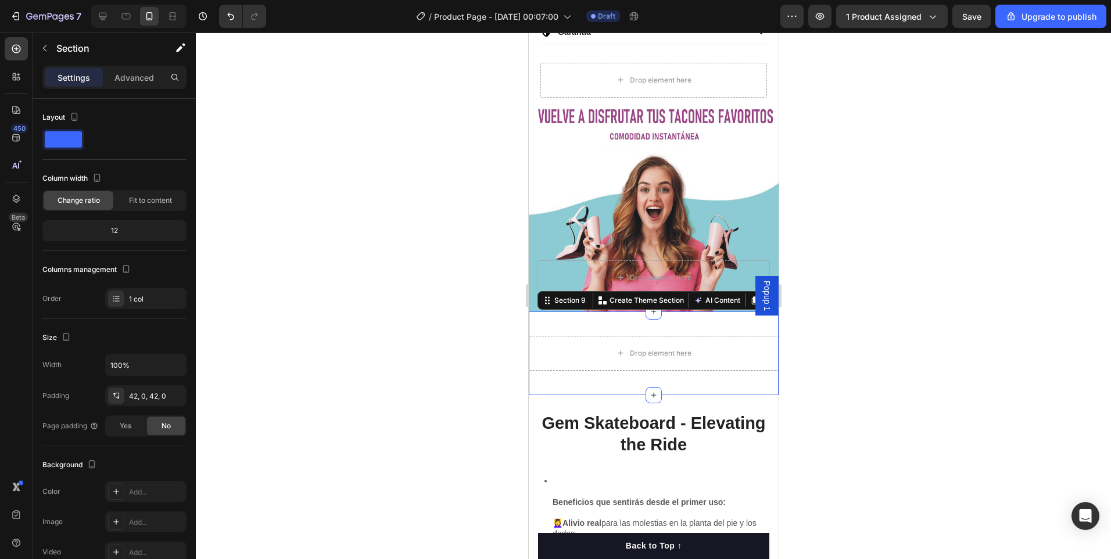
click at [767, 278] on div "Popup 1" at bounding box center [766, 295] width 23 height 39
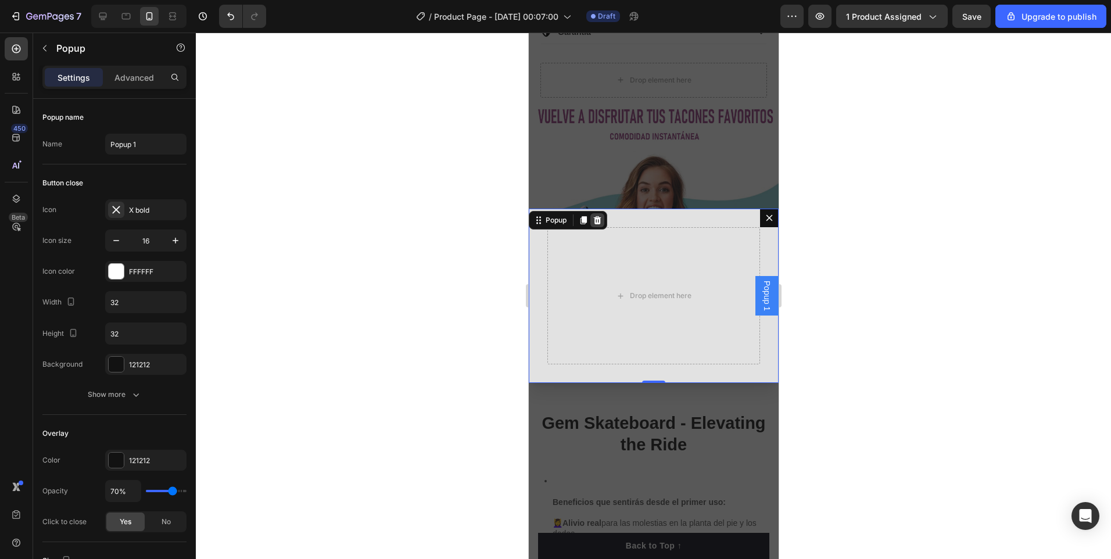
click at [599, 218] on icon "Dialog content" at bounding box center [597, 220] width 8 height 8
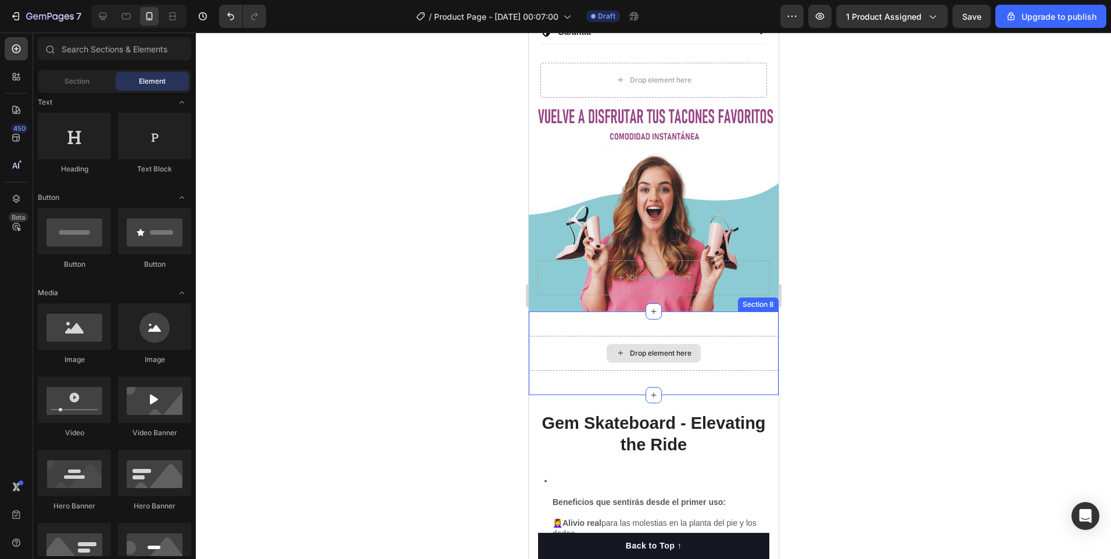
click at [707, 351] on div "Drop element here" at bounding box center [653, 353] width 250 height 35
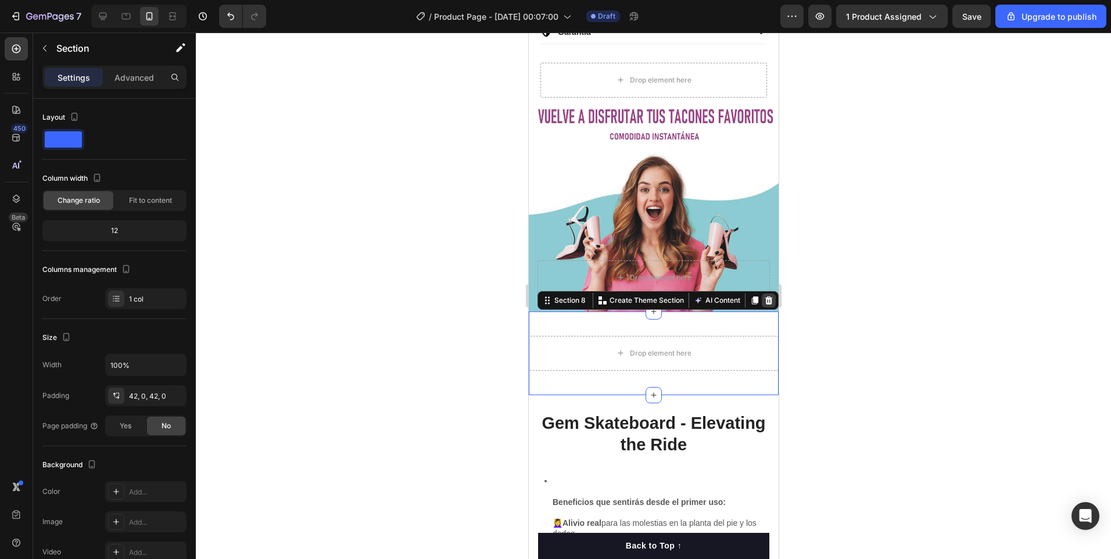
click at [764, 296] on icon at bounding box center [768, 300] width 8 height 8
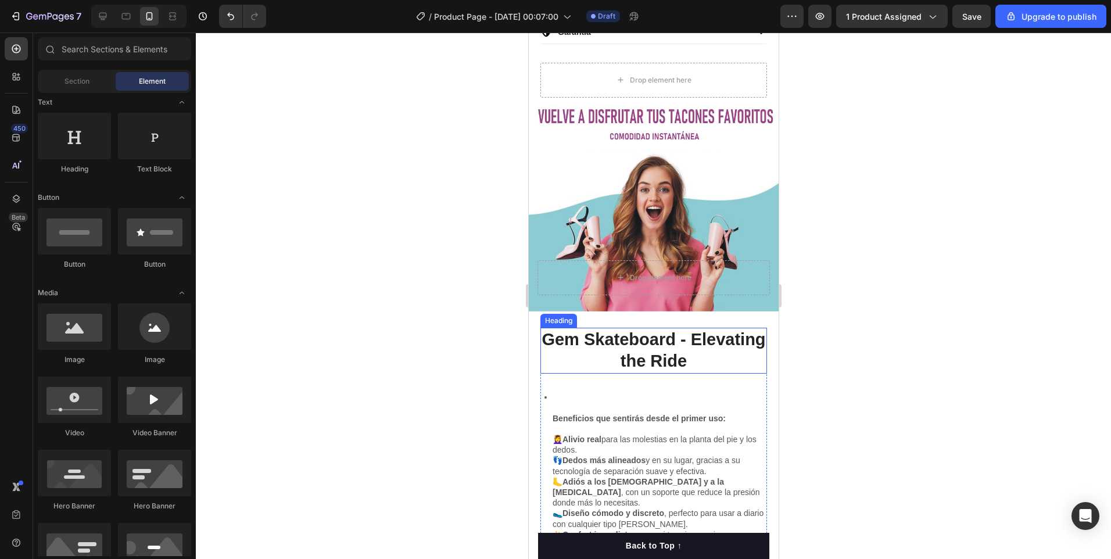
click at [699, 338] on h2 "Gem Skateboard - Elevating the Ride" at bounding box center [653, 351] width 227 height 46
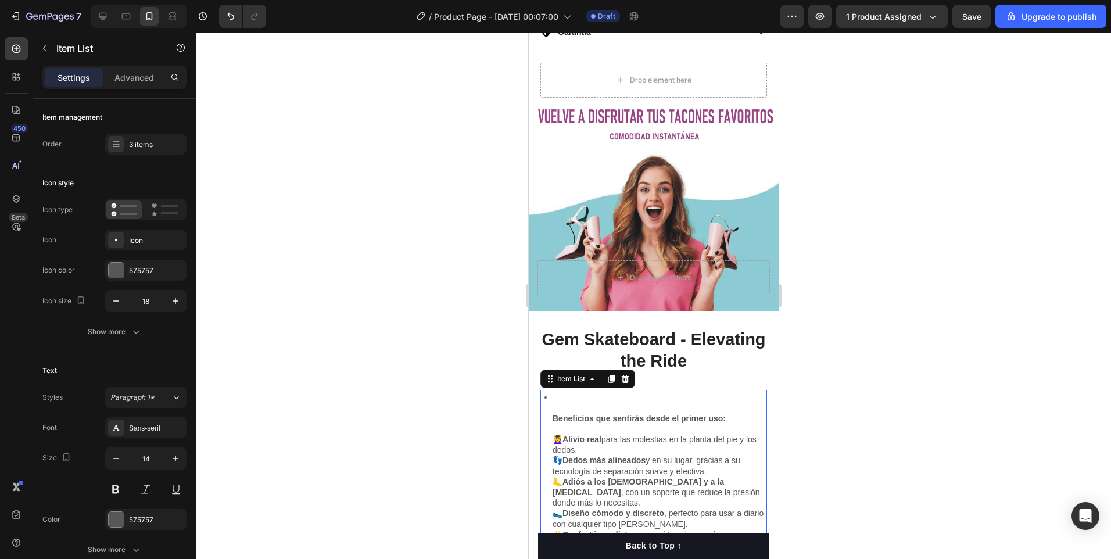
click at [738, 413] on p "Beneficios que sentirás desde el primer uso:" at bounding box center [658, 418] width 213 height 10
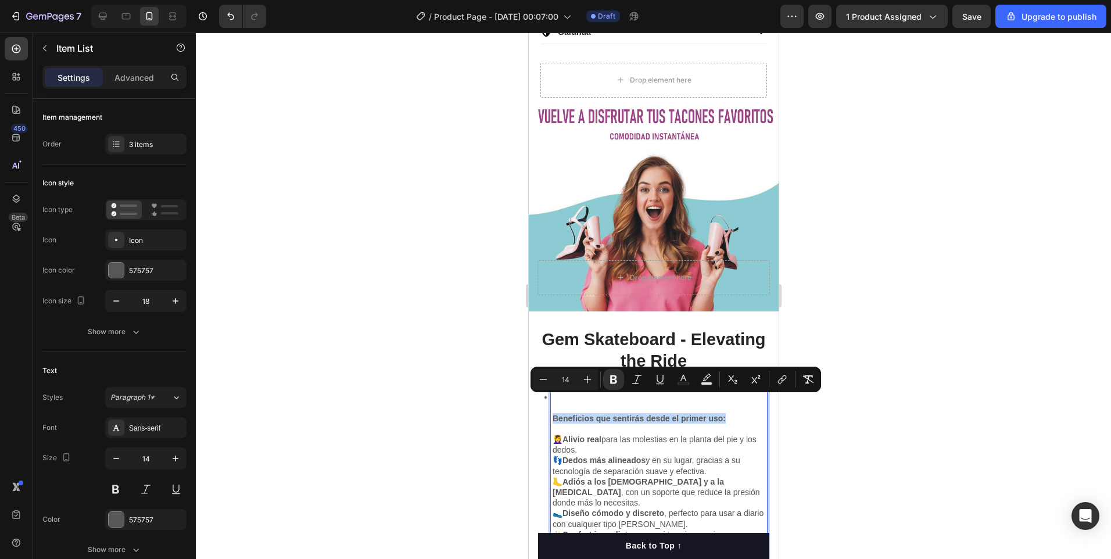
drag, startPoint x: 738, startPoint y: 398, endPoint x: 551, endPoint y: 404, distance: 187.1
click at [551, 404] on div "Beneficios que sentirás desde el primer uso: 💆‍♀️ Alivio real para las molestia…" at bounding box center [658, 550] width 216 height 321
copy strong "Beneficios que sentirás desde el primer uso:"
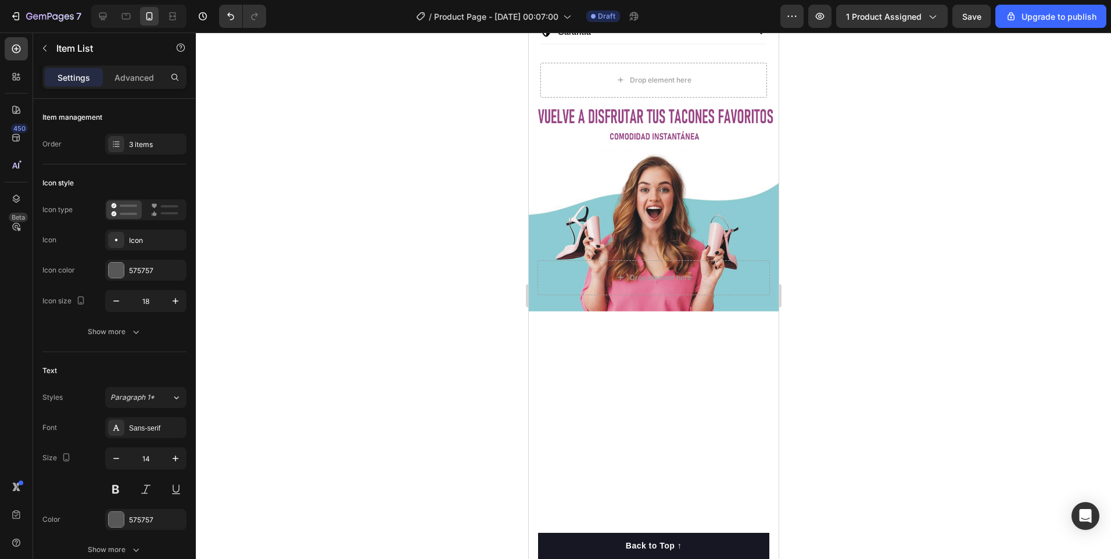
type input "16"
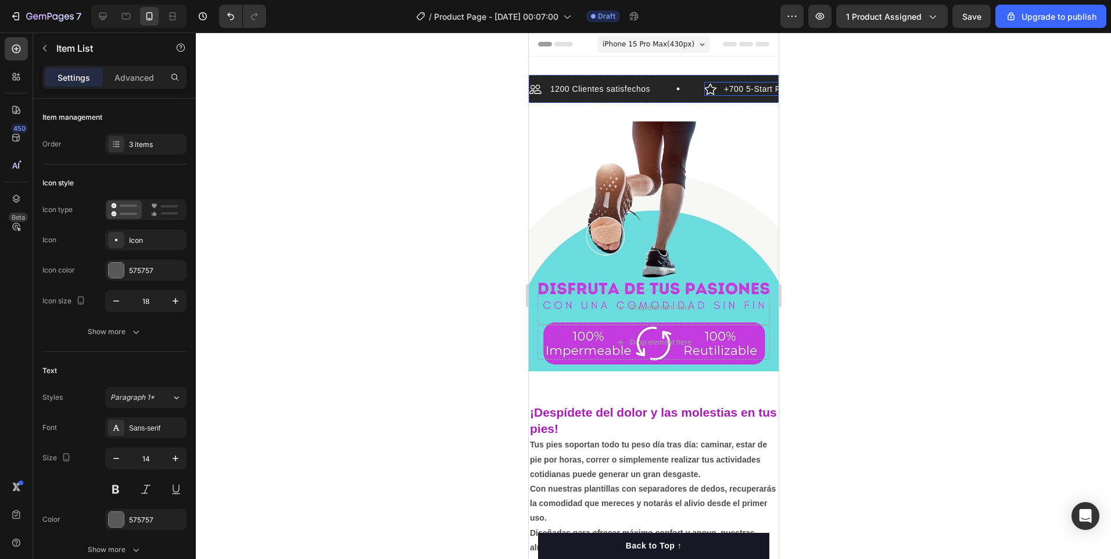
click at [745, 90] on p "+700 5-Start Review" at bounding box center [763, 89] width 80 height 10
click at [737, 89] on p "+700 5-Start Review" at bounding box center [763, 89] width 80 height 10
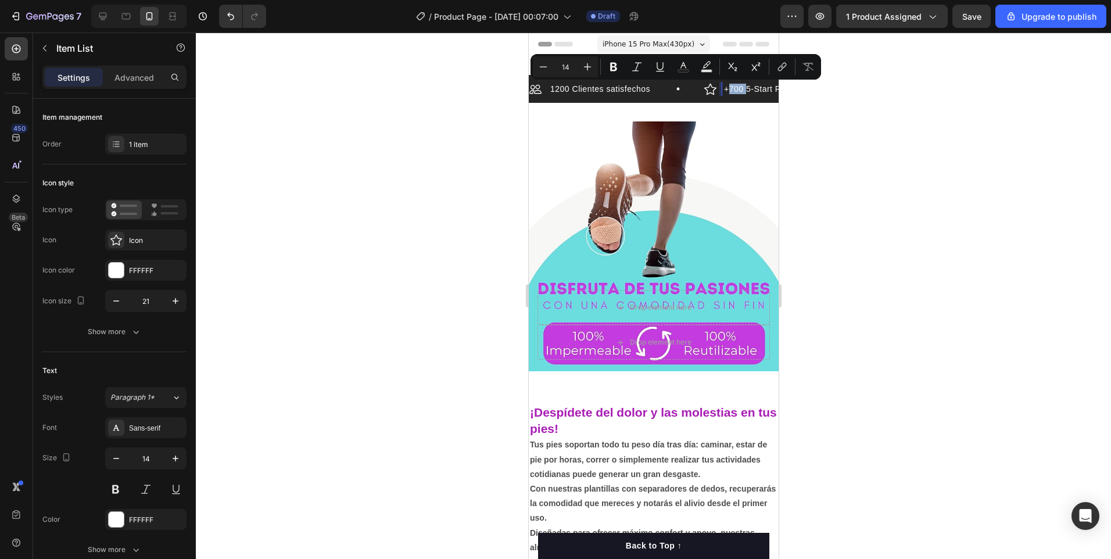
click at [735, 91] on p "+700 5-Start Review" at bounding box center [763, 89] width 80 height 10
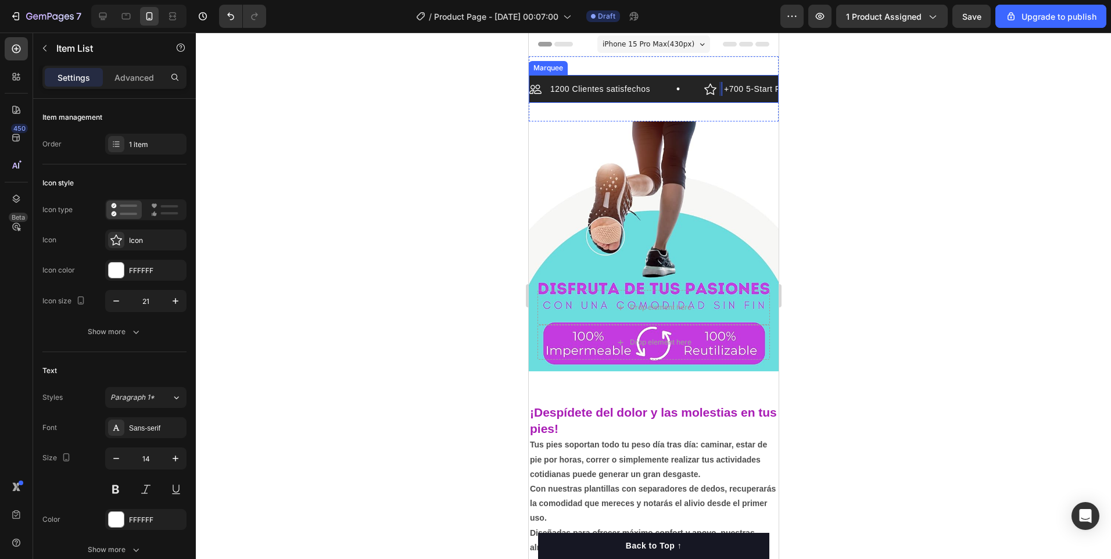
click at [676, 89] on icon at bounding box center [677, 88] width 3 height 3
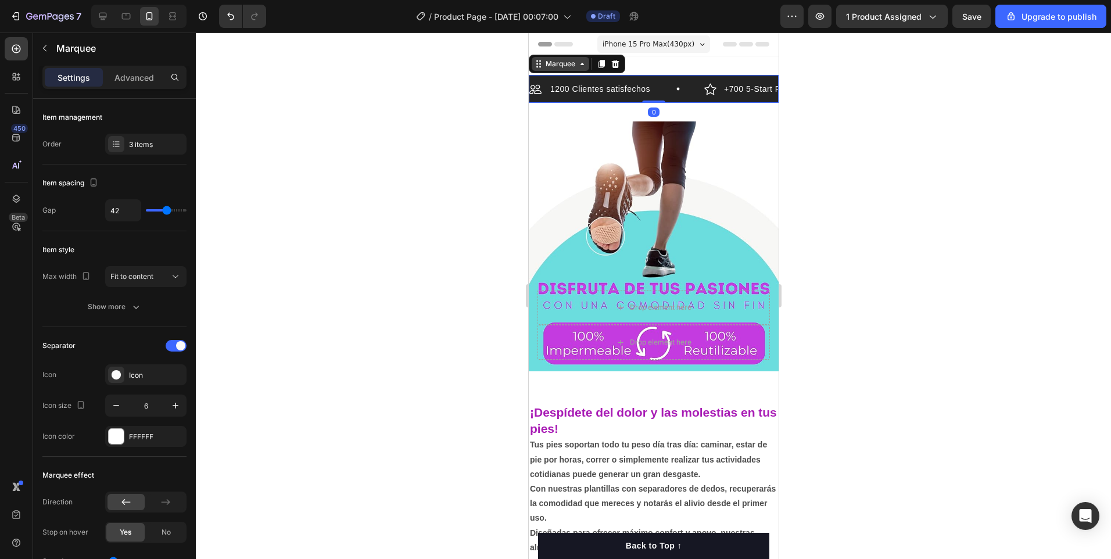
click at [580, 67] on icon at bounding box center [581, 63] width 9 height 9
click at [537, 63] on icon at bounding box center [537, 64] width 2 height 2
click at [538, 66] on icon at bounding box center [539, 67] width 2 height 2
click at [689, 79] on div "1200 Clientes satisfechos Item List +700 5-Start Review Item List 30 Day Guaran…" at bounding box center [653, 89] width 250 height 28
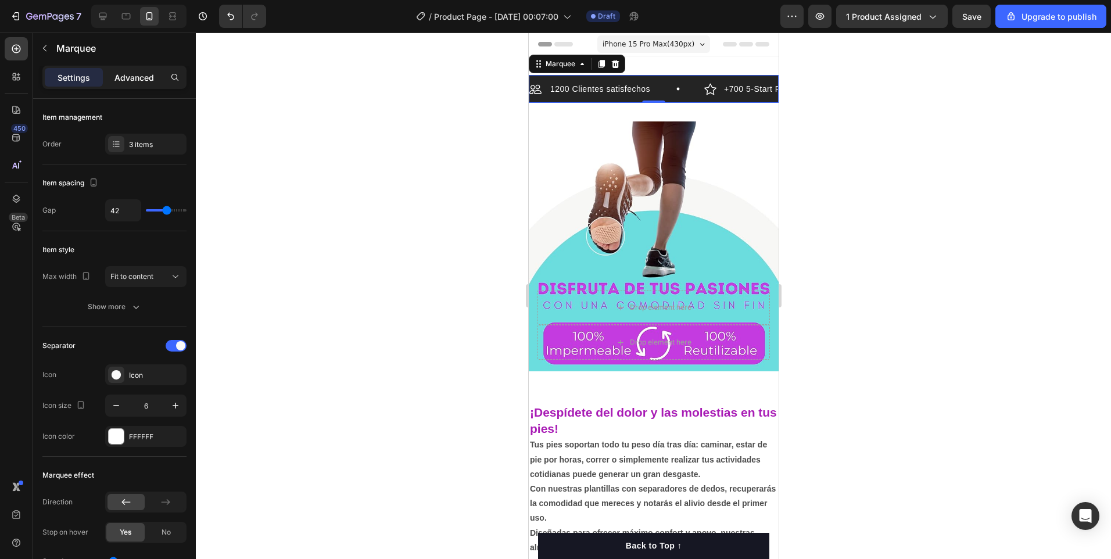
click at [141, 71] on p "Advanced" at bounding box center [133, 77] width 39 height 12
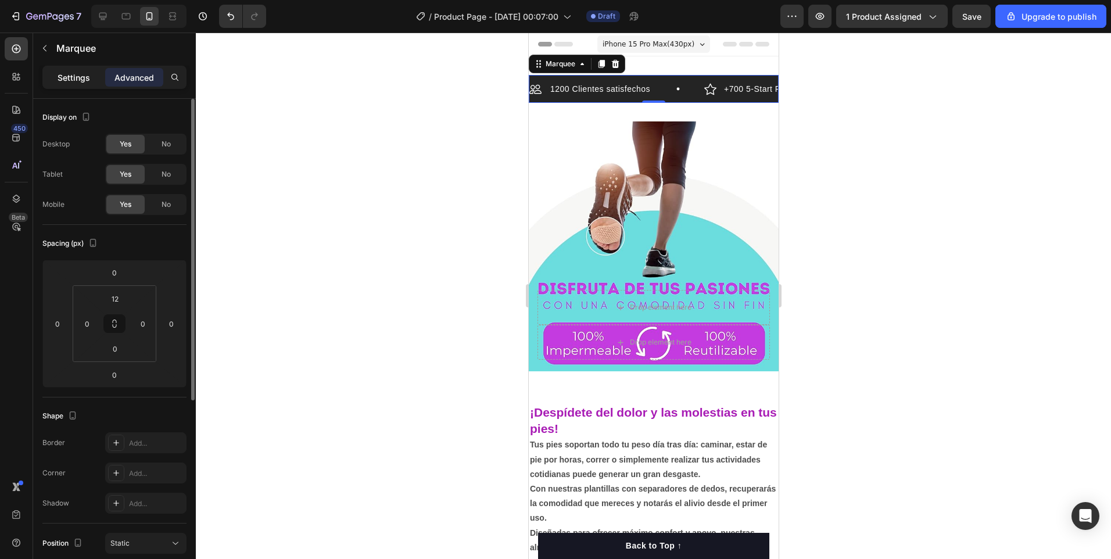
click at [77, 77] on p "Settings" at bounding box center [74, 77] width 33 height 12
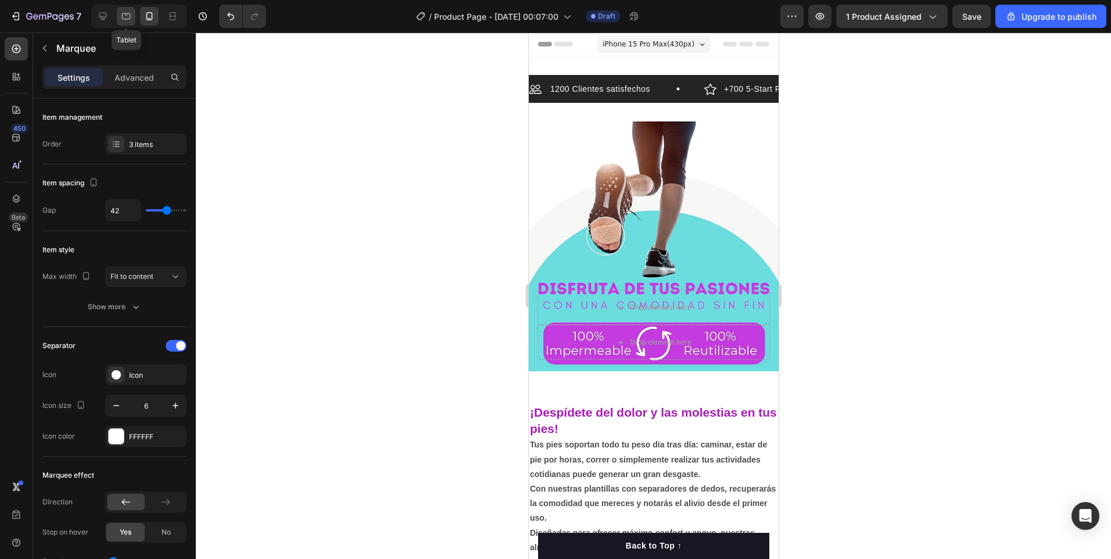
click at [124, 17] on icon at bounding box center [126, 16] width 12 height 12
type input "56"
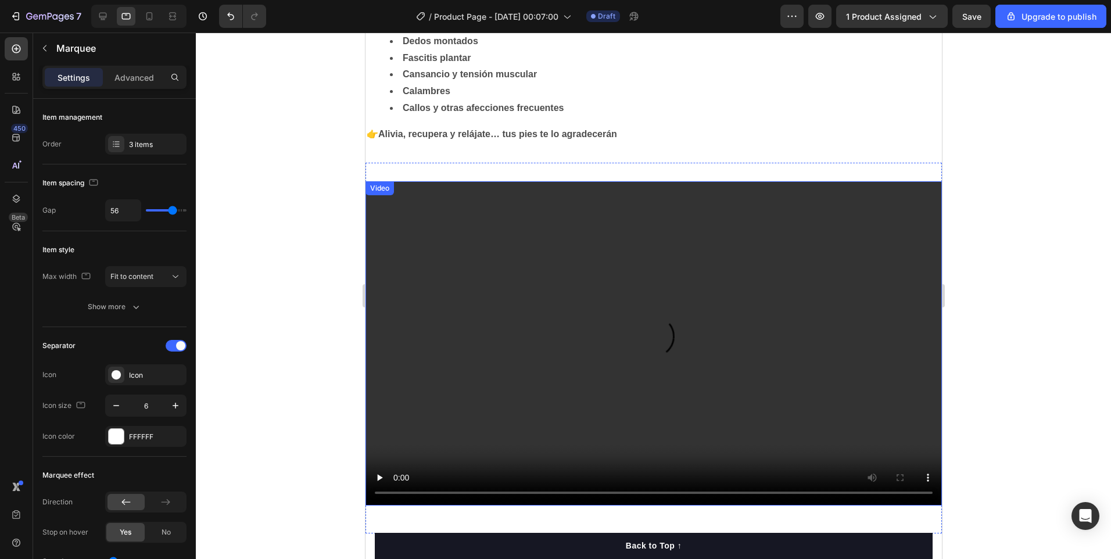
scroll to position [466, 0]
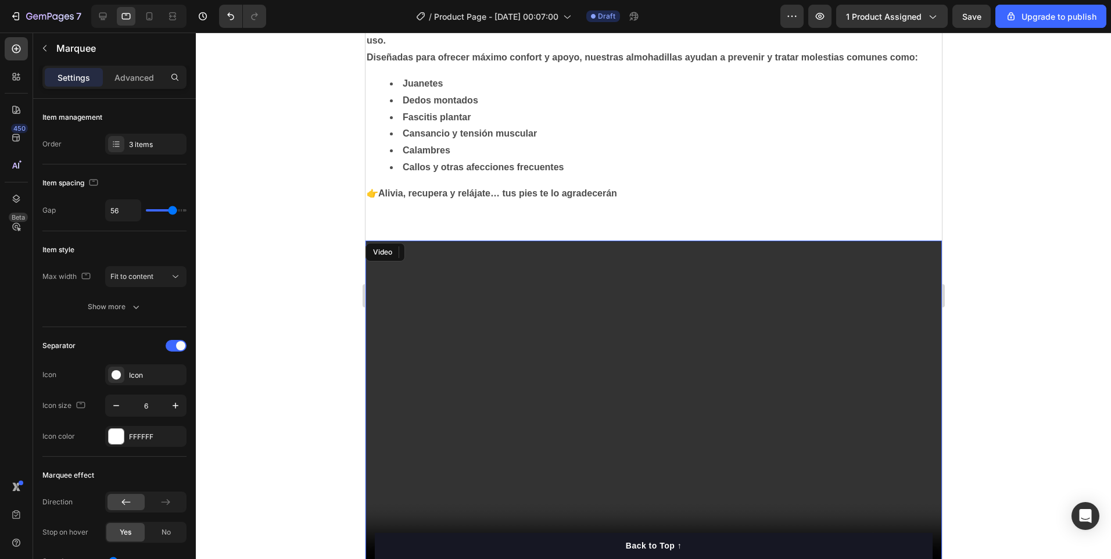
click at [777, 399] on video at bounding box center [653, 402] width 576 height 324
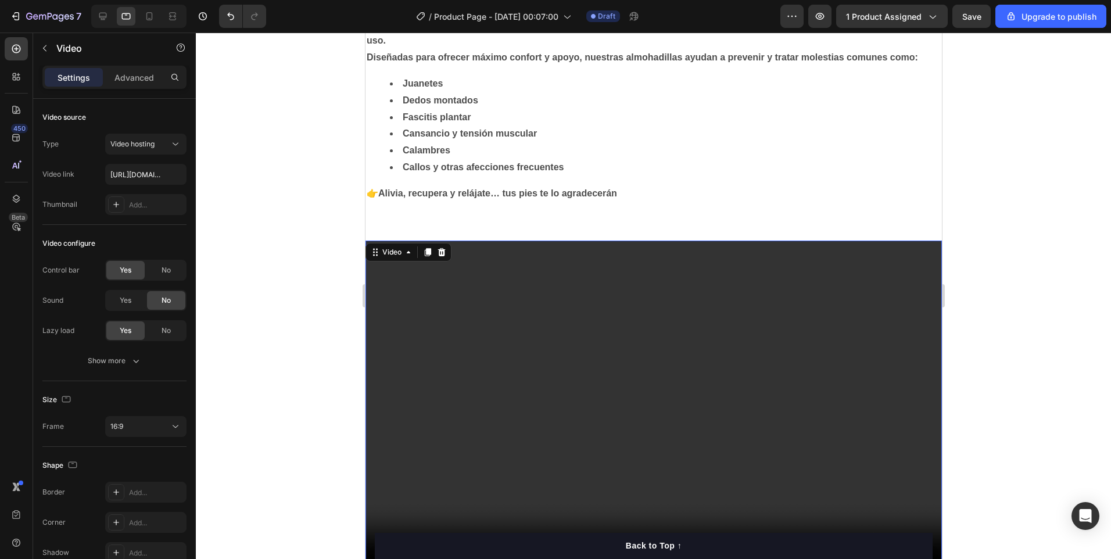
click at [624, 419] on video at bounding box center [653, 402] width 576 height 324
click at [599, 423] on video at bounding box center [653, 402] width 576 height 324
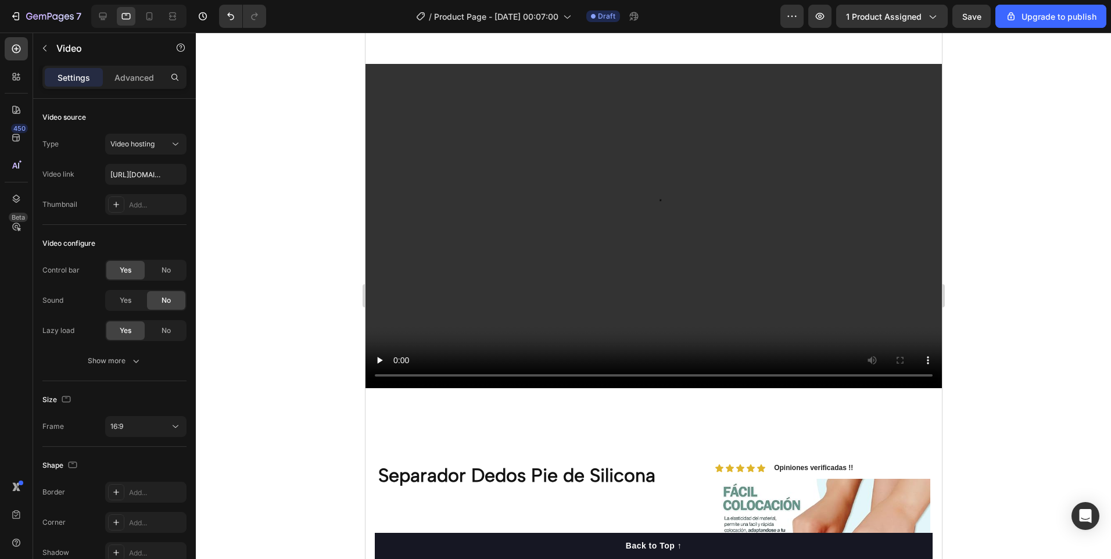
scroll to position [929, 0]
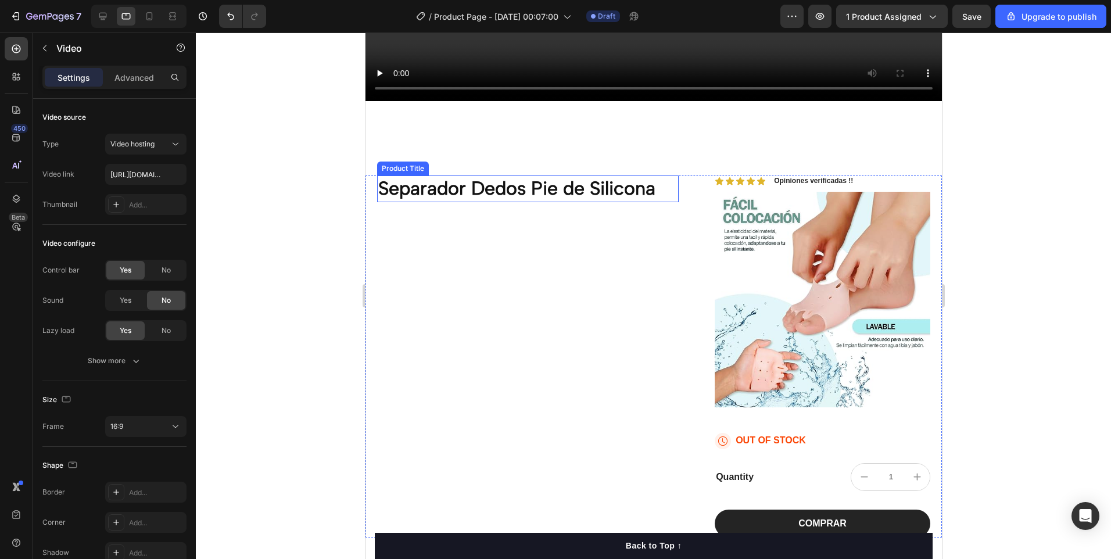
click at [407, 188] on h1 "Separador Dedos Pie de Silicona" at bounding box center [526, 188] width 301 height 27
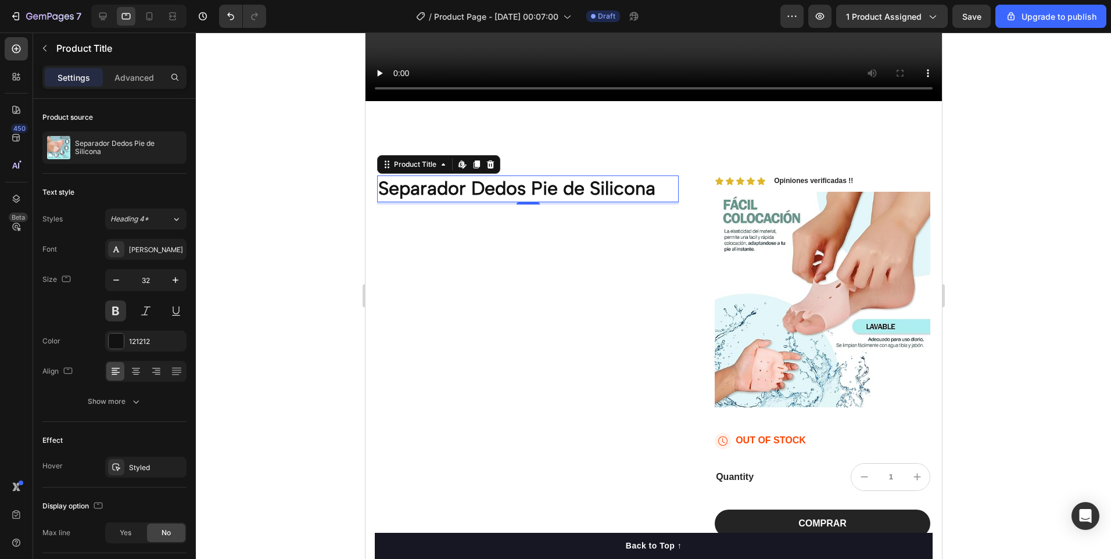
click at [382, 185] on h1 "Separador Dedos Pie de Silicona" at bounding box center [526, 188] width 301 height 27
click at [504, 188] on h1 "Separador Dedos Pie de Silicona" at bounding box center [526, 188] width 301 height 27
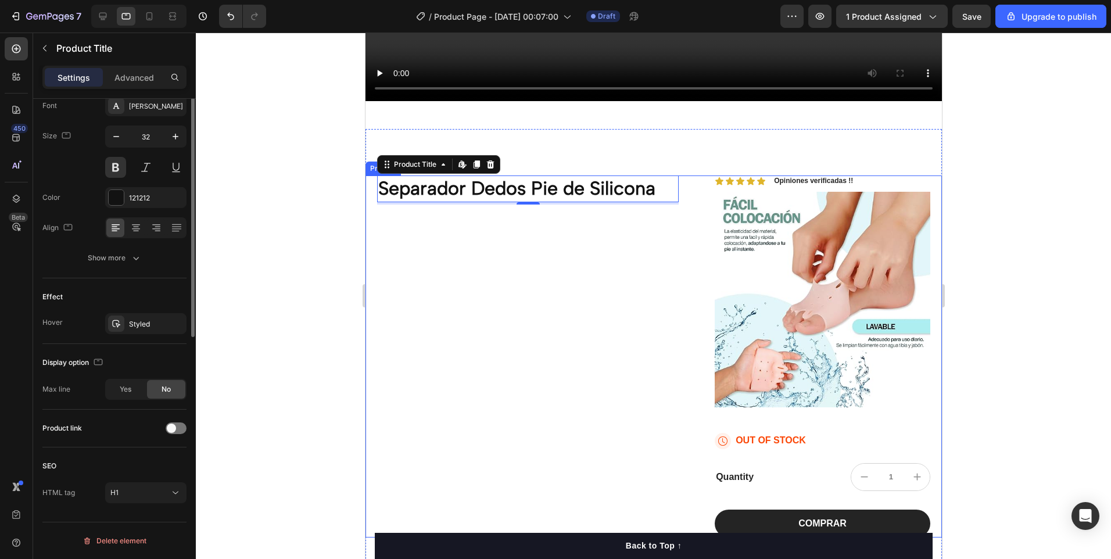
scroll to position [0, 0]
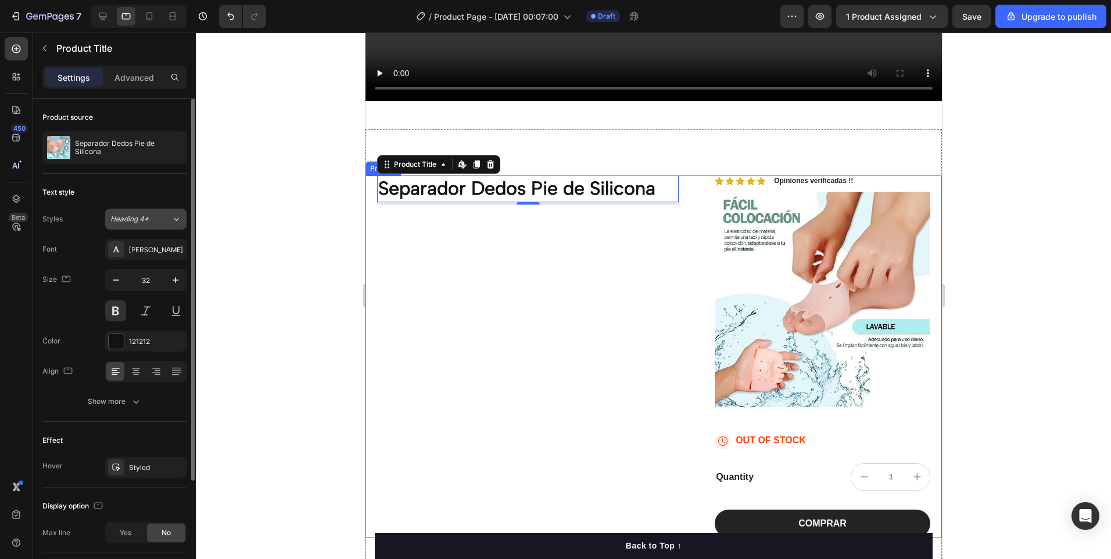
click at [178, 220] on icon at bounding box center [176, 219] width 5 height 3
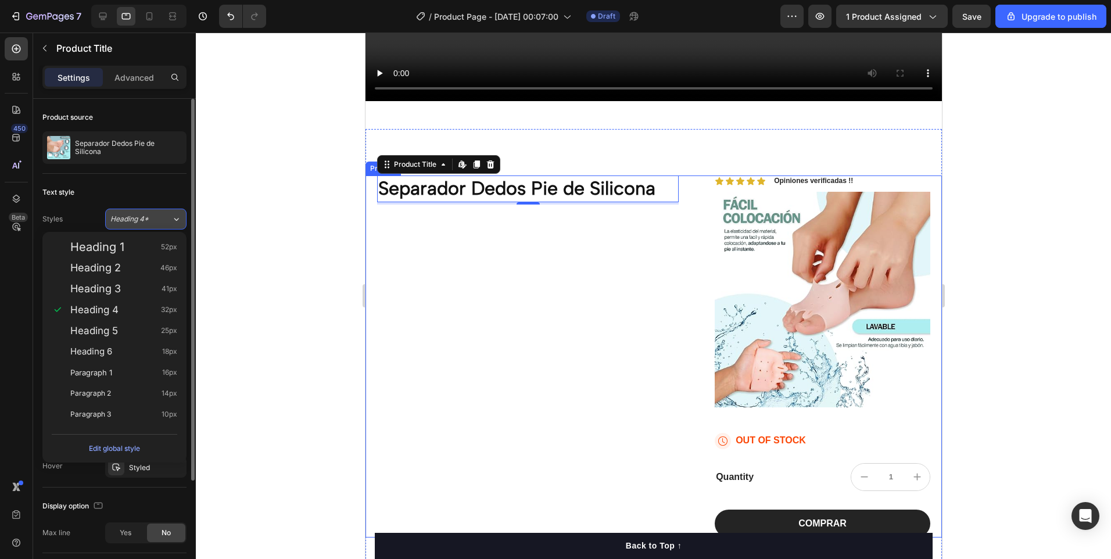
click at [178, 220] on icon at bounding box center [176, 219] width 5 height 3
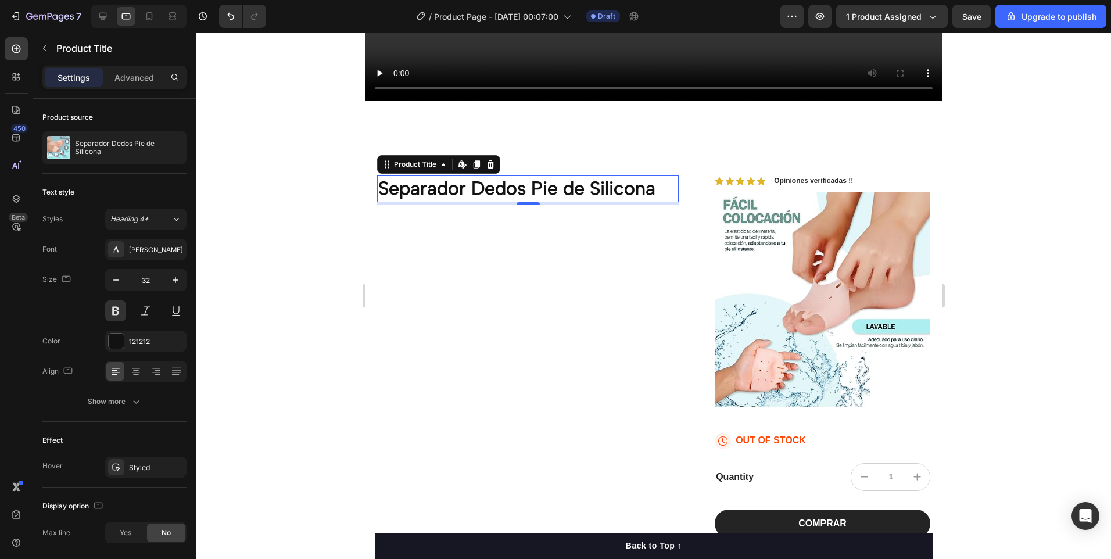
click at [422, 188] on h1 "Separador Dedos Pie de Silicona" at bounding box center [526, 188] width 301 height 27
click at [454, 179] on h1 "Separador Dedos Pie de Silicona" at bounding box center [526, 188] width 301 height 27
click at [454, 182] on h1 "Separador Dedos Pie de Silicona" at bounding box center [526, 188] width 301 height 27
click at [461, 161] on icon at bounding box center [460, 163] width 5 height 7
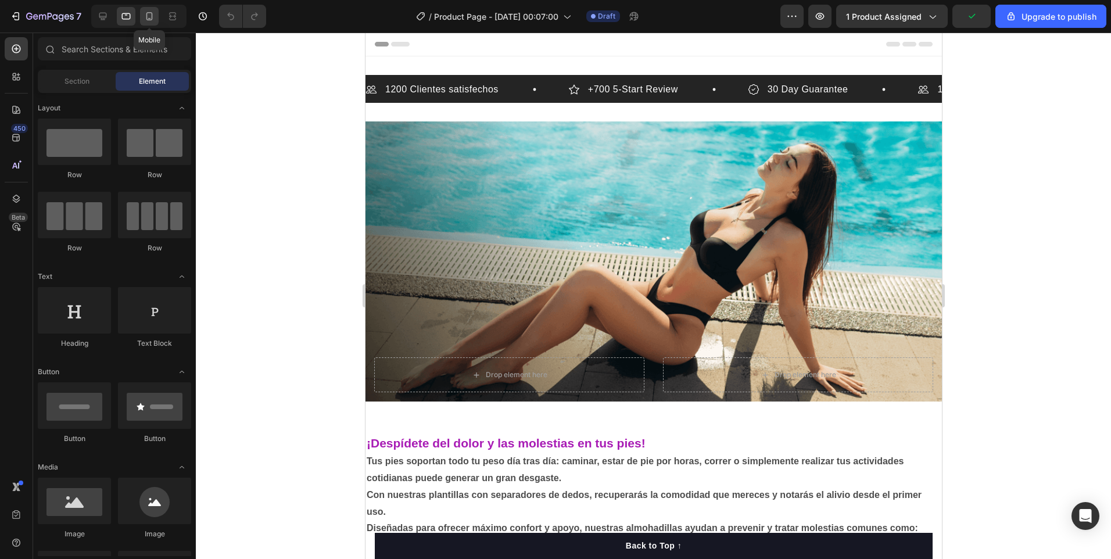
click at [146, 13] on icon at bounding box center [149, 16] width 12 height 12
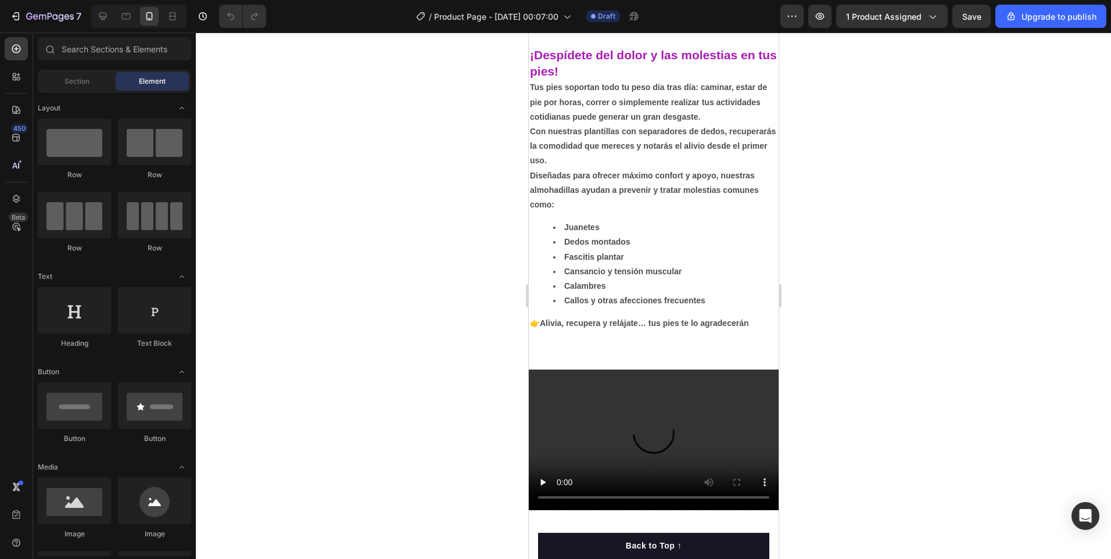
scroll to position [523, 0]
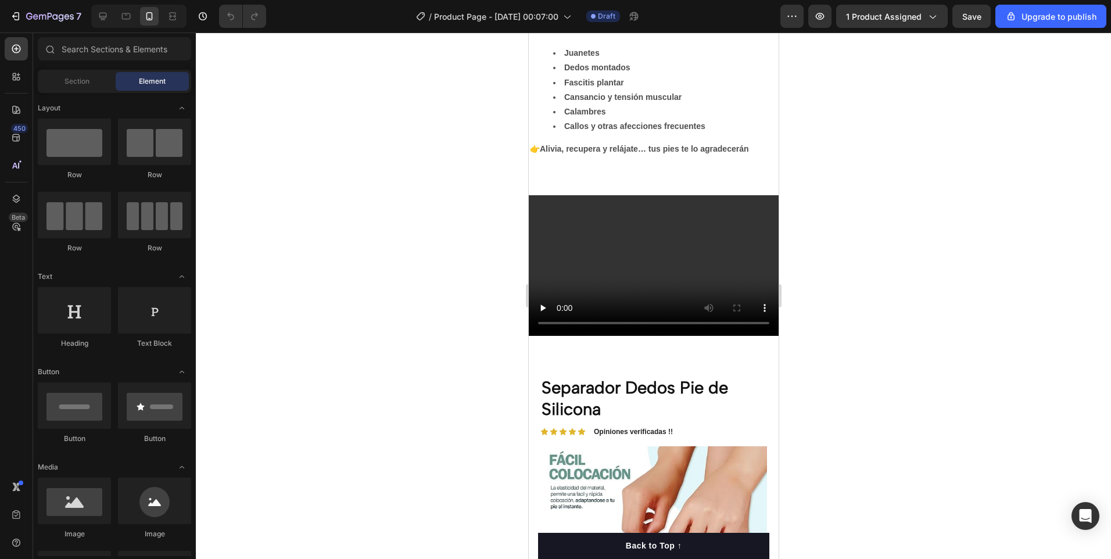
click at [859, 310] on div at bounding box center [653, 296] width 915 height 526
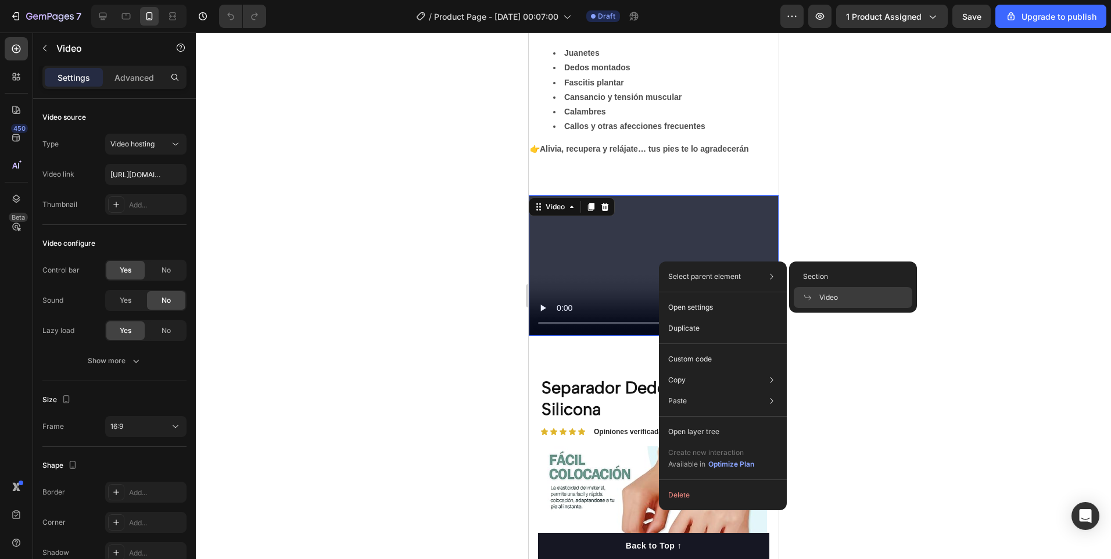
click at [828, 299] on span "Video" at bounding box center [828, 297] width 19 height 10
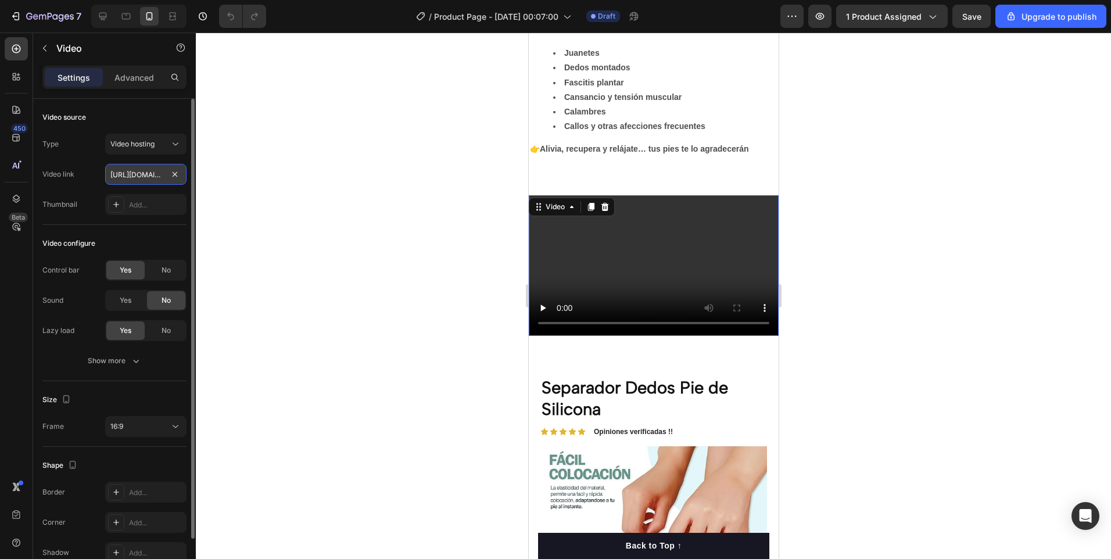
click at [145, 180] on input "[URL][DOMAIN_NAME]" at bounding box center [145, 174] width 81 height 21
click at [160, 207] on div "Add..." at bounding box center [156, 205] width 55 height 10
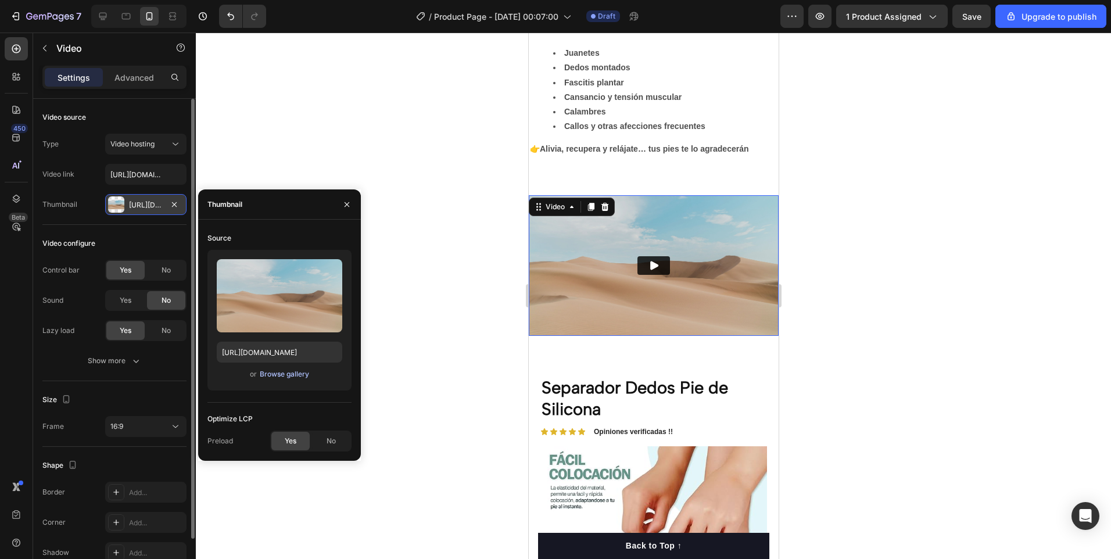
click at [301, 376] on div "Browse gallery" at bounding box center [284, 374] width 49 height 10
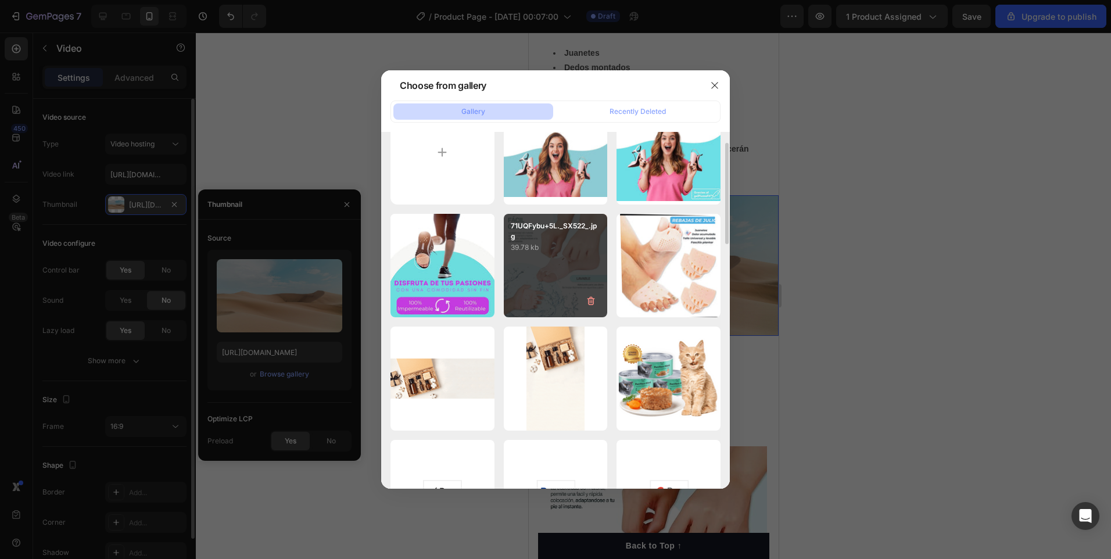
scroll to position [0, 0]
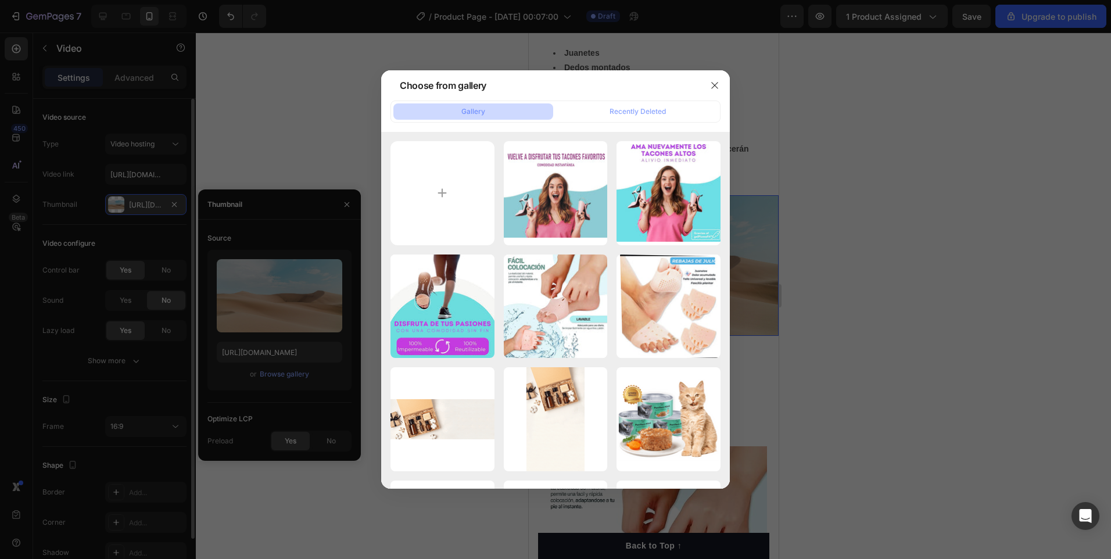
click at [519, 113] on button "Gallery" at bounding box center [473, 111] width 160 height 16
click at [448, 185] on input "file" at bounding box center [442, 193] width 104 height 104
type input "C:\fakepath\video.mp4"
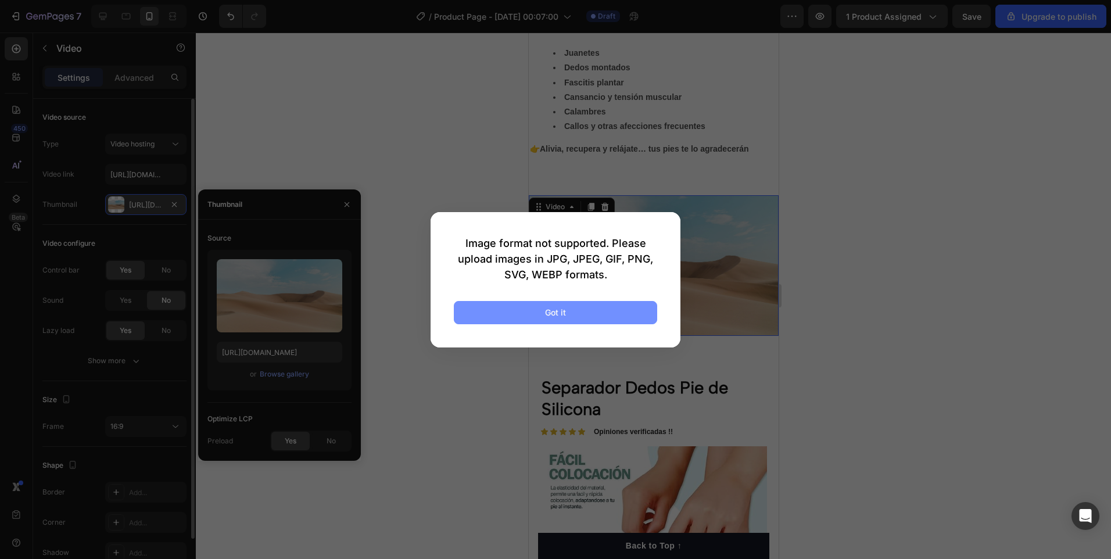
click at [600, 321] on button "Got it" at bounding box center [555, 312] width 203 height 23
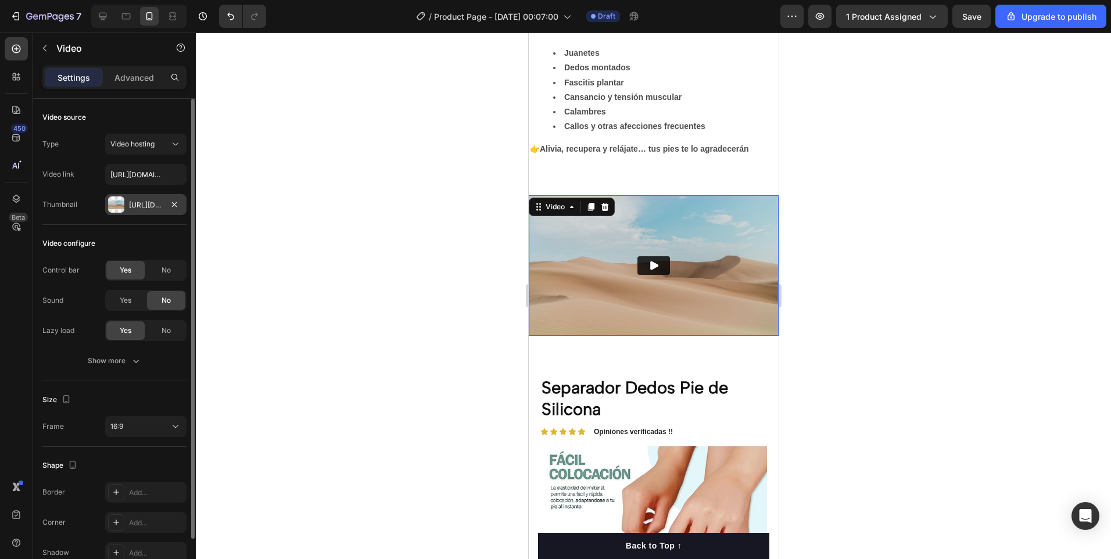
click at [699, 297] on img at bounding box center [653, 265] width 250 height 141
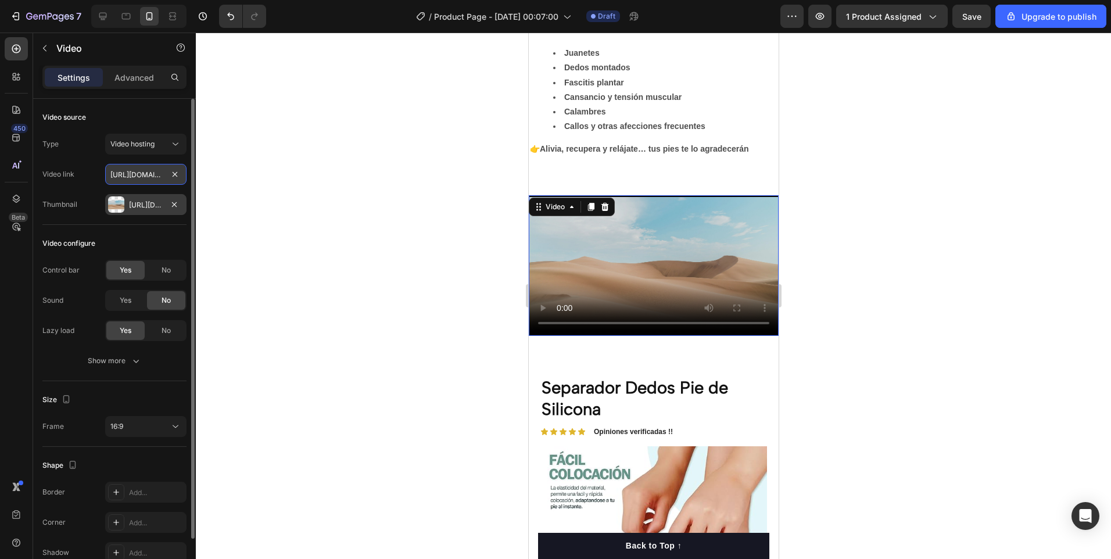
click at [140, 174] on input "[URL][DOMAIN_NAME]" at bounding box center [145, 174] width 81 height 21
click at [161, 199] on div "Https://ucarecdn.Com/06075225-af9e-460c-8e3c-6be63c0b773a/-/format/auto/" at bounding box center [145, 204] width 81 height 21
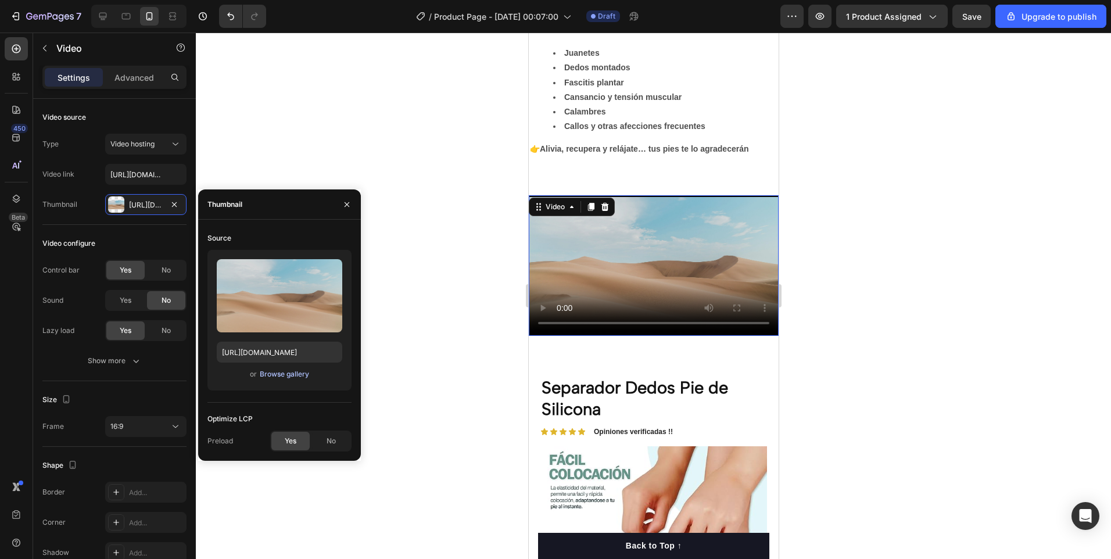
click at [281, 372] on div "Browse gallery" at bounding box center [284, 374] width 49 height 10
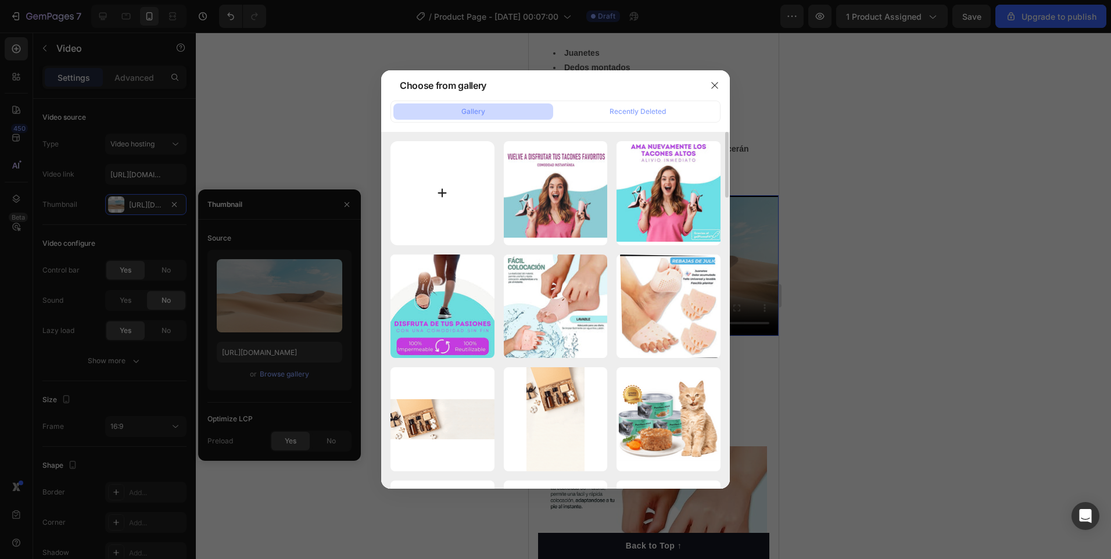
click at [459, 191] on input "file" at bounding box center [442, 193] width 104 height 104
type input "C:\fakepath\video.mp4"
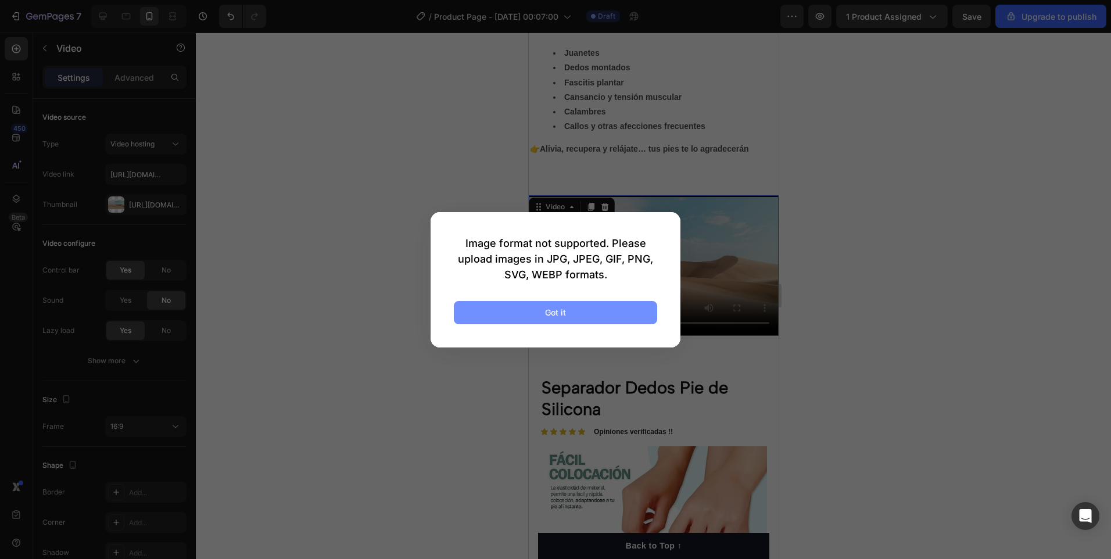
click at [631, 319] on button "Got it" at bounding box center [555, 312] width 203 height 23
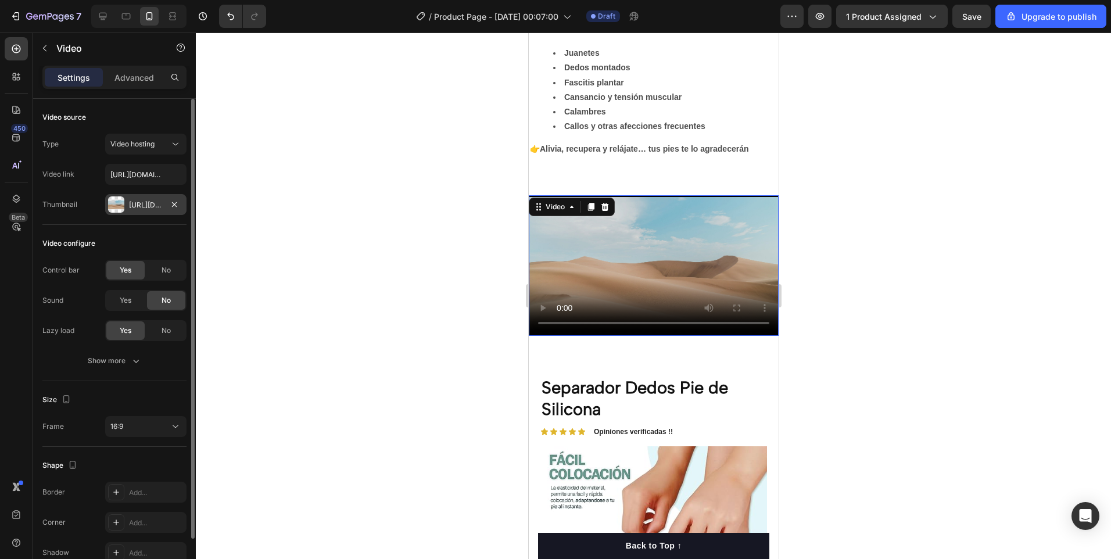
click at [154, 208] on div "Https://ucarecdn.Com/06075225-af9e-460c-8e3c-6be63c0b773a/-/format/auto/" at bounding box center [146, 205] width 34 height 10
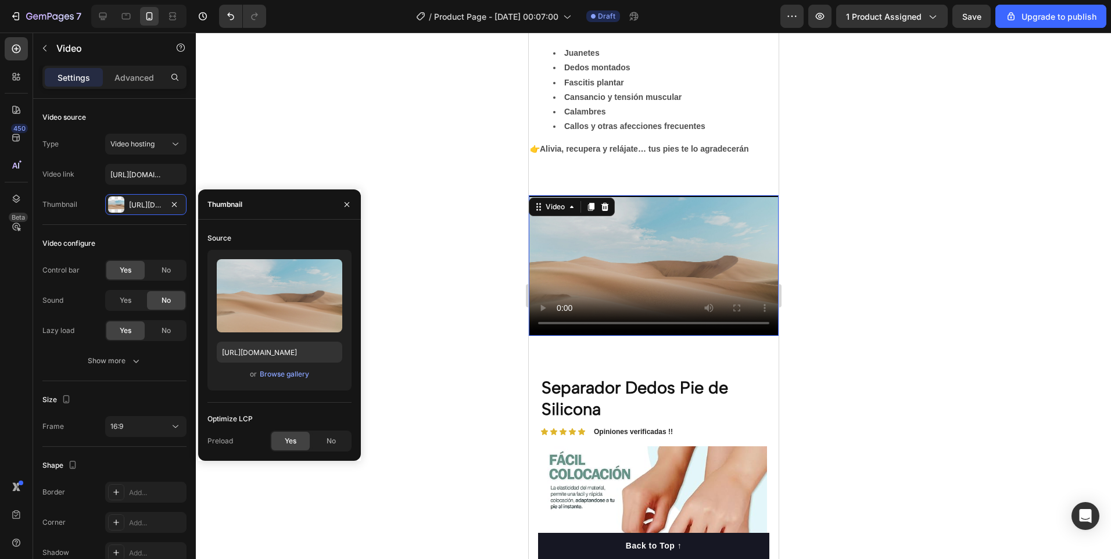
click at [447, 267] on div at bounding box center [653, 296] width 915 height 526
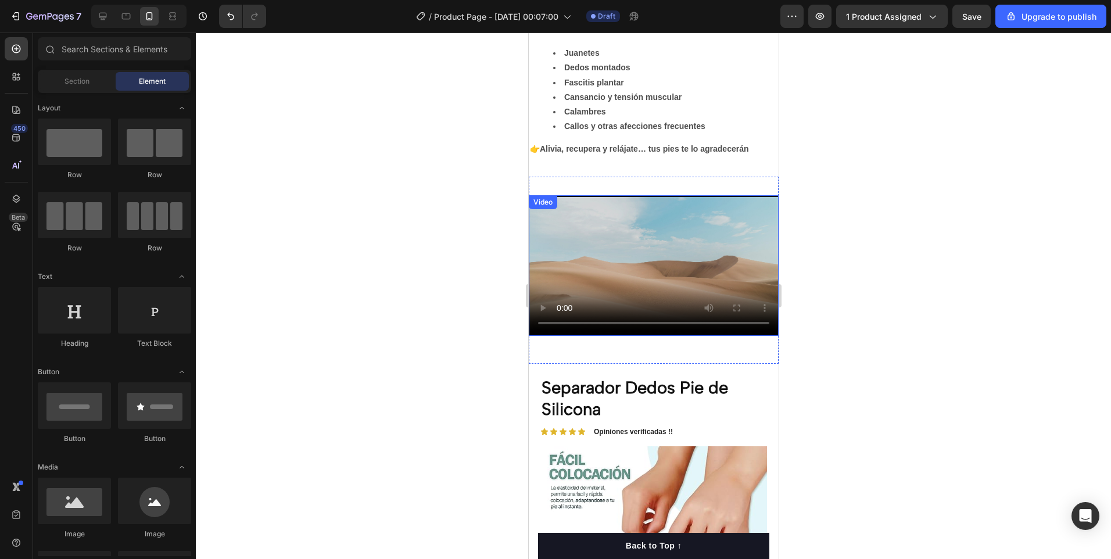
click at [597, 254] on video at bounding box center [653, 265] width 250 height 141
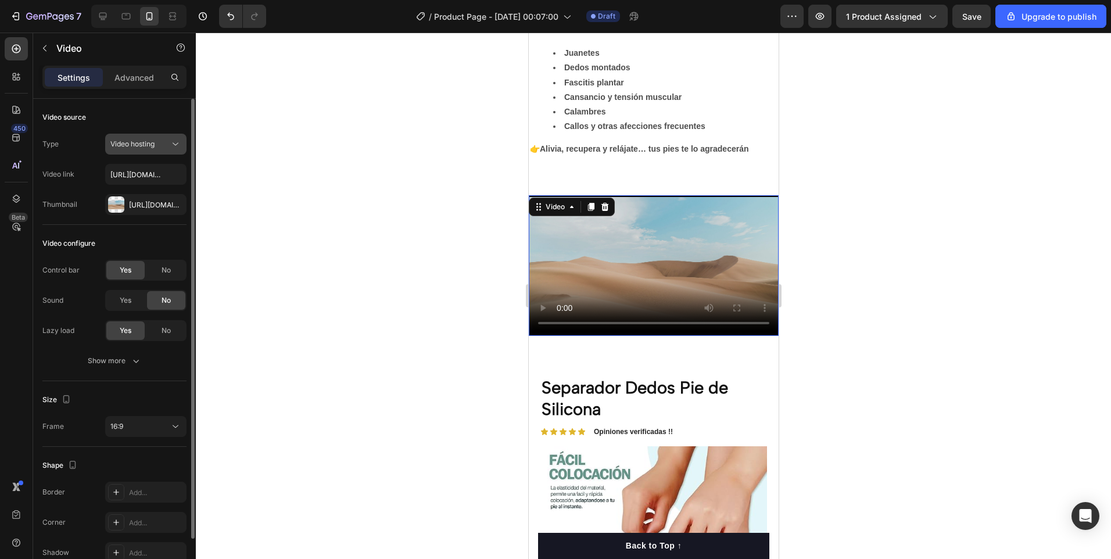
click at [172, 144] on icon at bounding box center [176, 144] width 12 height 12
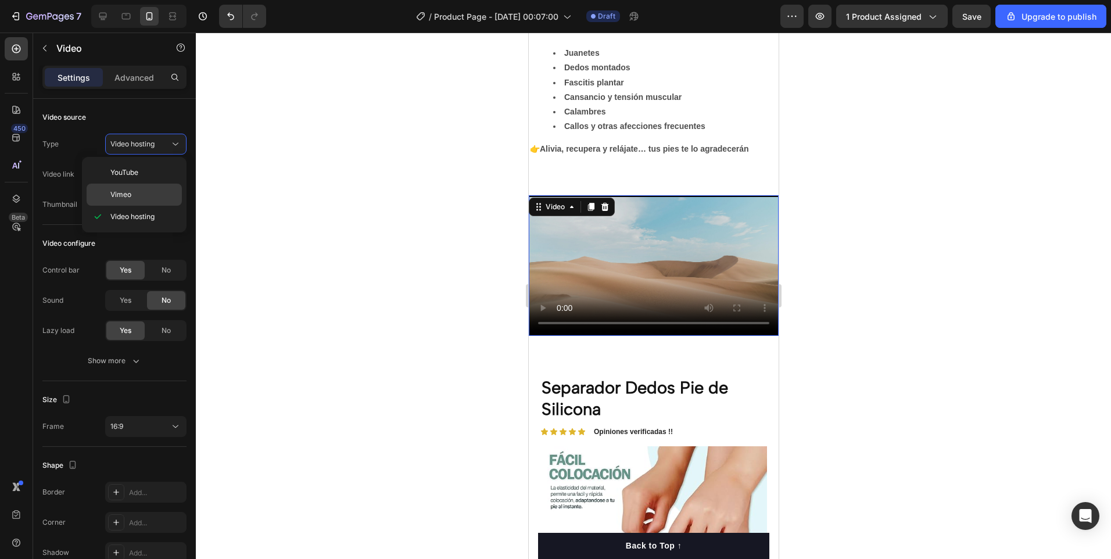
click at [139, 188] on div "Vimeo" at bounding box center [134, 195] width 95 height 22
type input "https://vimeo.com/1095883398"
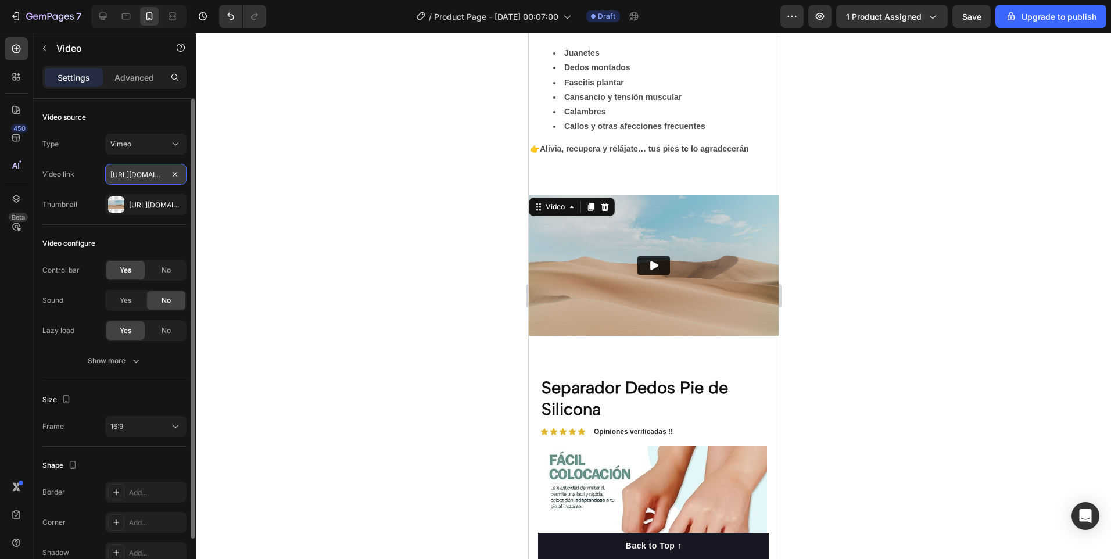
click at [153, 178] on input "https://vimeo.com/1095883398" at bounding box center [145, 174] width 81 height 21
click at [164, 177] on input "text" at bounding box center [145, 174] width 81 height 21
click at [178, 142] on icon at bounding box center [176, 144] width 12 height 12
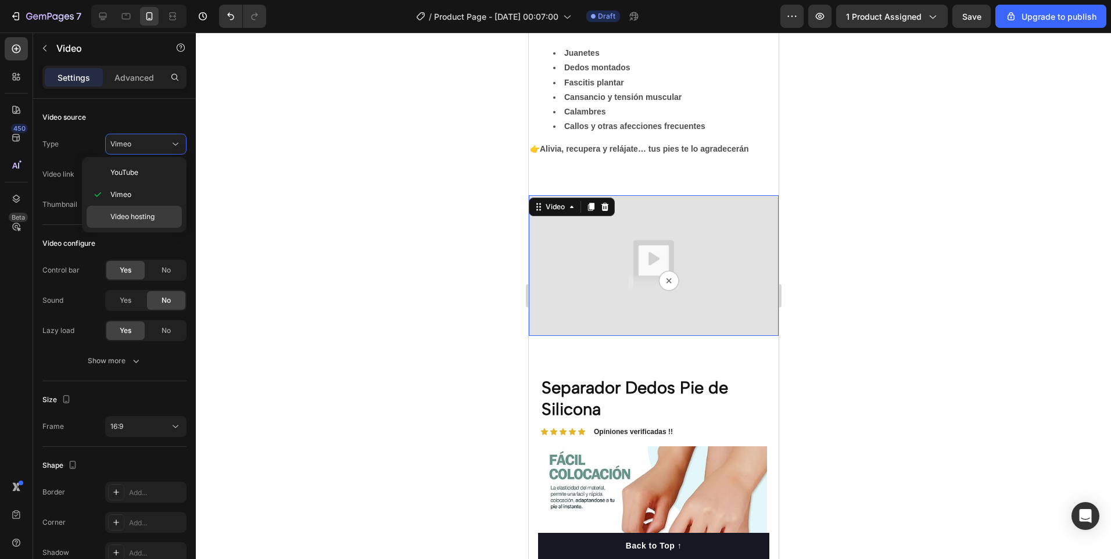
click at [127, 209] on div "Video hosting" at bounding box center [134, 217] width 95 height 22
type input "[URL][DOMAIN_NAME]"
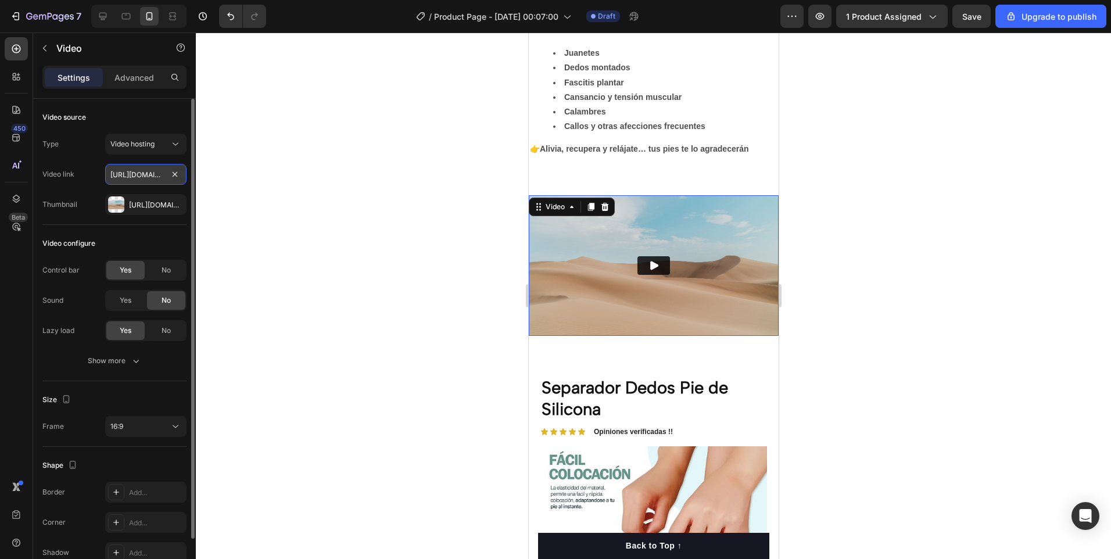
click at [161, 176] on input "[URL][DOMAIN_NAME]" at bounding box center [145, 174] width 81 height 21
click at [159, 172] on input "text" at bounding box center [145, 174] width 81 height 21
click at [158, 174] on input "text" at bounding box center [145, 174] width 81 height 21
click at [141, 178] on input "text" at bounding box center [145, 174] width 81 height 21
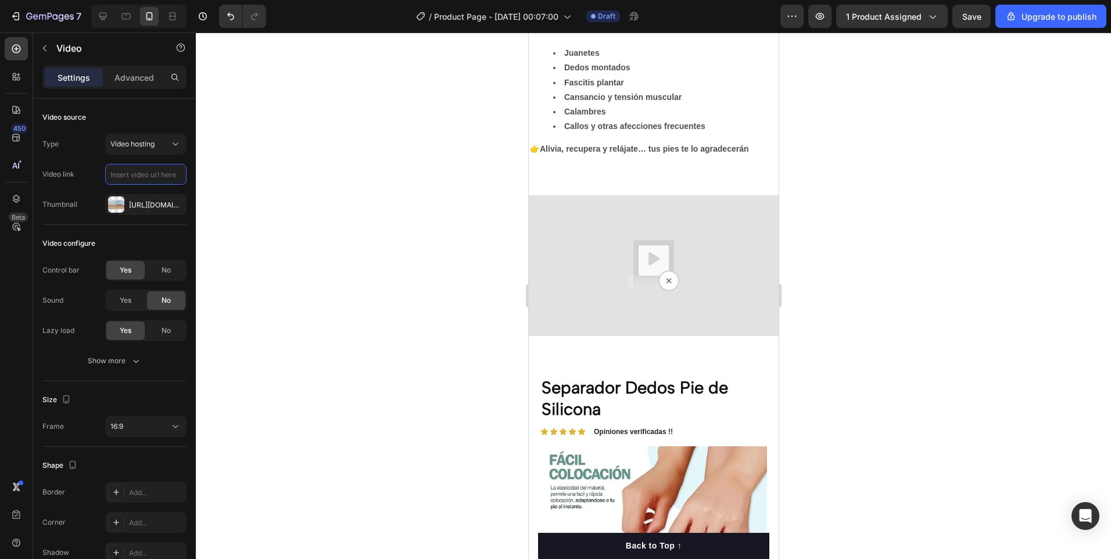
scroll to position [349, 0]
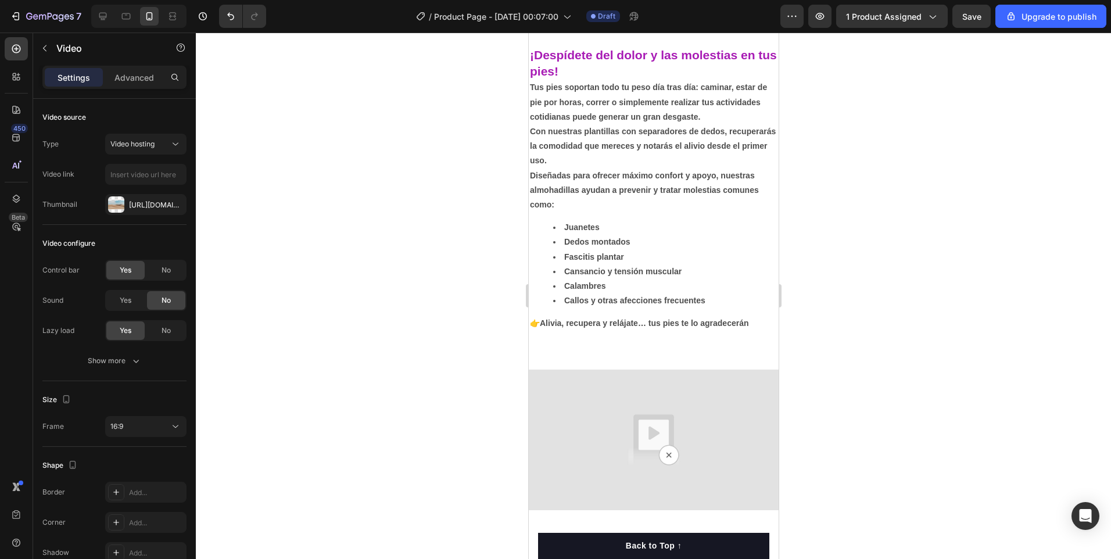
click at [608, 451] on img at bounding box center [653, 439] width 250 height 141
click at [159, 179] on input "text" at bounding box center [145, 174] width 81 height 21
click at [156, 203] on div "Https://ucarecdn.Com/06075225-af9e-460c-8e3c-6be63c0b773a/-/format/auto/" at bounding box center [146, 205] width 34 height 10
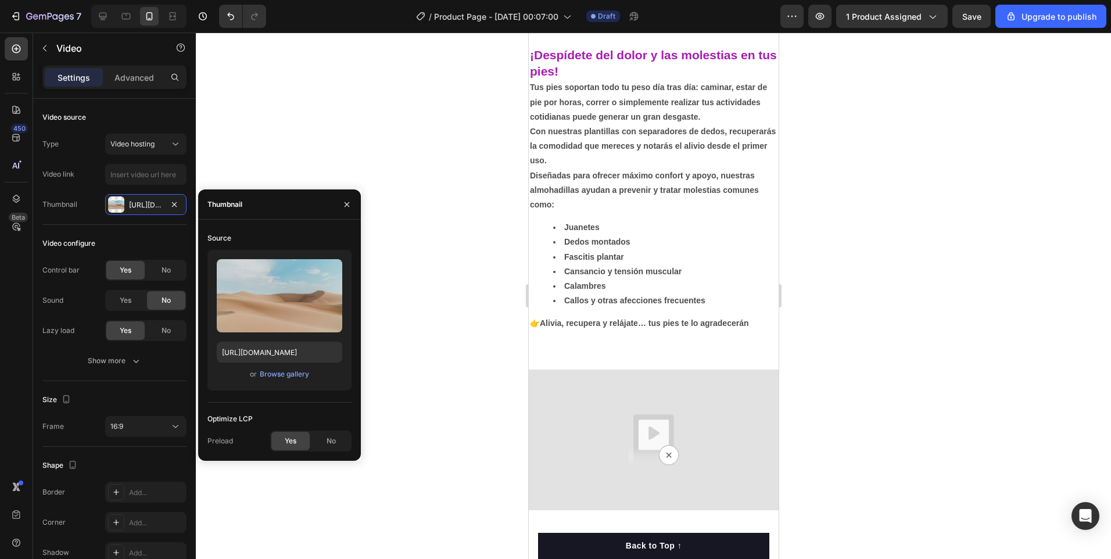
drag, startPoint x: 281, startPoint y: 374, endPoint x: 367, endPoint y: 393, distance: 88.0
click at [340, 393] on div "Upload Image https://ucarecdn.com/06075225-af9e-460c-8e3c-6be63c0b773a/-/format…" at bounding box center [279, 325] width 144 height 150
click at [417, 396] on div at bounding box center [653, 296] width 915 height 526
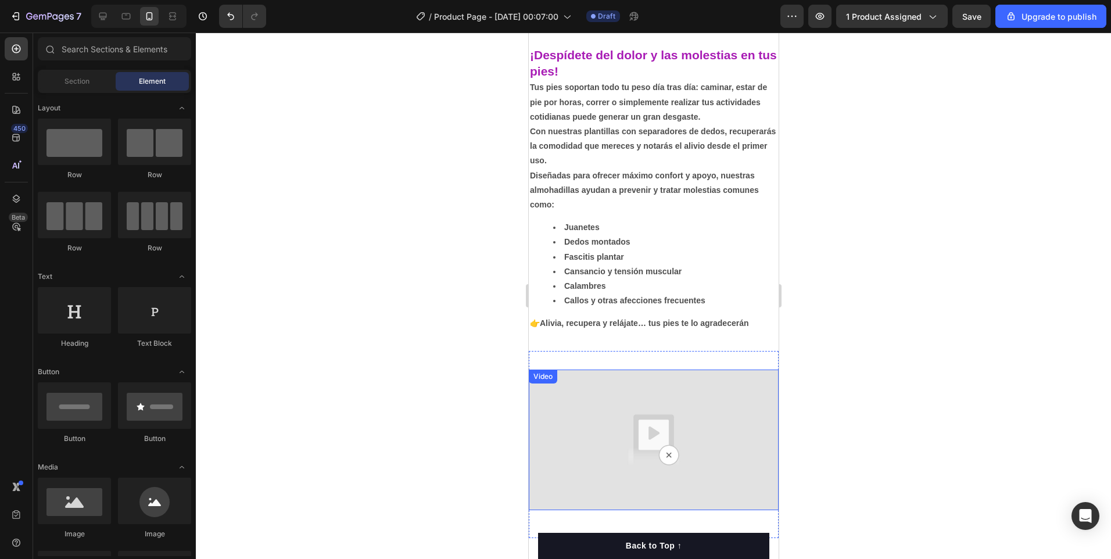
click at [578, 448] on img at bounding box center [653, 439] width 250 height 141
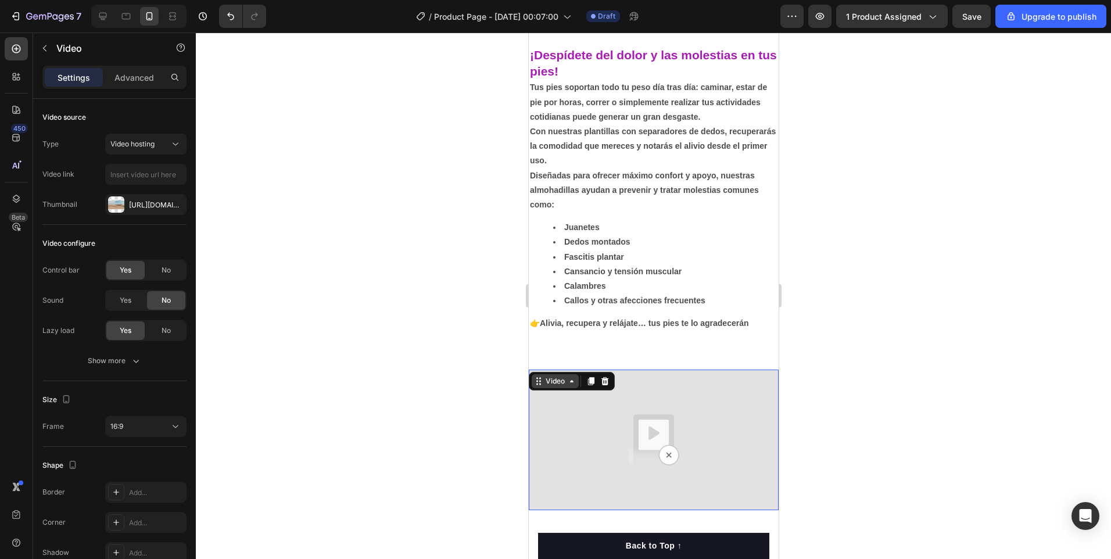
click at [538, 383] on icon at bounding box center [537, 380] width 9 height 9
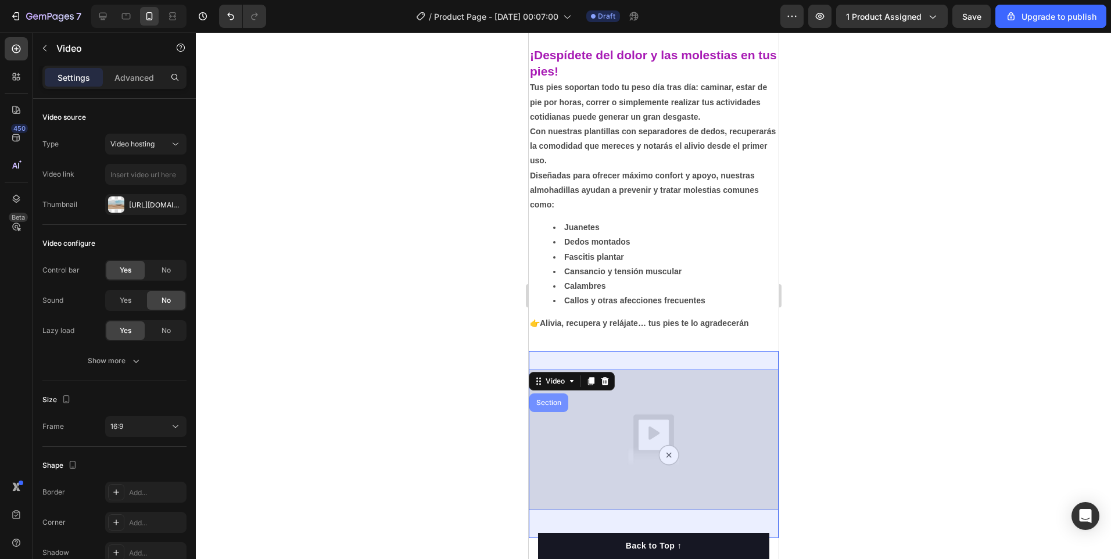
click at [544, 405] on div "Section" at bounding box center [548, 402] width 30 height 7
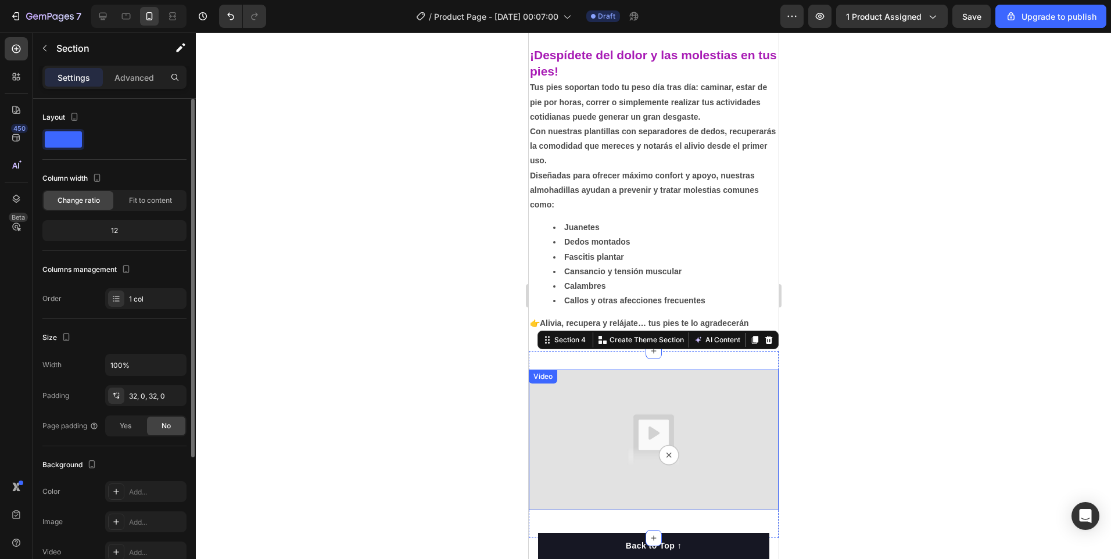
click at [60, 139] on span at bounding box center [63, 139] width 37 height 16
click at [141, 84] on div "Advanced" at bounding box center [134, 77] width 58 height 19
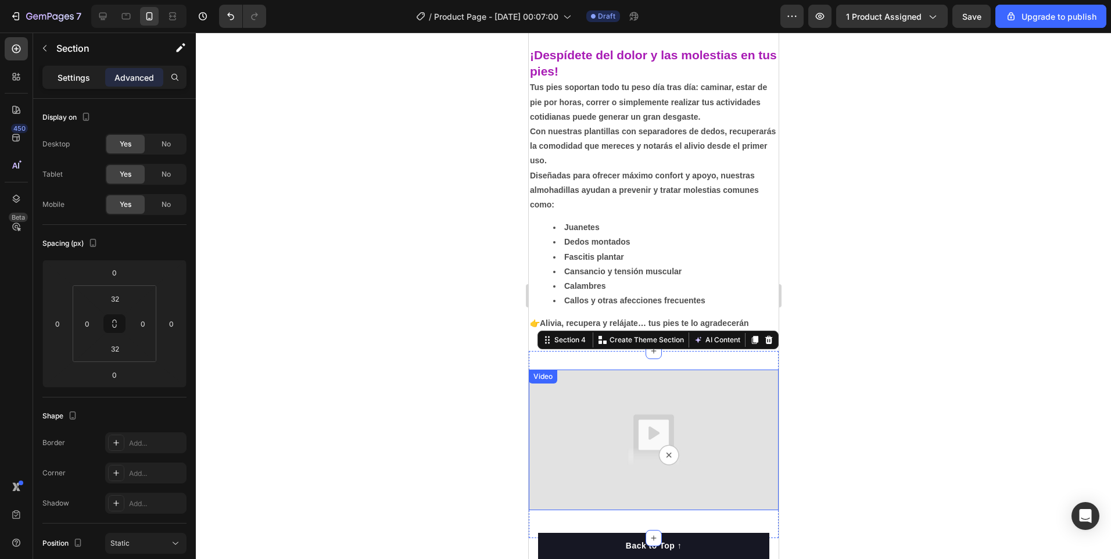
click at [85, 80] on p "Settings" at bounding box center [74, 77] width 33 height 12
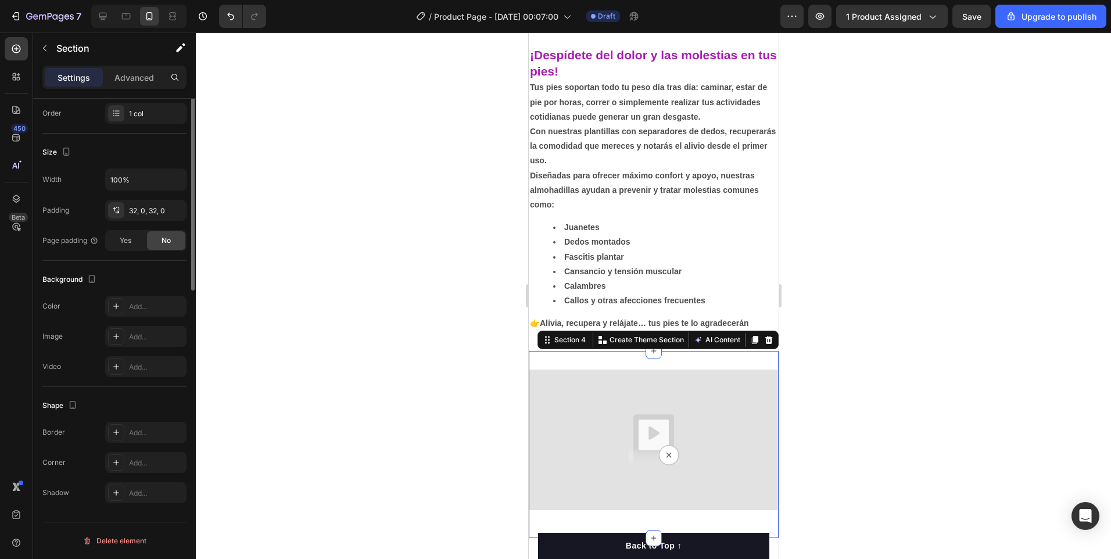
scroll to position [0, 0]
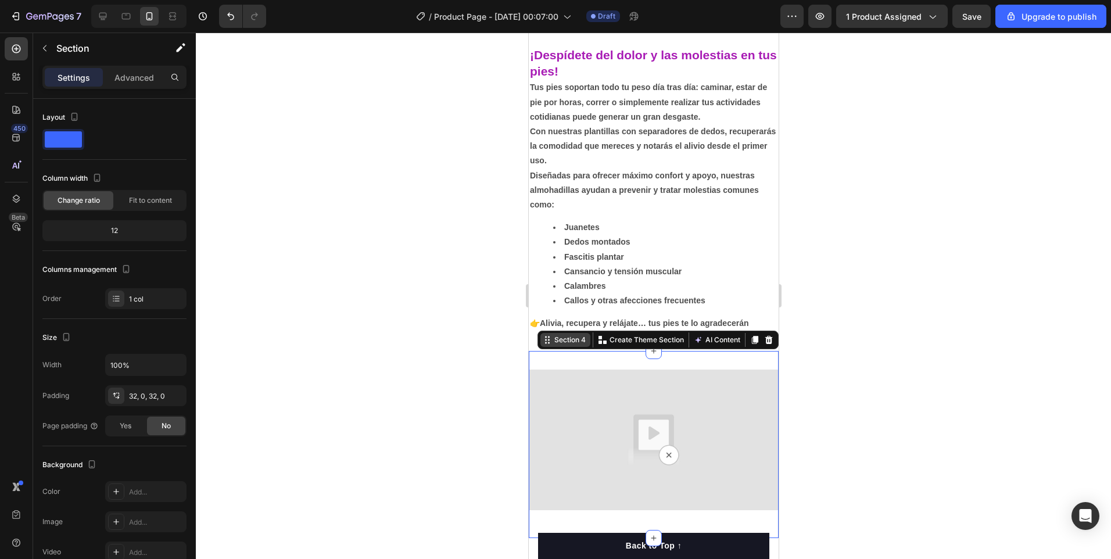
click at [558, 345] on div "Section 4" at bounding box center [565, 340] width 50 height 14
click at [594, 438] on img at bounding box center [653, 439] width 250 height 141
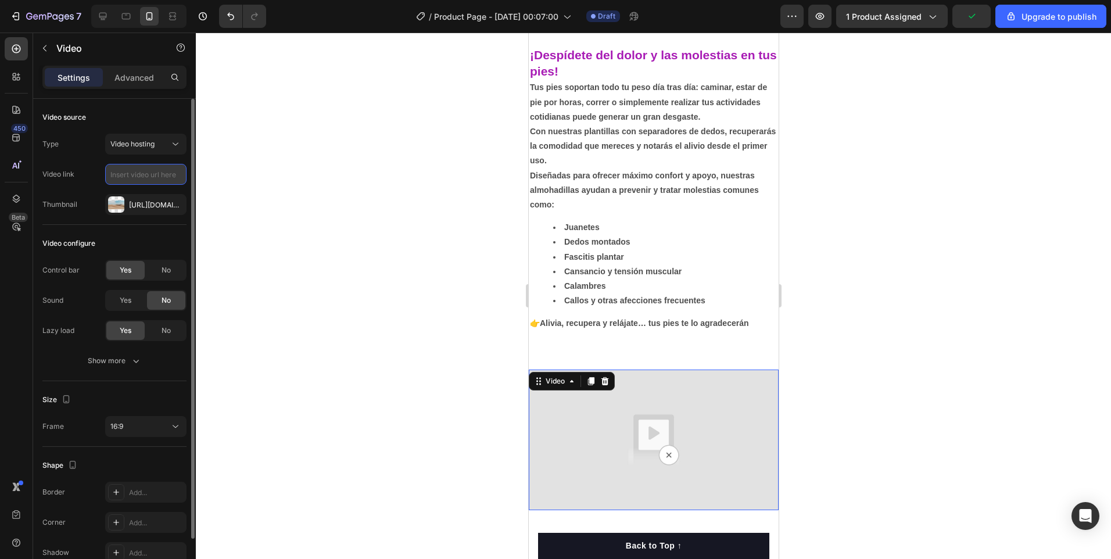
click at [131, 175] on input "text" at bounding box center [145, 174] width 81 height 21
click at [174, 145] on icon at bounding box center [176, 144] width 12 height 12
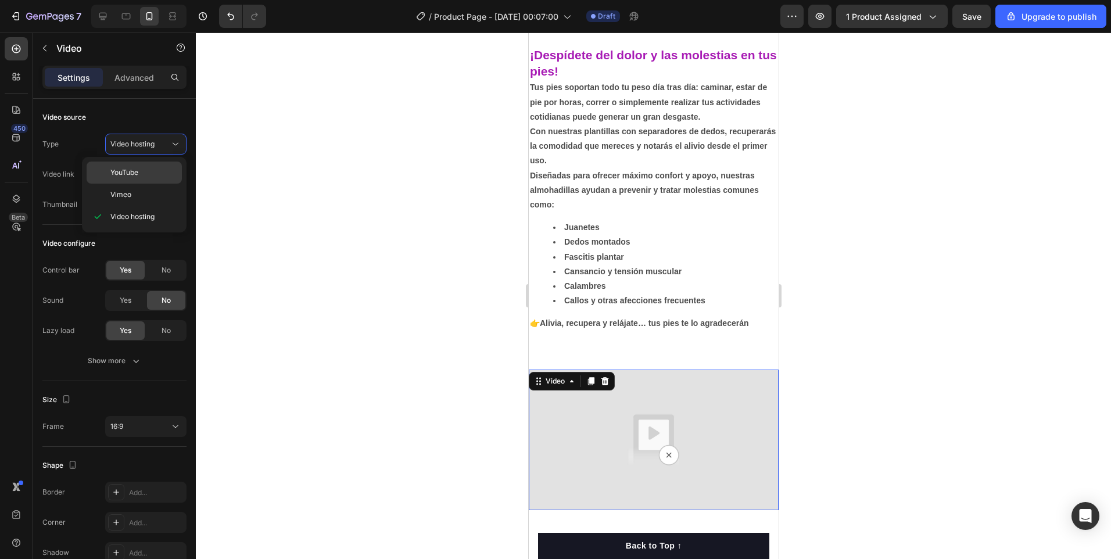
click at [125, 173] on span "YouTube" at bounding box center [124, 172] width 28 height 10
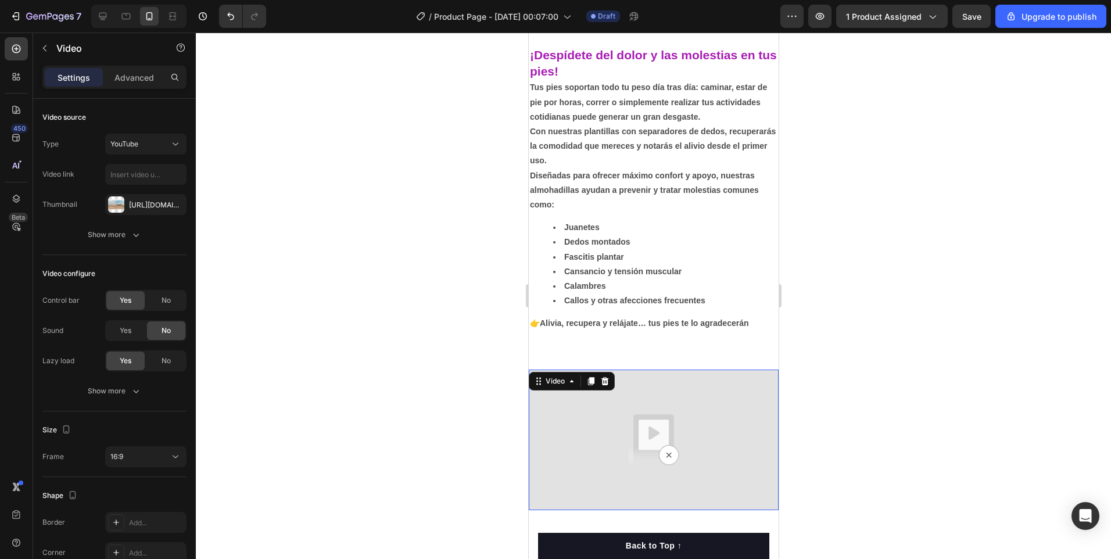
type input "https://www.youtube.com/watch?v=drIt4RH_kyQ"
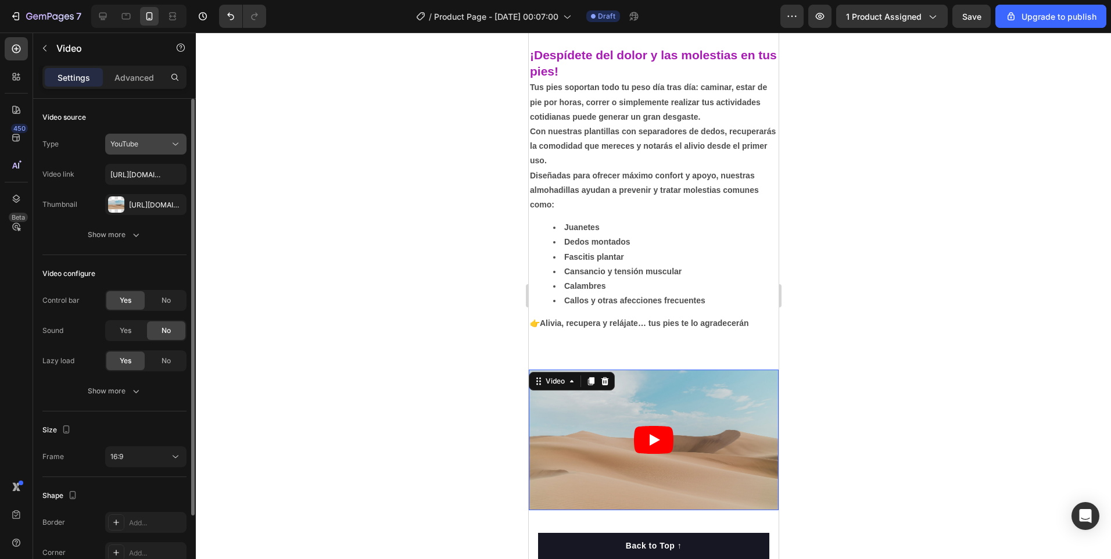
click at [173, 139] on icon at bounding box center [176, 144] width 12 height 12
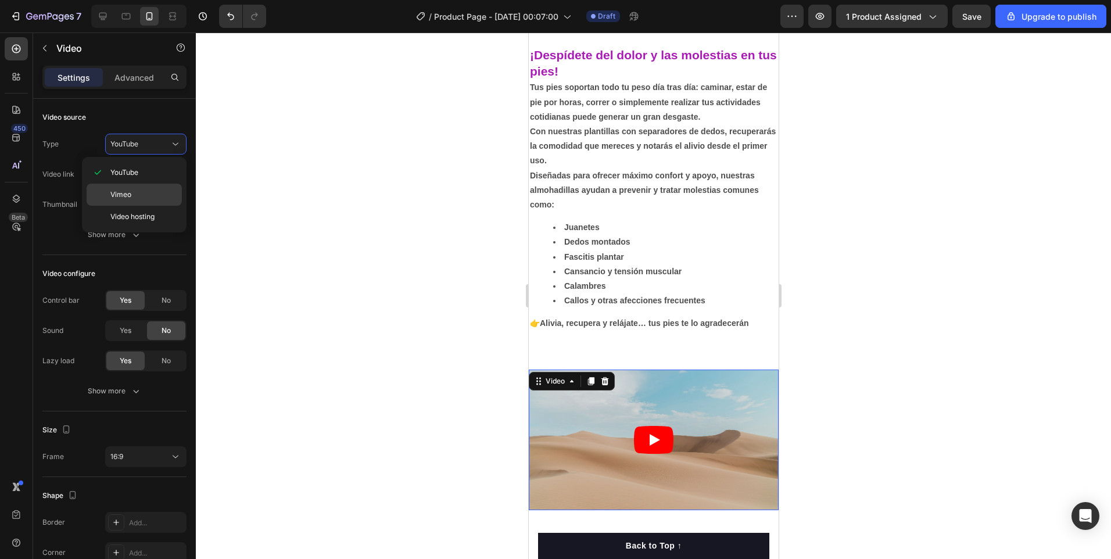
click at [118, 189] on span "Vimeo" at bounding box center [120, 194] width 21 height 10
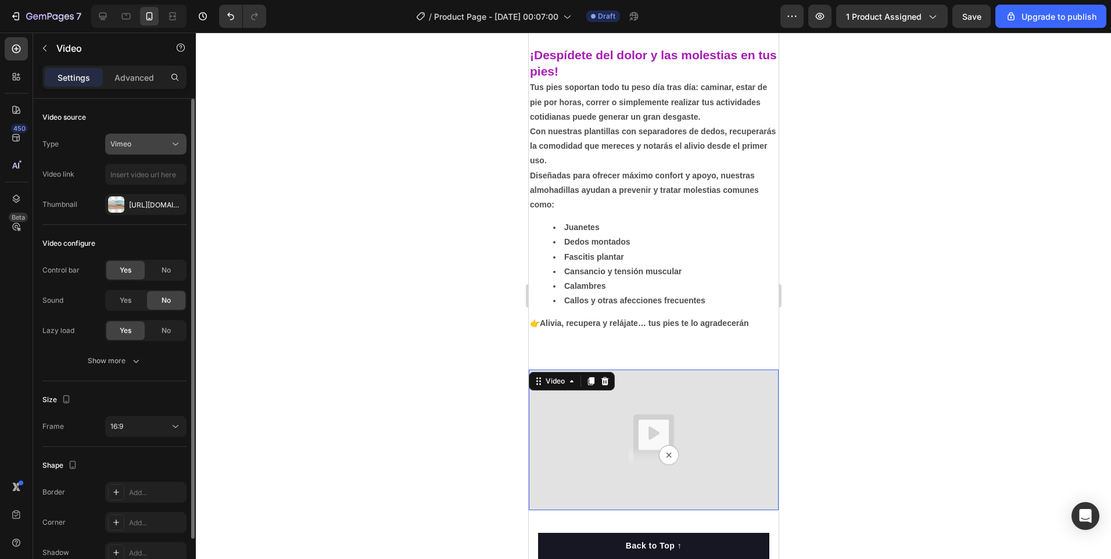
click at [175, 143] on icon at bounding box center [176, 144] width 12 height 12
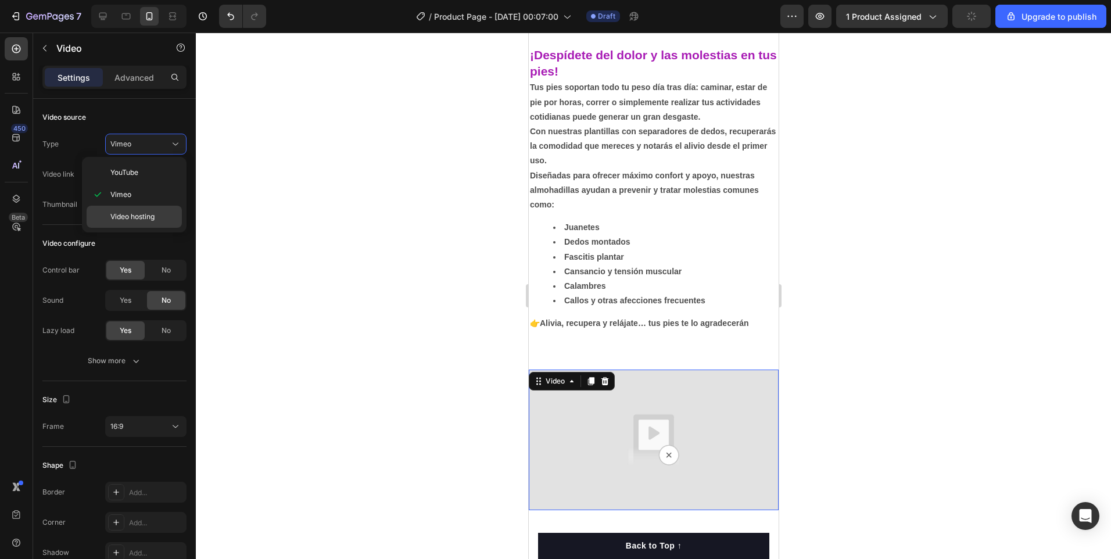
click at [130, 217] on span "Video hosting" at bounding box center [132, 216] width 44 height 10
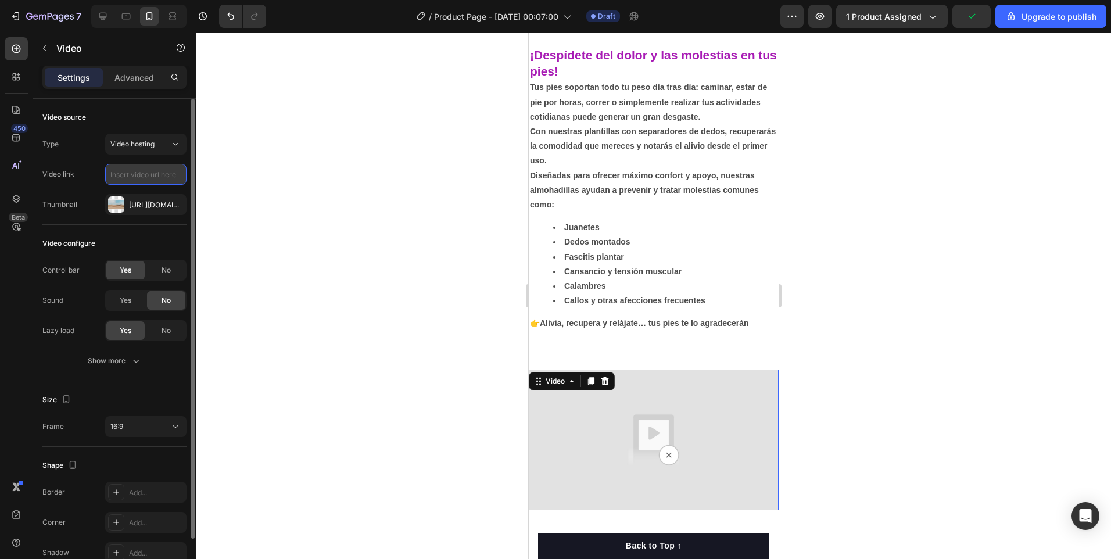
click at [138, 172] on input "text" at bounding box center [145, 174] width 81 height 21
click at [599, 455] on img at bounding box center [653, 439] width 250 height 141
click at [588, 451] on img at bounding box center [653, 439] width 250 height 141
paste input "https://gv.videocdn.alibaba.com/4f4e1c368ac918af/363bb76bcd02c454/20240607_439f…"
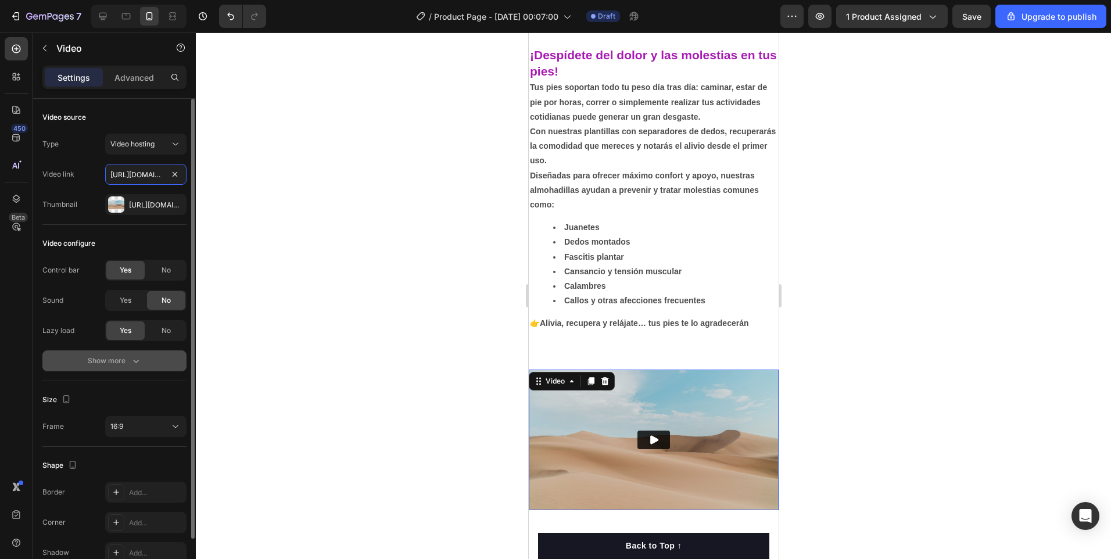
scroll to position [0, 542]
type input "https://gv.videocdn.alibaba.com/4f4e1c368ac918af/363bb76bcd02c454/20240607_439f…"
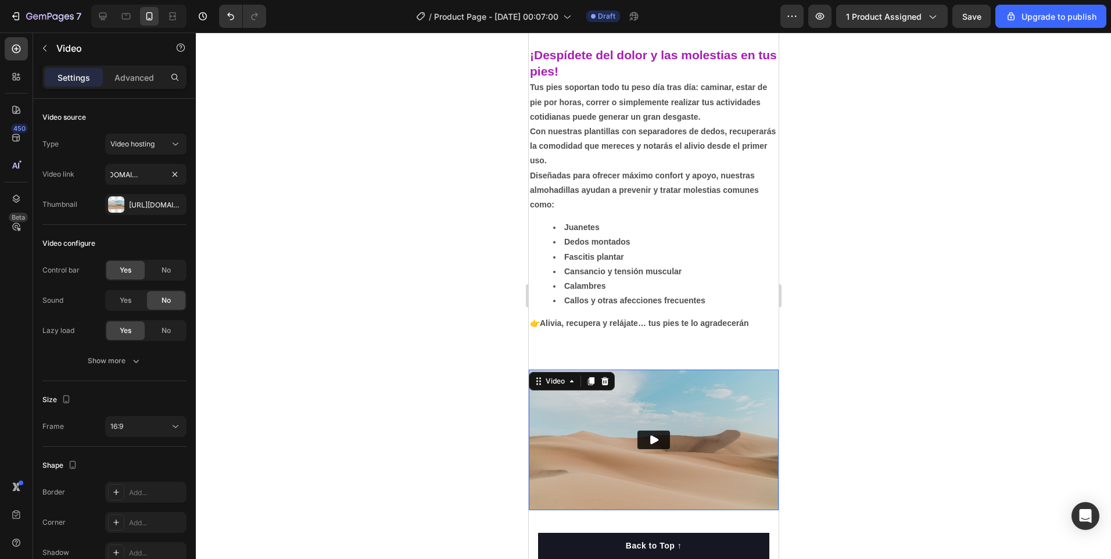
click at [651, 438] on icon "Play" at bounding box center [653, 439] width 8 height 9
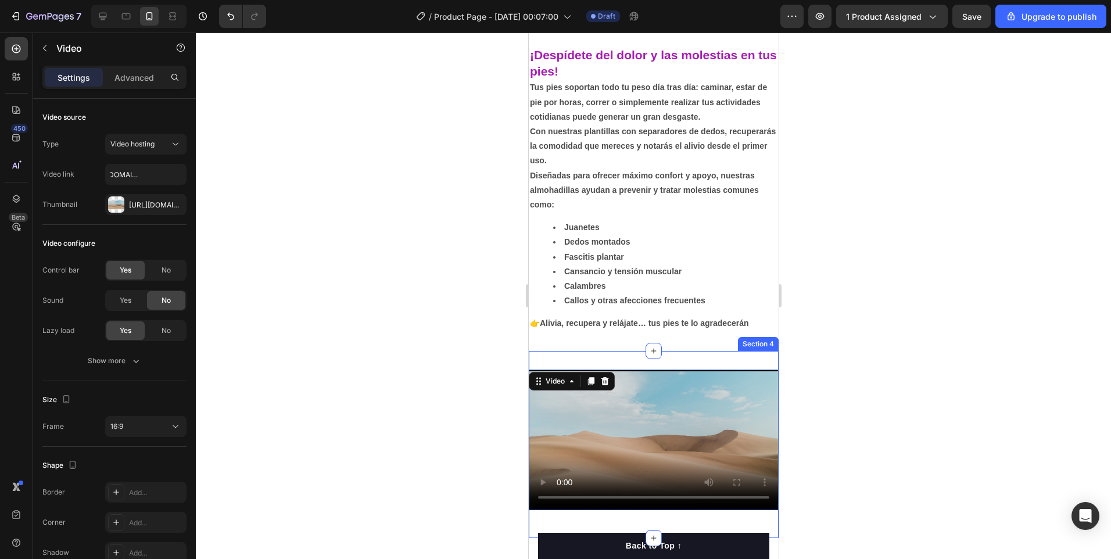
scroll to position [0, 0]
click at [175, 143] on icon at bounding box center [176, 144] width 12 height 12
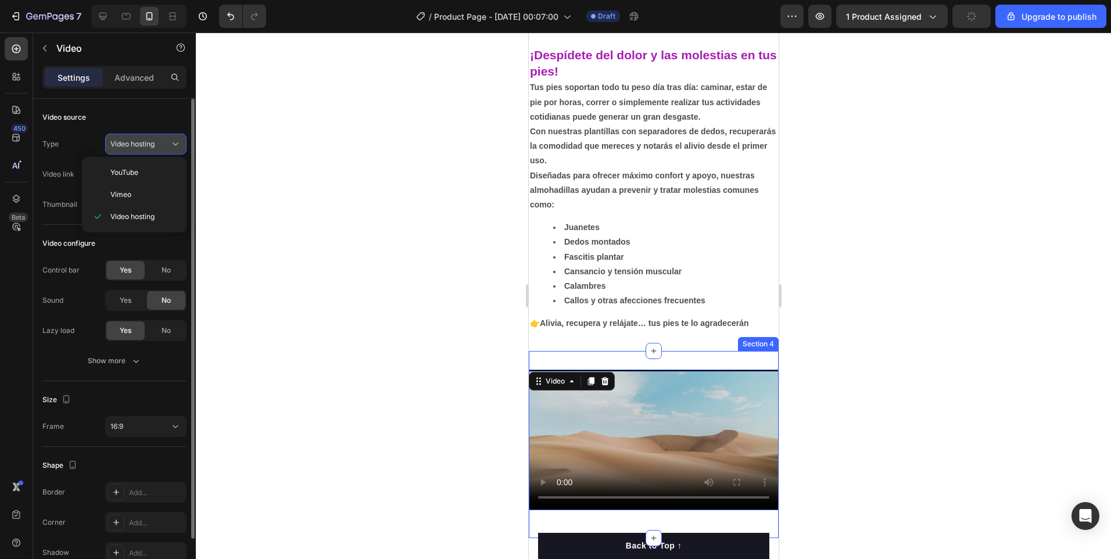
click at [175, 143] on icon at bounding box center [176, 144] width 12 height 12
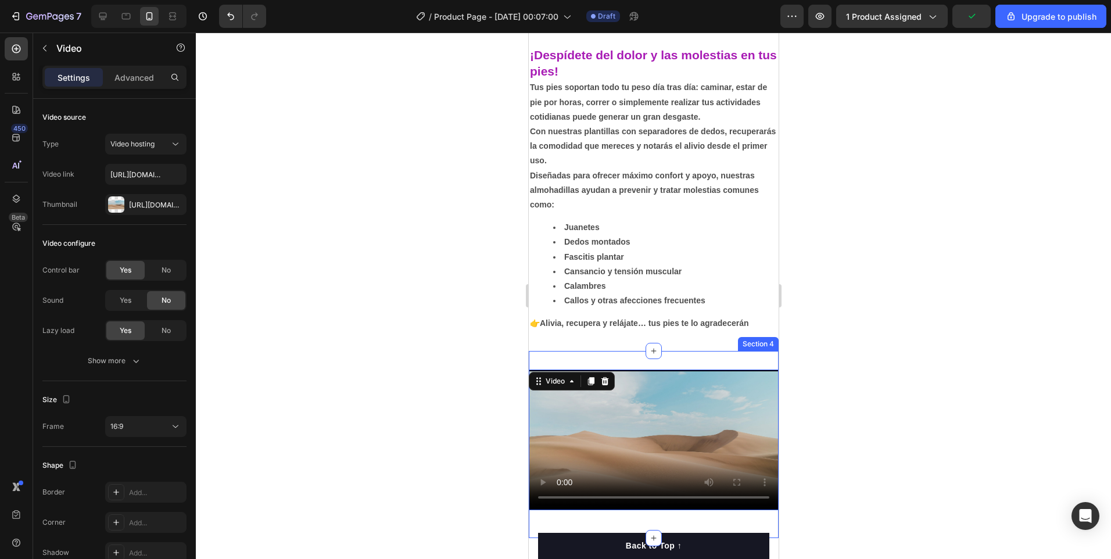
click at [249, 234] on div at bounding box center [653, 296] width 915 height 526
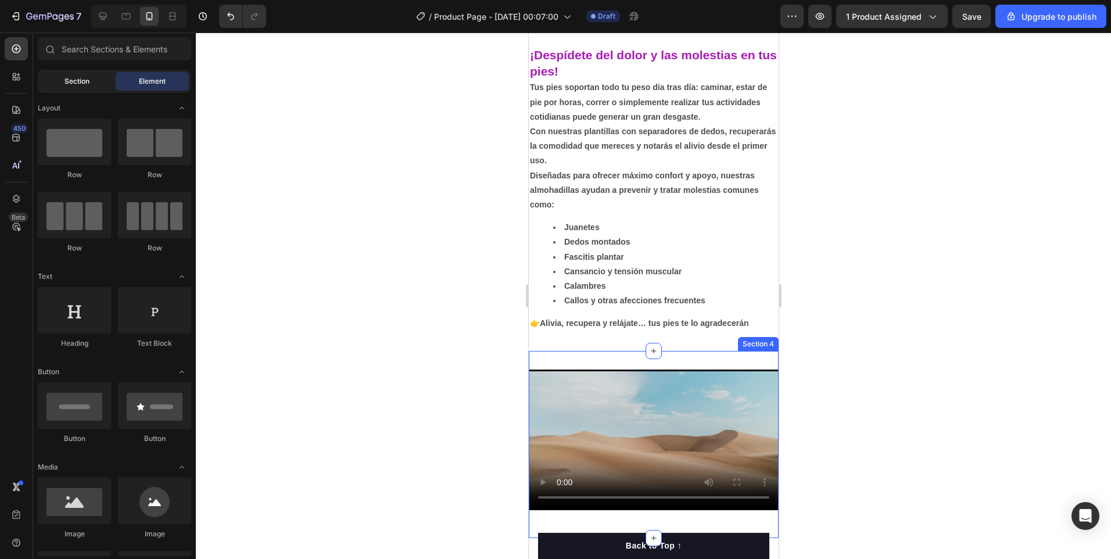
click at [84, 82] on span "Section" at bounding box center [76, 81] width 25 height 10
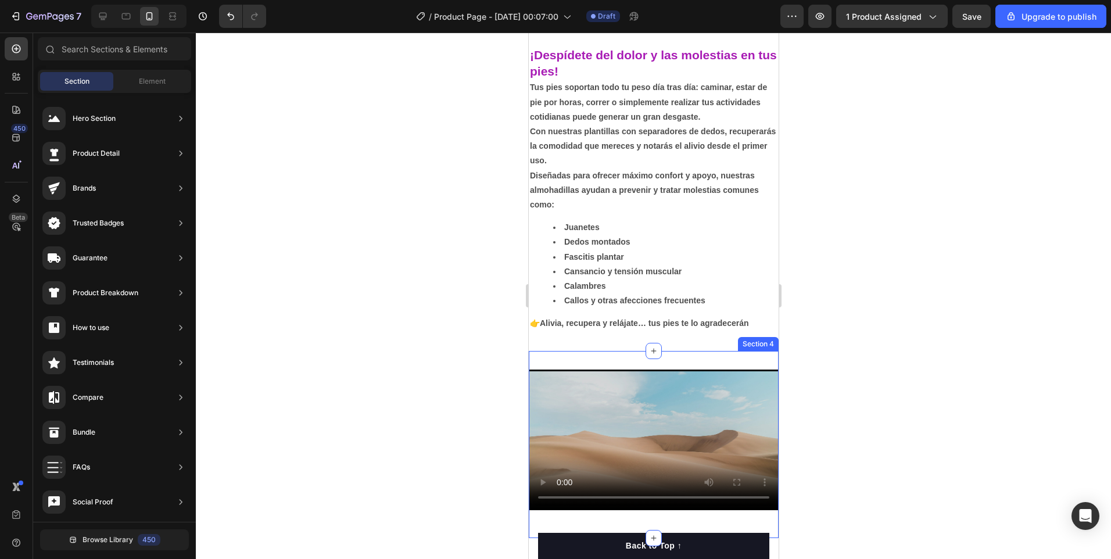
click at [428, 288] on div at bounding box center [653, 296] width 915 height 526
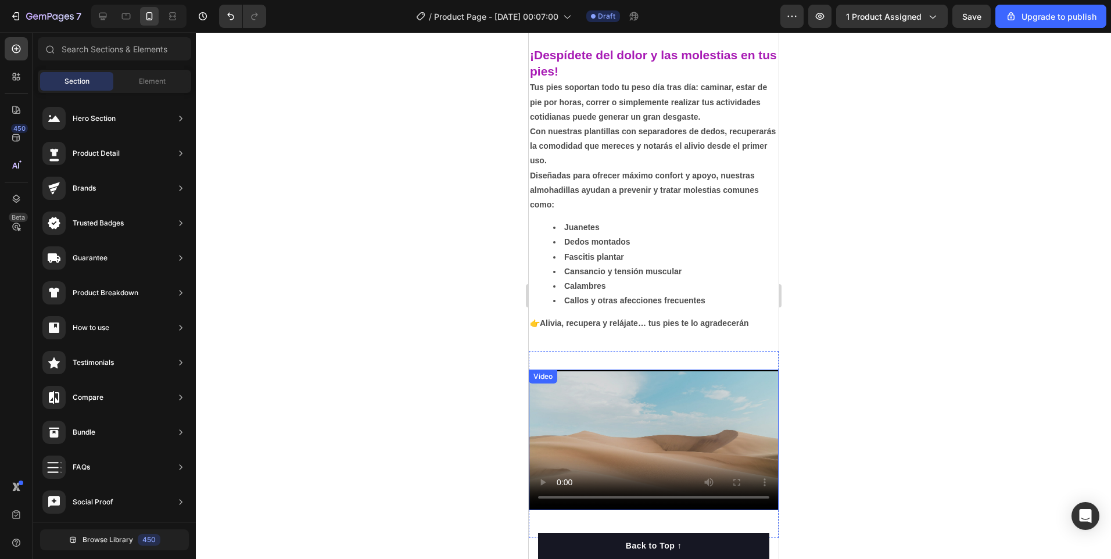
click at [542, 393] on video at bounding box center [653, 439] width 250 height 141
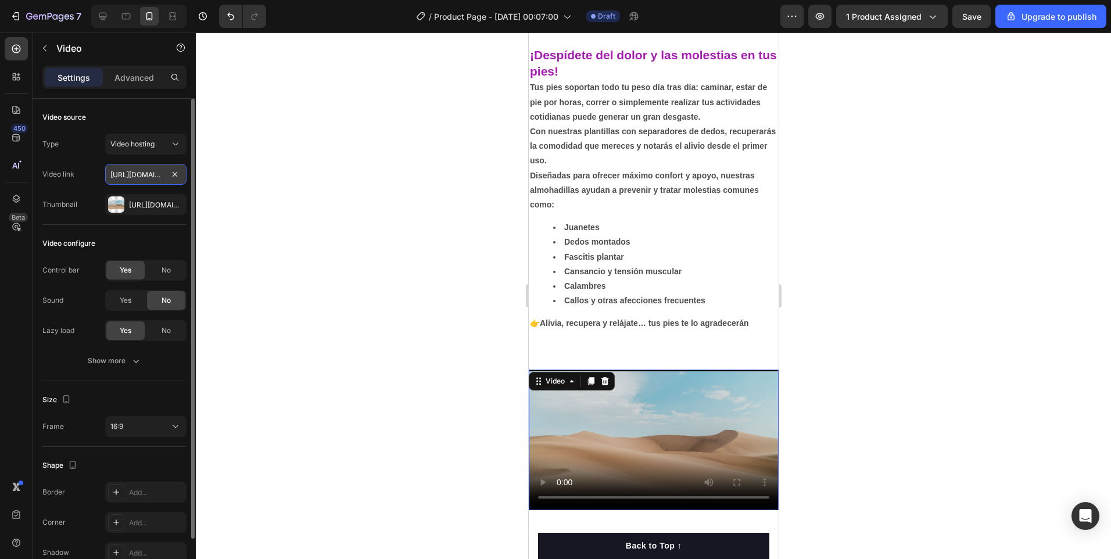
click at [148, 177] on input "https://gv.videocdn.alibaba.com/4f4e1c368ac918af/363bb76bcd02c454/20240607_439f…" at bounding box center [145, 174] width 81 height 21
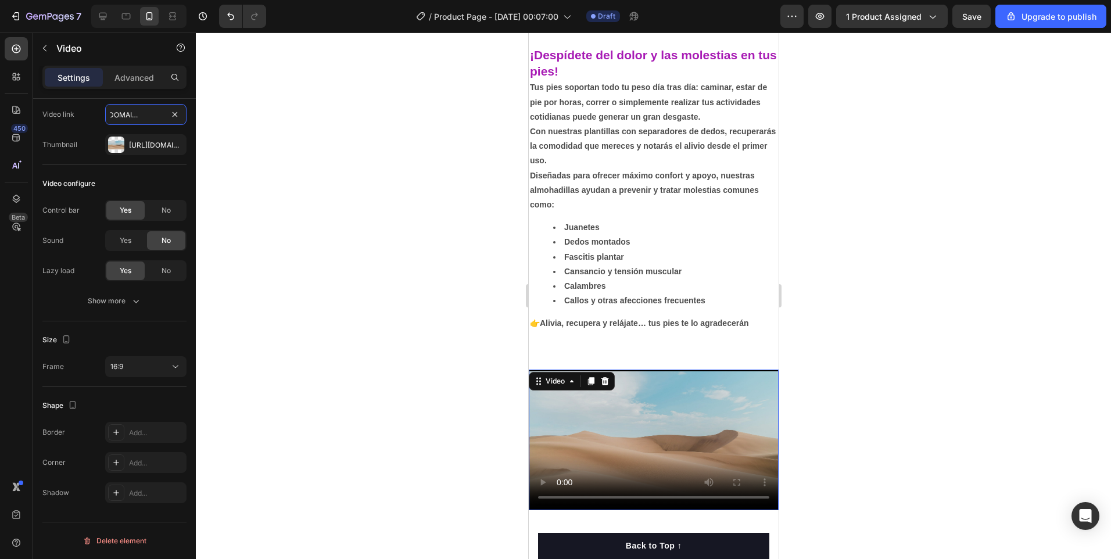
type input "https://gv.videocdn.alibaba.com/4f4e1c368ac918af/363bb76bcd02c454/20240607_439f…"
click at [290, 302] on div at bounding box center [653, 296] width 915 height 526
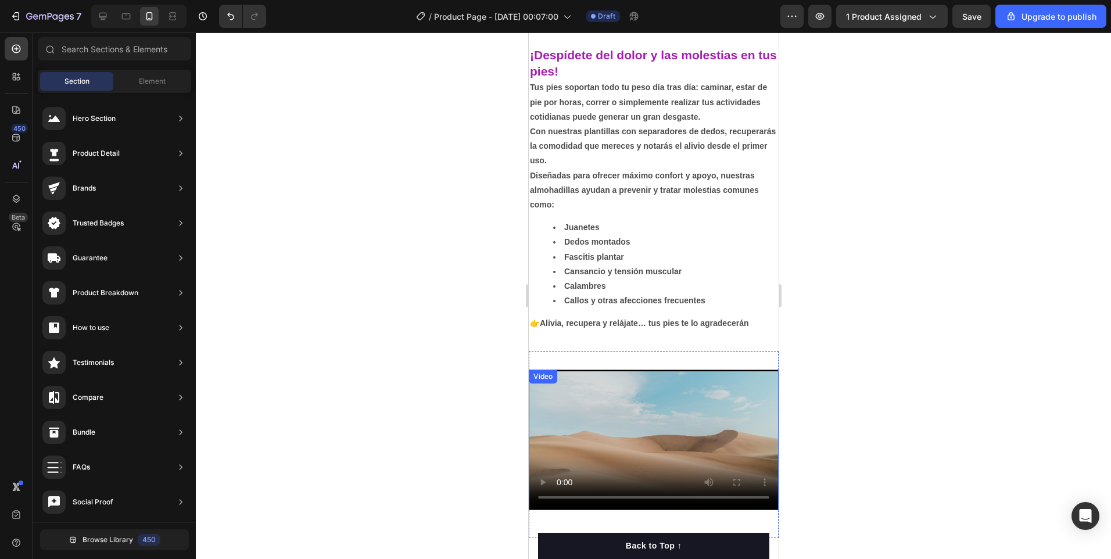
click at [617, 428] on video at bounding box center [653, 439] width 250 height 141
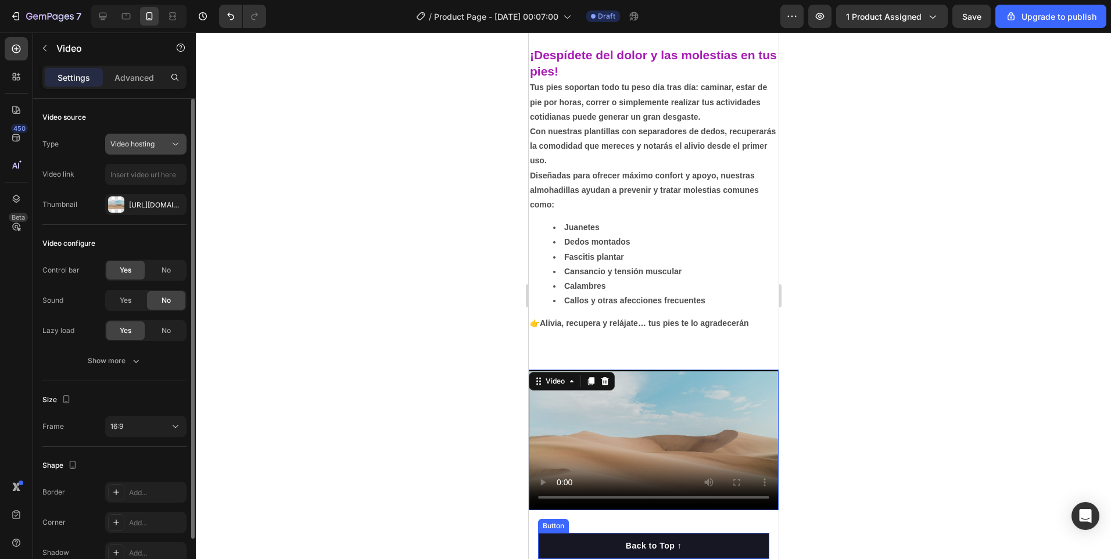
click at [172, 143] on icon at bounding box center [176, 144] width 12 height 12
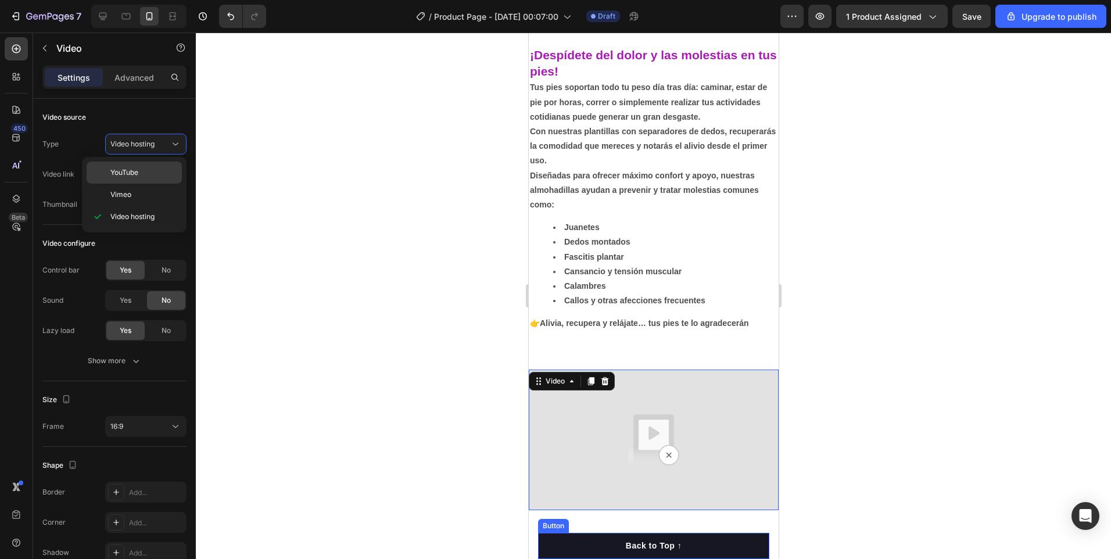
click at [133, 173] on span "YouTube" at bounding box center [124, 172] width 28 height 10
type input "https://www.youtube.com/watch?v=drIt4RH_kyQ"
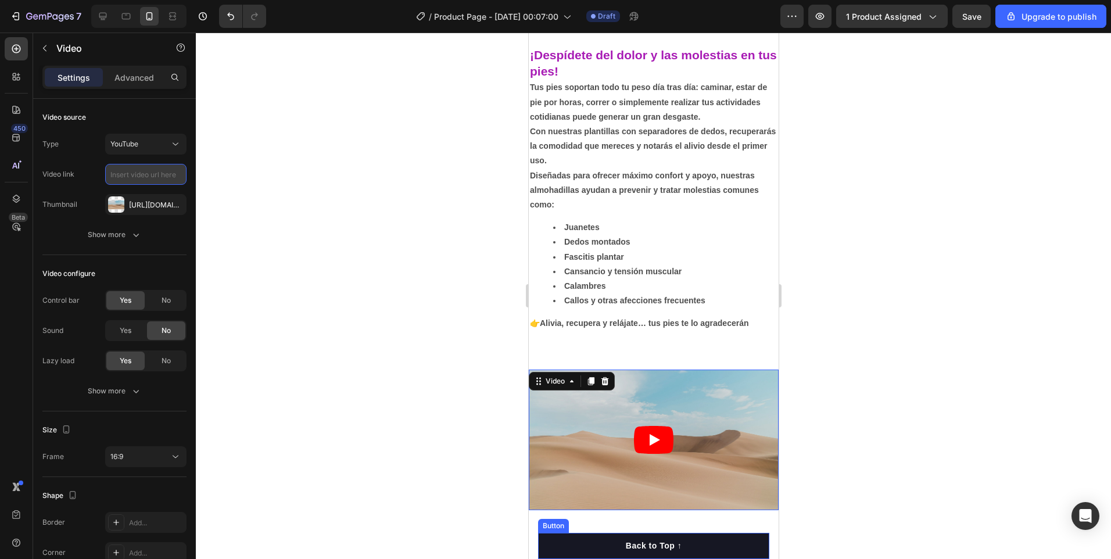
paste input "https://gv.videocdn.alibaba.com/4f4e1c368ac918af/363bb76bcd02c454/20240607_439f…"
type input "https://gv.videocdn.alibaba.com/4f4e1c368ac918af/363bb76bcd02c454/20240607_439f…"
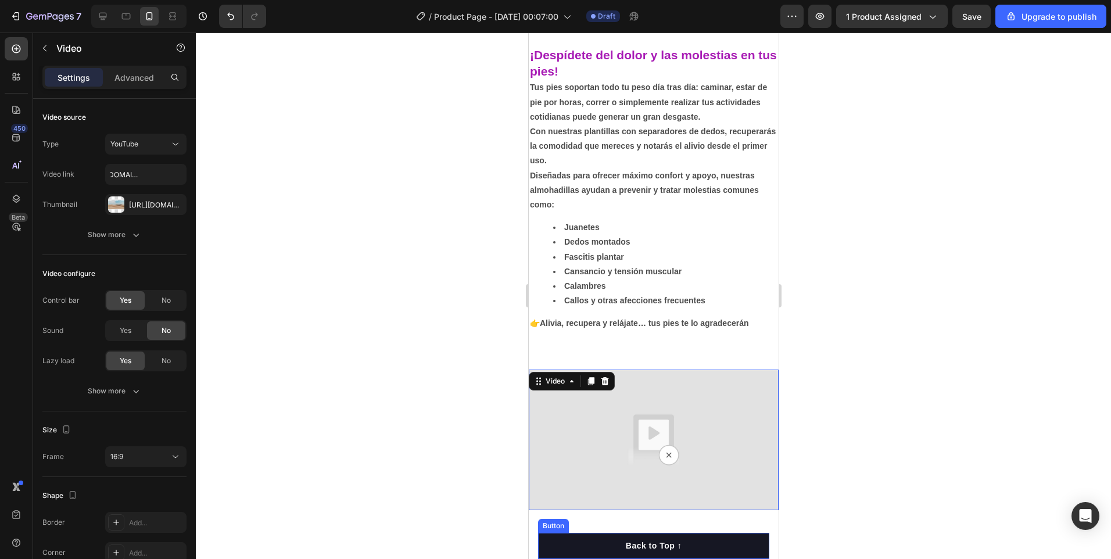
click at [367, 299] on div at bounding box center [653, 296] width 915 height 526
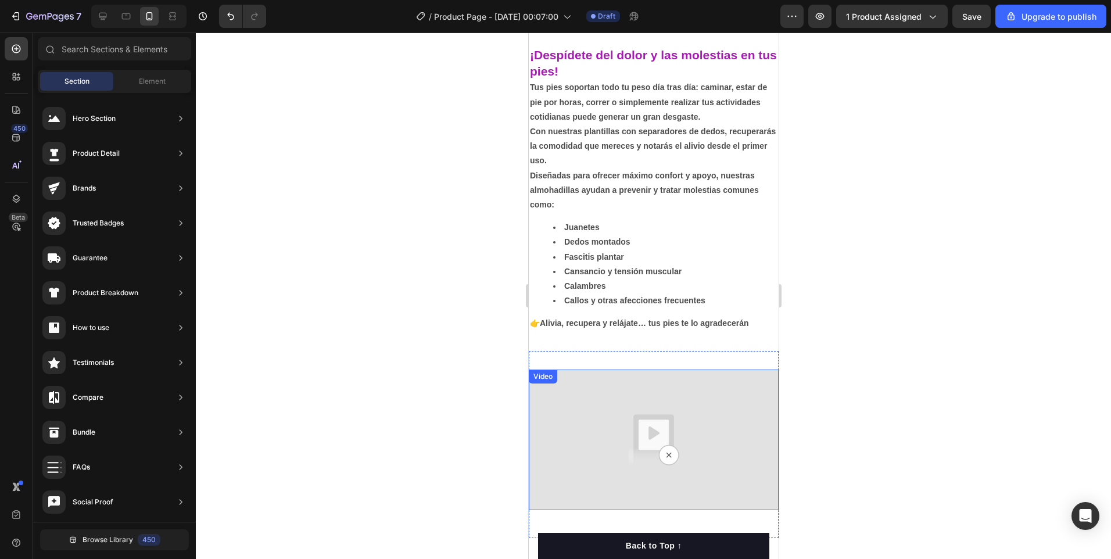
click at [620, 443] on img at bounding box center [653, 439] width 250 height 141
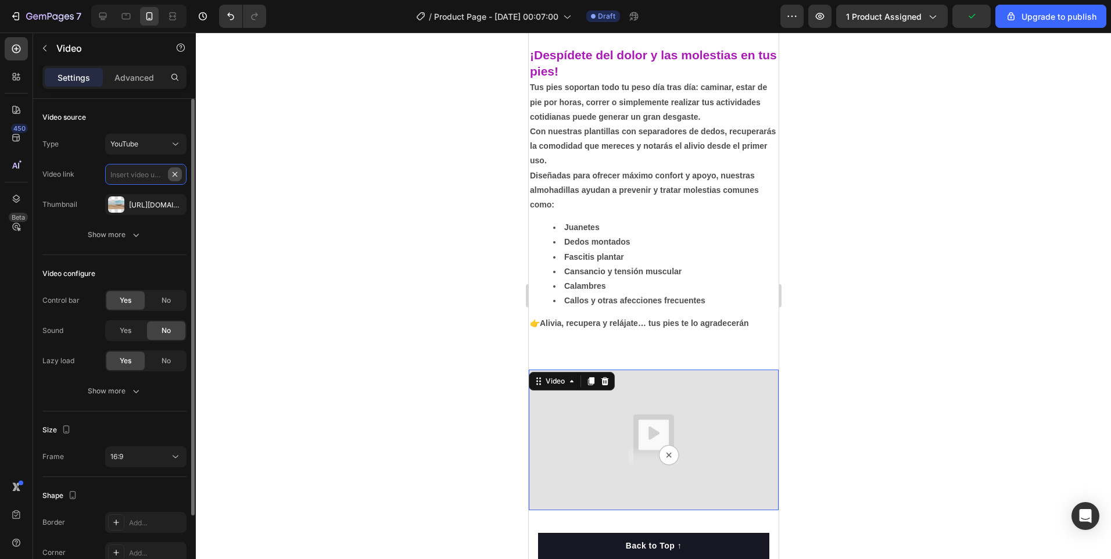
scroll to position [0, 0]
drag, startPoint x: 115, startPoint y: 167, endPoint x: 174, endPoint y: 141, distance: 64.8
click at [174, 141] on icon at bounding box center [176, 144] width 12 height 12
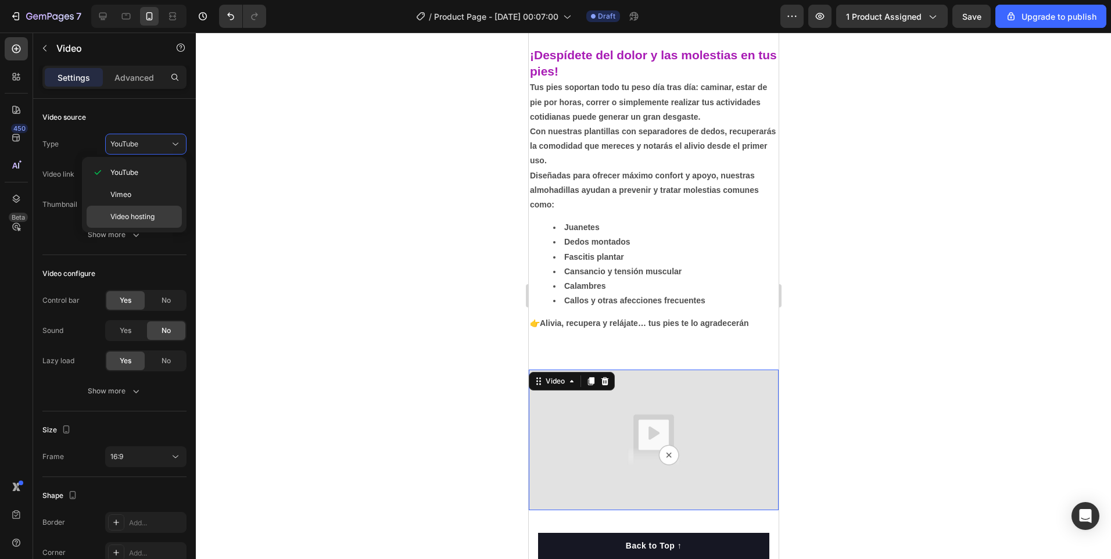
click at [127, 215] on span "Video hosting" at bounding box center [132, 216] width 44 height 10
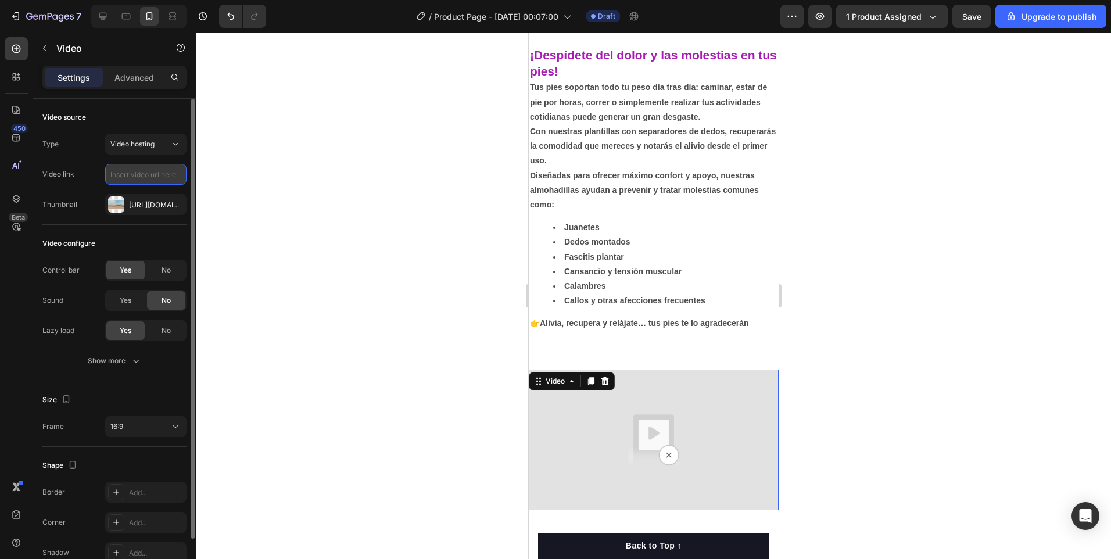
paste input "https://gv.videocdn.alibaba.com/4f4e1c368ac918af/363bb76bcd02c454/20240607_439f…"
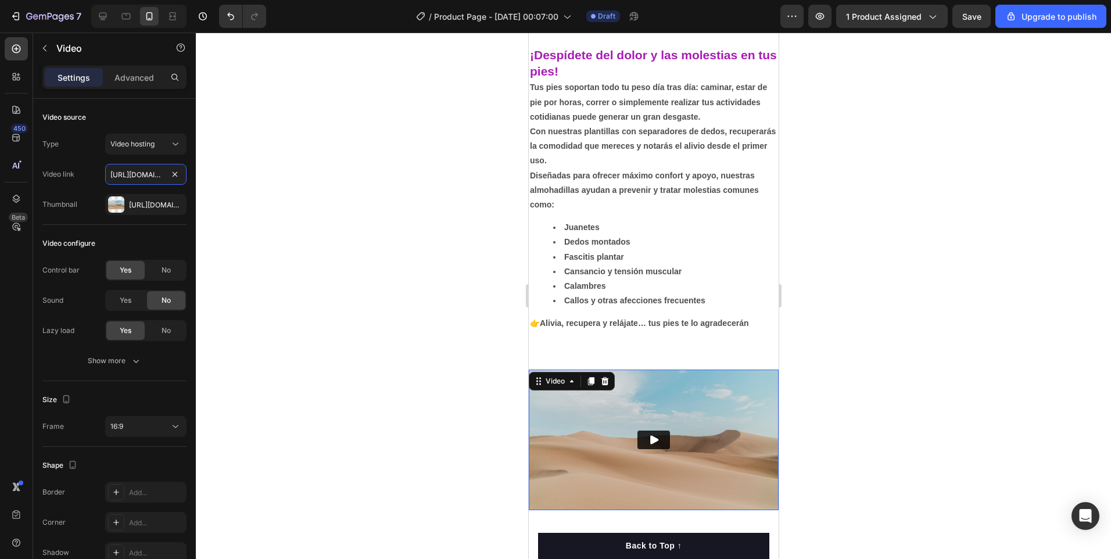
scroll to position [0, 542]
type input "https://gv.videocdn.alibaba.com/4f4e1c368ac918af/363bb76bcd02c454/20240607_439f…"
click at [653, 438] on icon "Play" at bounding box center [653, 440] width 12 height 12
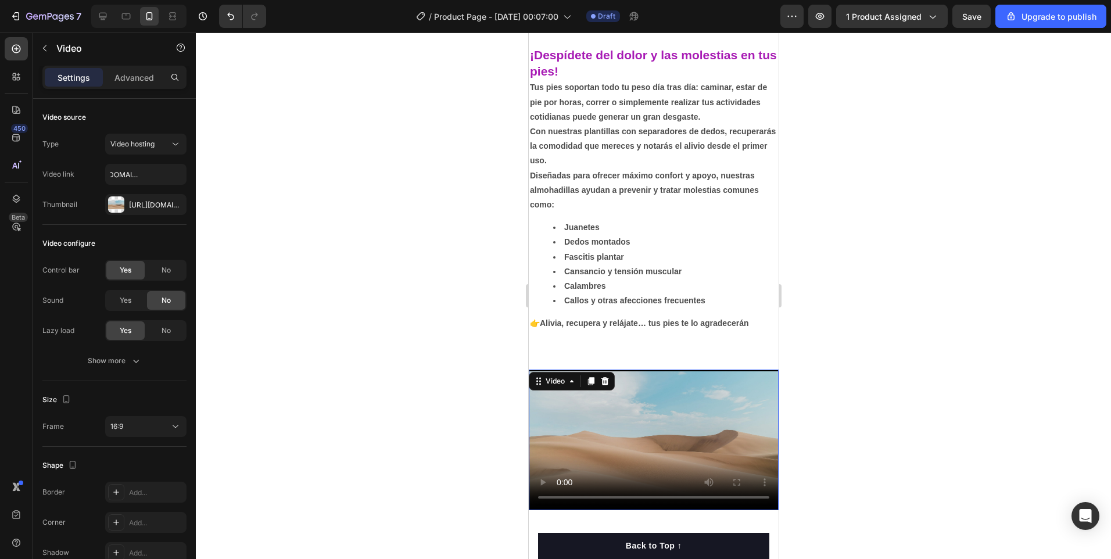
scroll to position [0, 0]
click at [354, 293] on div at bounding box center [653, 296] width 915 height 526
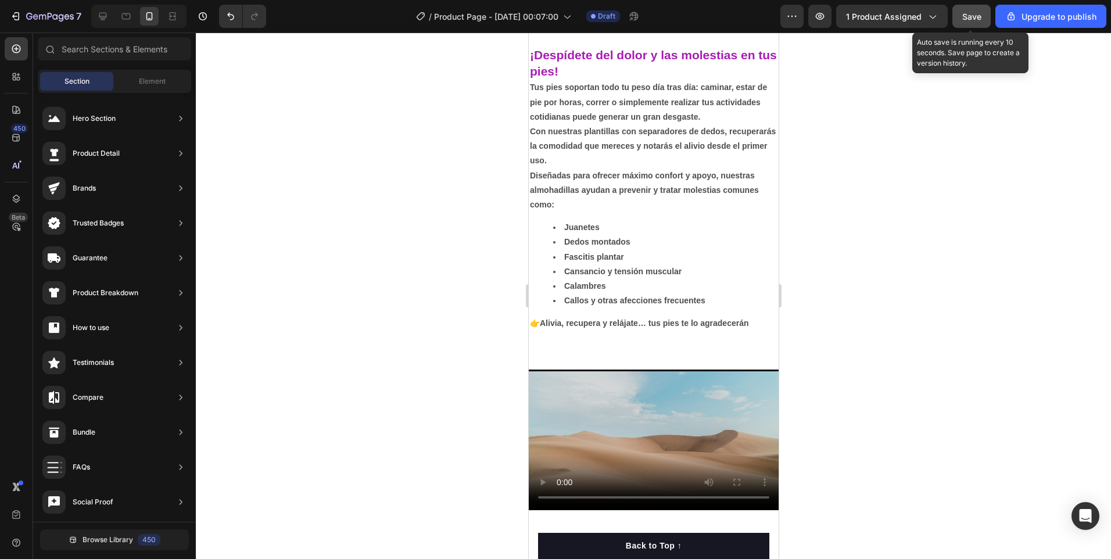
click at [967, 14] on span "Save" at bounding box center [971, 17] width 19 height 10
click at [412, 313] on div at bounding box center [653, 296] width 915 height 526
click at [402, 310] on div at bounding box center [653, 296] width 915 height 526
click at [152, 17] on icon at bounding box center [149, 16] width 6 height 8
click at [610, 448] on video at bounding box center [653, 439] width 250 height 141
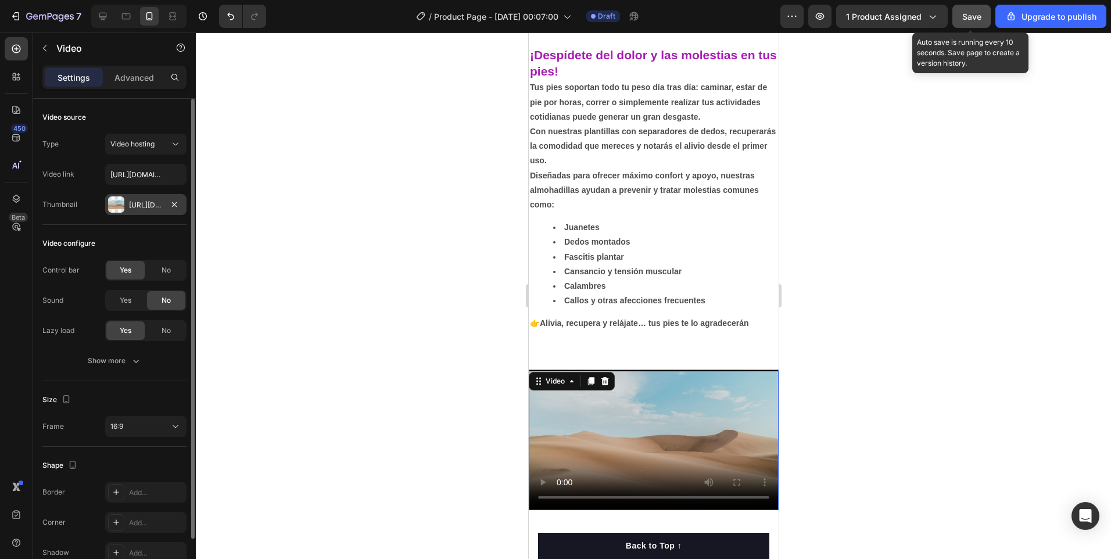
click at [150, 203] on div "Https://ucarecdn.Com/06075225-af9e-460c-8e3c-6be63c0b773a/-/format/auto/" at bounding box center [146, 205] width 34 height 10
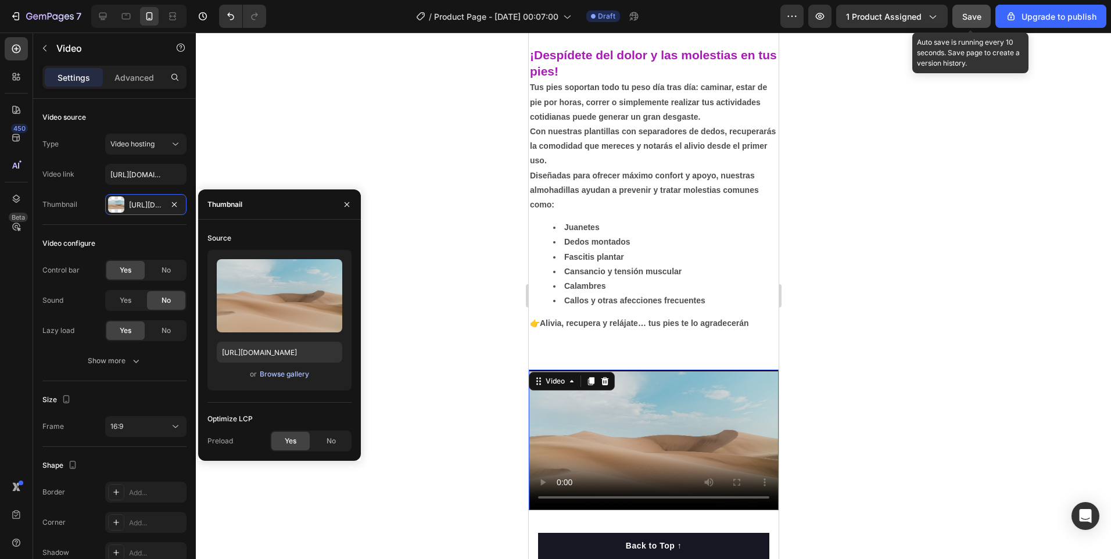
click at [281, 374] on div "Browse gallery" at bounding box center [284, 374] width 49 height 10
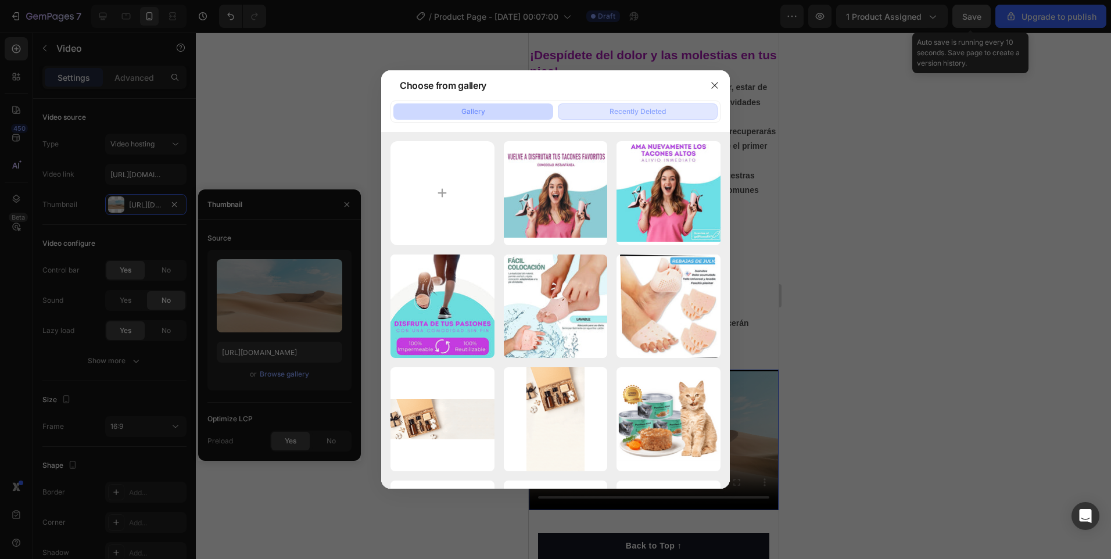
click at [639, 110] on div "Recently Deleted" at bounding box center [637, 111] width 56 height 10
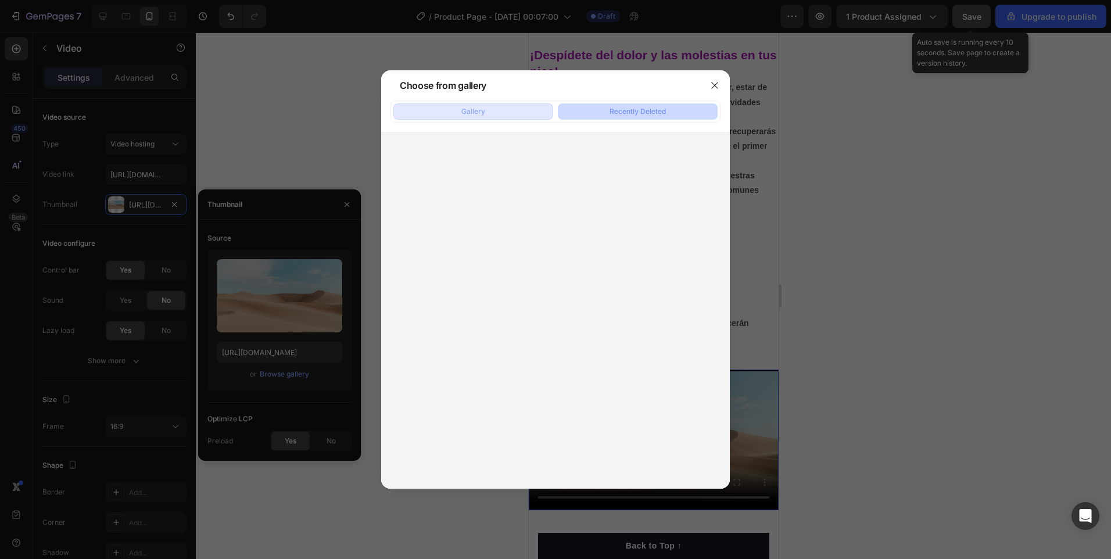
click at [484, 107] on div "Gallery" at bounding box center [473, 111] width 24 height 10
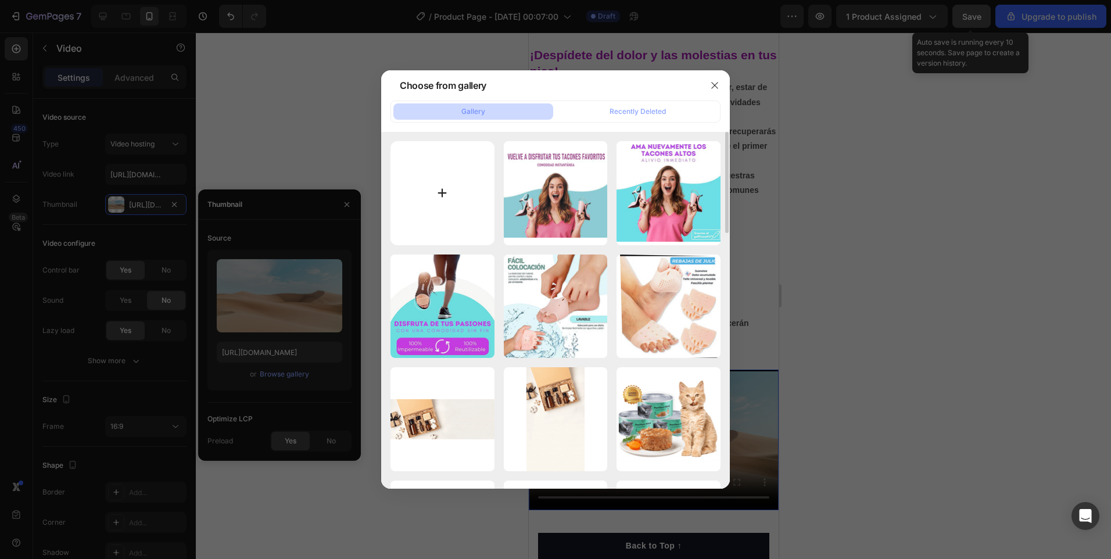
click at [463, 206] on input "file" at bounding box center [442, 193] width 104 height 104
type input "C:\fakepath\71ds61z0cKL._SL1500_.jpg"
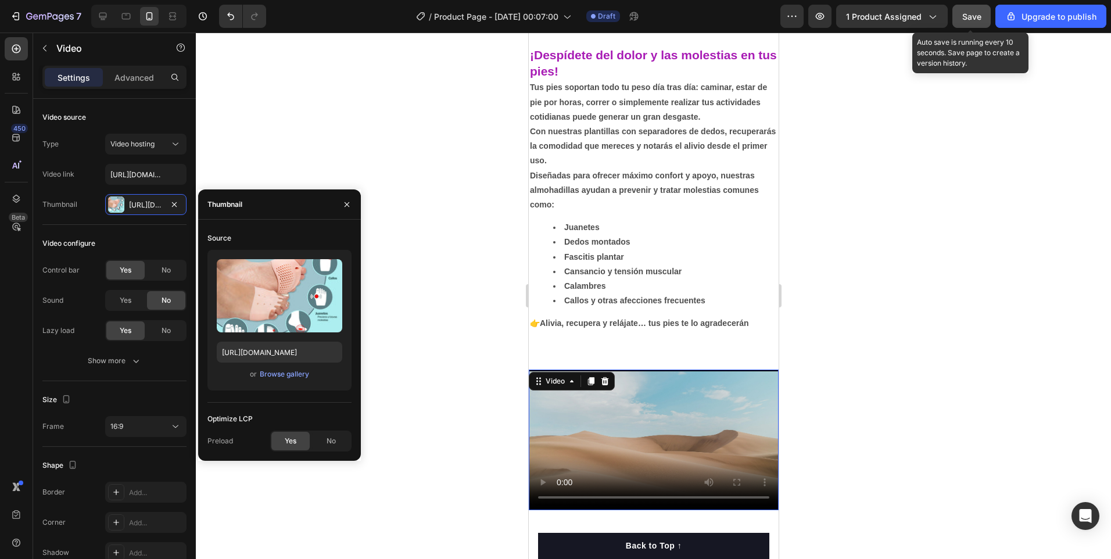
type input "https://cdn.shopify.com/s/files/1/0862/6582/3575/files/gempages_534376704718668…"
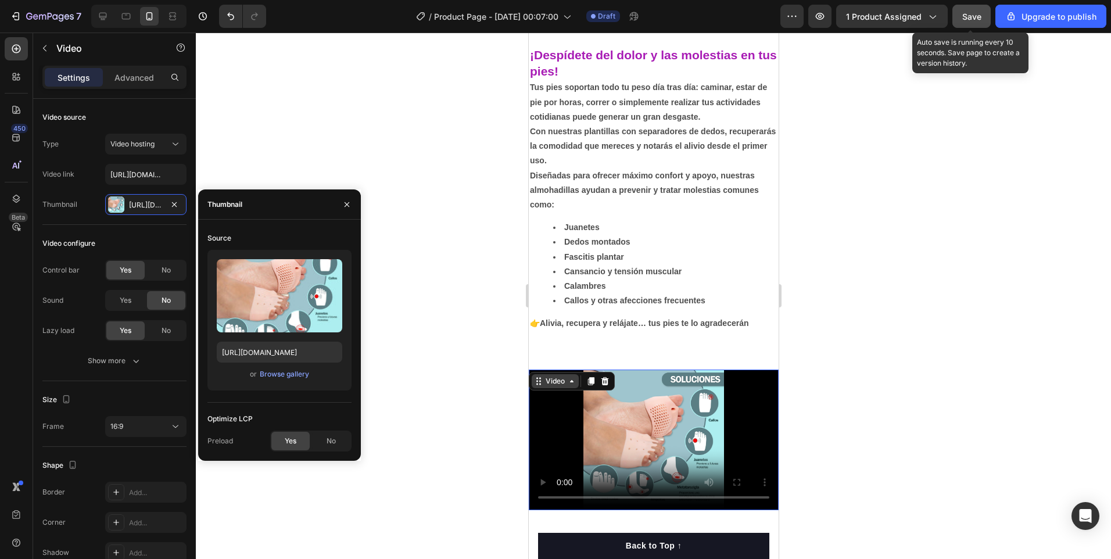
click at [561, 386] on div "Video" at bounding box center [555, 381] width 24 height 10
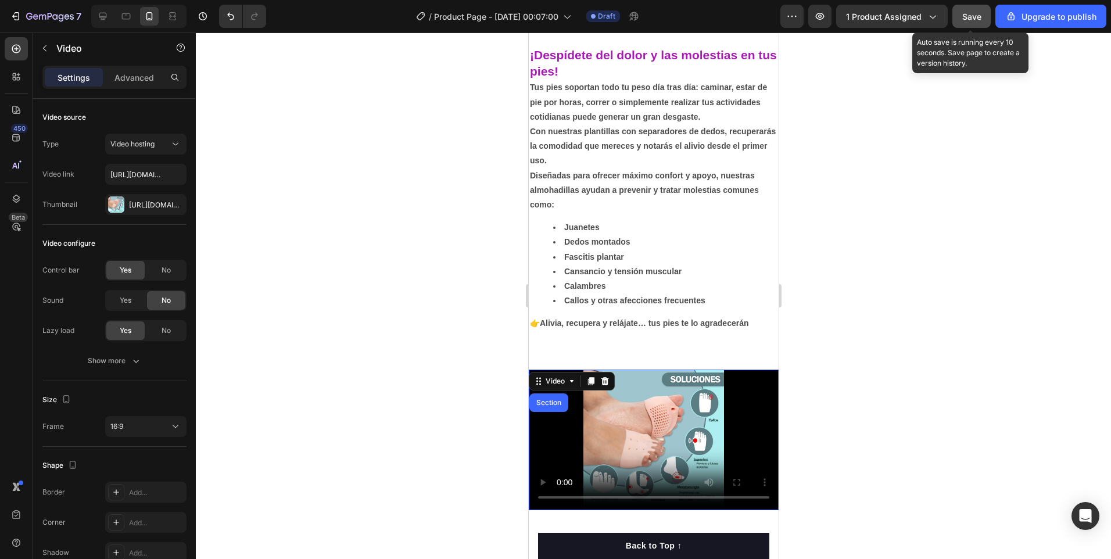
click at [490, 417] on div at bounding box center [653, 296] width 915 height 526
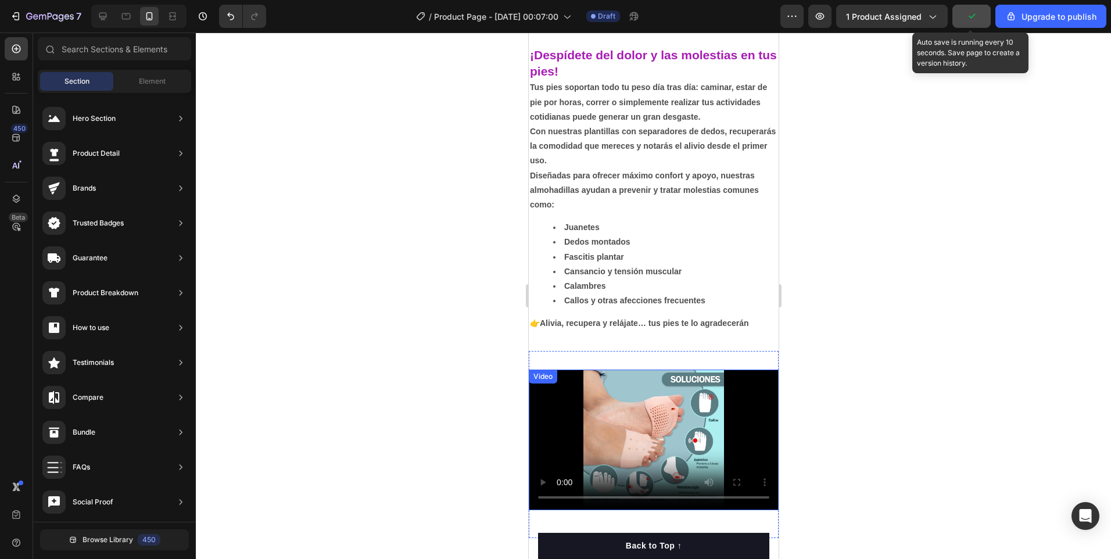
click at [635, 457] on video at bounding box center [653, 439] width 250 height 141
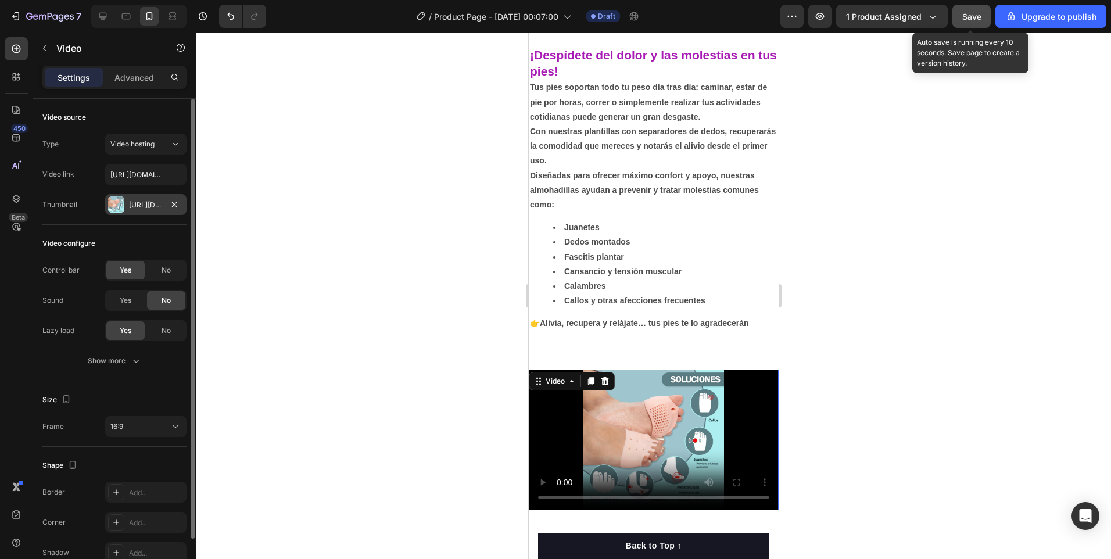
click at [155, 206] on div "Https://cdn.Shopify.Com/s/files/1/0862/6582/3575/files/gempages_534376704718668…" at bounding box center [146, 205] width 34 height 10
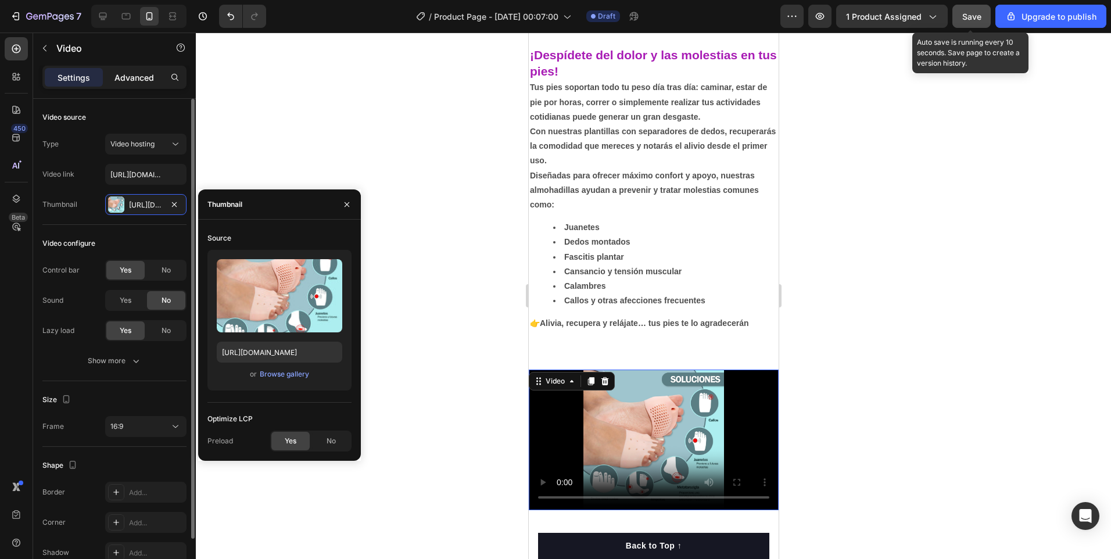
click at [145, 73] on p "Advanced" at bounding box center [133, 77] width 39 height 12
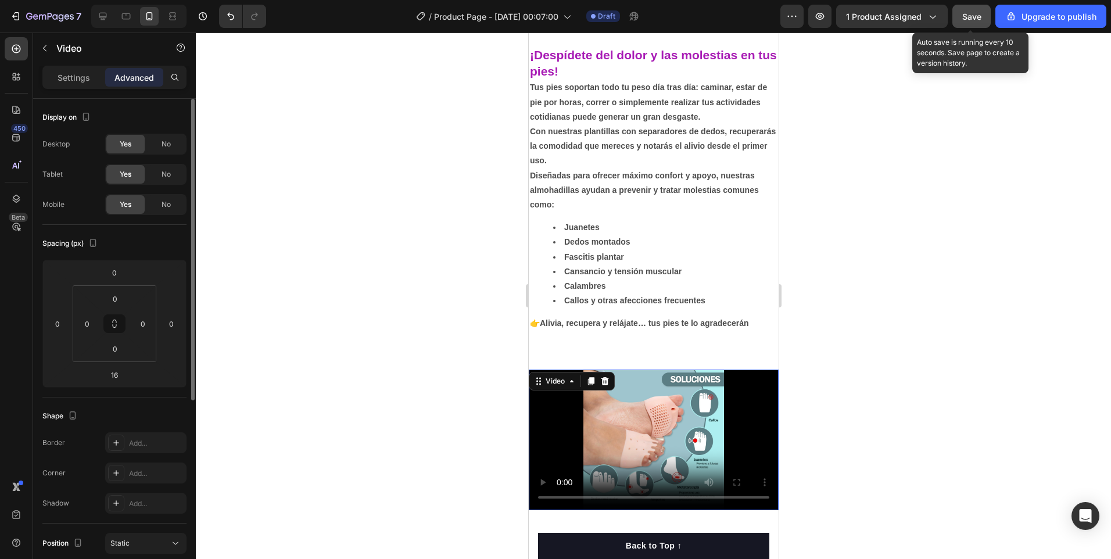
click at [131, 206] on span "Yes" at bounding box center [126, 204] width 12 height 10
click at [355, 350] on div at bounding box center [653, 296] width 915 height 526
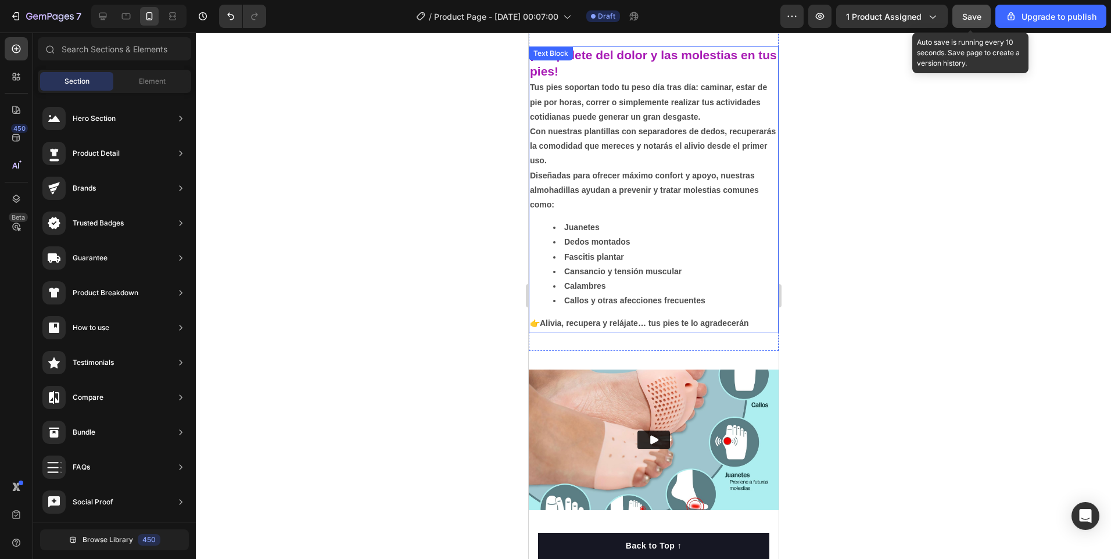
scroll to position [581, 0]
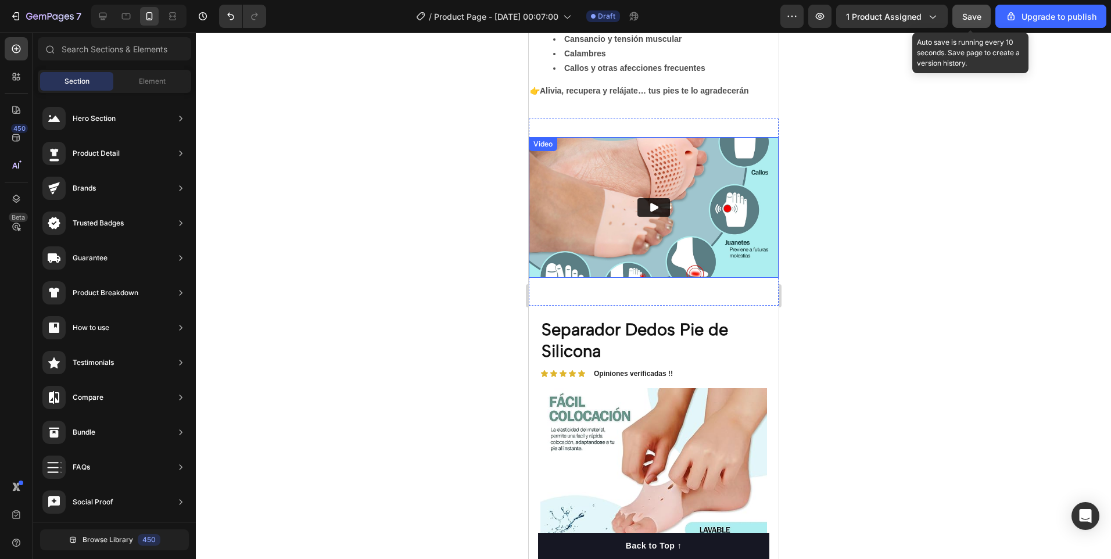
click at [651, 204] on icon "Play" at bounding box center [653, 207] width 8 height 9
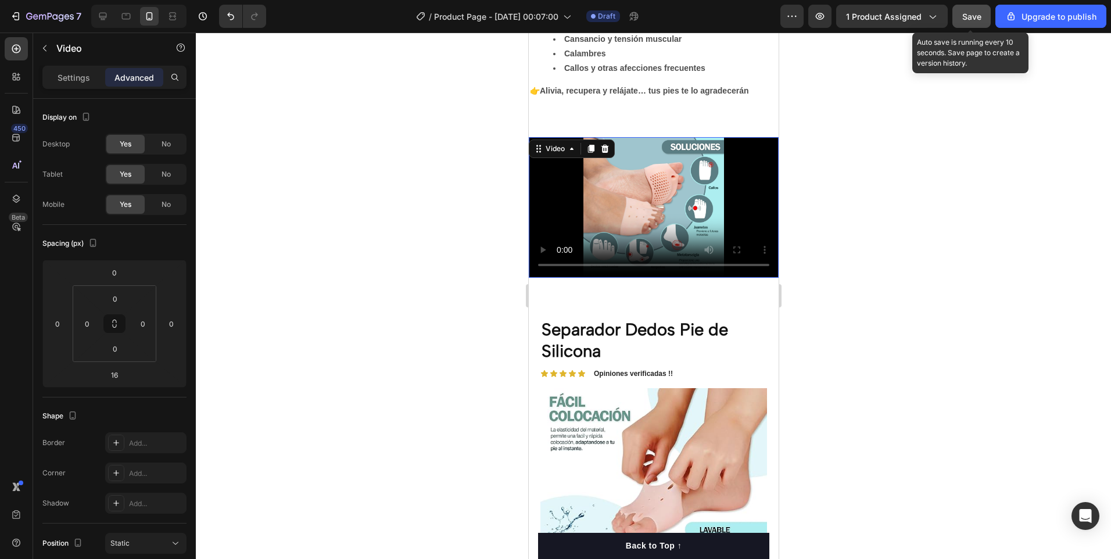
click at [542, 217] on video at bounding box center [653, 207] width 250 height 141
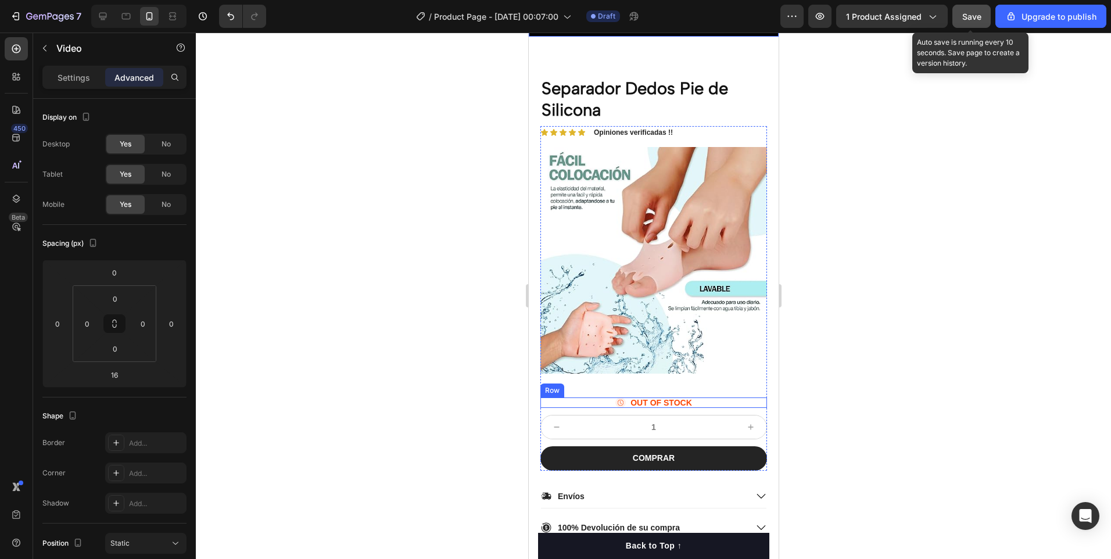
scroll to position [232, 0]
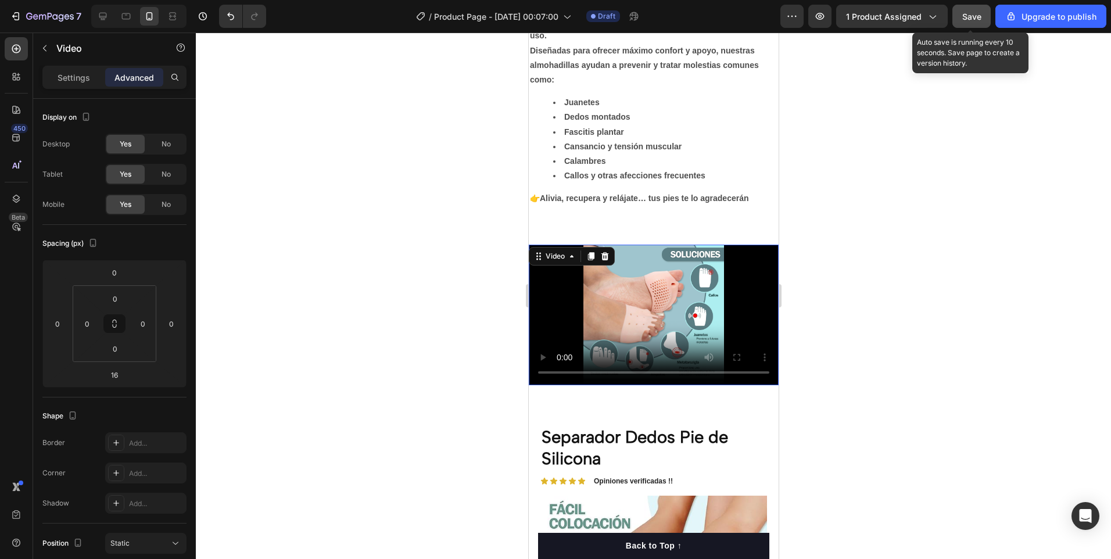
click at [551, 307] on video at bounding box center [653, 315] width 250 height 141
click at [107, 17] on icon at bounding box center [103, 16] width 12 height 12
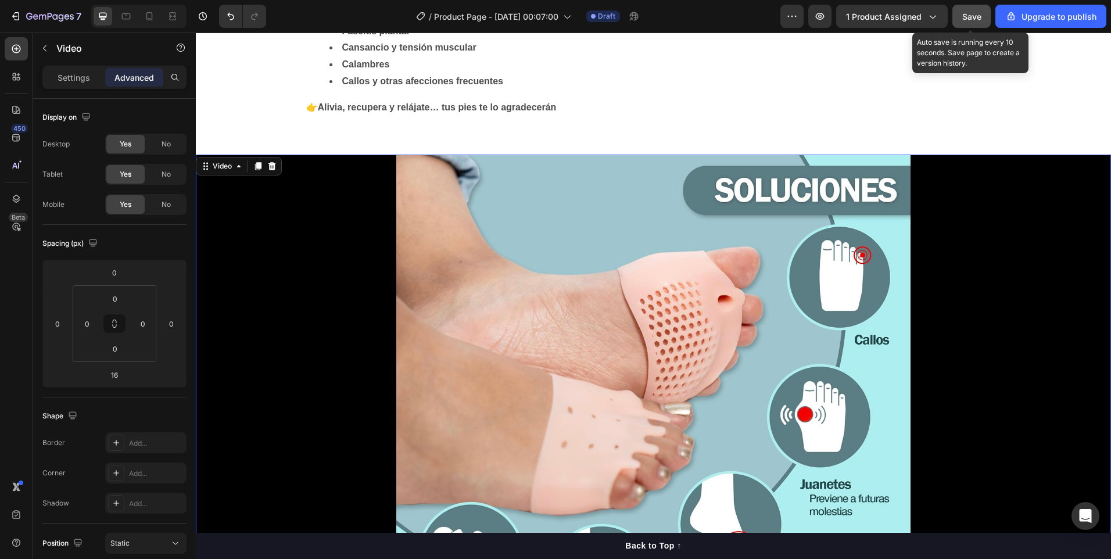
scroll to position [341, 0]
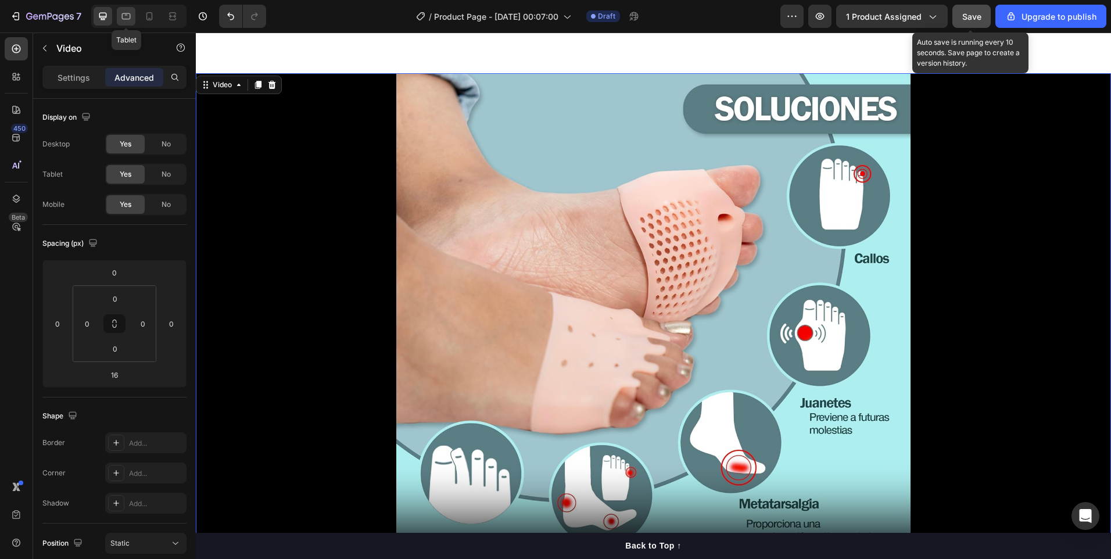
click at [122, 16] on icon at bounding box center [126, 16] width 9 height 6
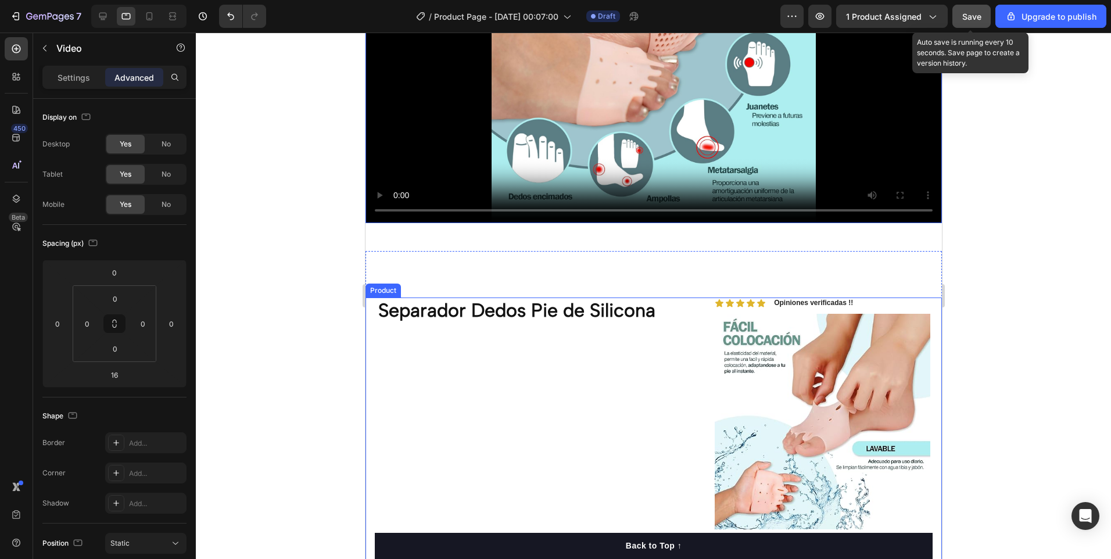
scroll to position [183, 0]
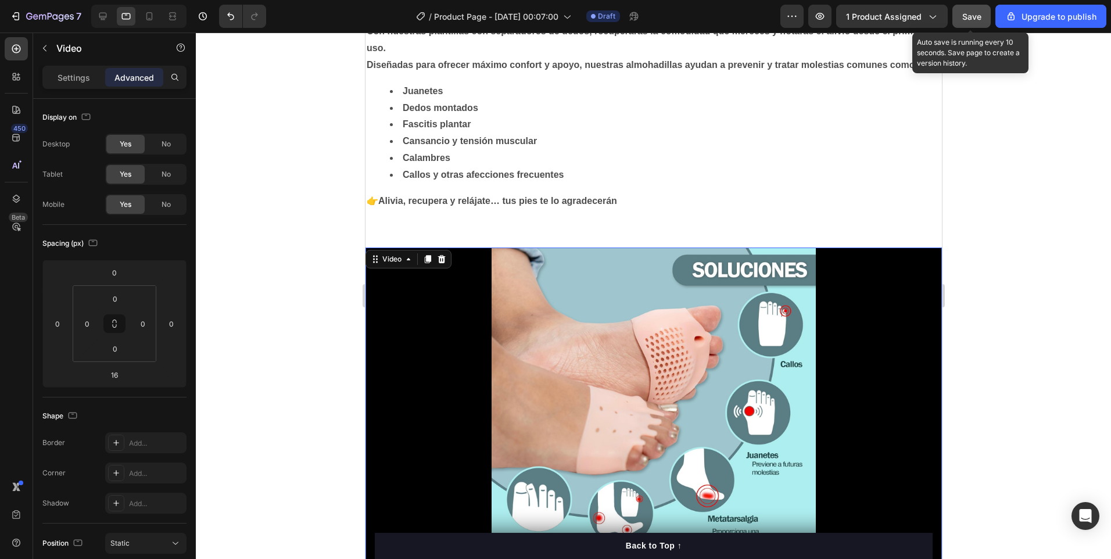
click at [890, 422] on video at bounding box center [653, 409] width 576 height 324
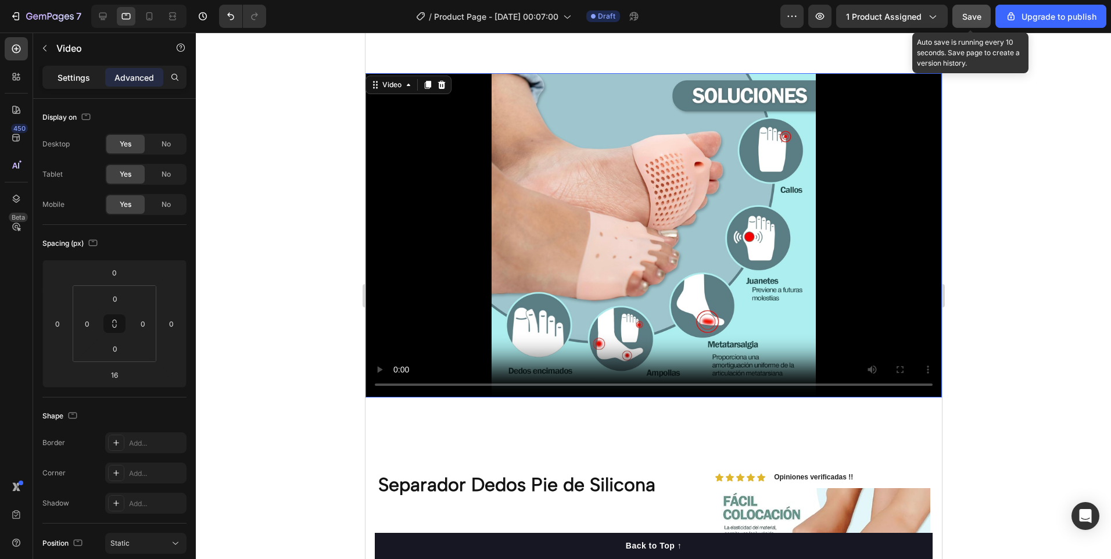
click at [82, 80] on p "Settings" at bounding box center [74, 77] width 33 height 12
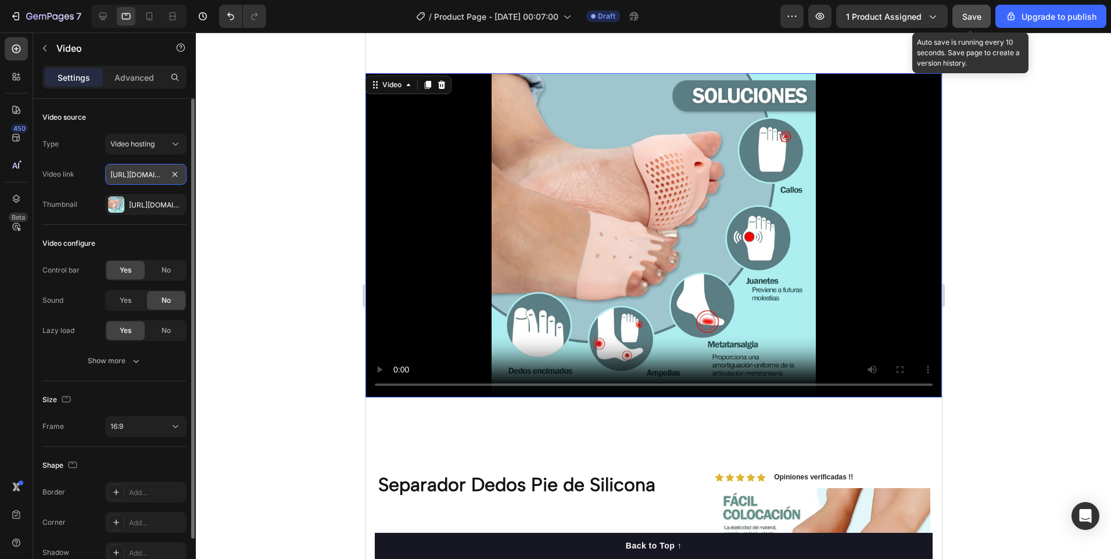
click at [141, 178] on input "https://gv.videocdn.alibaba.com/4f4e1c368ac918af/363bb76bcd02c454/20240607_439f…" at bounding box center [145, 174] width 81 height 21
click at [169, 176] on input "text" at bounding box center [145, 174] width 81 height 21
click at [175, 143] on icon at bounding box center [176, 144] width 12 height 12
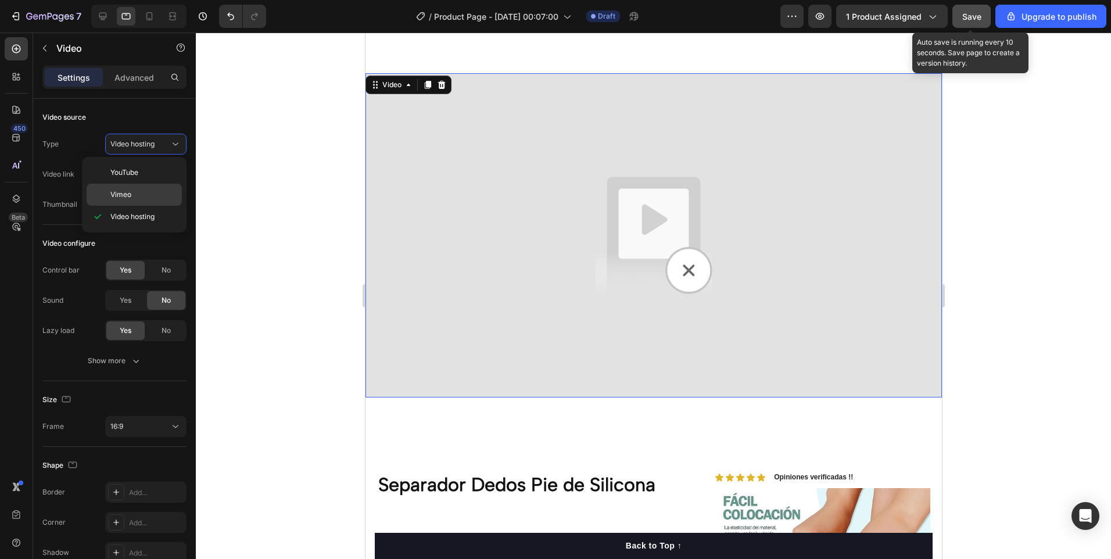
click at [131, 197] on p "Vimeo" at bounding box center [143, 194] width 66 height 10
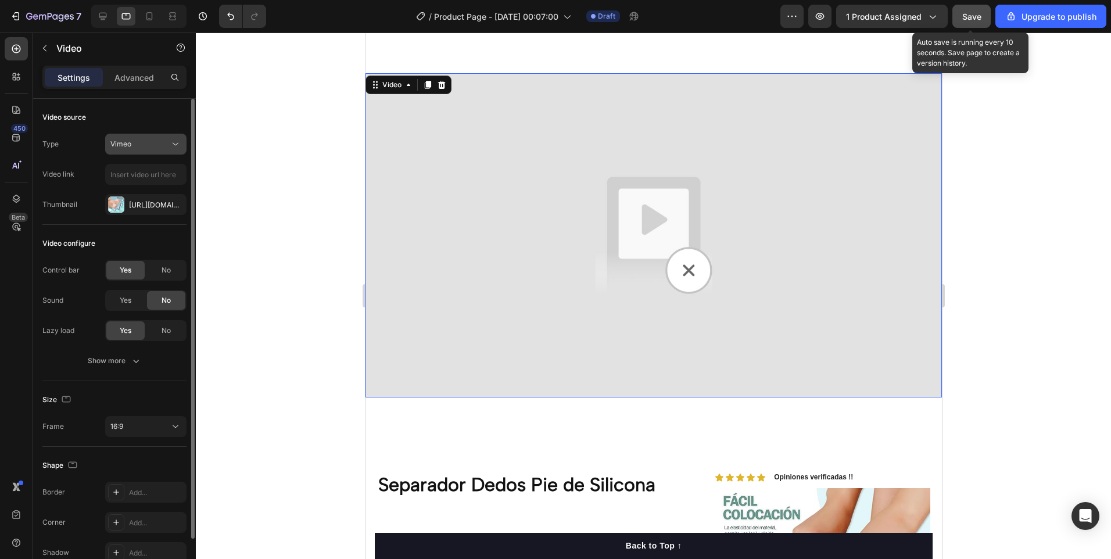
click at [177, 144] on icon at bounding box center [176, 144] width 6 height 3
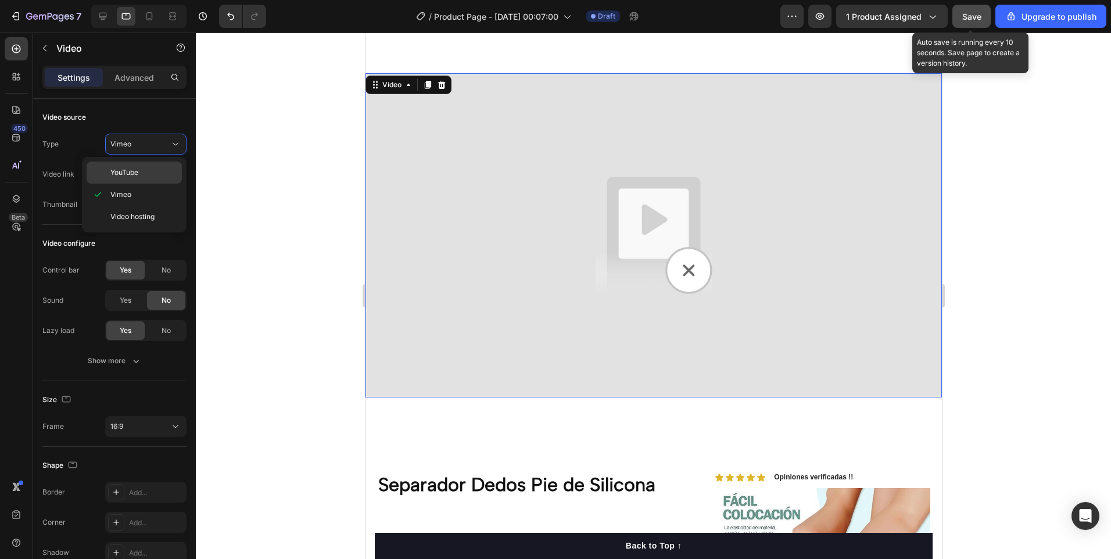
click at [141, 171] on p "YouTube" at bounding box center [143, 172] width 66 height 10
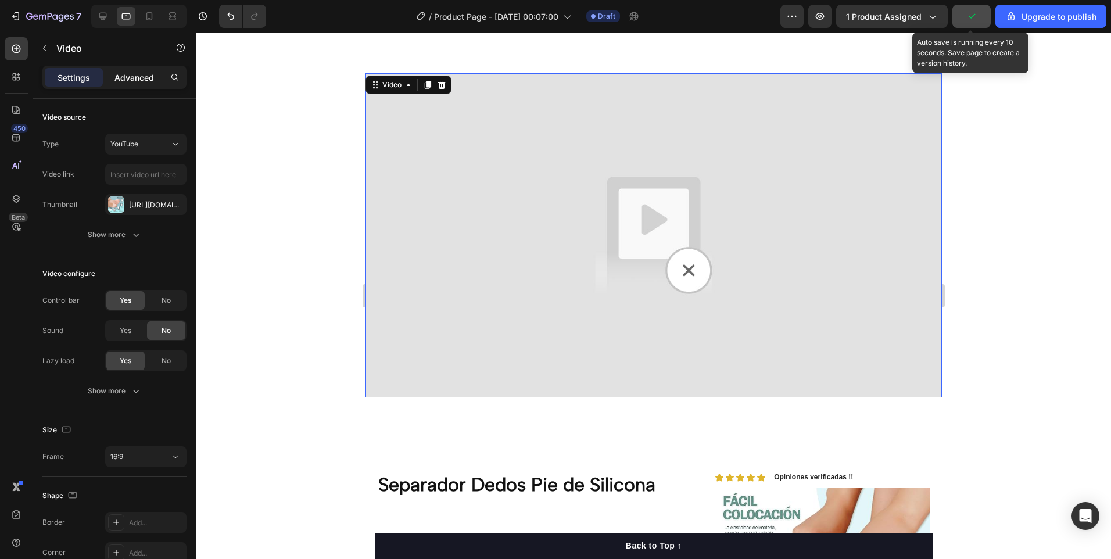
click at [145, 74] on p "Advanced" at bounding box center [133, 77] width 39 height 12
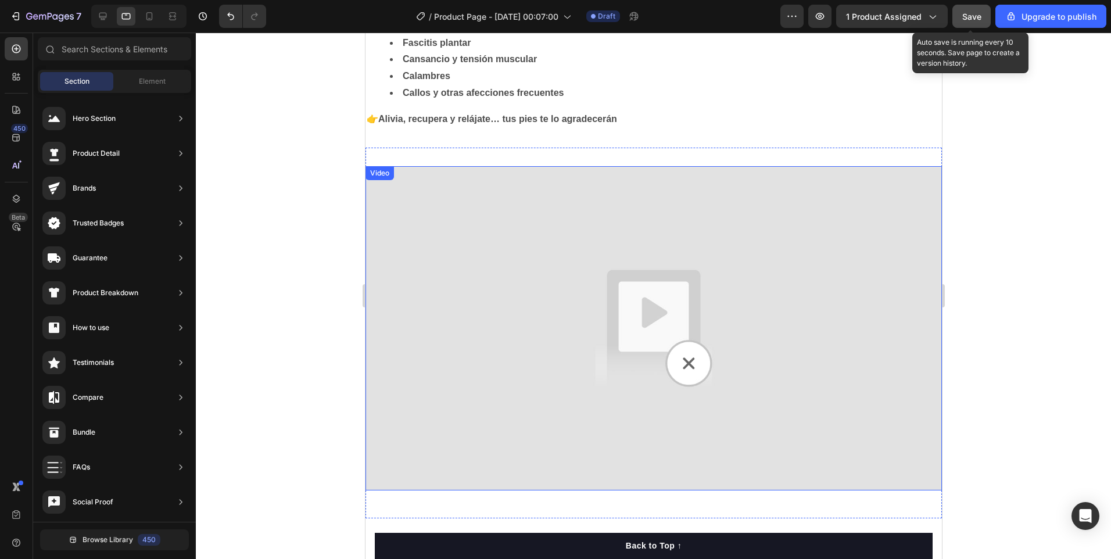
scroll to position [554, 0]
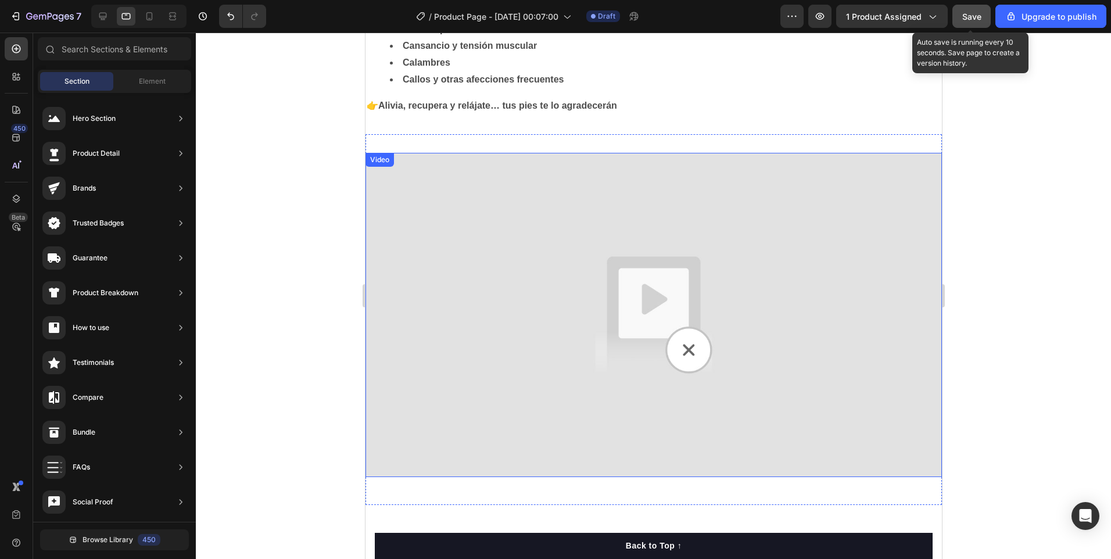
click at [808, 427] on img at bounding box center [653, 315] width 576 height 324
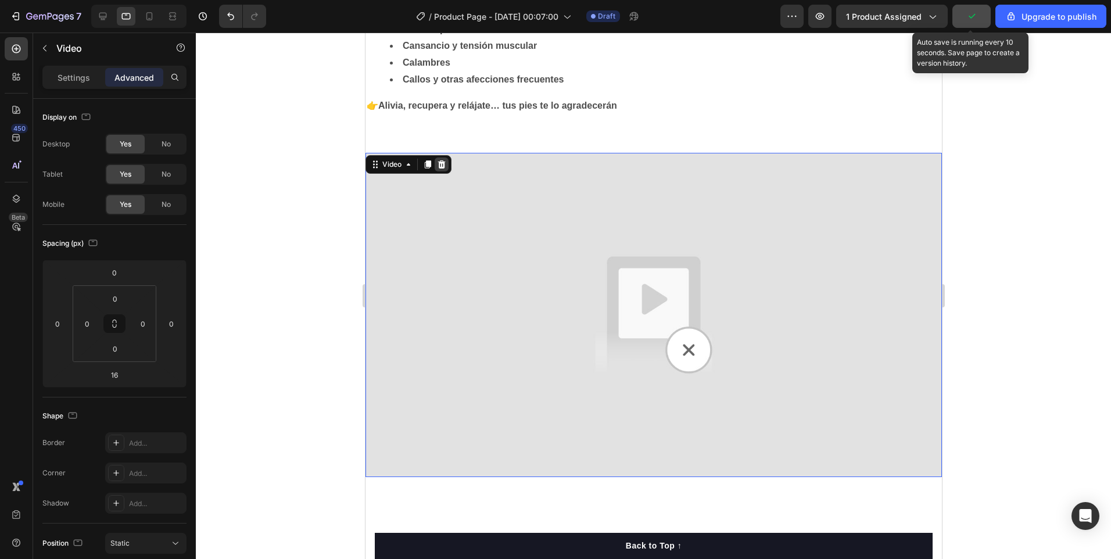
click at [443, 163] on icon at bounding box center [441, 164] width 8 height 8
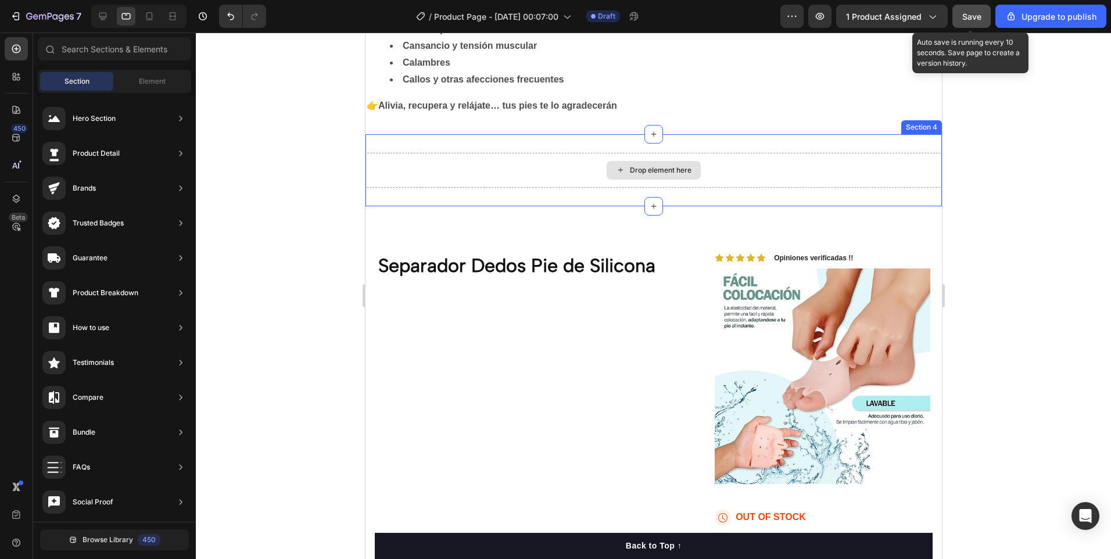
click at [739, 175] on div "Drop element here" at bounding box center [653, 170] width 576 height 35
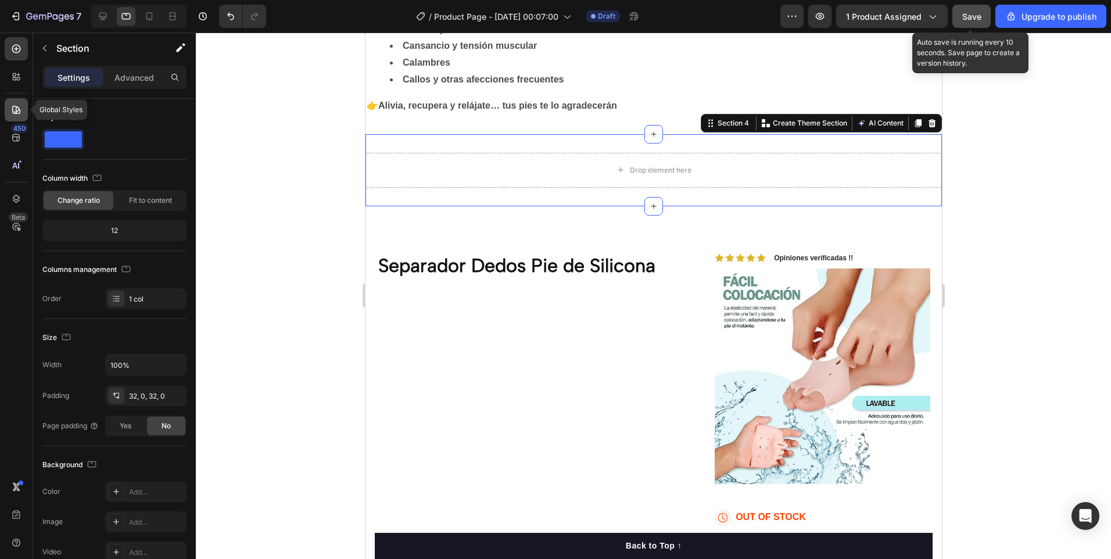
click at [13, 102] on div at bounding box center [16, 109] width 23 height 23
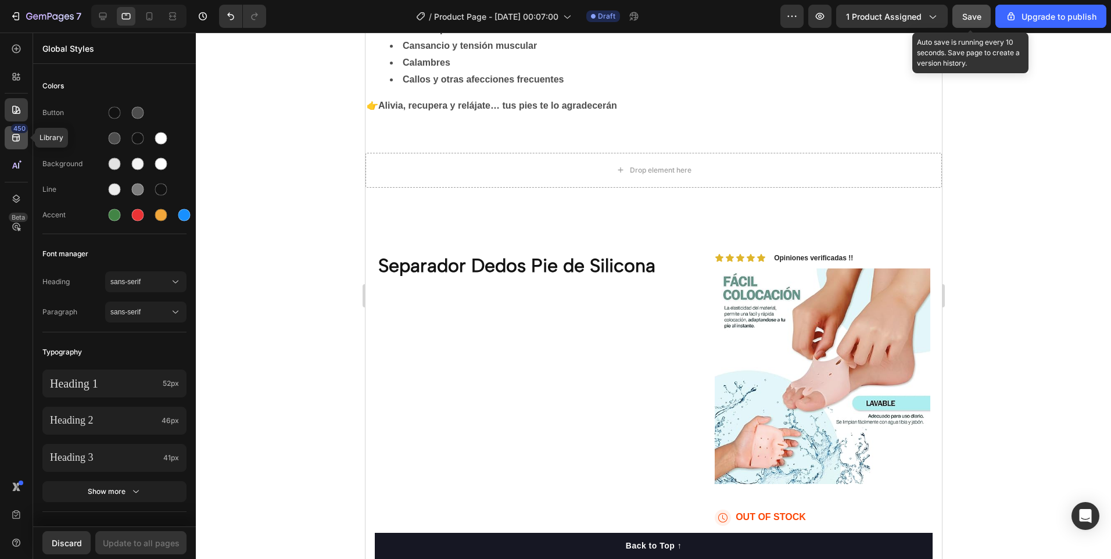
click at [19, 132] on div "450" at bounding box center [19, 128] width 17 height 9
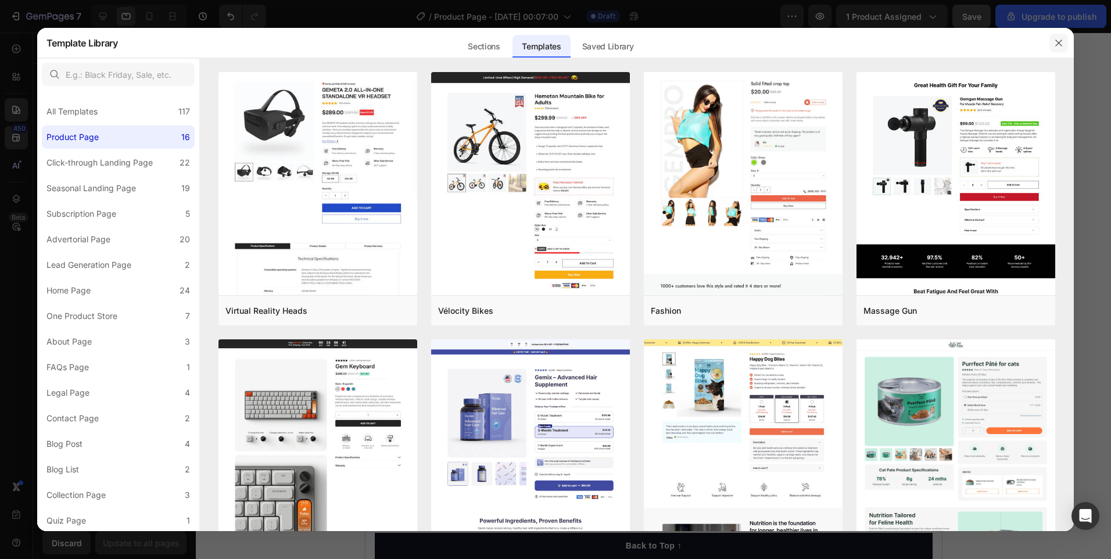
click at [1058, 42] on icon "button" at bounding box center [1058, 42] width 6 height 6
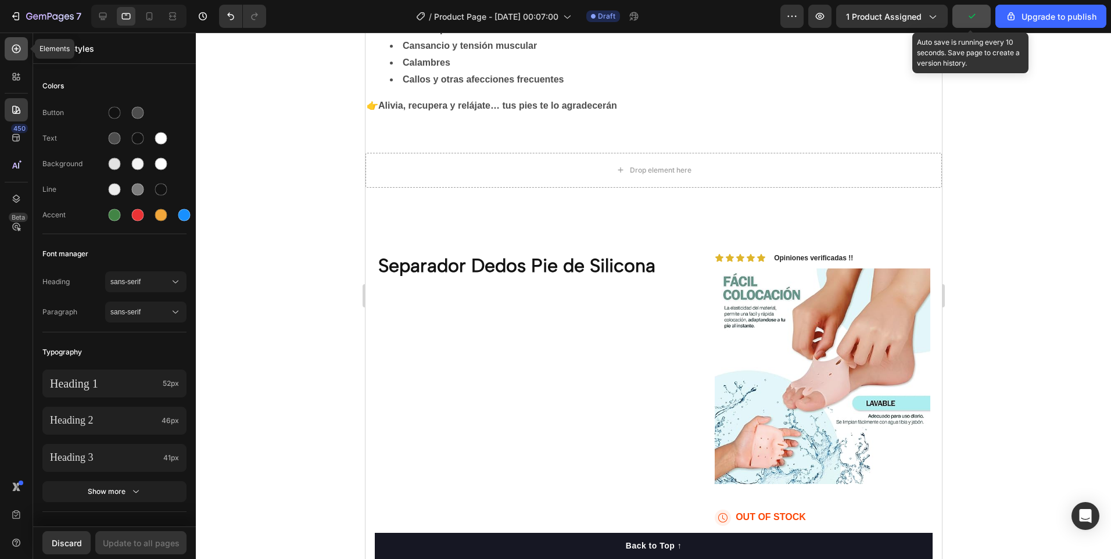
click at [24, 53] on div at bounding box center [16, 48] width 23 height 23
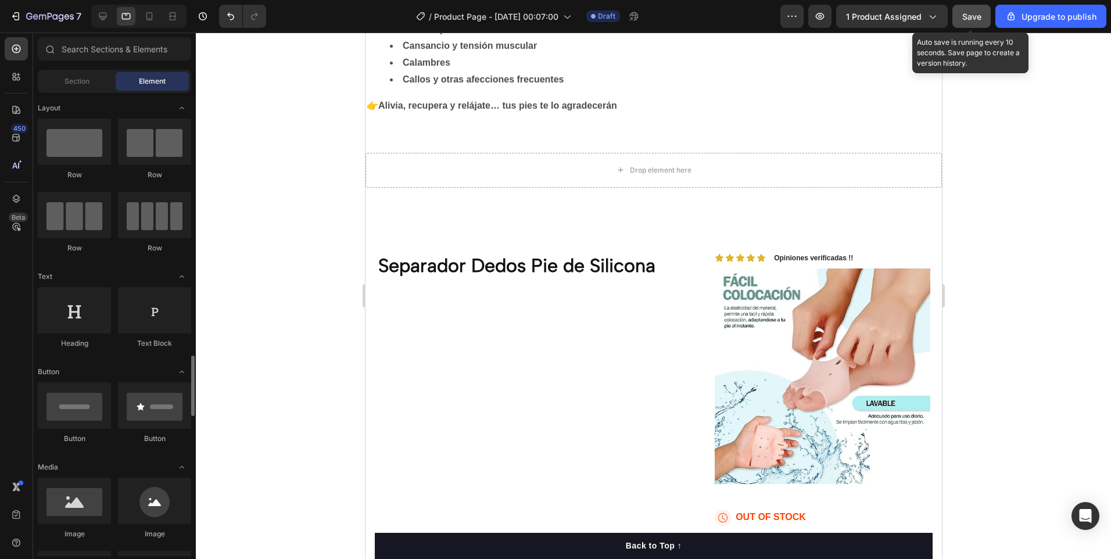
scroll to position [232, 0]
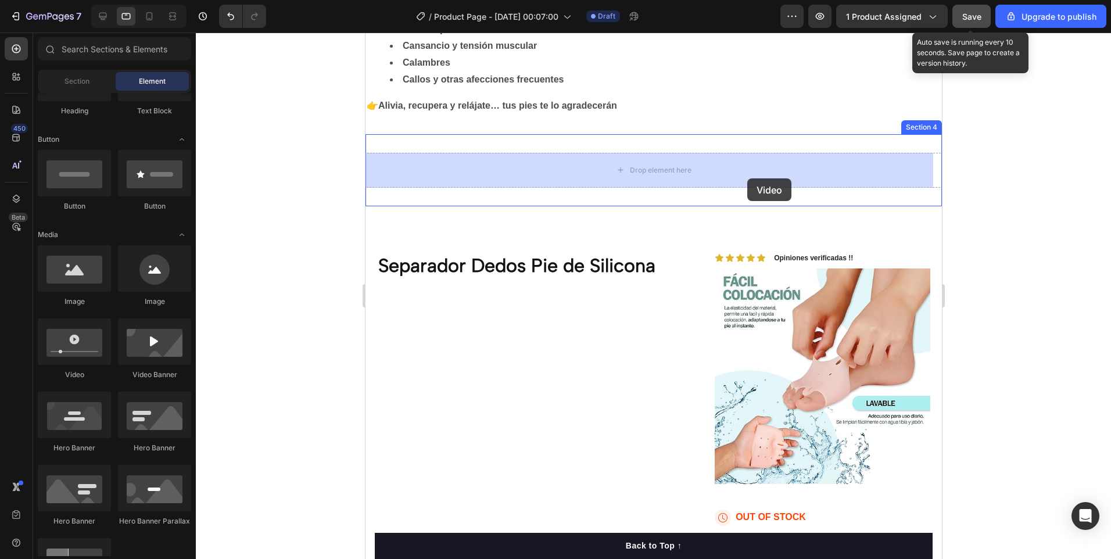
drag, startPoint x: 457, startPoint y: 391, endPoint x: 746, endPoint y: 178, distance: 359.0
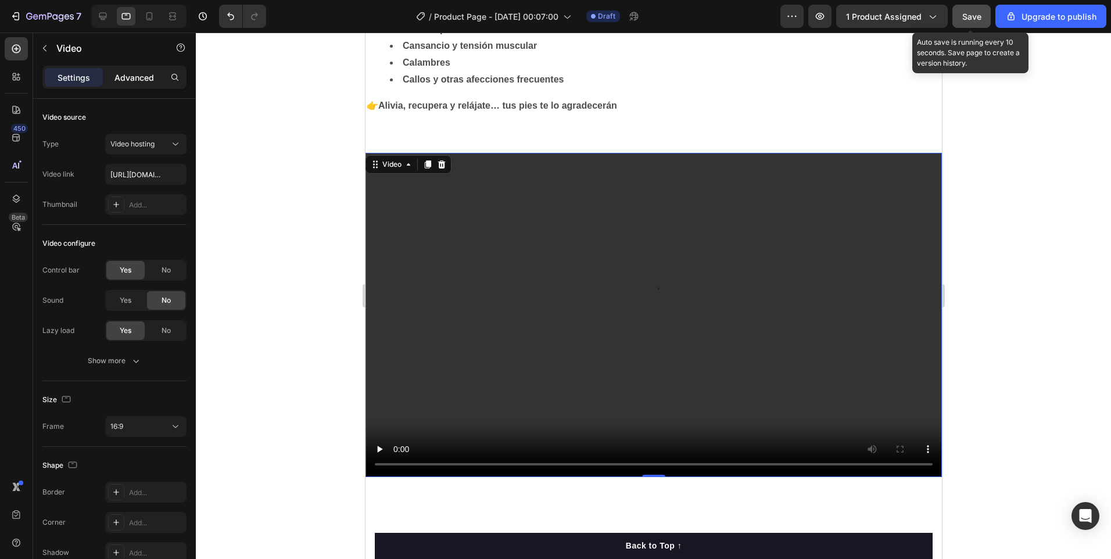
click at [141, 80] on p "Advanced" at bounding box center [133, 77] width 39 height 12
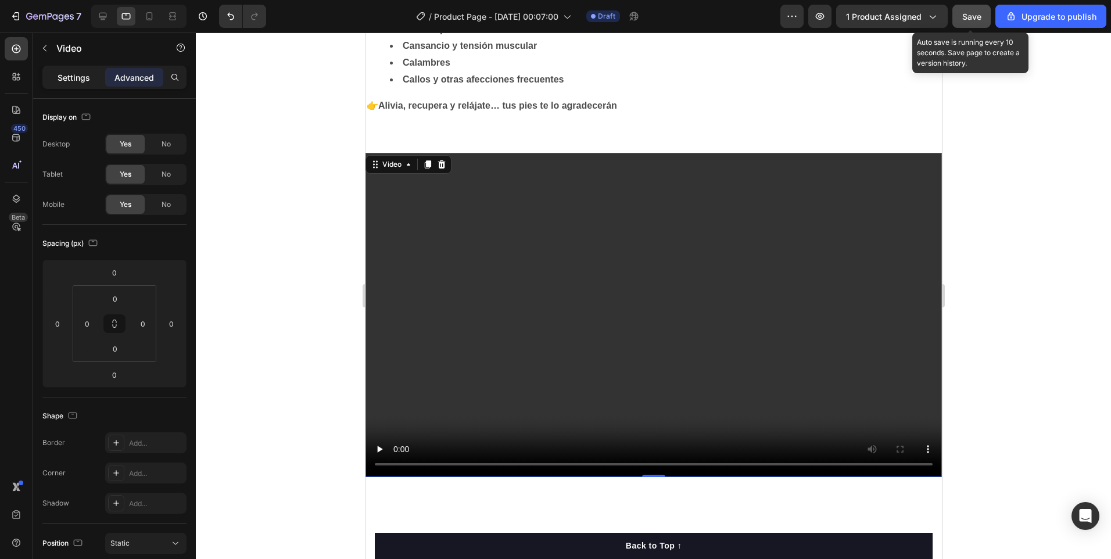
click at [80, 74] on p "Settings" at bounding box center [74, 77] width 33 height 12
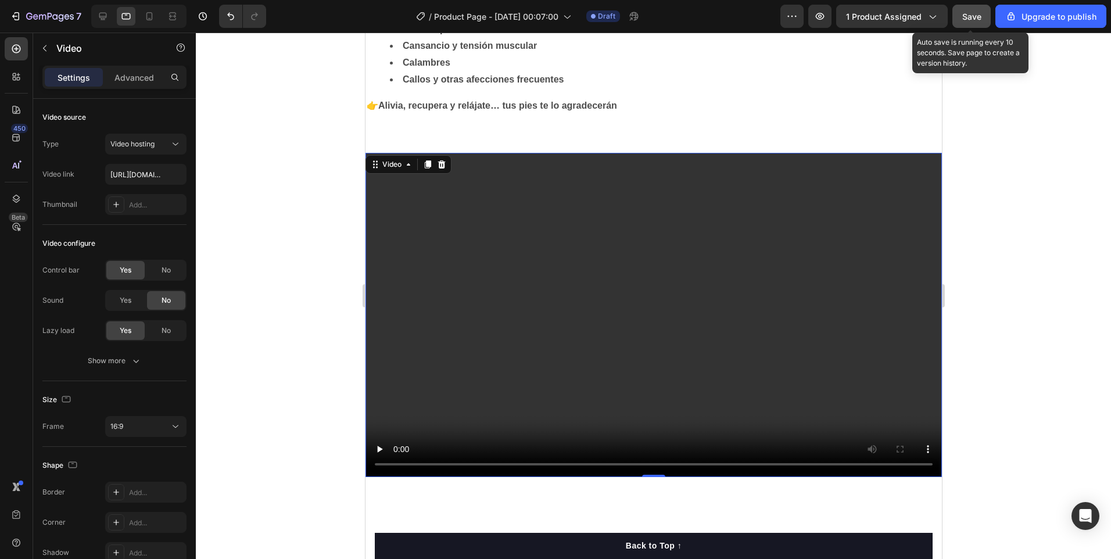
click at [530, 413] on video at bounding box center [653, 315] width 576 height 324
click at [816, 376] on video at bounding box center [653, 315] width 576 height 324
click at [444, 167] on icon at bounding box center [440, 164] width 9 height 9
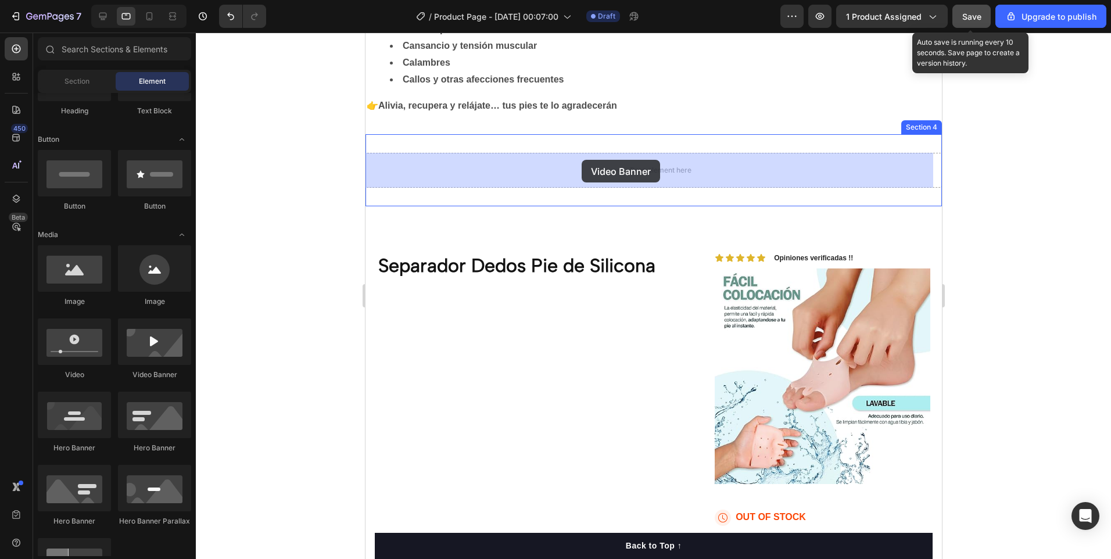
drag, startPoint x: 525, startPoint y: 393, endPoint x: 720, endPoint y: 384, distance: 195.9
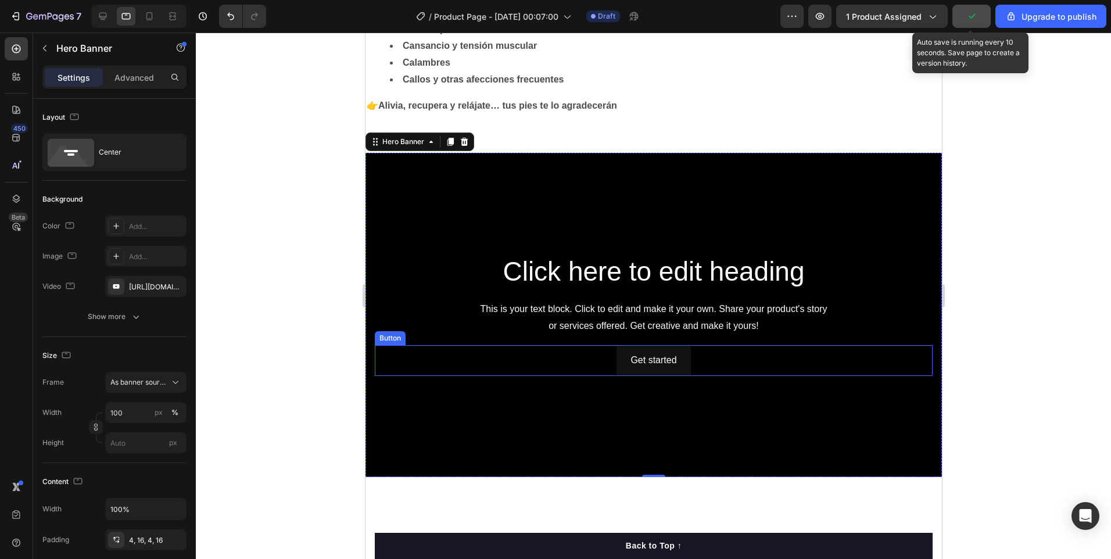
click at [806, 364] on div "Get started Button" at bounding box center [653, 360] width 558 height 31
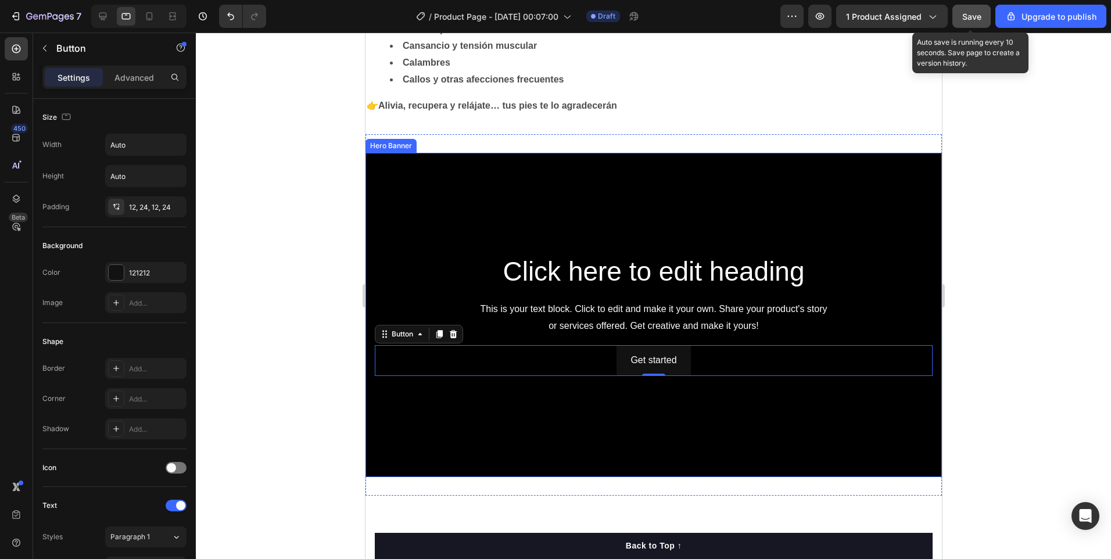
click at [793, 427] on div "Background Image" at bounding box center [653, 315] width 576 height 324
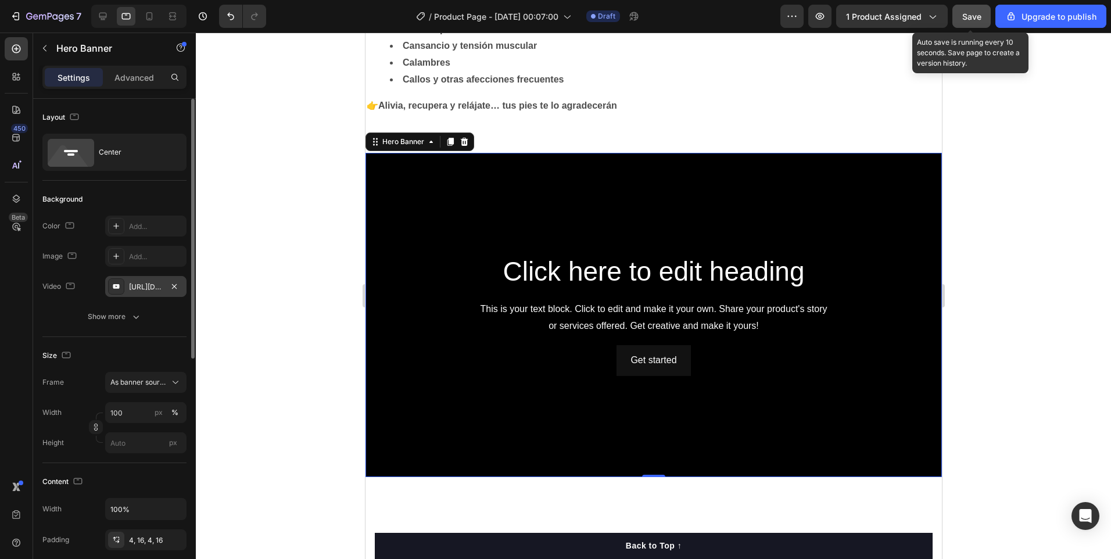
click at [153, 283] on div "https://www.youtube.com/watch?v=drIt4RH_kyQ" at bounding box center [146, 287] width 34 height 10
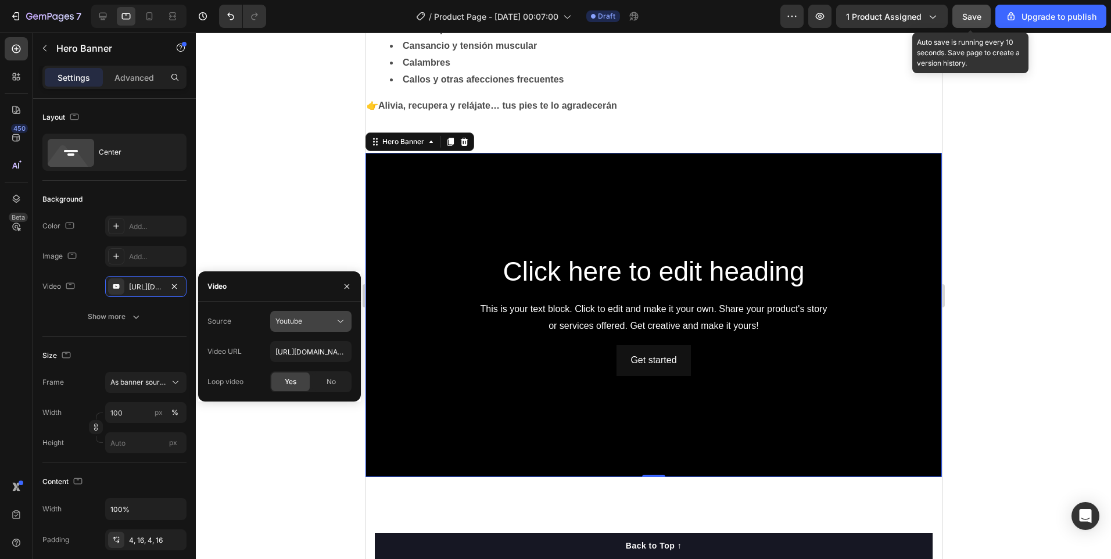
click at [339, 321] on icon at bounding box center [341, 321] width 12 height 12
click at [313, 343] on div "Video hosting" at bounding box center [299, 350] width 95 height 22
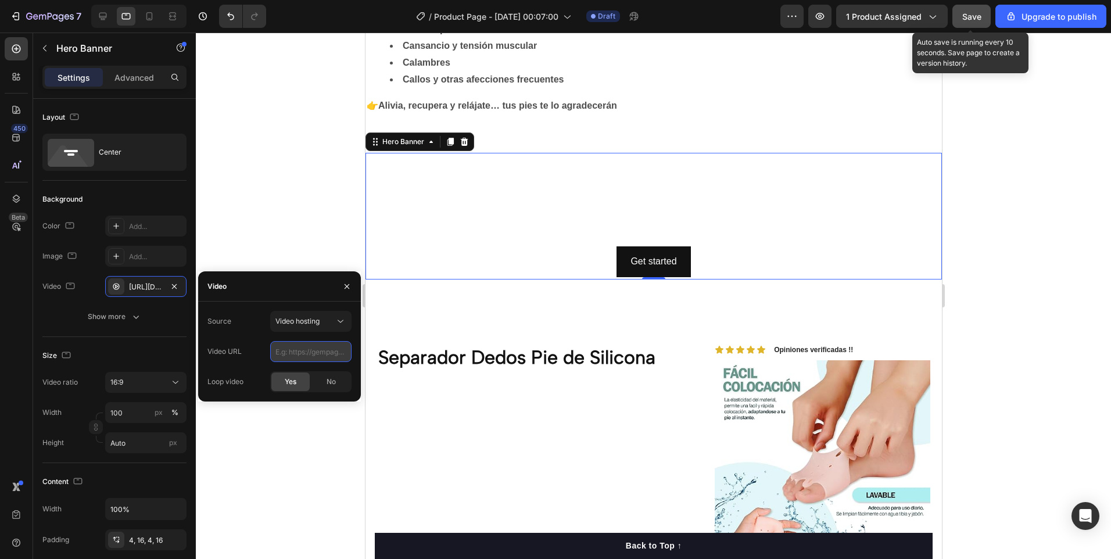
paste input "https://gv.videocdn.alibaba.com/4f4e1c368ac918af/363bb76bcd02c454/20240607_439f…"
type input "https://gv.videocdn.alibaba.com/4f4e1c368ac918af/363bb76bcd02c454/20240607_439f…"
click at [298, 380] on div "Yes" at bounding box center [290, 381] width 38 height 19
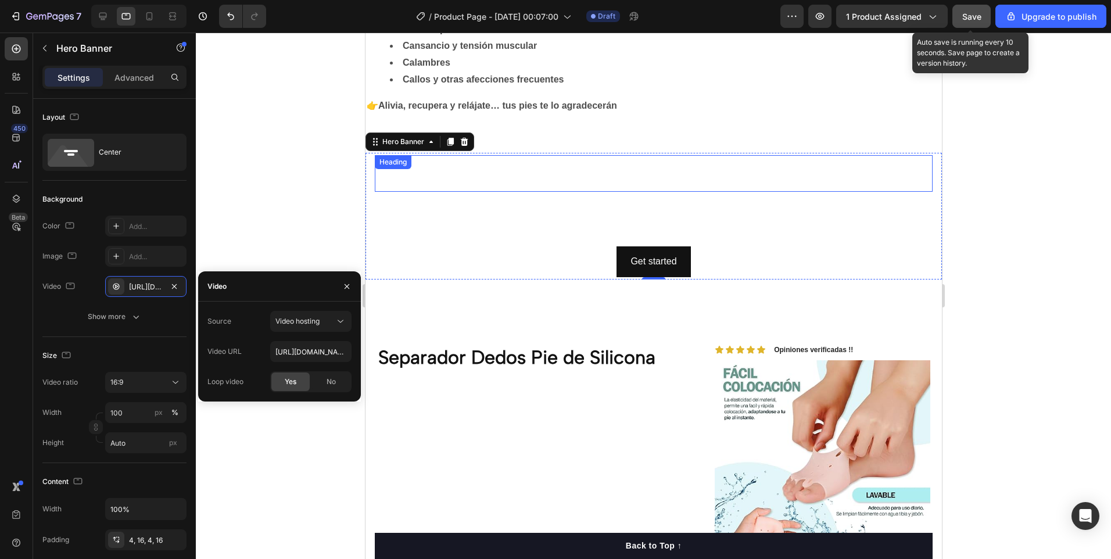
click at [534, 184] on h2 "Click here to edit heading" at bounding box center [653, 173] width 558 height 37
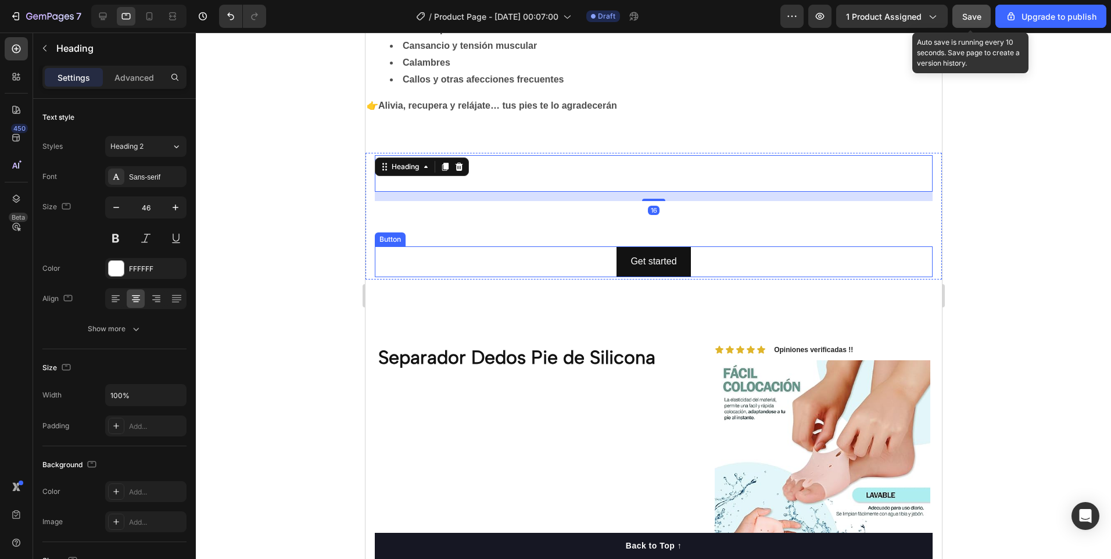
click at [517, 246] on div "Get started Button" at bounding box center [653, 261] width 558 height 31
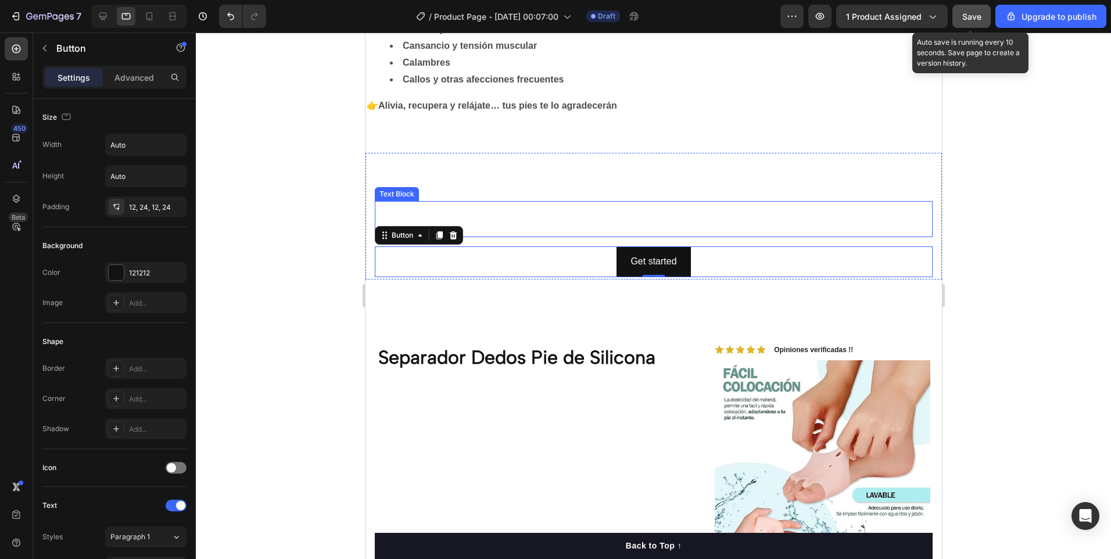
click at [519, 210] on div "This is your text block. Click to edit and make it your own. Share your product…" at bounding box center [653, 219] width 558 height 36
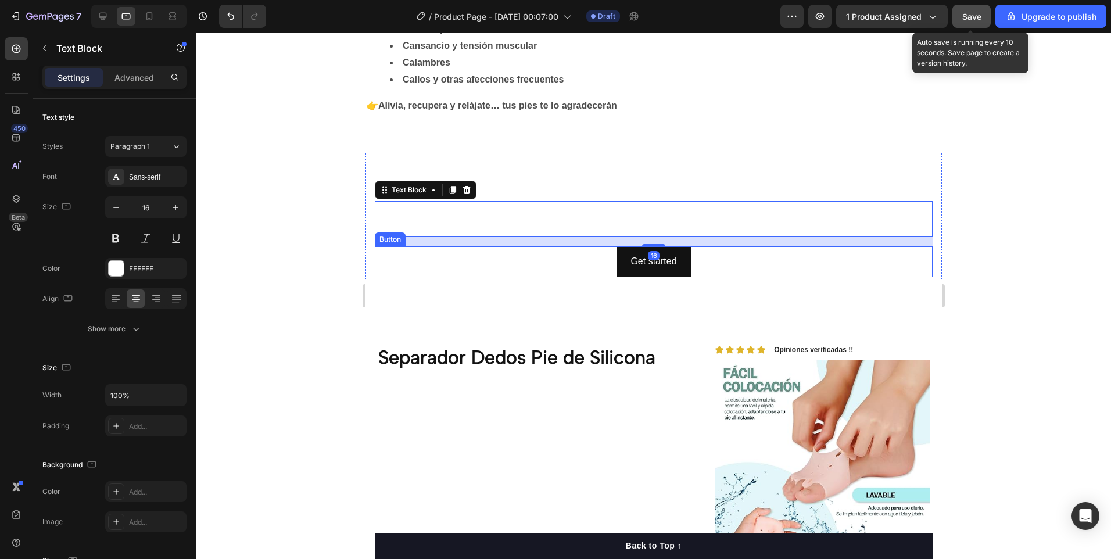
click at [509, 268] on div "Get started Button" at bounding box center [653, 261] width 558 height 31
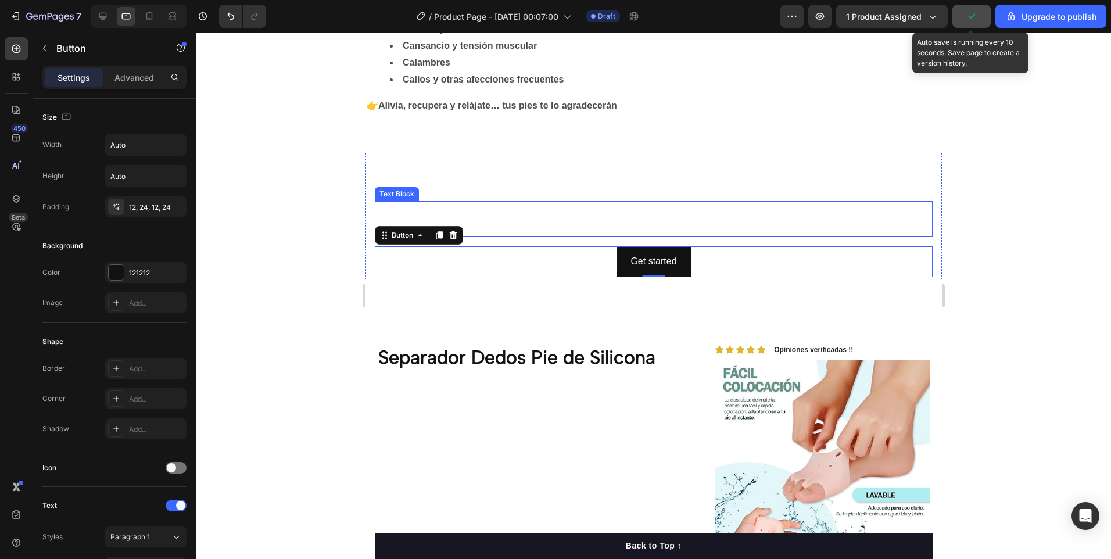
click at [446, 210] on div "This is your text block. Click to edit and make it your own. Share your product…" at bounding box center [653, 219] width 558 height 36
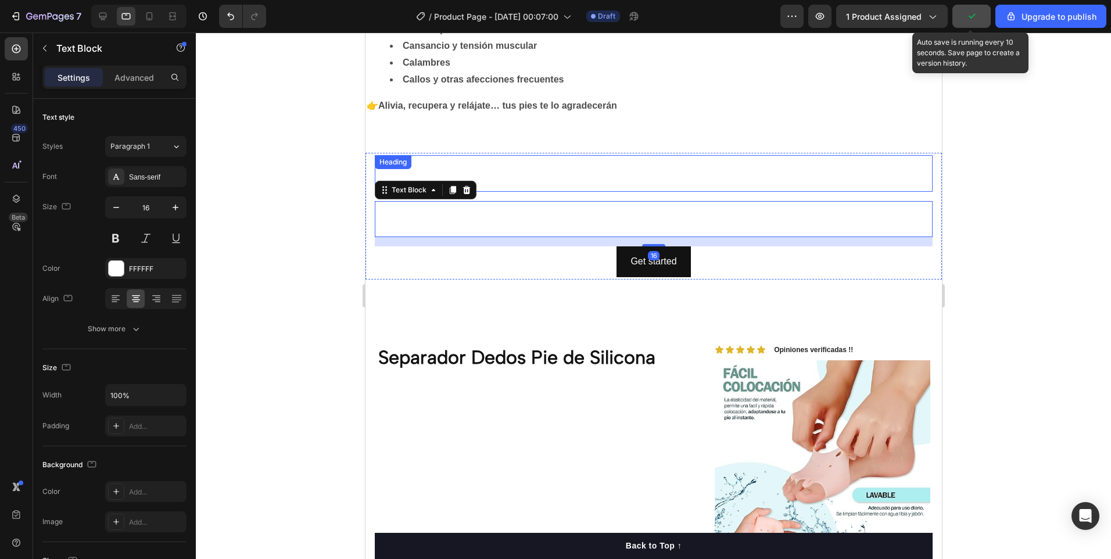
click at [458, 179] on h2 "Click here to edit heading" at bounding box center [653, 173] width 558 height 37
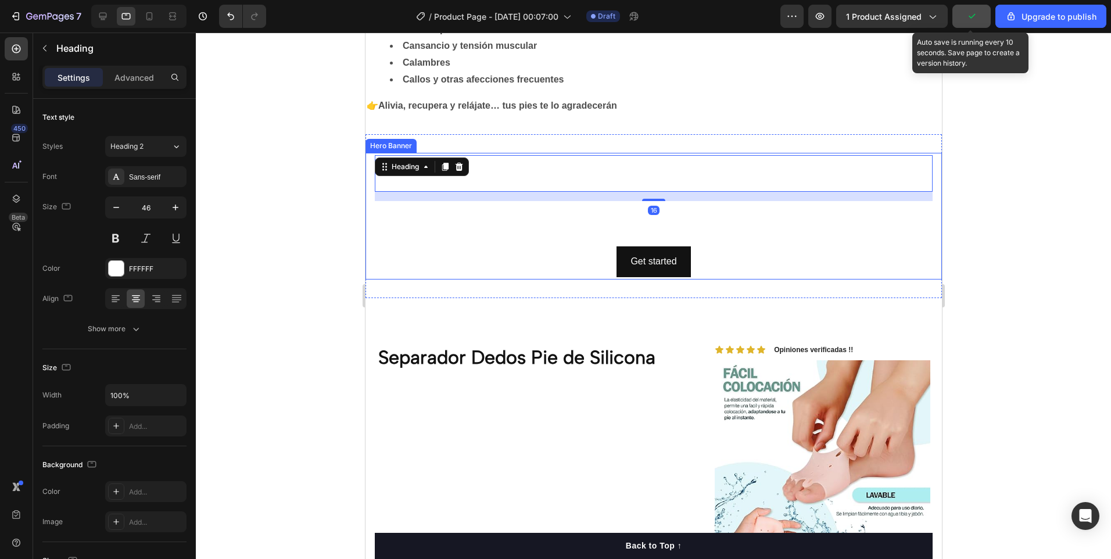
click at [515, 249] on div "Get started Button" at bounding box center [653, 261] width 558 height 31
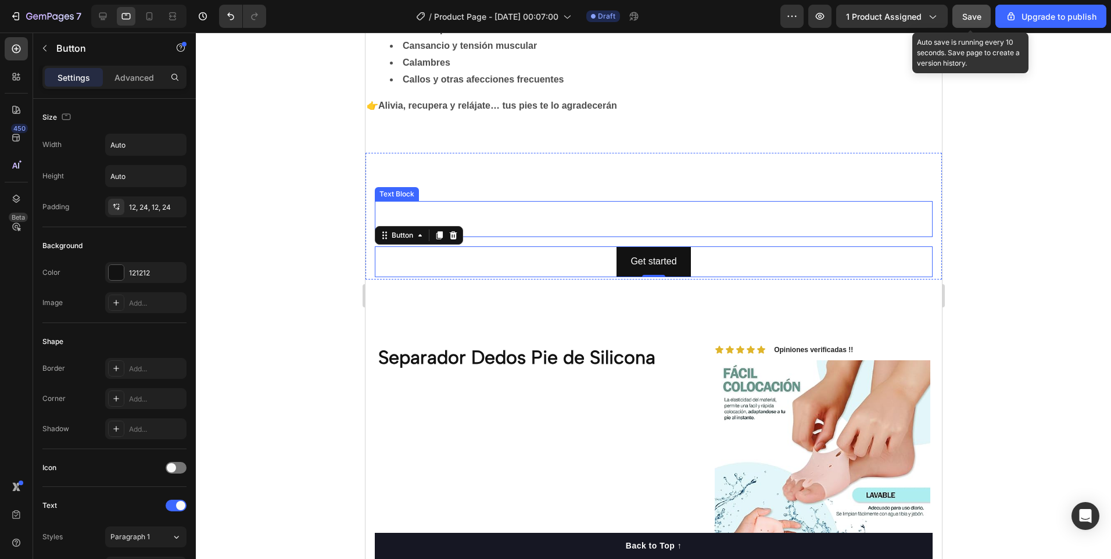
click at [533, 202] on div "This is your text block. Click to edit and make it your own. Share your product…" at bounding box center [653, 219] width 558 height 36
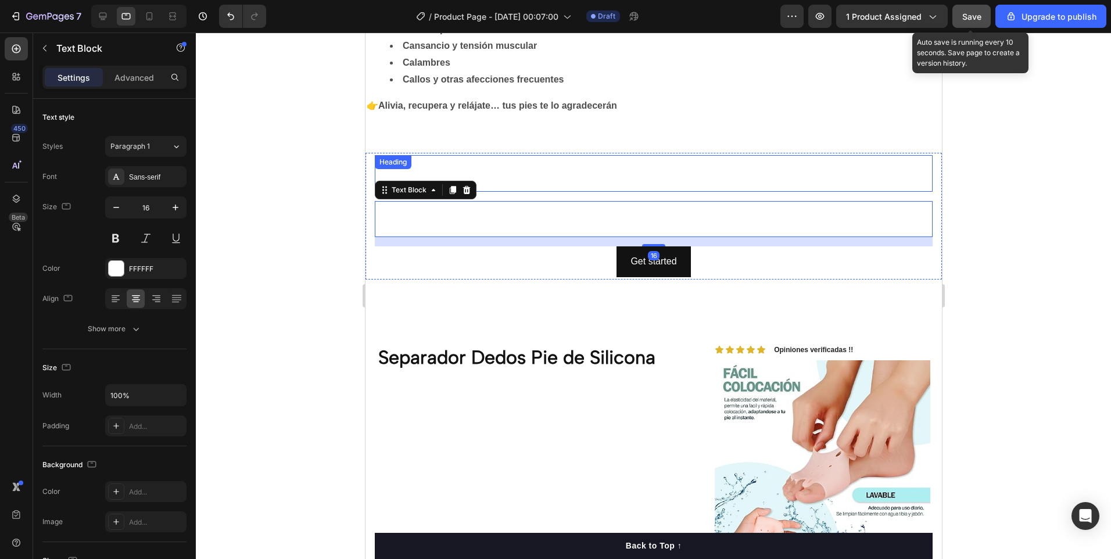
click at [547, 173] on h2 "Click here to edit heading" at bounding box center [653, 173] width 558 height 37
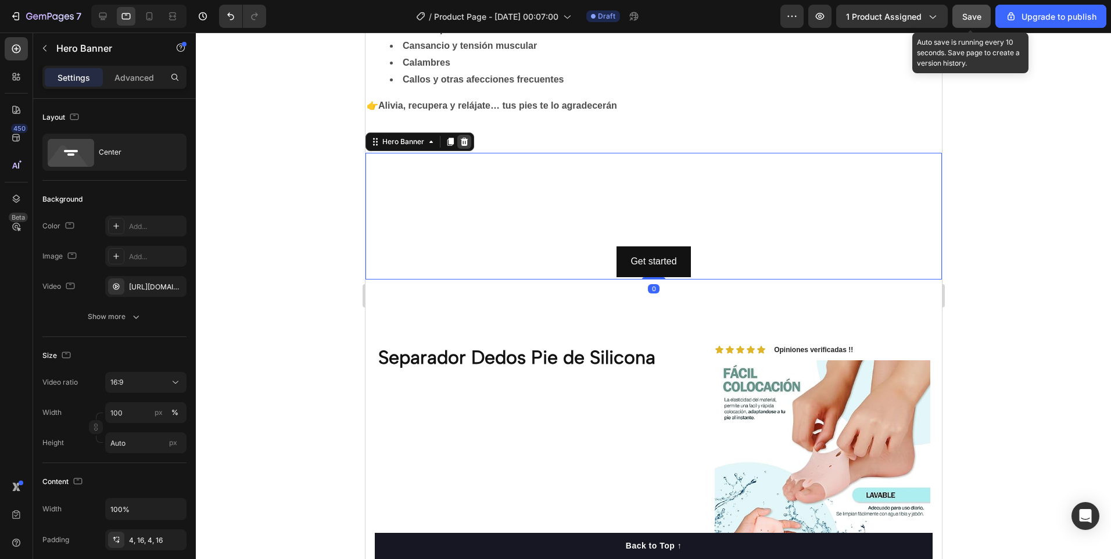
click at [465, 146] on div at bounding box center [464, 142] width 14 height 14
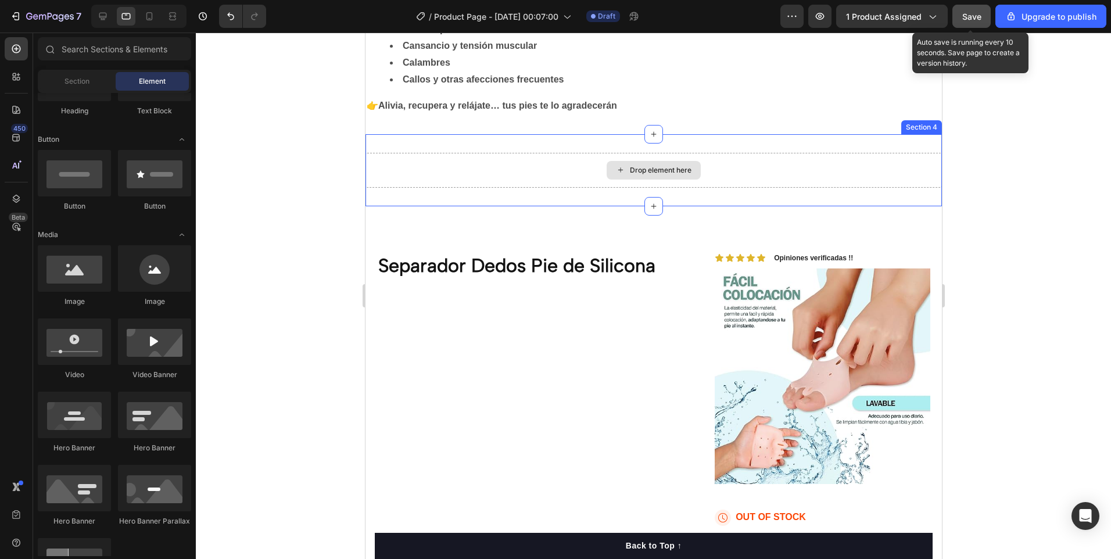
click at [727, 178] on div "Drop element here" at bounding box center [653, 170] width 576 height 35
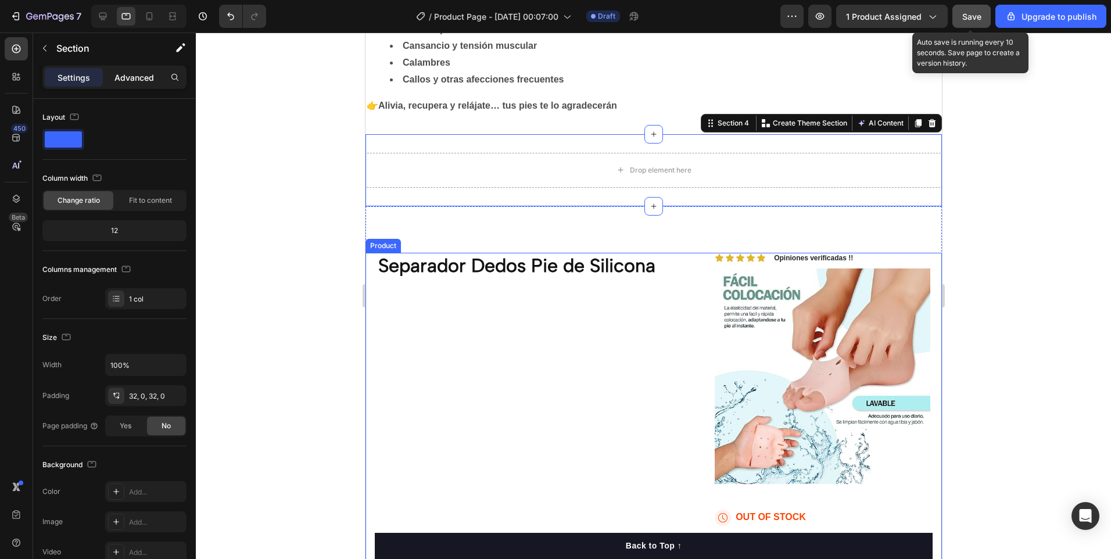
click at [116, 76] on p "Advanced" at bounding box center [133, 77] width 39 height 12
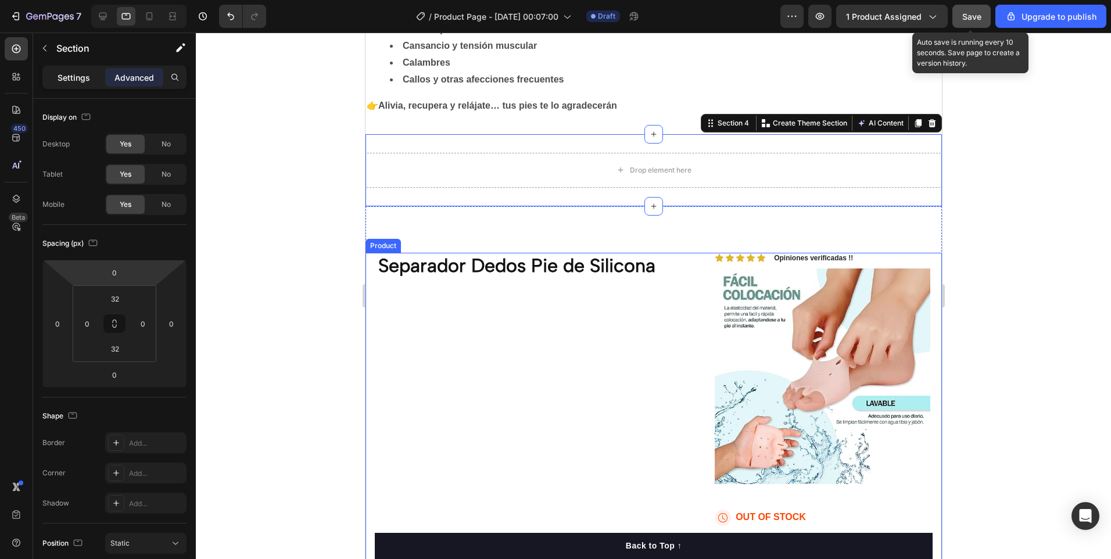
click at [55, 74] on div "Settings" at bounding box center [74, 77] width 58 height 19
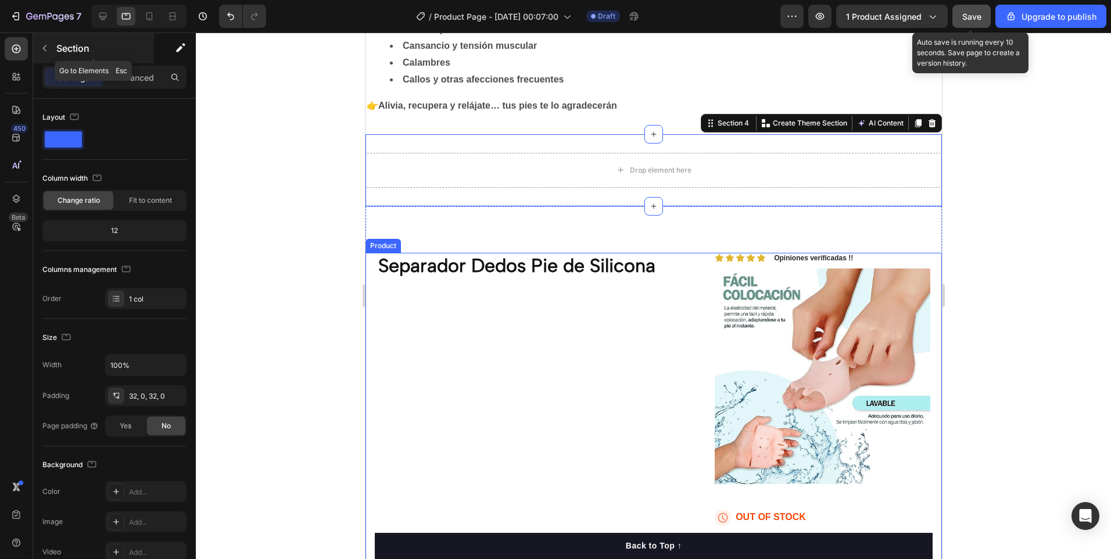
click at [45, 46] on icon "button" at bounding box center [44, 48] width 3 height 6
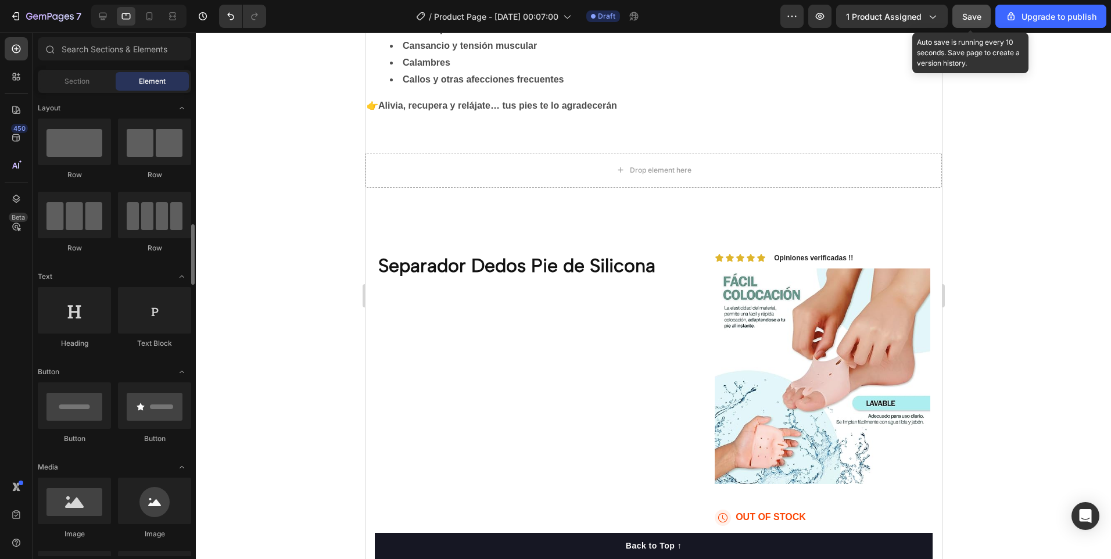
scroll to position [174, 0]
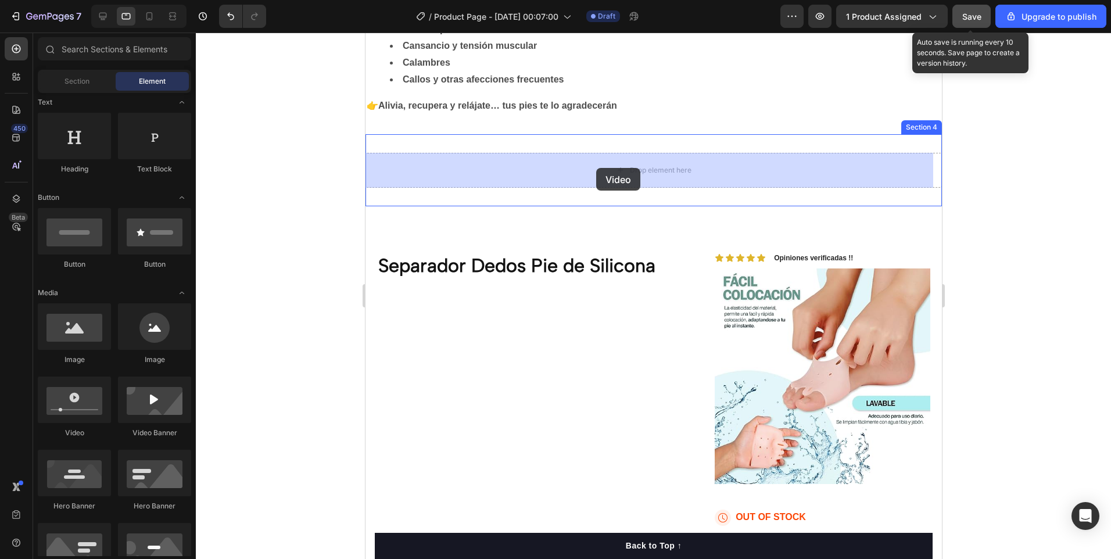
drag, startPoint x: 390, startPoint y: 366, endPoint x: 595, endPoint y: 168, distance: 285.1
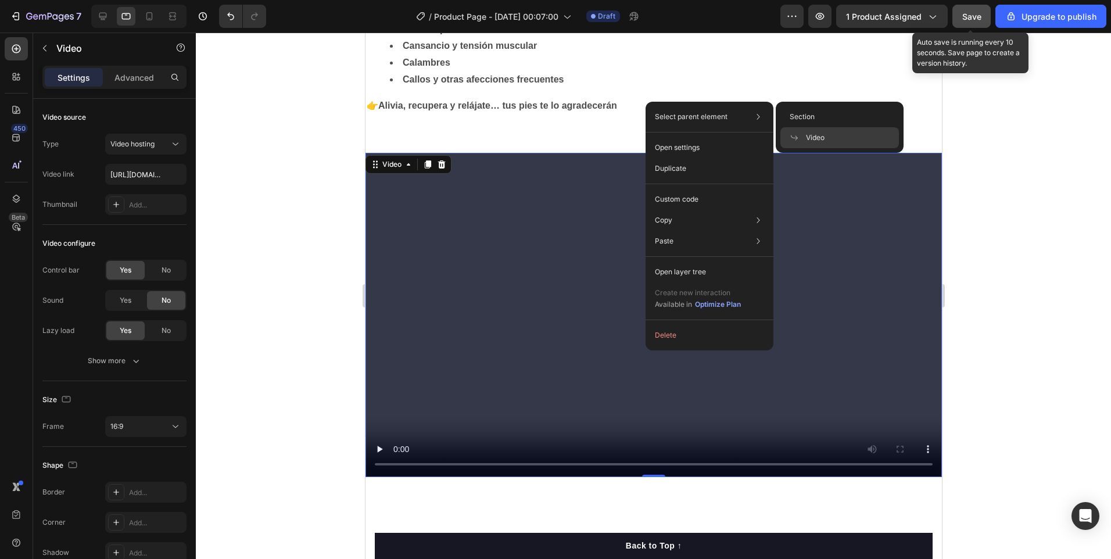
click at [816, 143] on div "Video" at bounding box center [839, 137] width 118 height 21
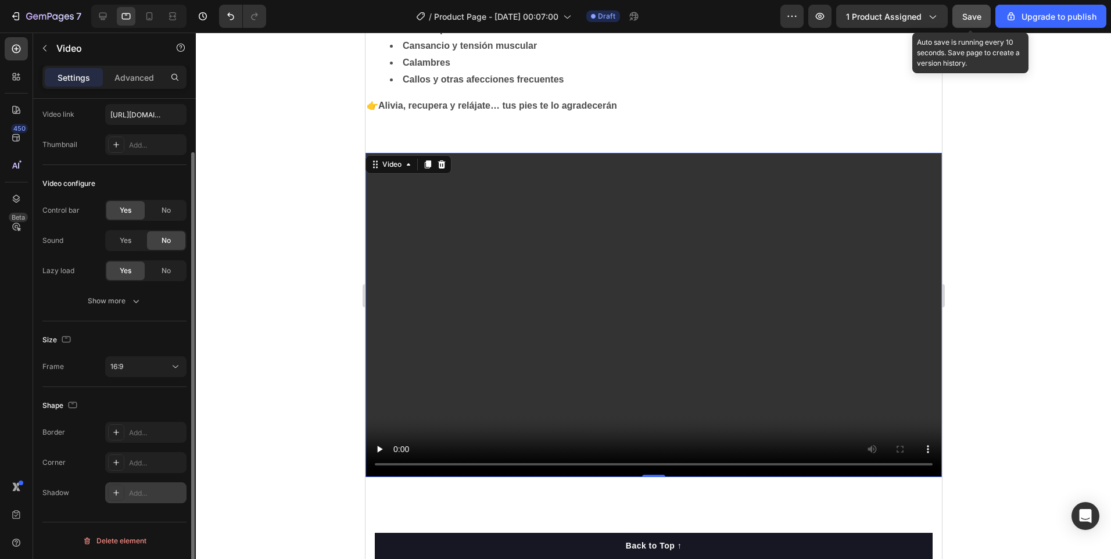
scroll to position [0, 0]
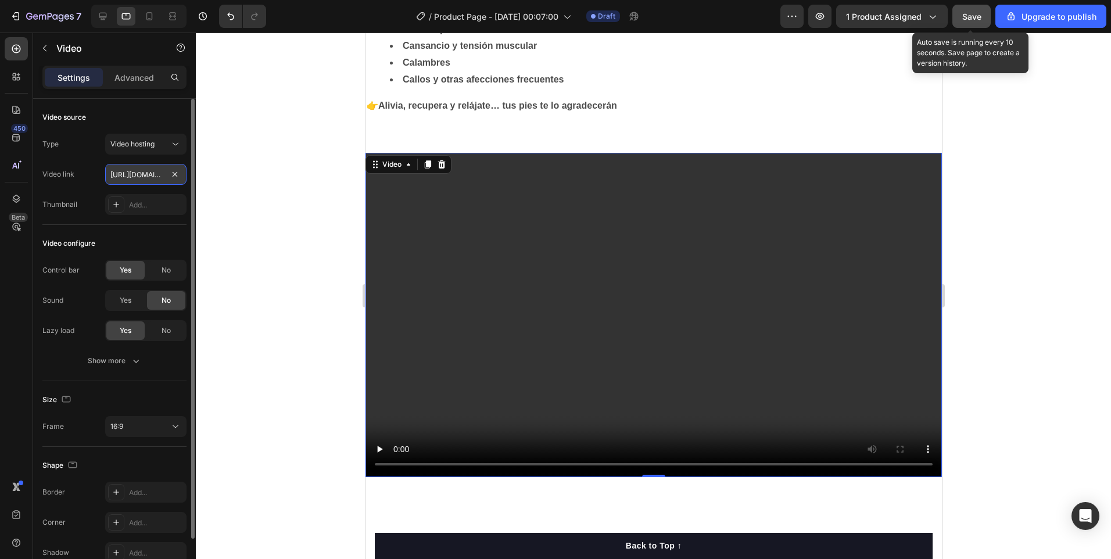
click at [152, 173] on input "[URL][DOMAIN_NAME]" at bounding box center [145, 174] width 81 height 21
click at [182, 146] on button "Video hosting" at bounding box center [145, 144] width 81 height 21
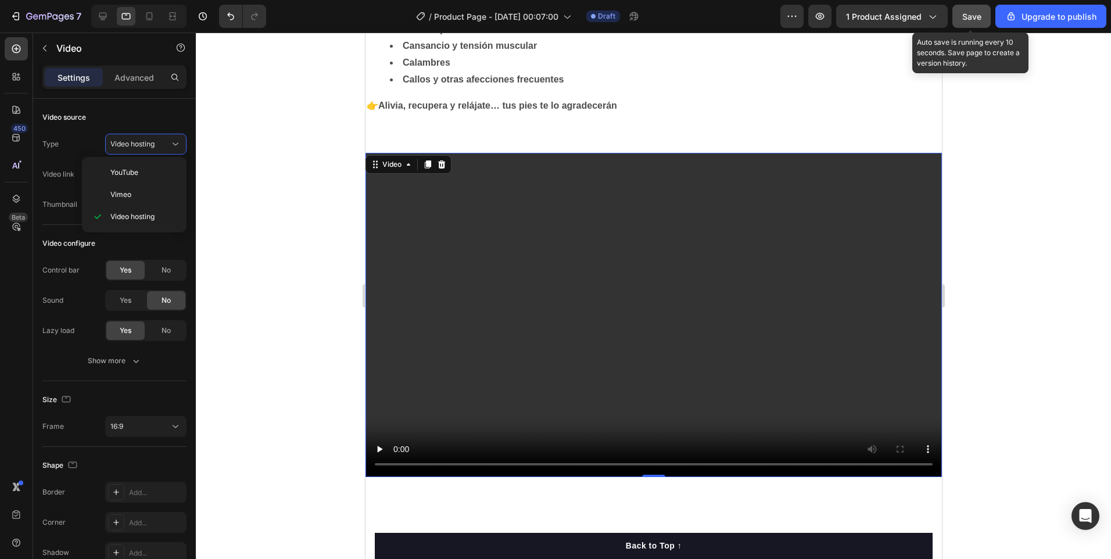
click at [247, 257] on div at bounding box center [653, 296] width 915 height 526
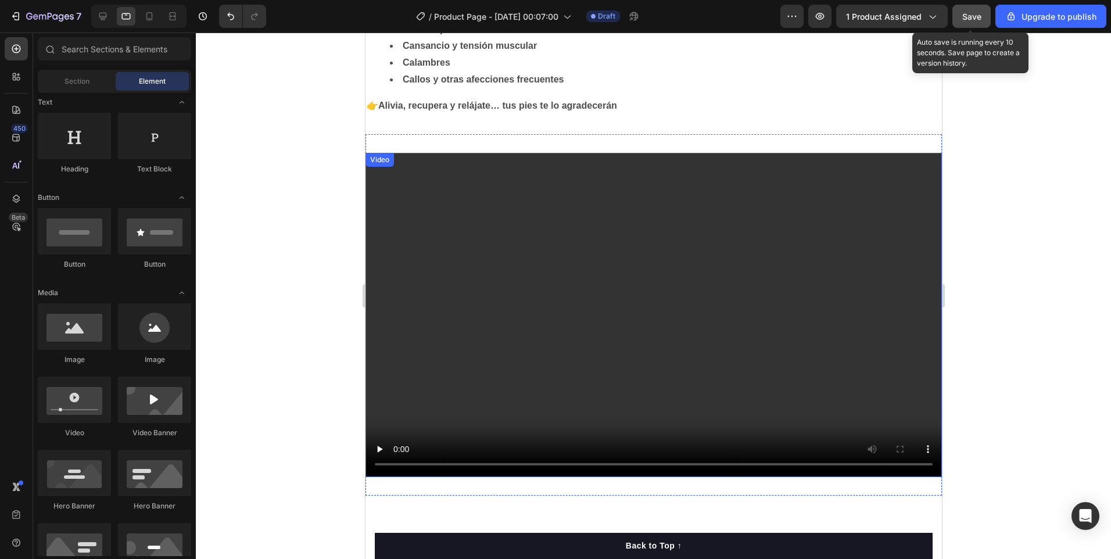
click at [469, 355] on video at bounding box center [653, 315] width 576 height 324
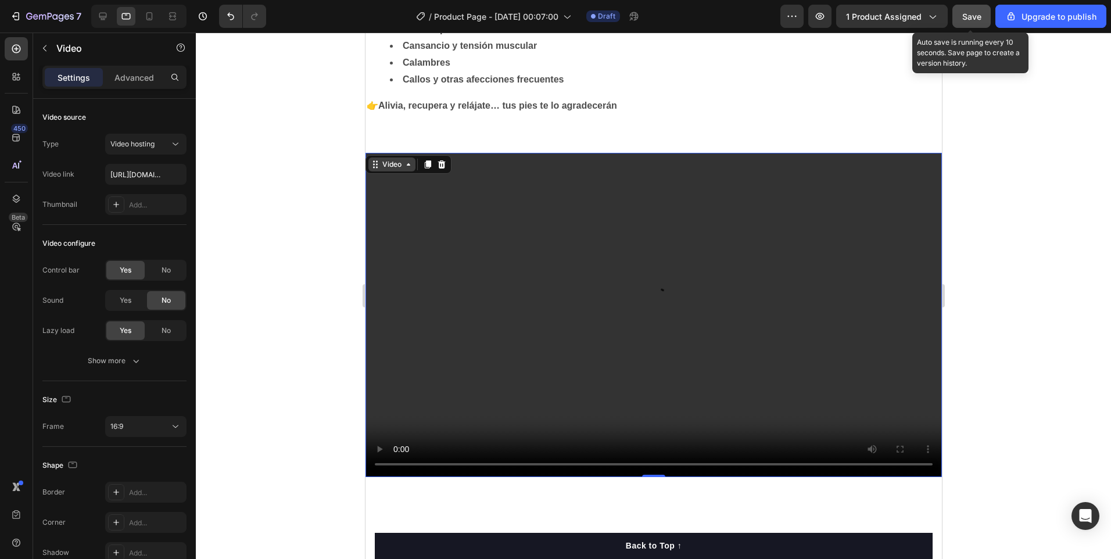
click at [409, 169] on div "Video" at bounding box center [391, 164] width 47 height 14
click at [372, 165] on icon at bounding box center [374, 164] width 9 height 9
click at [376, 167] on icon at bounding box center [376, 167] width 2 height 2
click at [443, 307] on video at bounding box center [653, 315] width 576 height 324
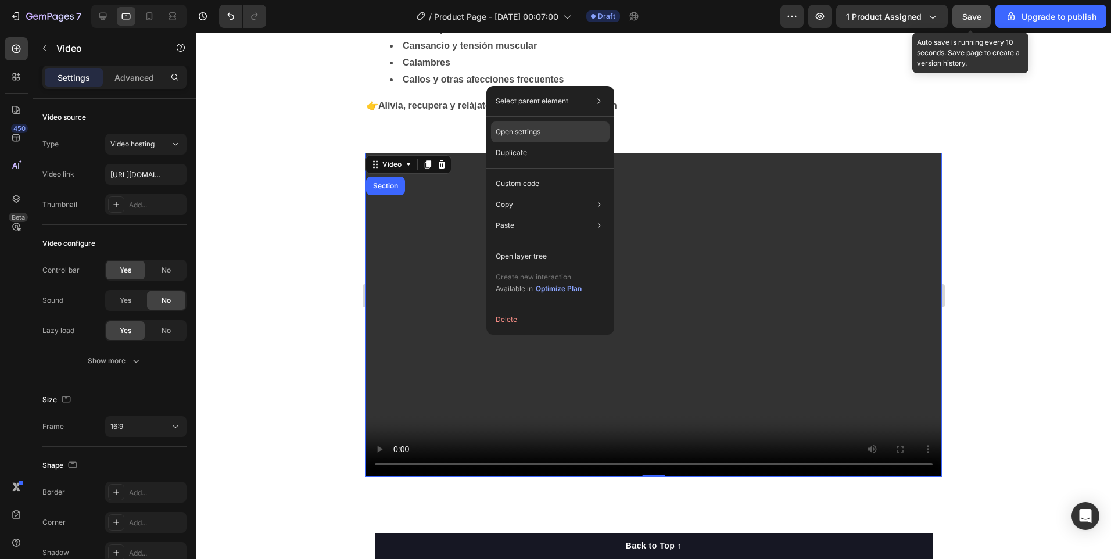
drag, startPoint x: 566, startPoint y: 136, endPoint x: 200, endPoint y: 103, distance: 367.4
click at [566, 136] on div "Open settings" at bounding box center [550, 131] width 118 height 21
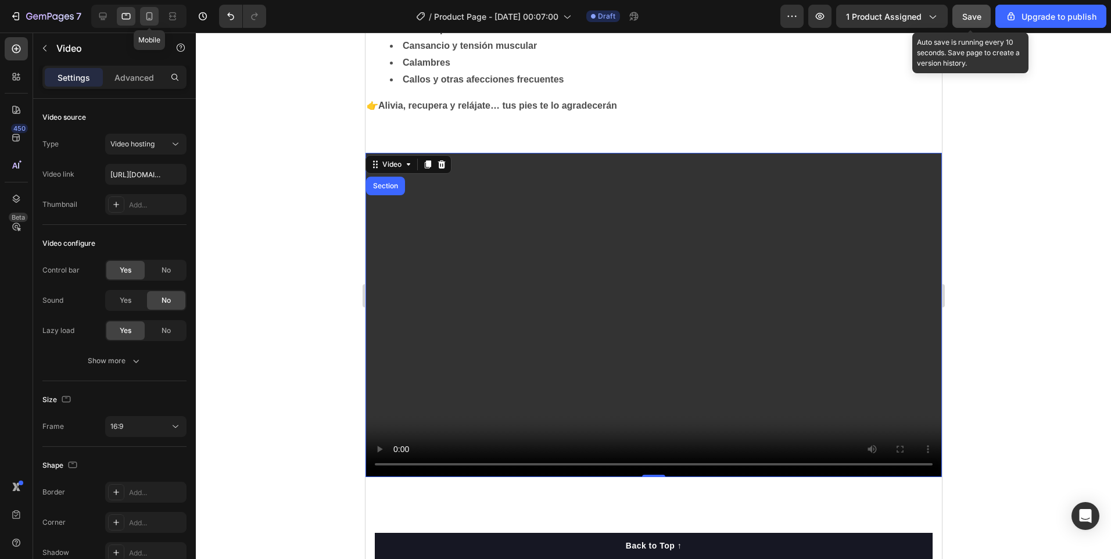
click at [153, 16] on icon at bounding box center [149, 16] width 12 height 12
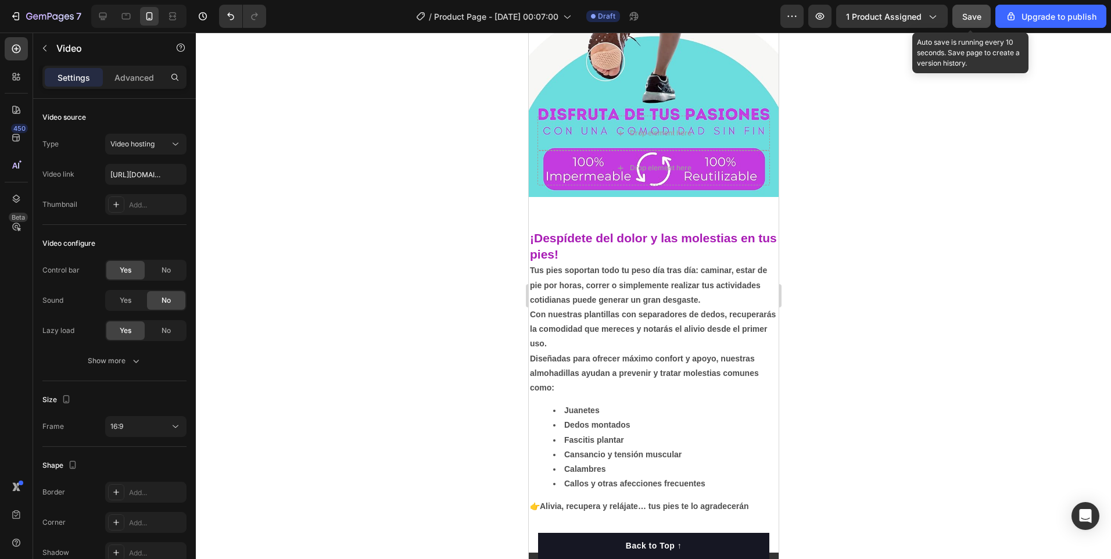
scroll to position [407, 0]
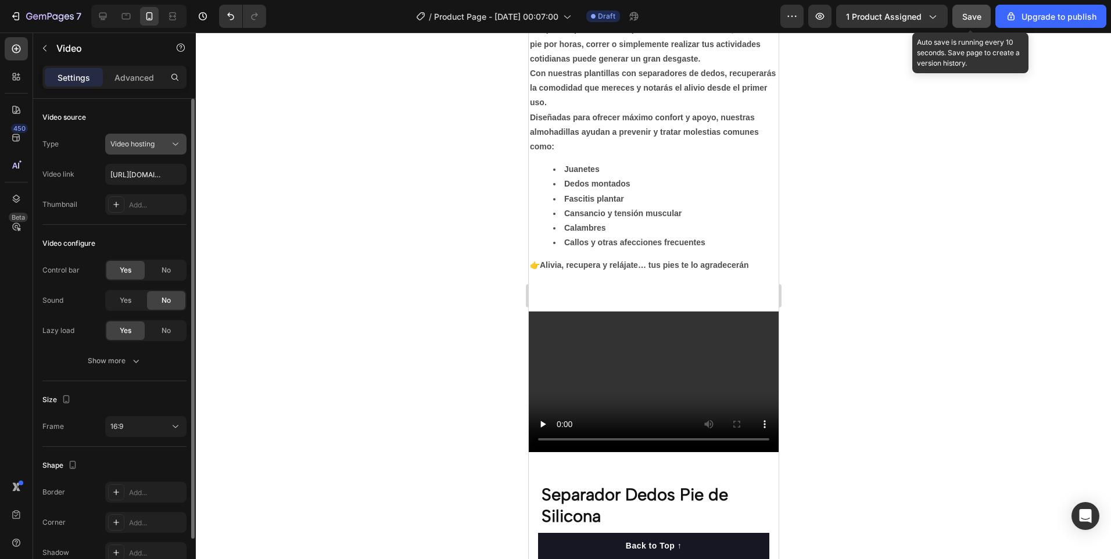
click at [164, 143] on div "Video hosting" at bounding box center [139, 144] width 59 height 10
click at [152, 142] on span "Video hosting" at bounding box center [132, 143] width 44 height 9
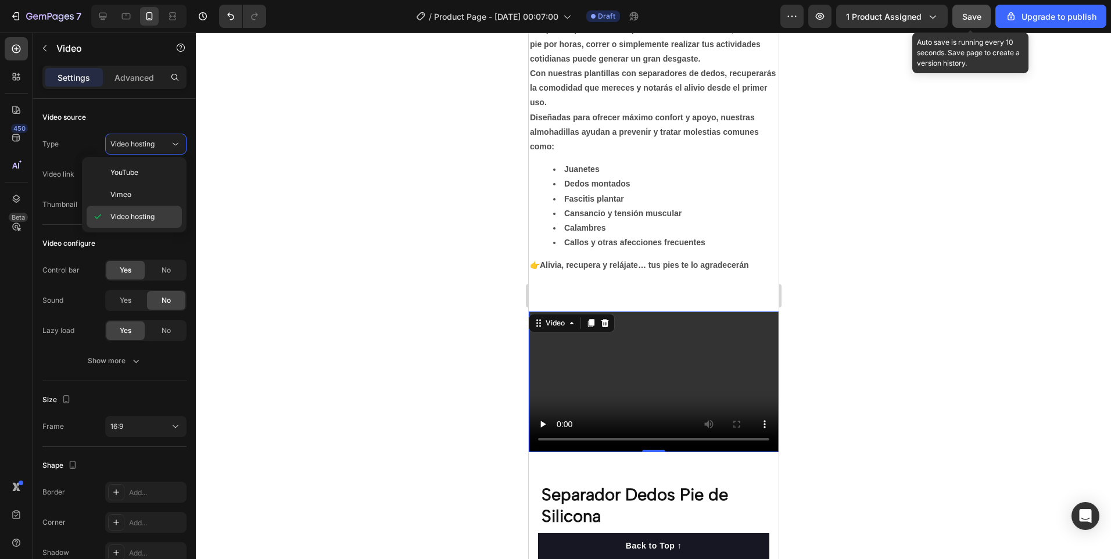
click at [122, 222] on div "Video hosting" at bounding box center [134, 217] width 95 height 22
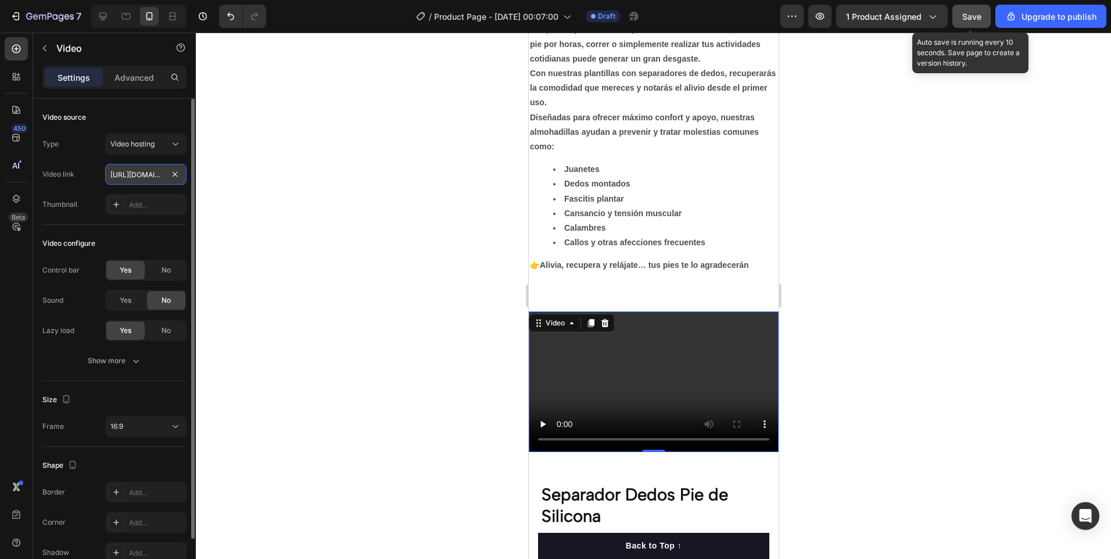
click at [167, 170] on input "[URL][DOMAIN_NAME]" at bounding box center [145, 174] width 81 height 21
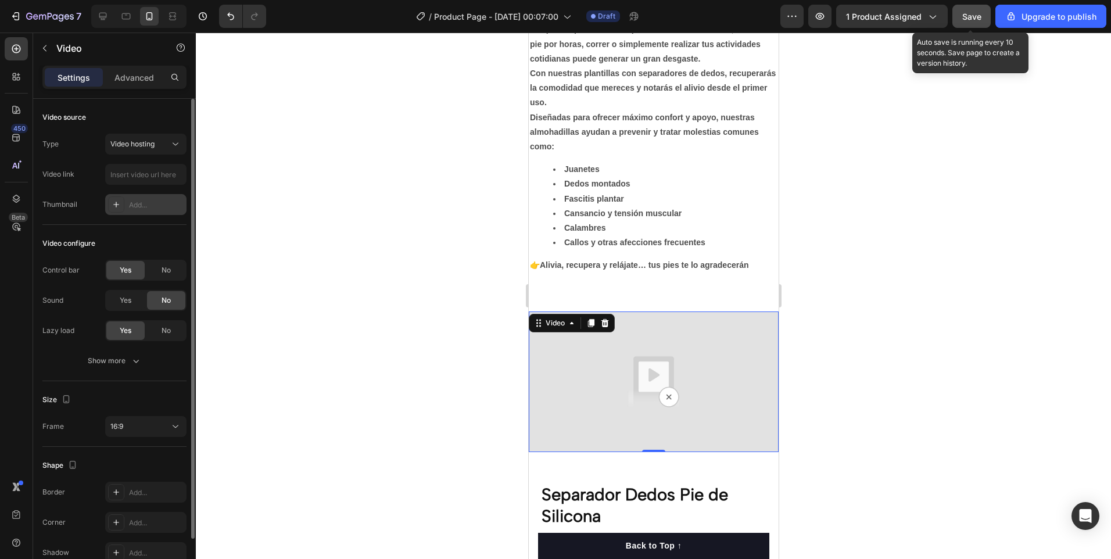
click at [144, 205] on div "Add..." at bounding box center [156, 205] width 55 height 10
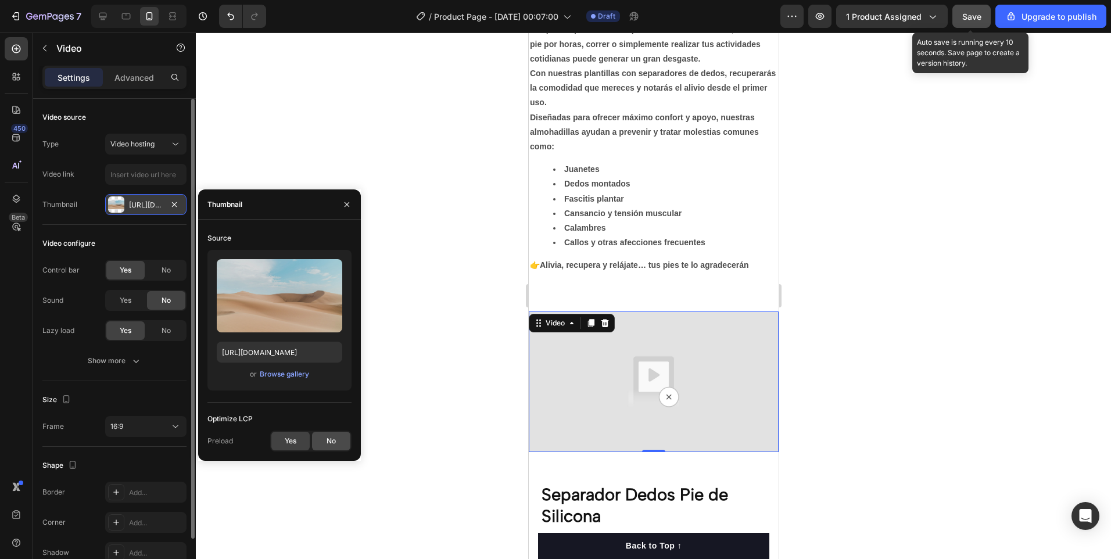
click at [340, 442] on div "No" at bounding box center [331, 441] width 38 height 19
click at [349, 205] on icon "button" at bounding box center [346, 204] width 9 height 9
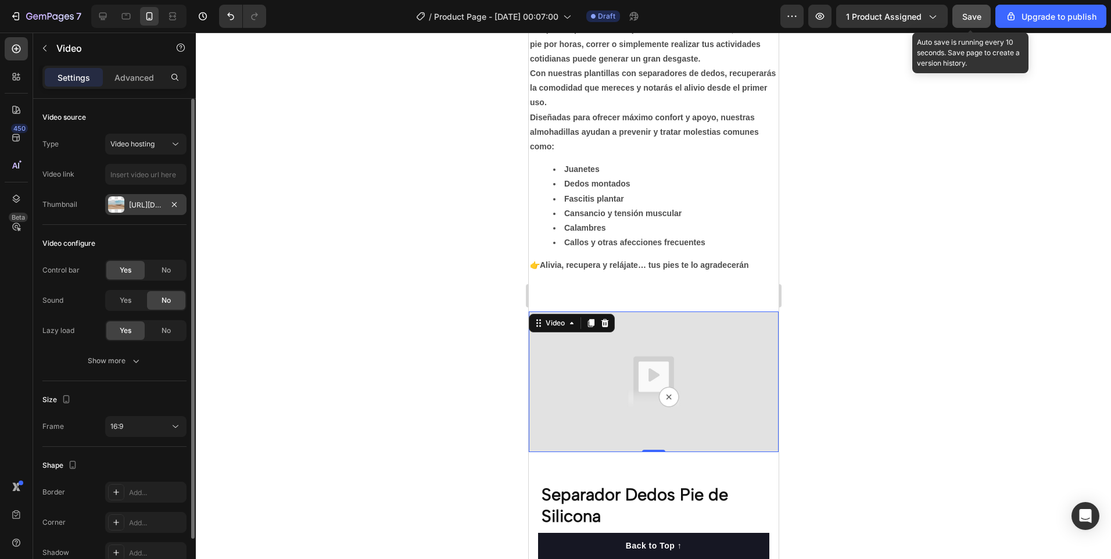
click at [360, 433] on div at bounding box center [653, 296] width 915 height 526
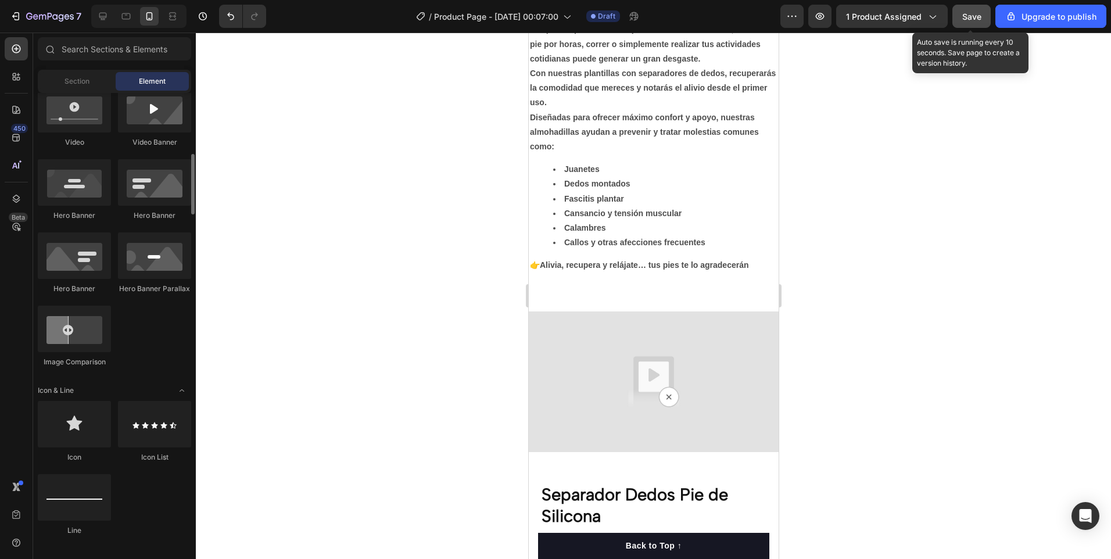
scroll to position [290, 0]
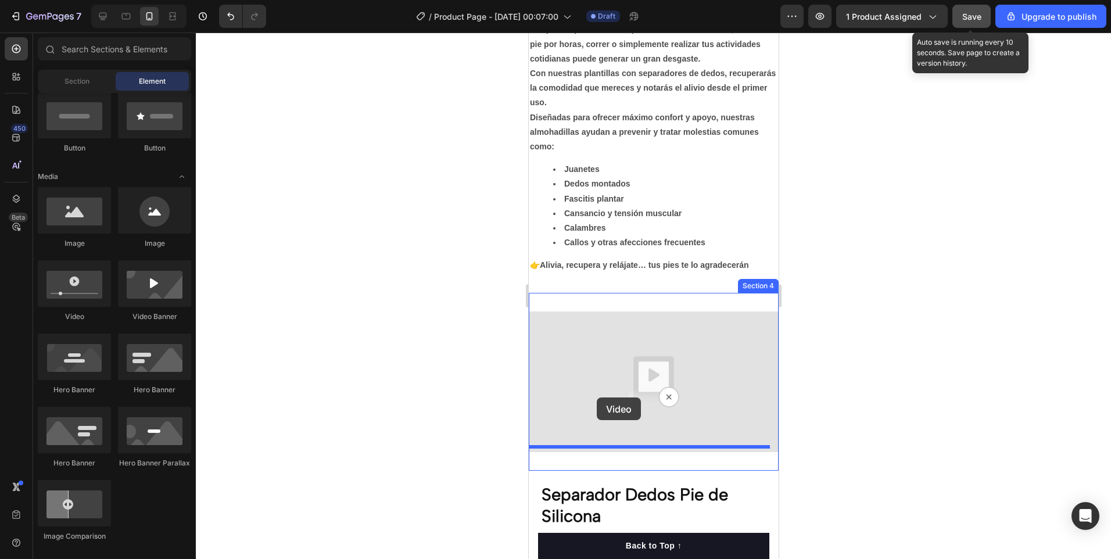
drag, startPoint x: 584, startPoint y: 374, endPoint x: 596, endPoint y: 397, distance: 26.2
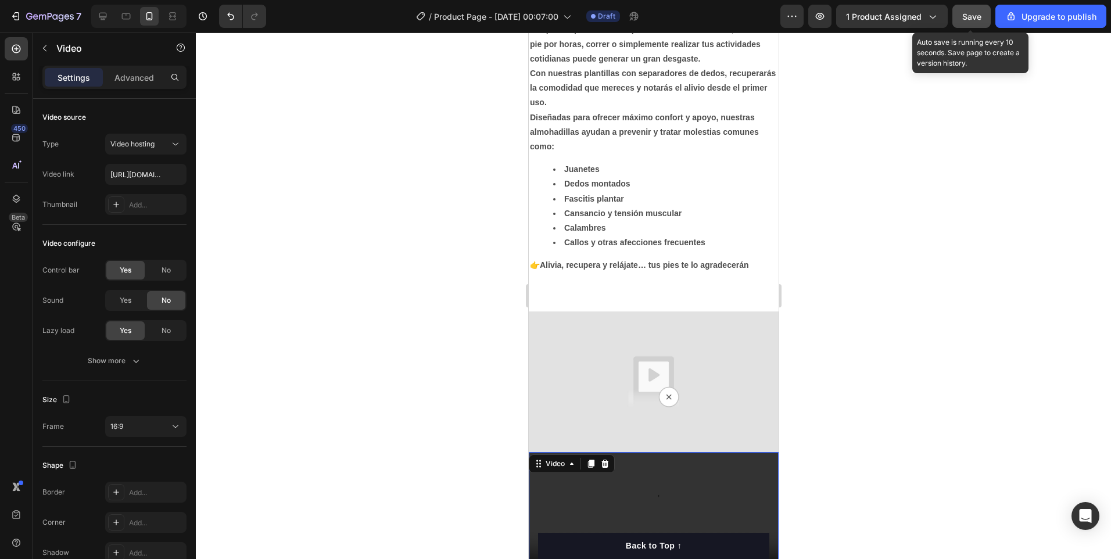
scroll to position [523, 0]
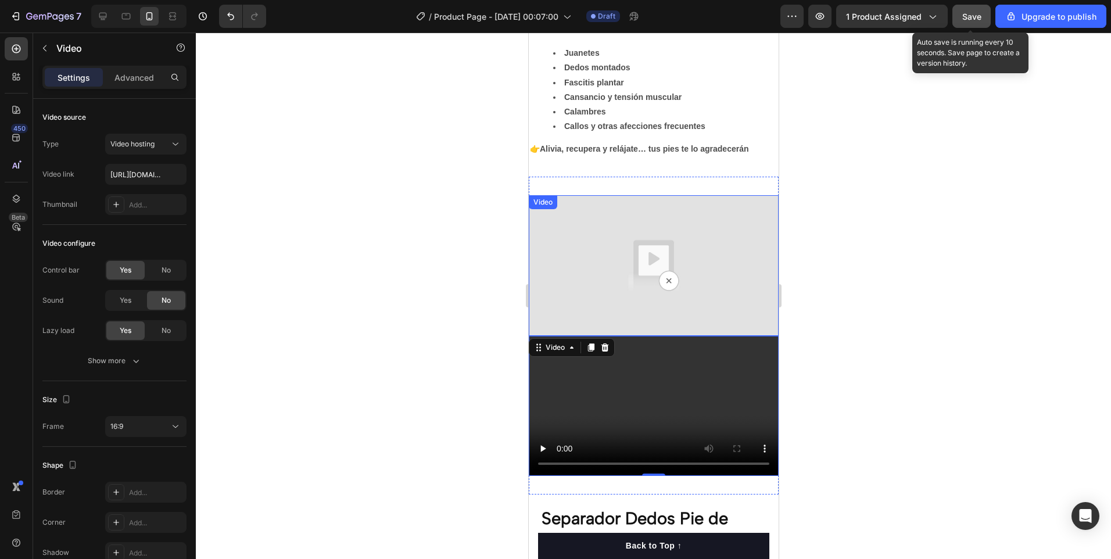
click at [739, 259] on img at bounding box center [653, 265] width 250 height 141
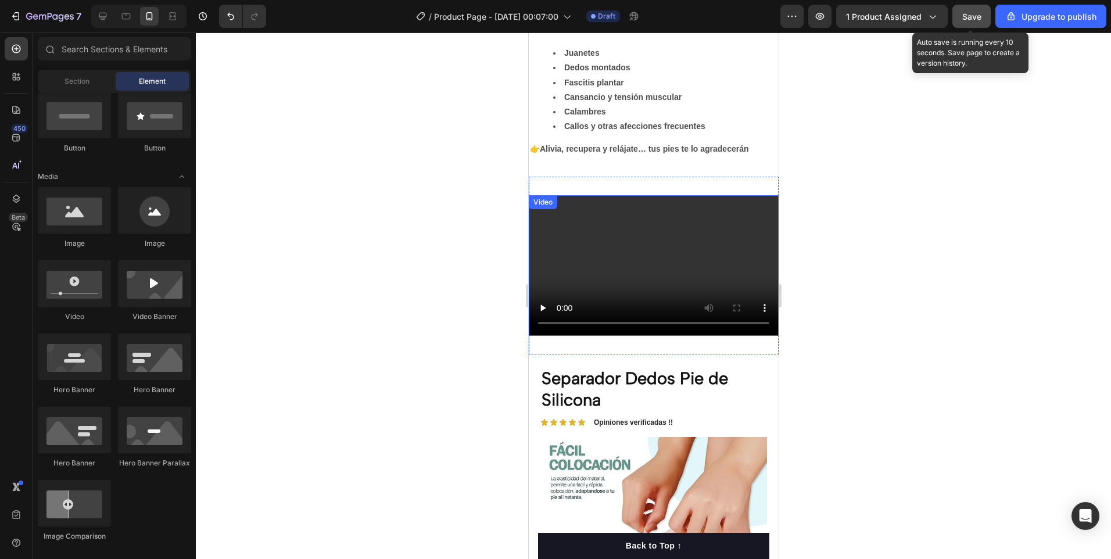
click at [541, 203] on div "Video" at bounding box center [542, 202] width 24 height 10
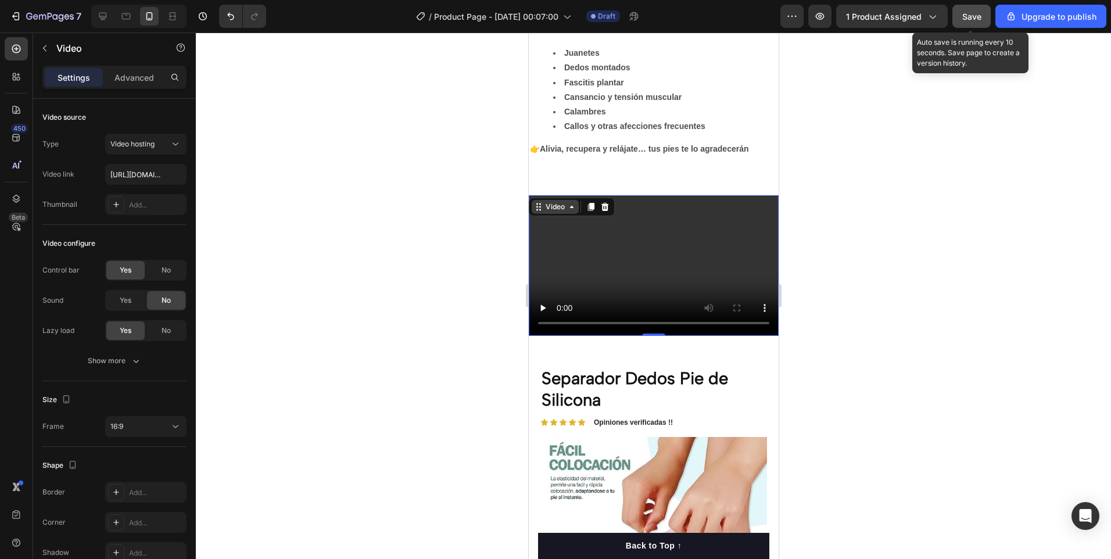
click at [559, 213] on div "Video" at bounding box center [554, 207] width 47 height 14
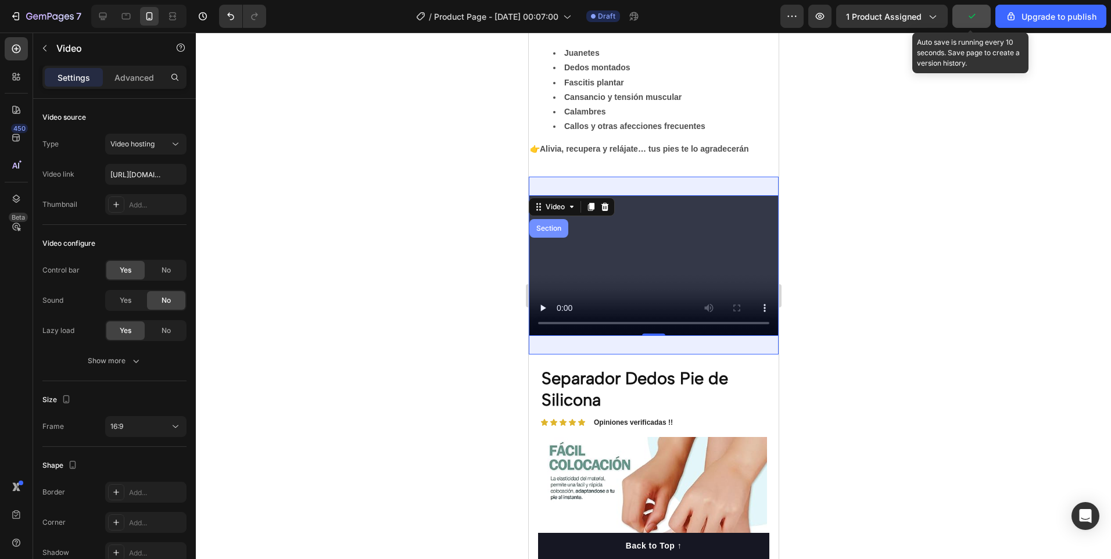
click at [559, 231] on div "Section" at bounding box center [548, 228] width 30 height 7
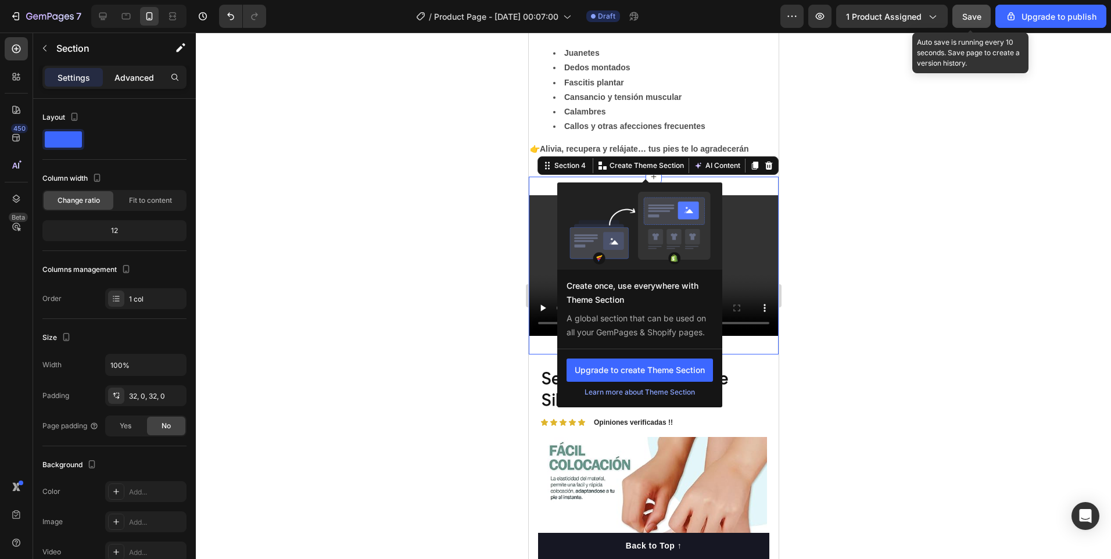
click at [152, 70] on div "Advanced" at bounding box center [134, 77] width 58 height 19
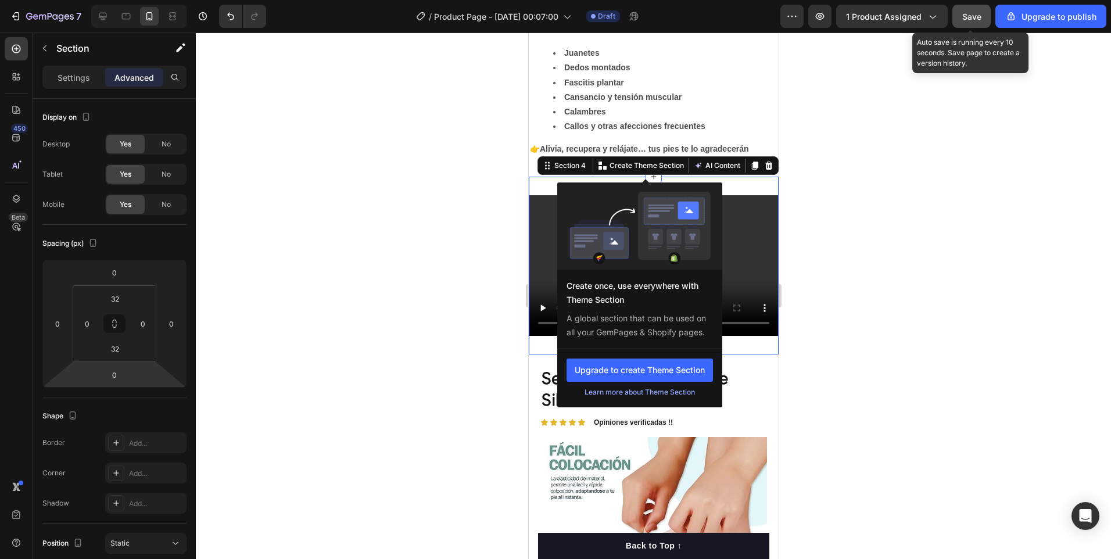
scroll to position [313, 0]
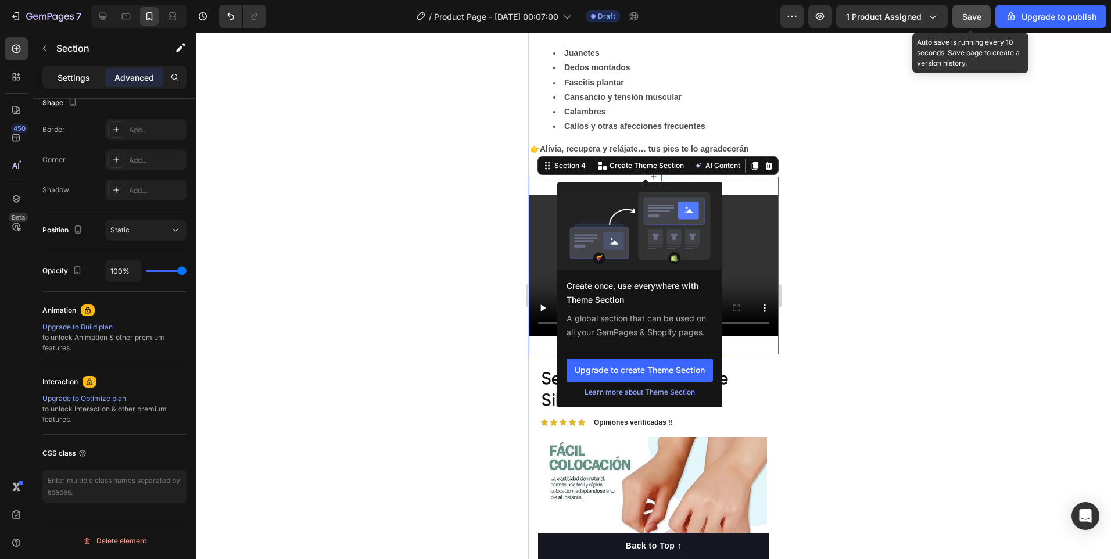
click at [88, 76] on p "Settings" at bounding box center [74, 77] width 33 height 12
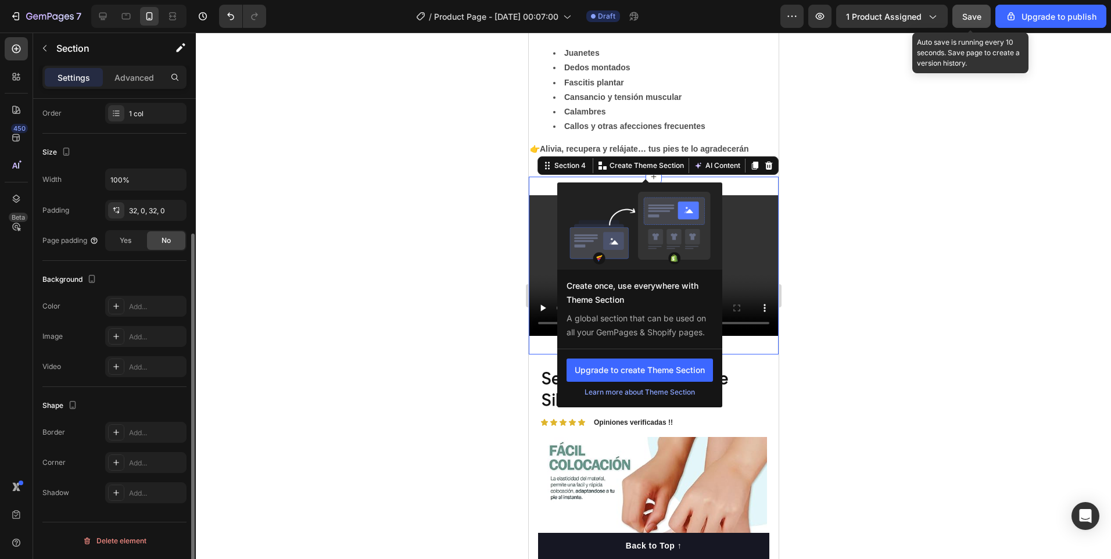
scroll to position [11, 0]
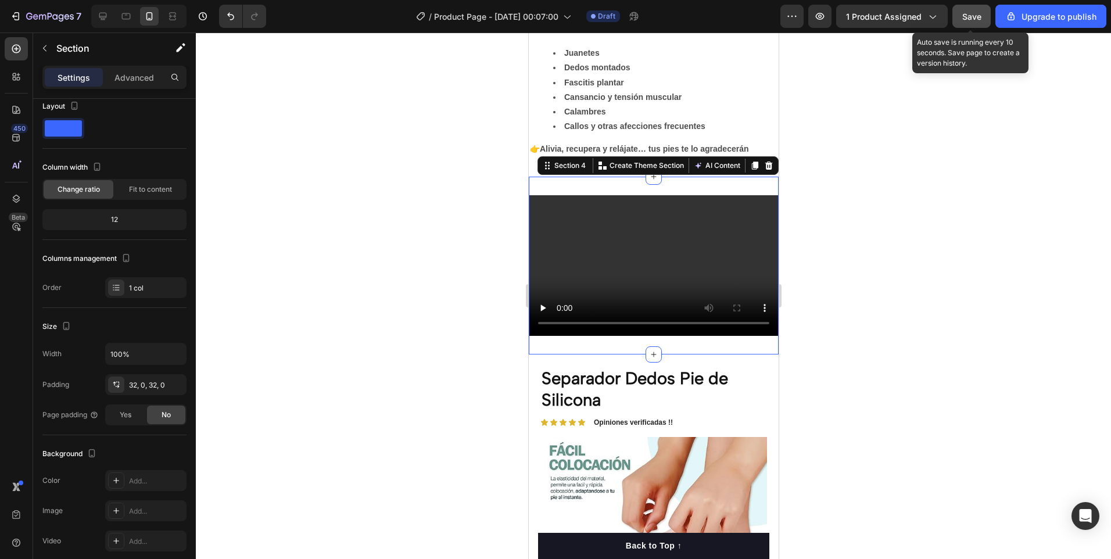
click at [939, 269] on div at bounding box center [653, 296] width 915 height 526
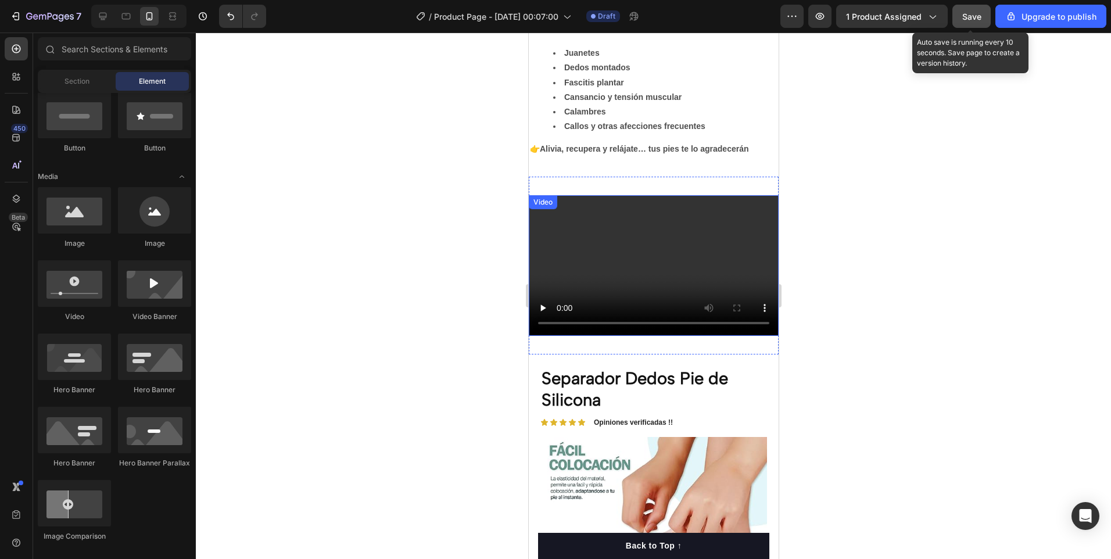
click at [725, 253] on video at bounding box center [653, 265] width 250 height 141
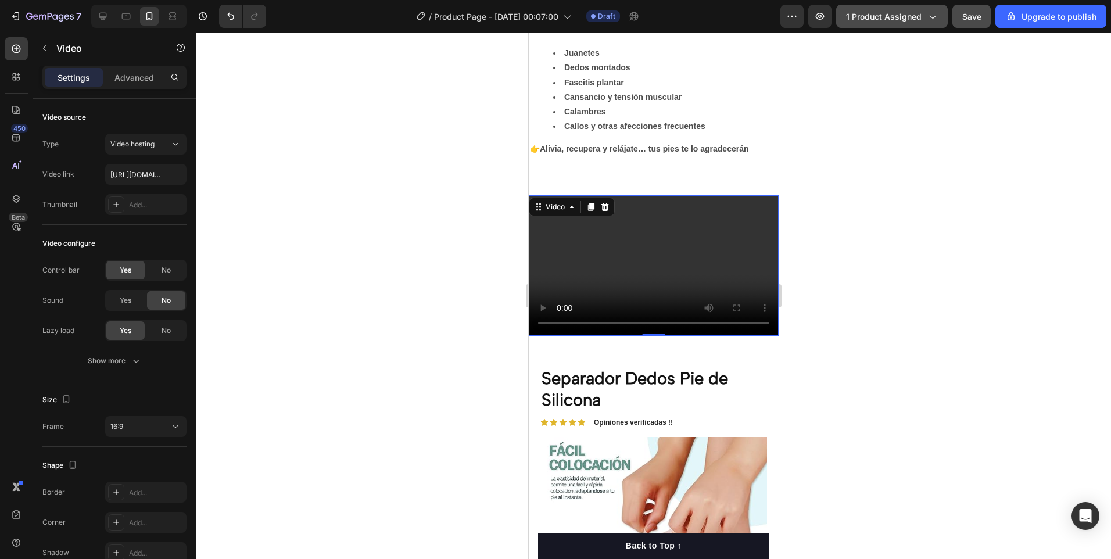
click at [933, 14] on icon "button" at bounding box center [932, 16] width 12 height 12
click at [852, 329] on div at bounding box center [653, 296] width 915 height 526
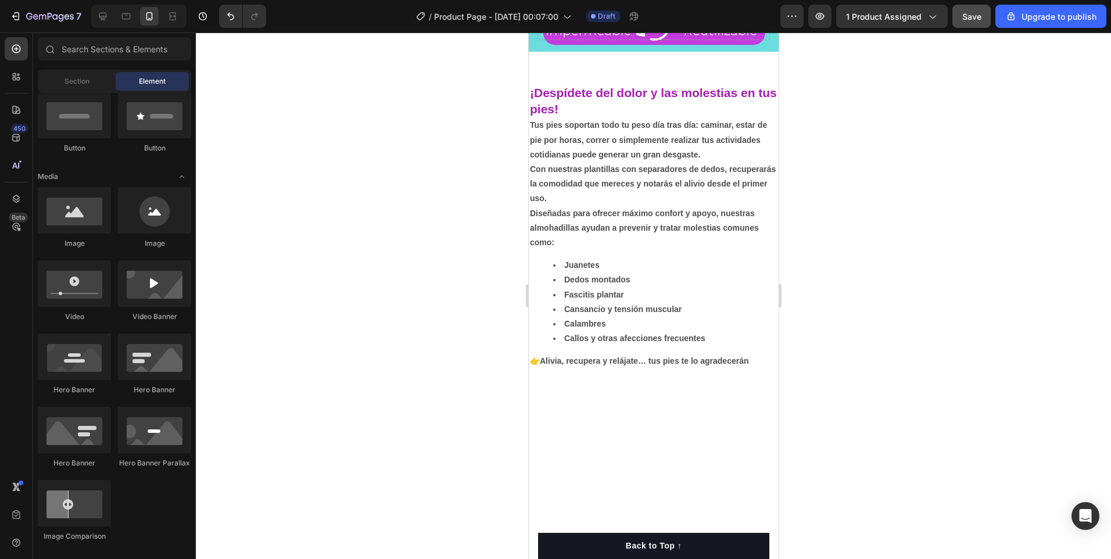
scroll to position [0, 0]
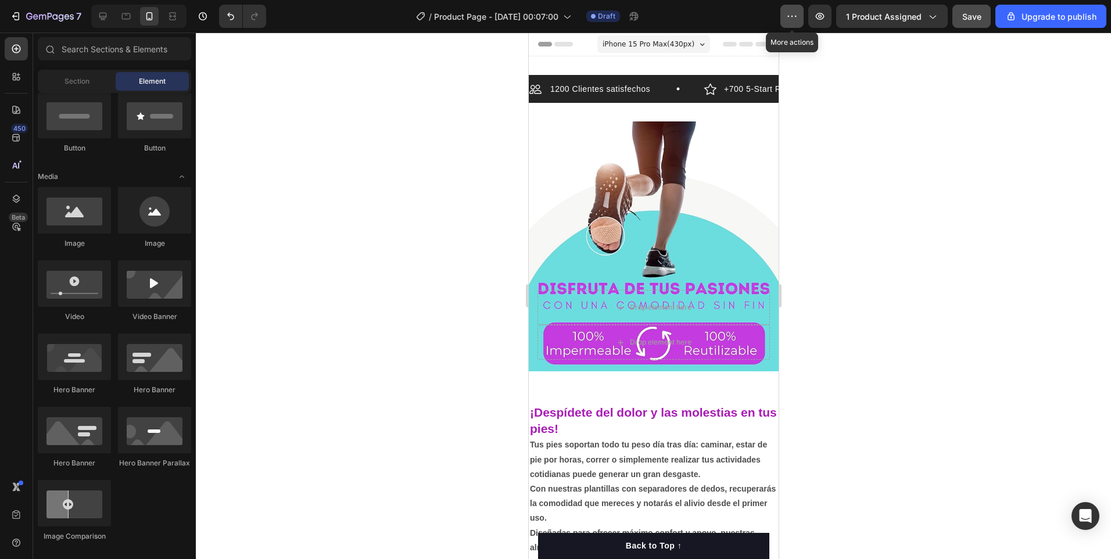
click at [802, 10] on button "button" at bounding box center [791, 16] width 23 height 23
click at [818, 11] on icon "button" at bounding box center [820, 16] width 12 height 12
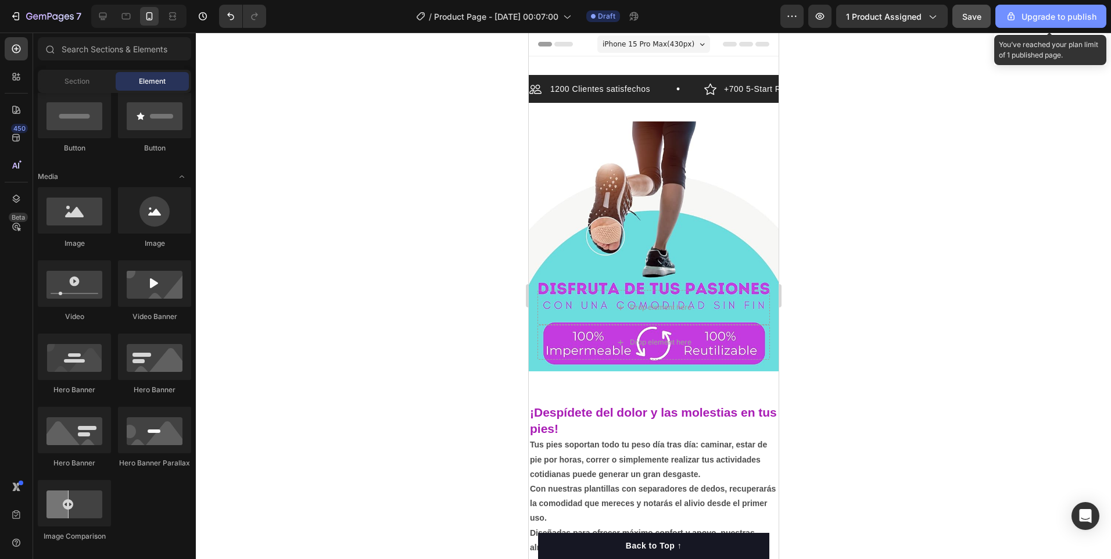
click at [1086, 19] on div "Upgrade to publish" at bounding box center [1050, 16] width 91 height 12
click at [1075, 21] on div "Upgrade to publish" at bounding box center [1050, 16] width 91 height 12
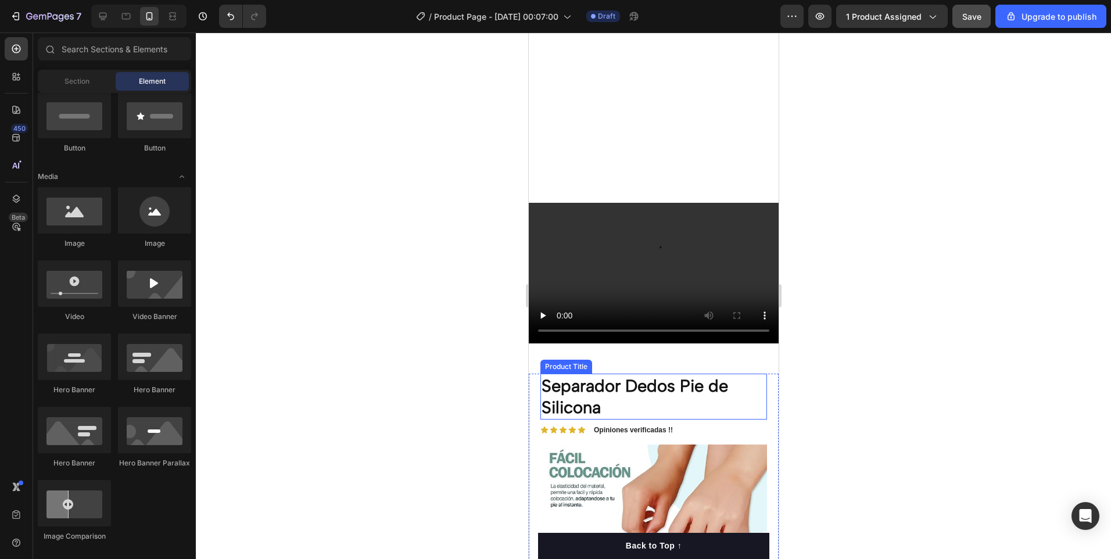
scroll to position [813, 0]
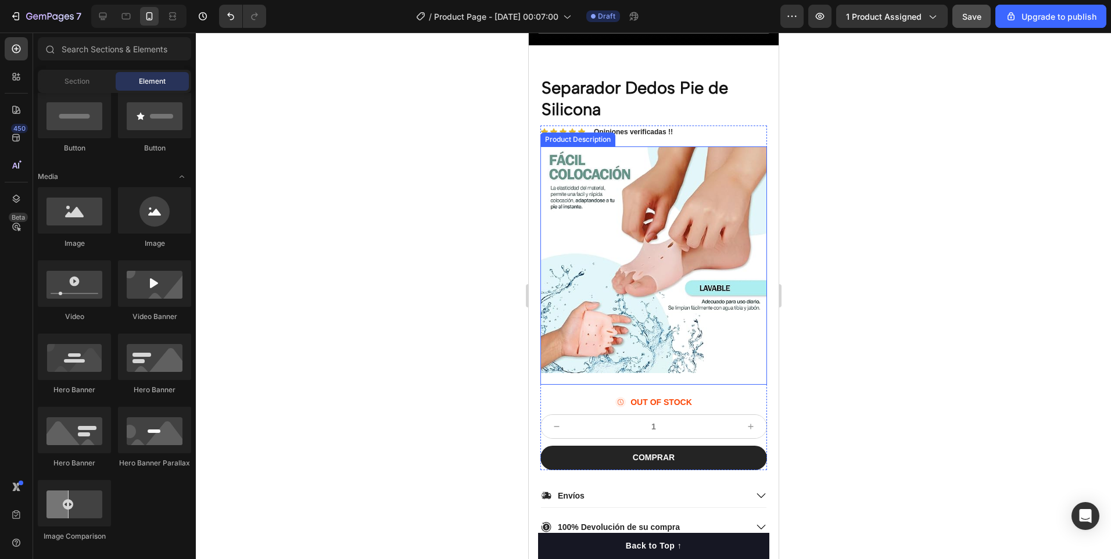
click at [754, 339] on img at bounding box center [653, 259] width 227 height 227
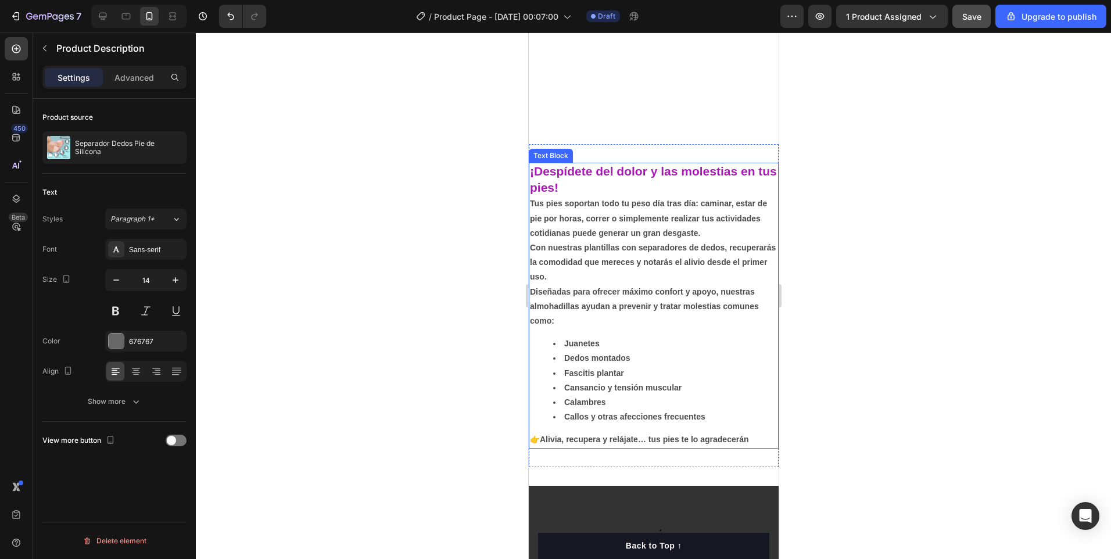
scroll to position [523, 0]
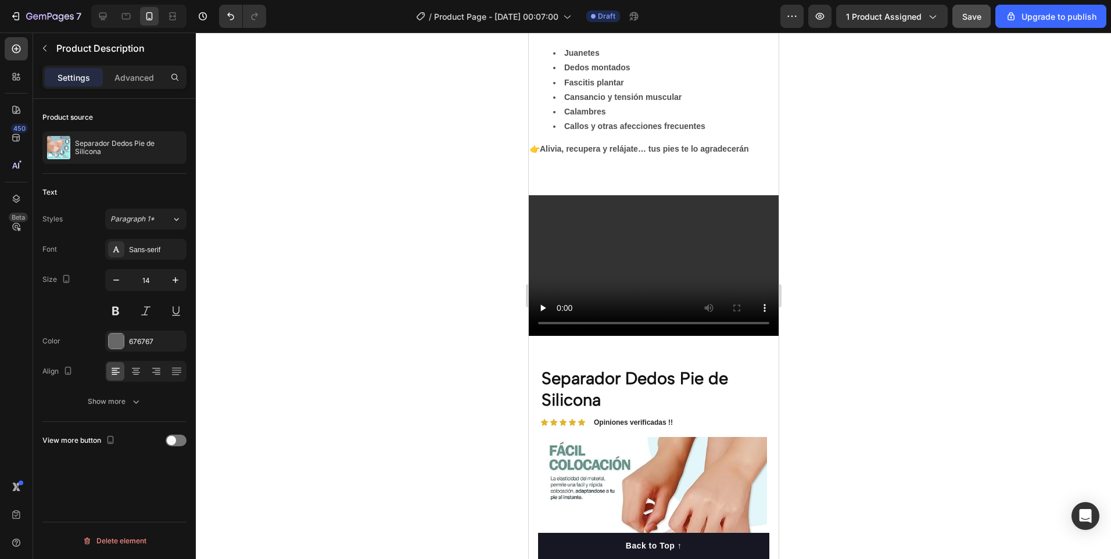
click at [310, 301] on div at bounding box center [653, 296] width 915 height 526
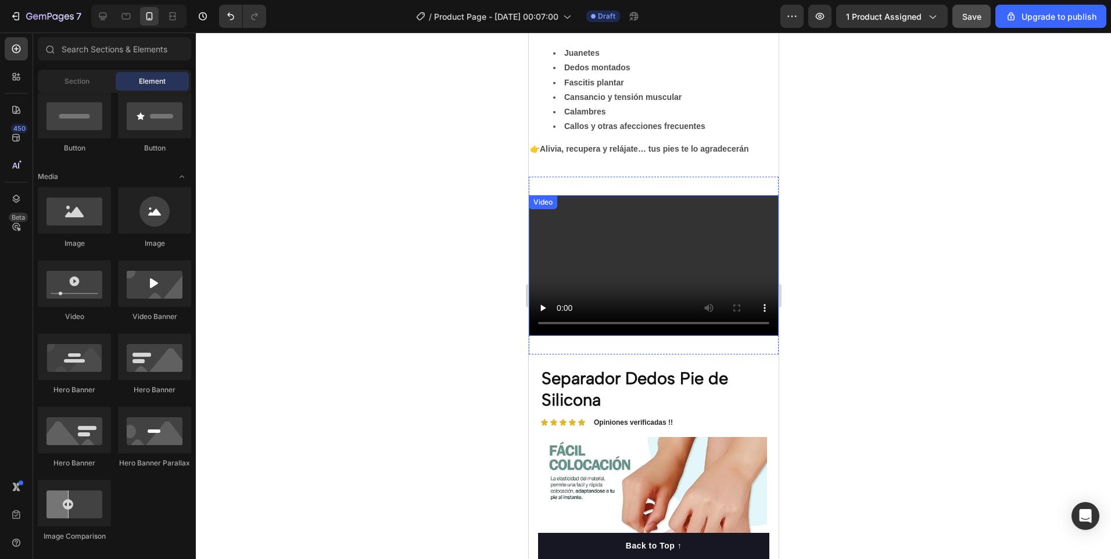
click at [670, 273] on video at bounding box center [653, 265] width 250 height 141
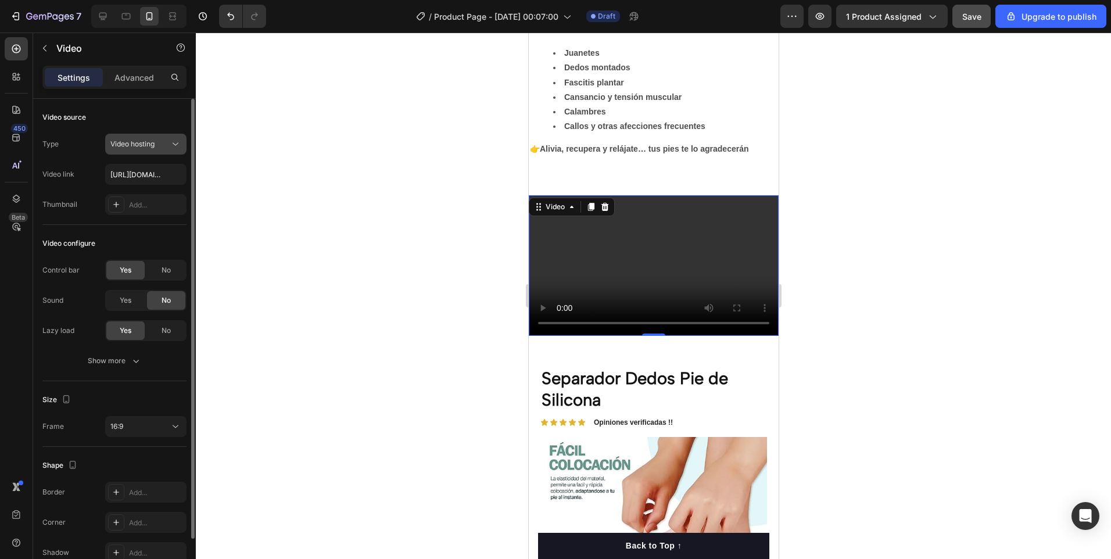
click at [170, 142] on icon at bounding box center [176, 144] width 12 height 12
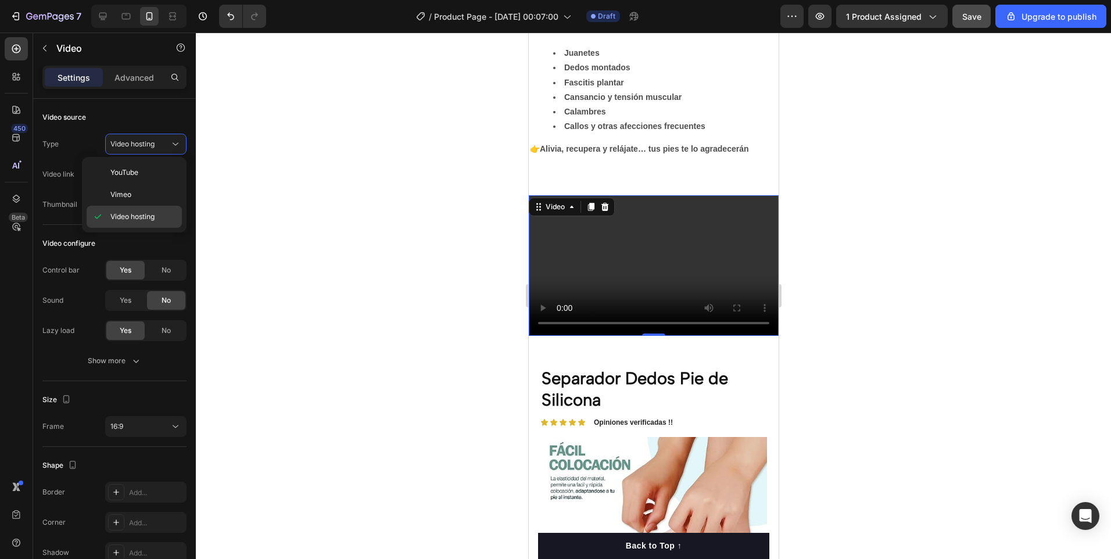
click at [140, 222] on div "Video hosting" at bounding box center [134, 217] width 95 height 22
click at [363, 311] on div at bounding box center [653, 296] width 915 height 526
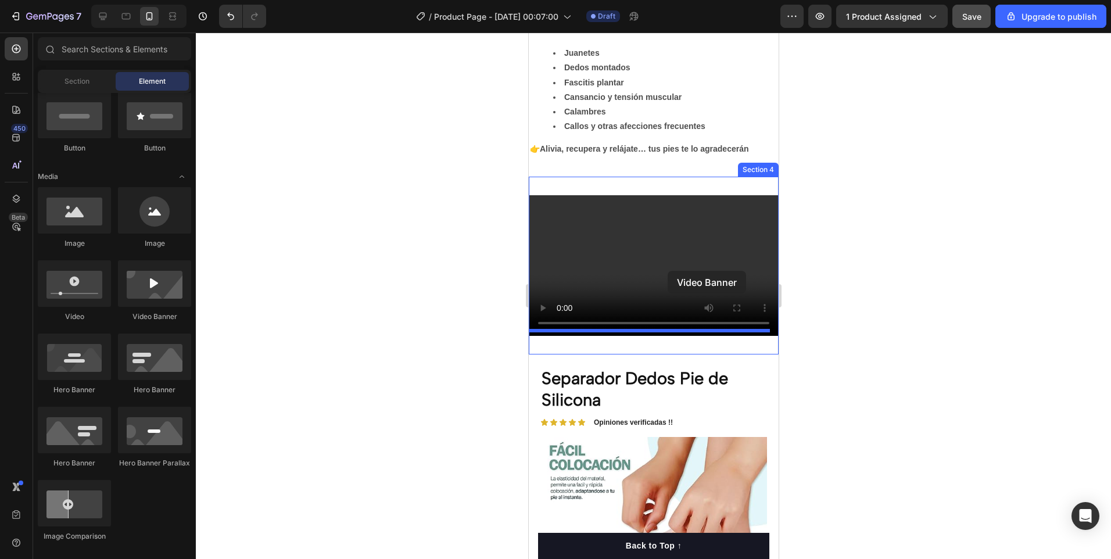
drag, startPoint x: 721, startPoint y: 330, endPoint x: 667, endPoint y: 271, distance: 80.2
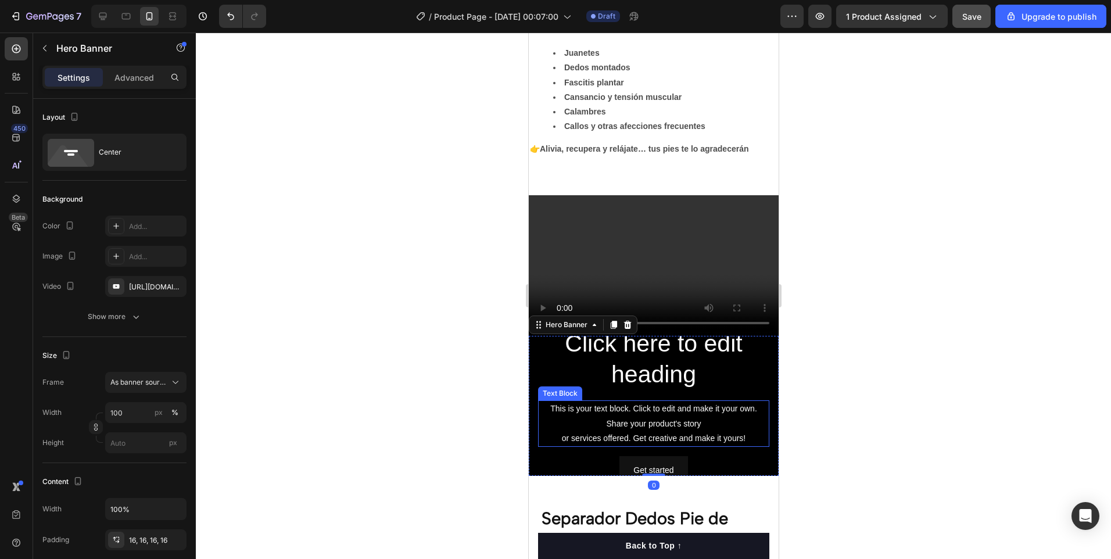
click at [715, 400] on div "This is your text block. Click to edit and make it your own. Share your product…" at bounding box center [652, 423] width 231 height 46
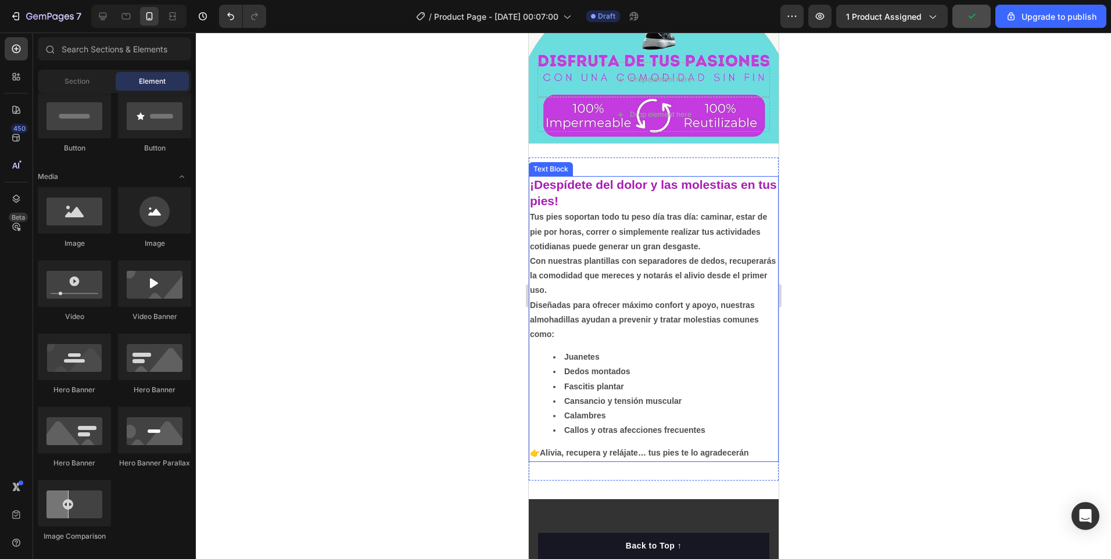
scroll to position [402, 0]
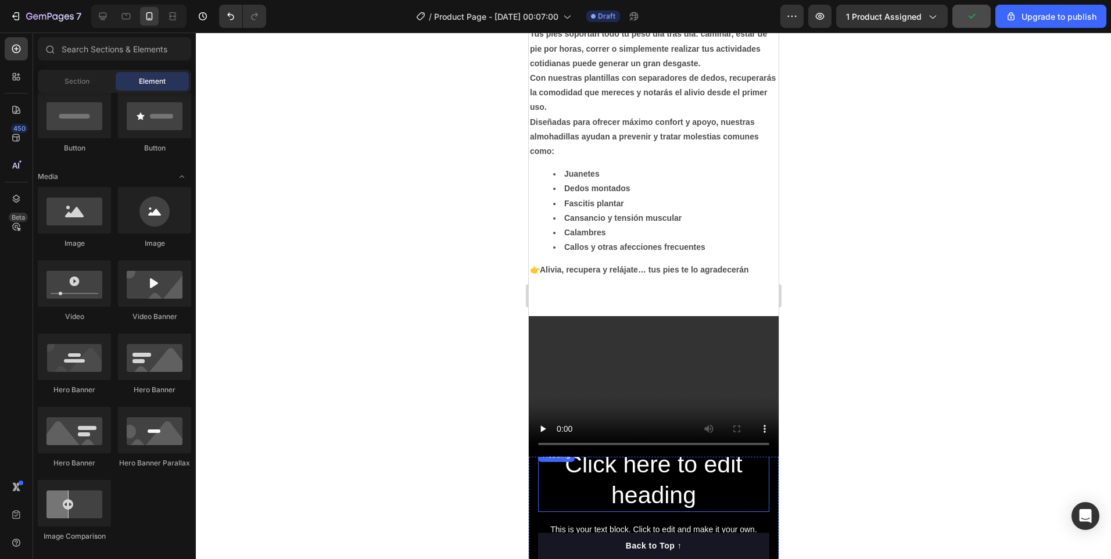
click at [756, 497] on h2 "Click here to edit heading" at bounding box center [652, 480] width 231 height 64
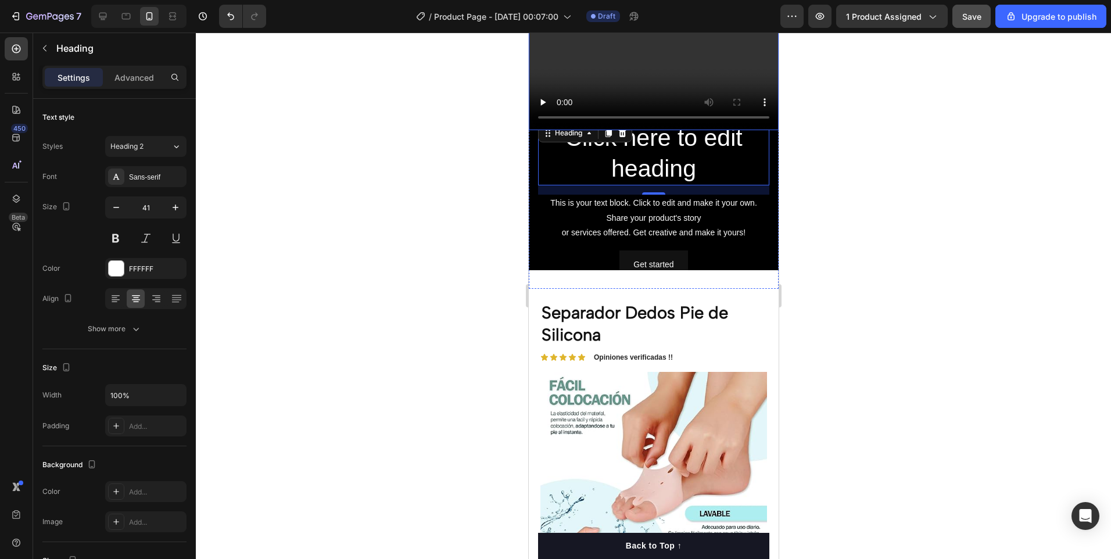
scroll to position [634, 0]
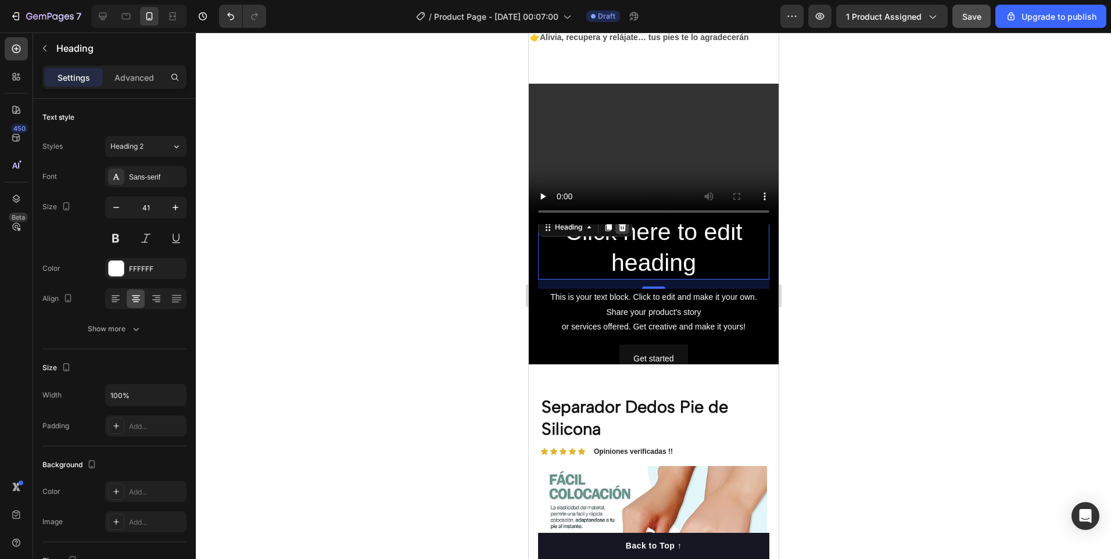
click at [625, 223] on icon at bounding box center [621, 226] width 9 height 9
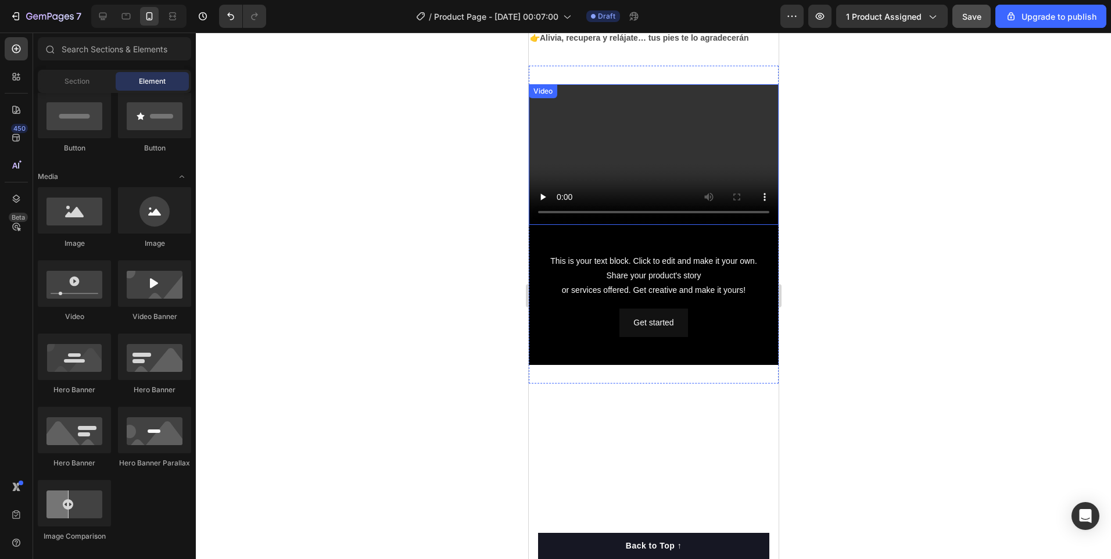
scroll to position [344, 0]
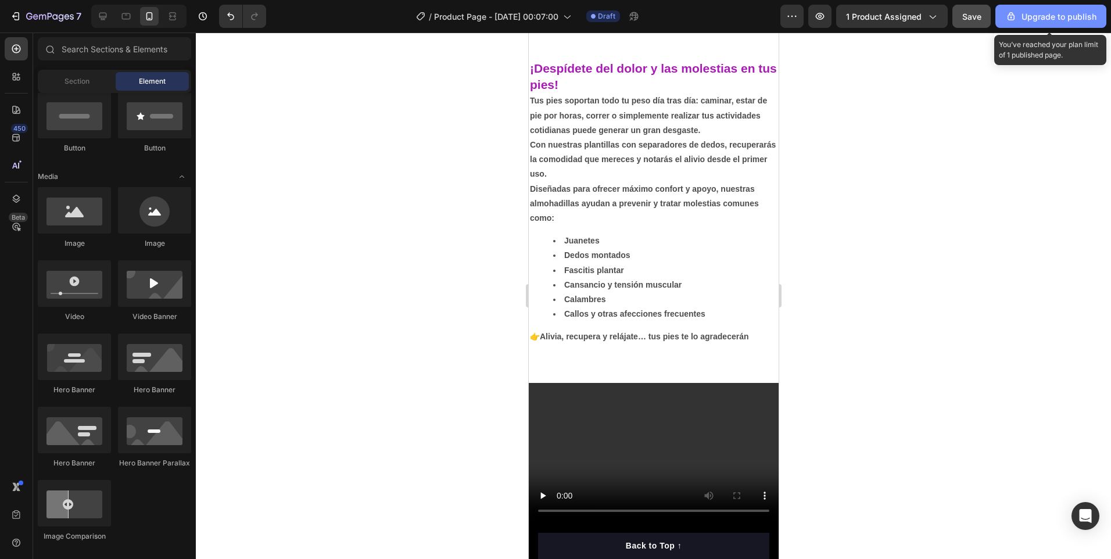
click at [1047, 20] on div "Upgrade to publish" at bounding box center [1050, 16] width 91 height 12
